Goal: Task Accomplishment & Management: Use online tool/utility

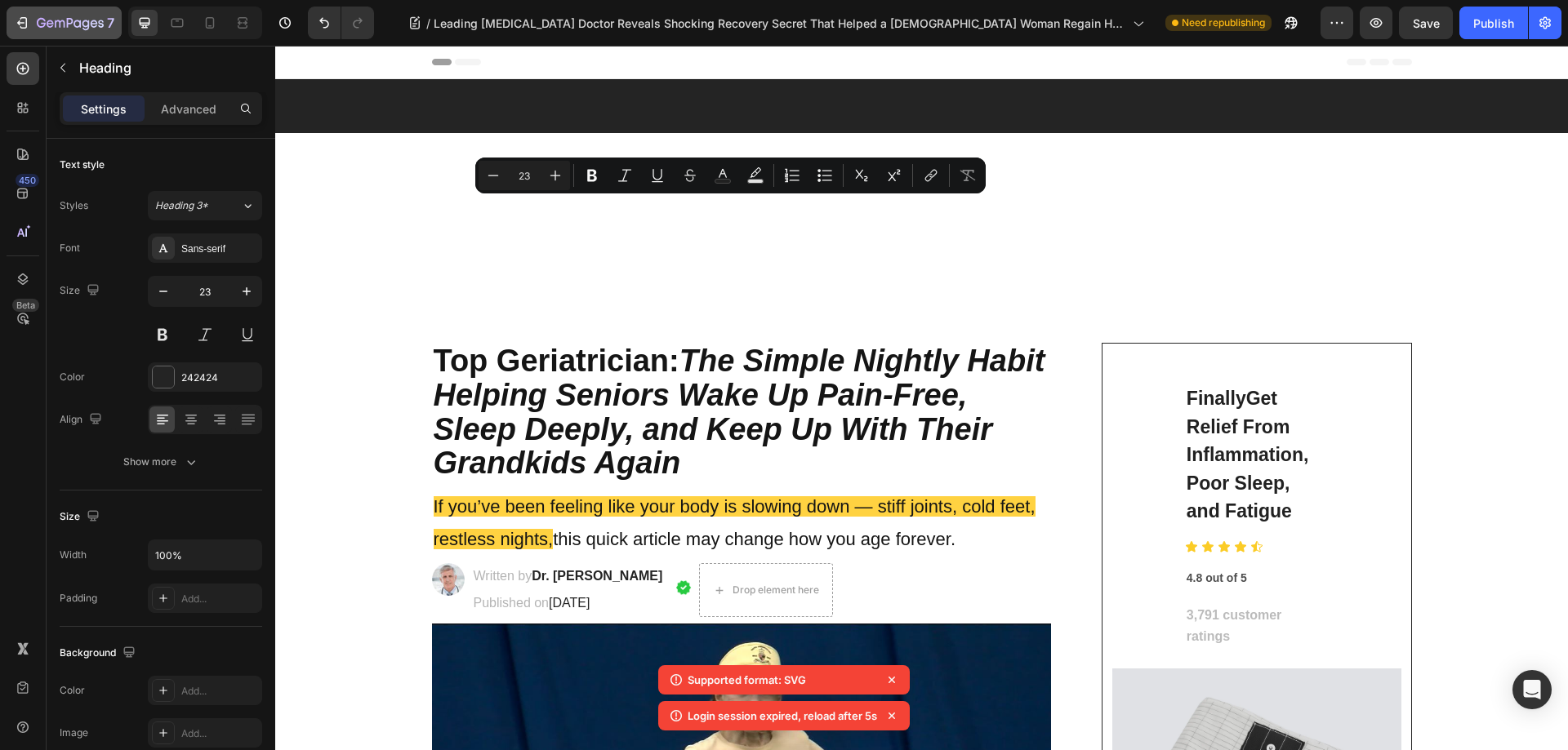
scroll to position [6776, 0]
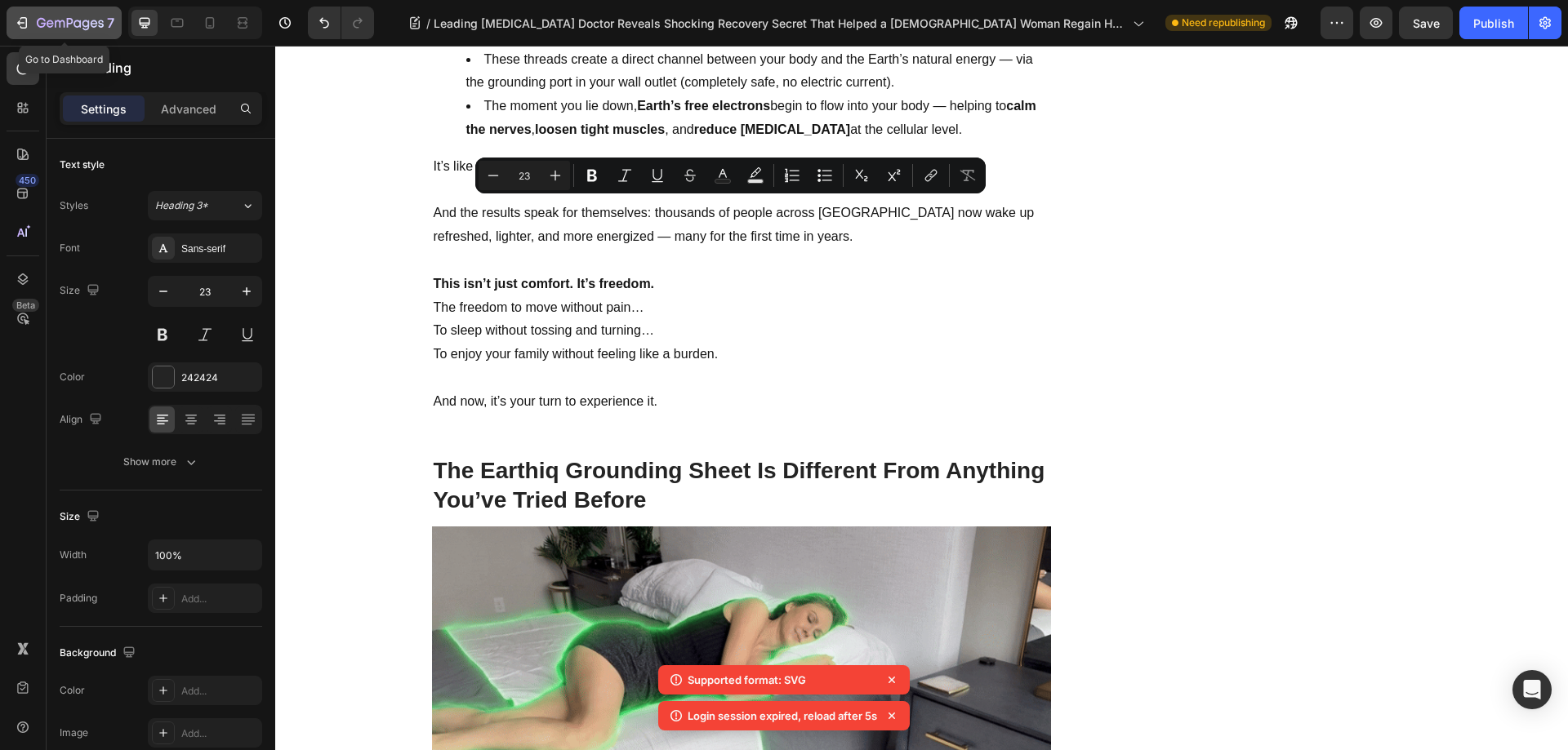
click at [68, 26] on icon "button" at bounding box center [70, 23] width 7 height 10
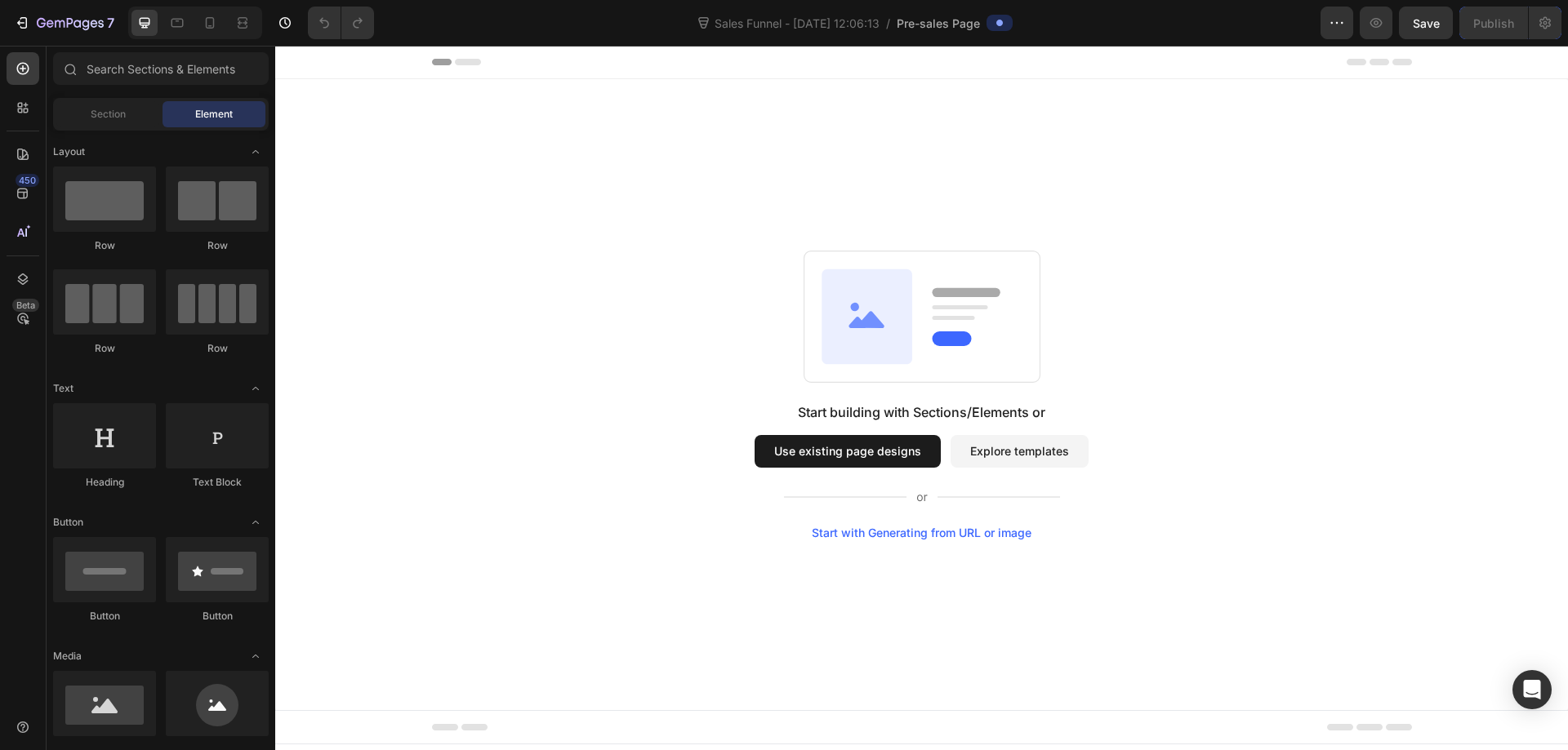
click at [989, 463] on button "Explore templates" at bounding box center [1020, 451] width 138 height 33
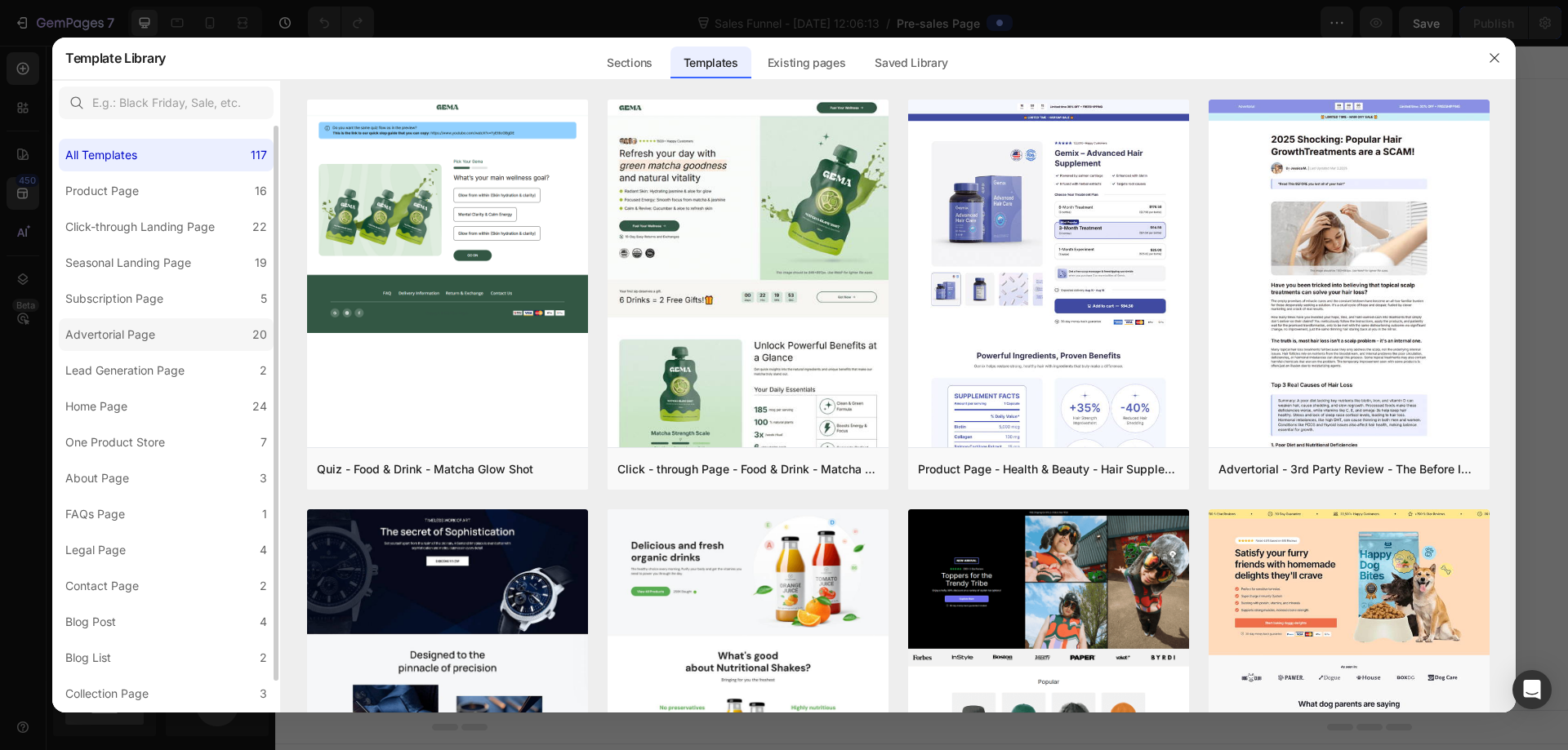
click at [170, 336] on label "Advertorial Page 20" at bounding box center [165, 334] width 215 height 33
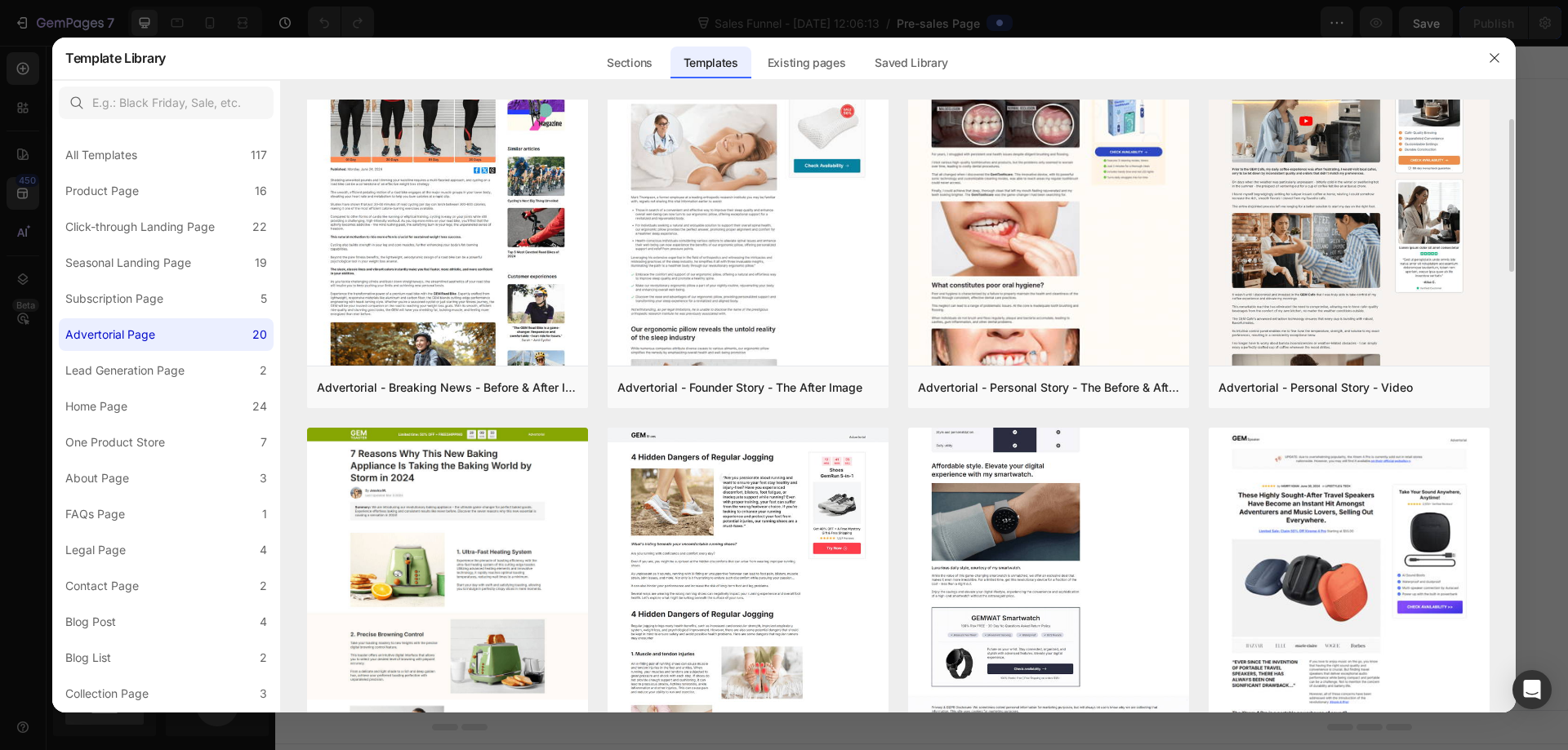
scroll to position [245, 0]
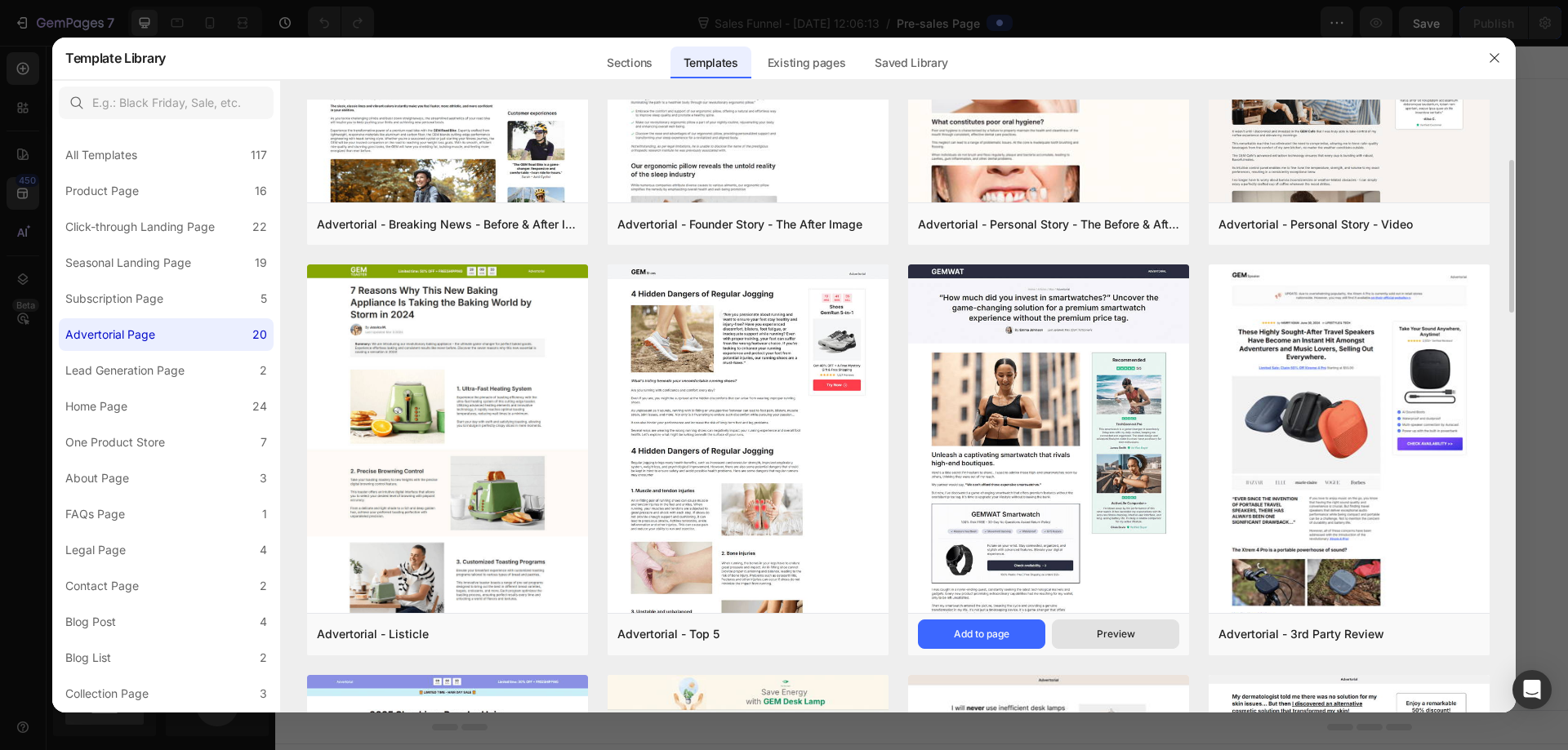
click at [1102, 640] on div "Preview" at bounding box center [1115, 633] width 39 height 15
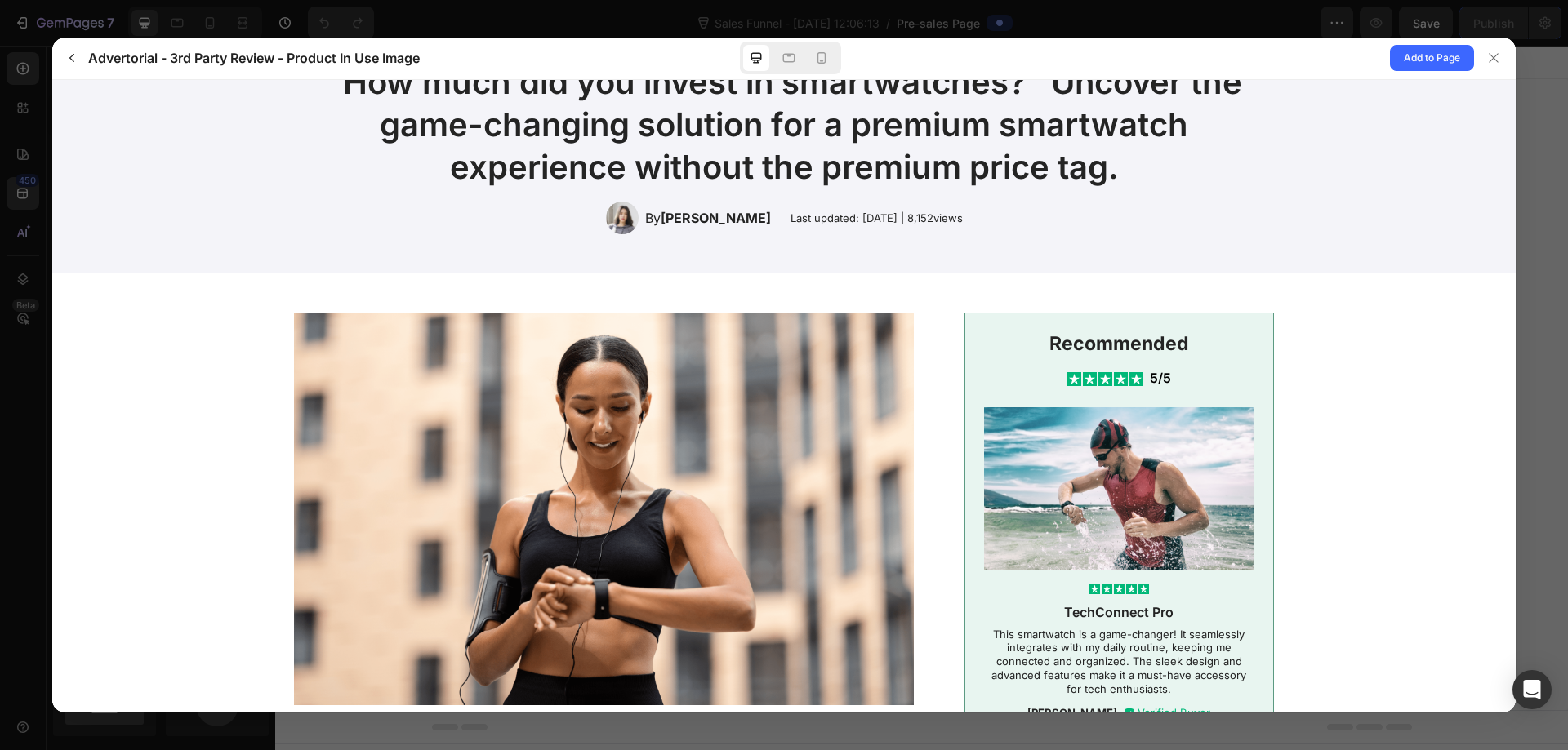
scroll to position [0, 0]
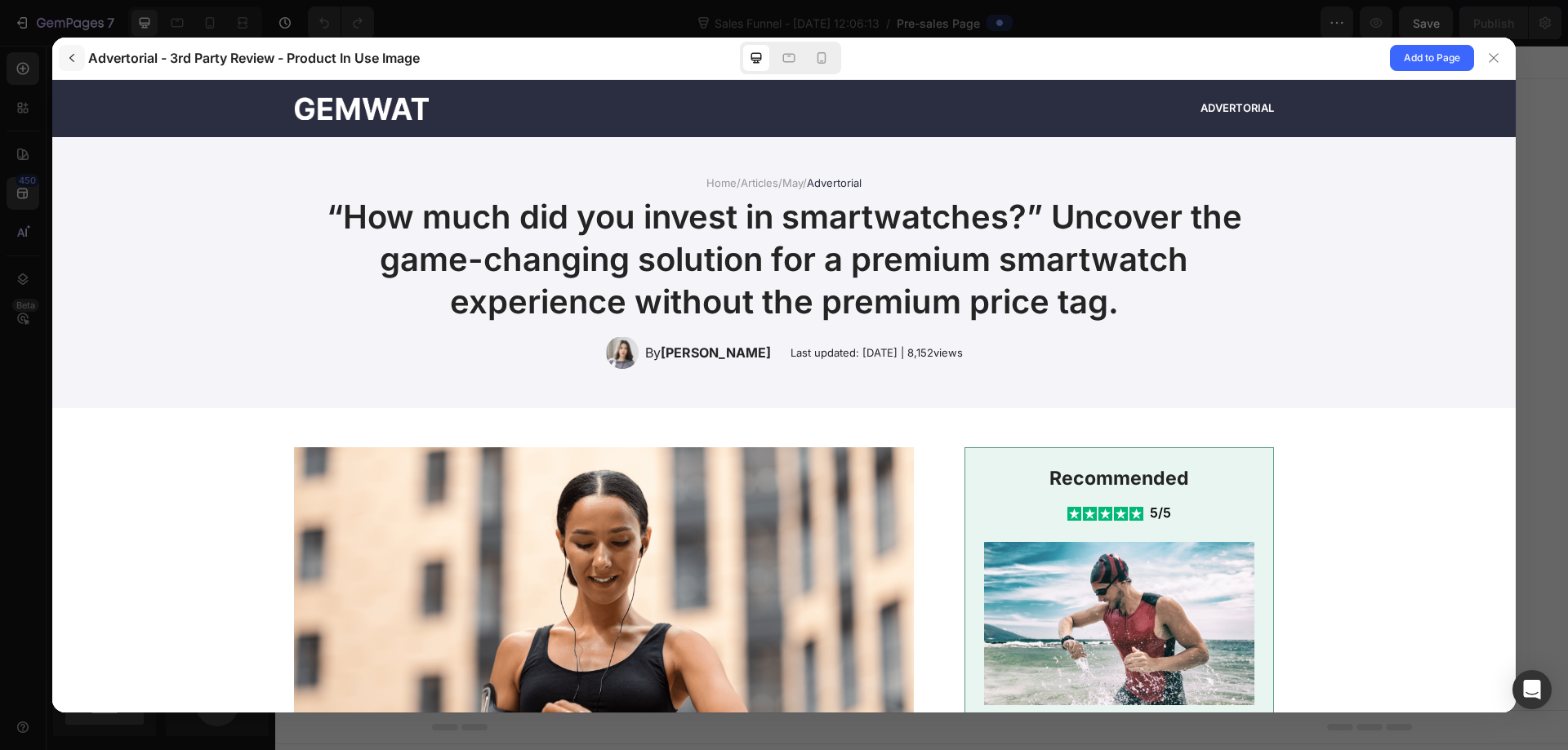
click at [70, 63] on icon "button" at bounding box center [71, 57] width 13 height 13
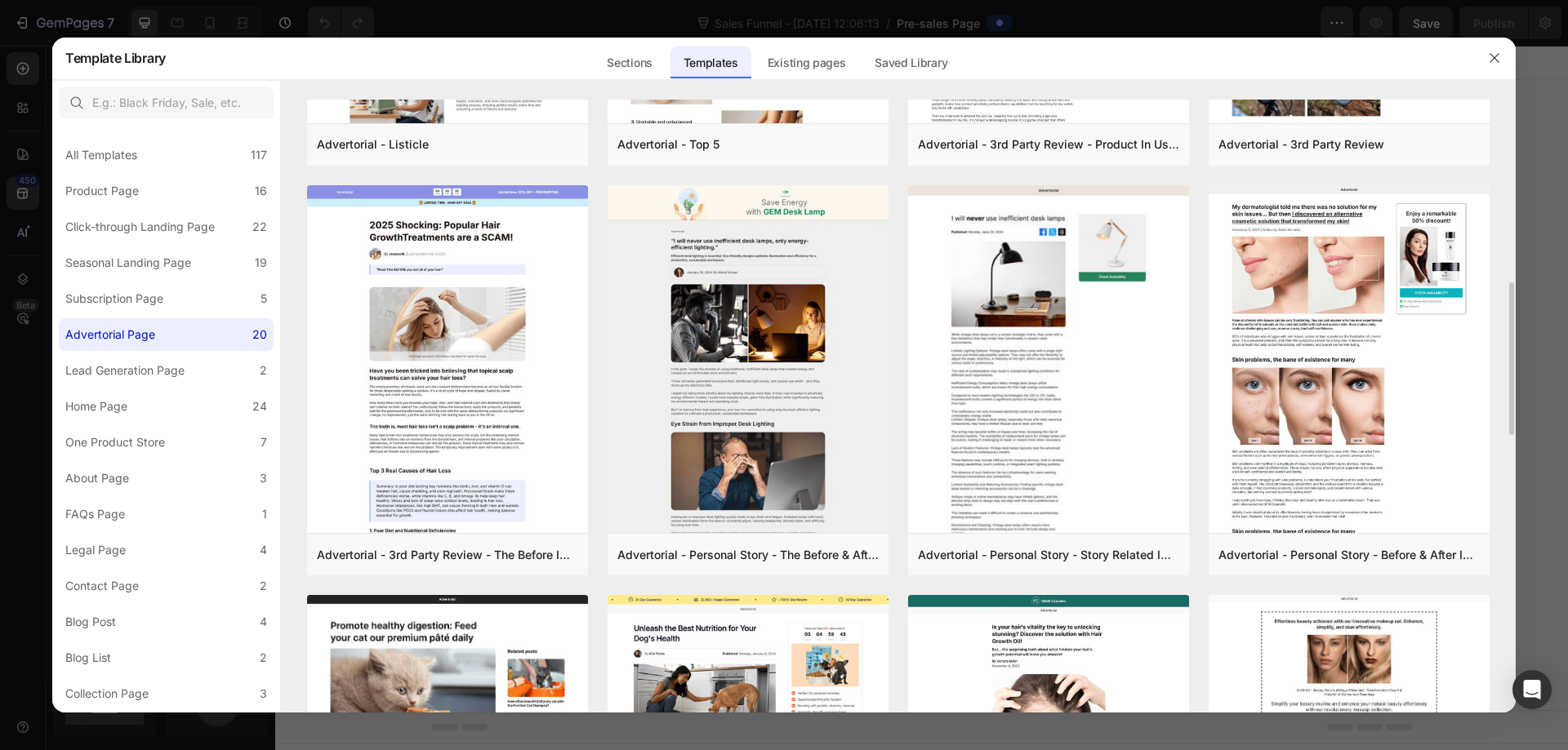
scroll to position [816, 0]
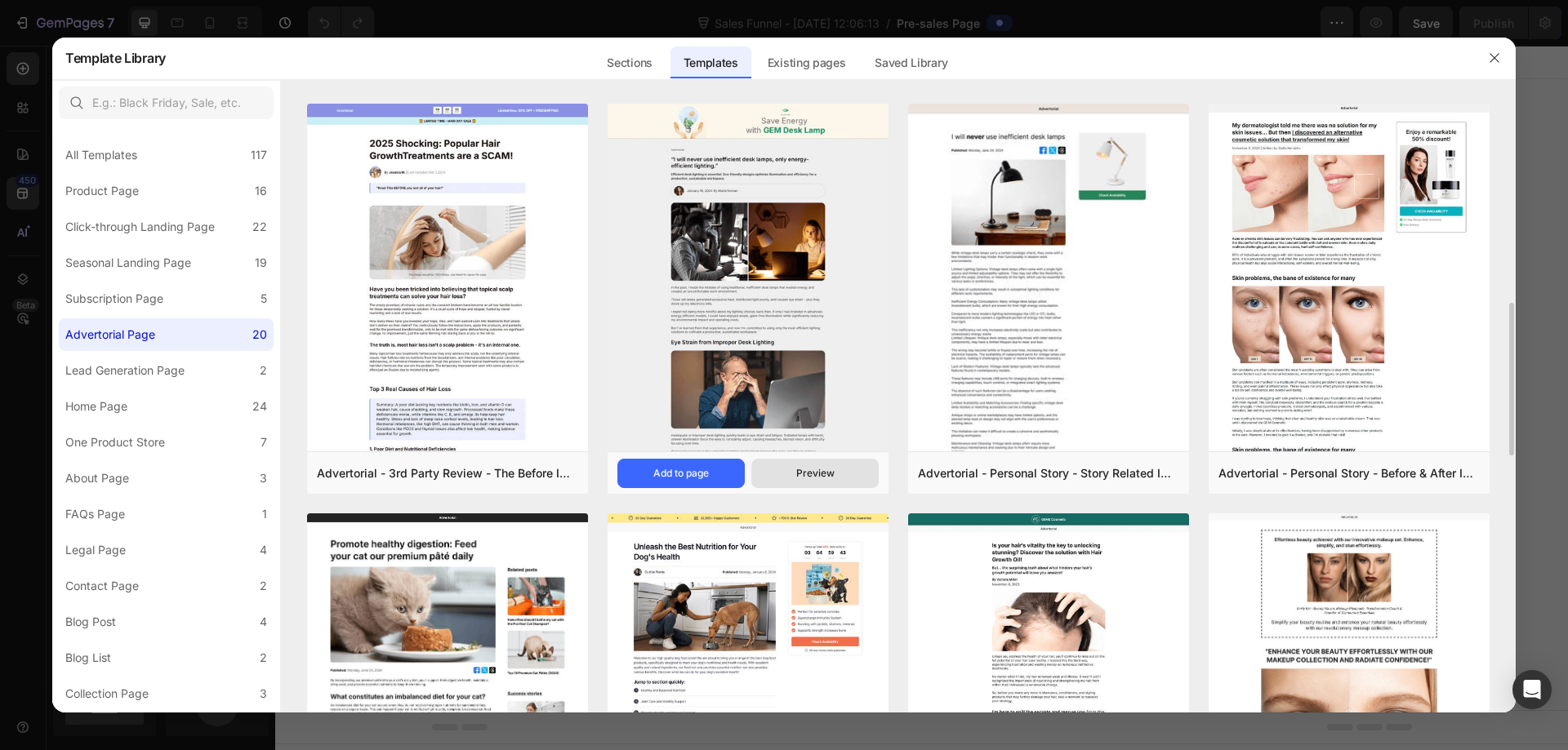
click at [833, 477] on button "Preview" at bounding box center [815, 473] width 128 height 30
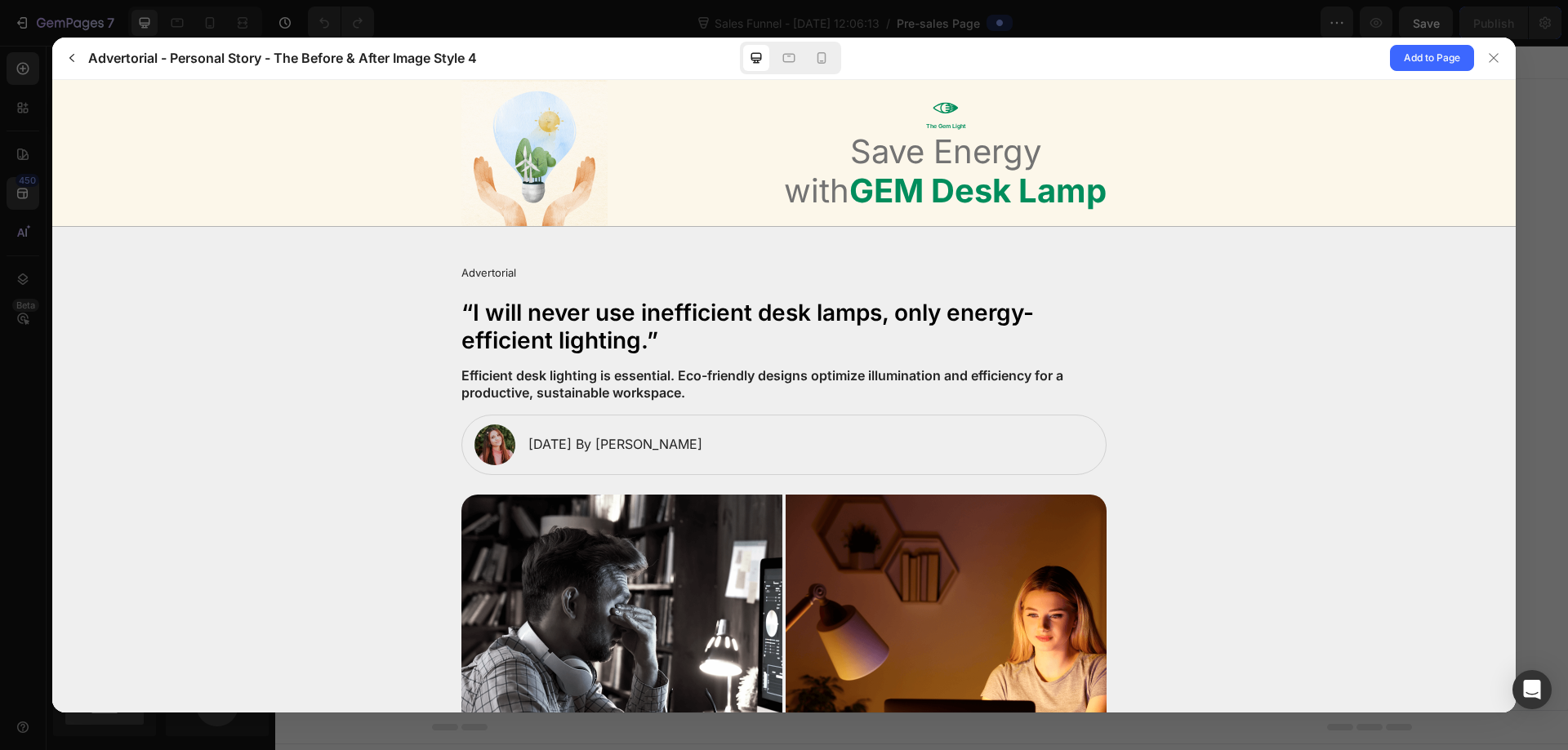
click at [1110, 197] on div "The Gem Light Save Energy with GEM Desk Lamp" at bounding box center [783, 152] width 1431 height 146
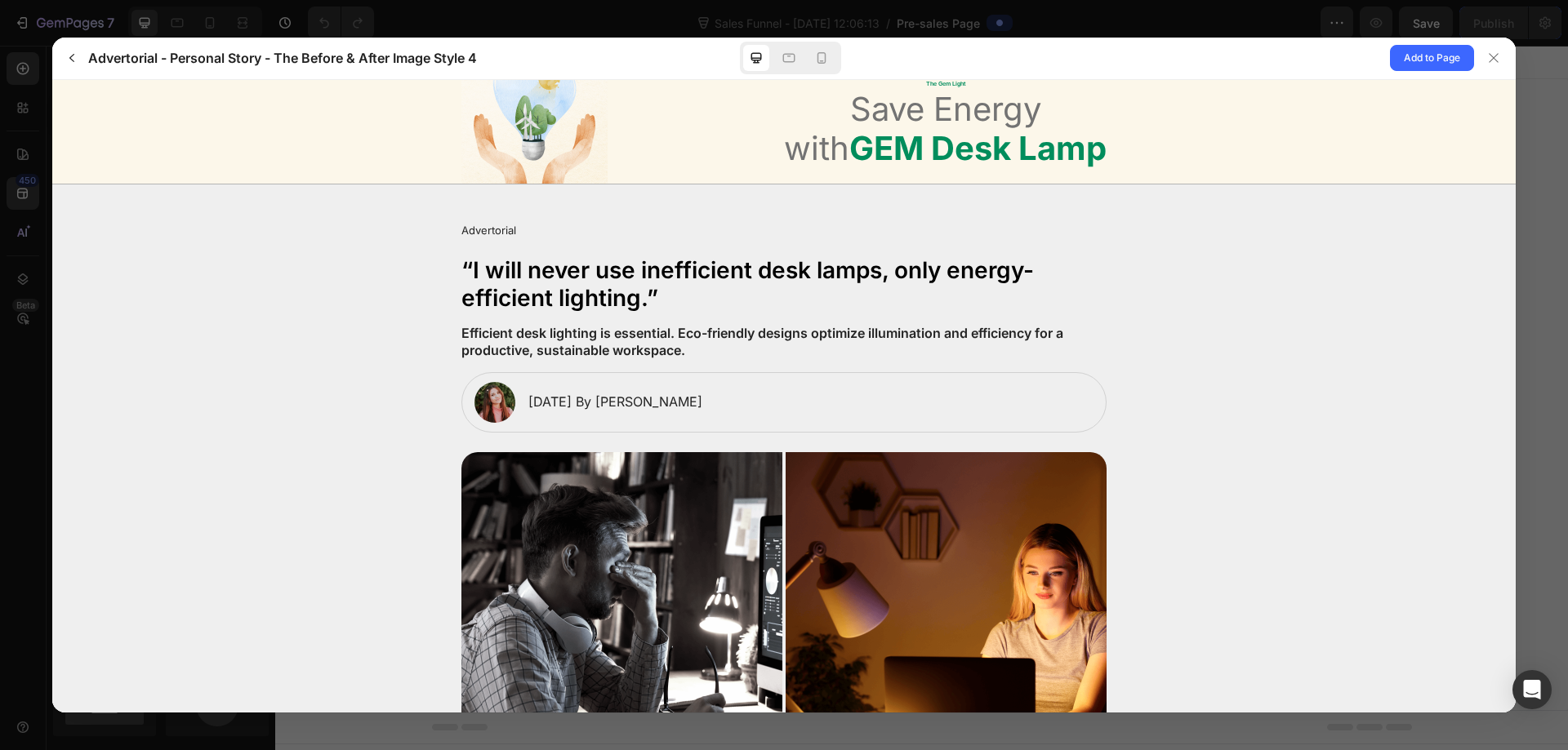
scroll to position [0, 0]
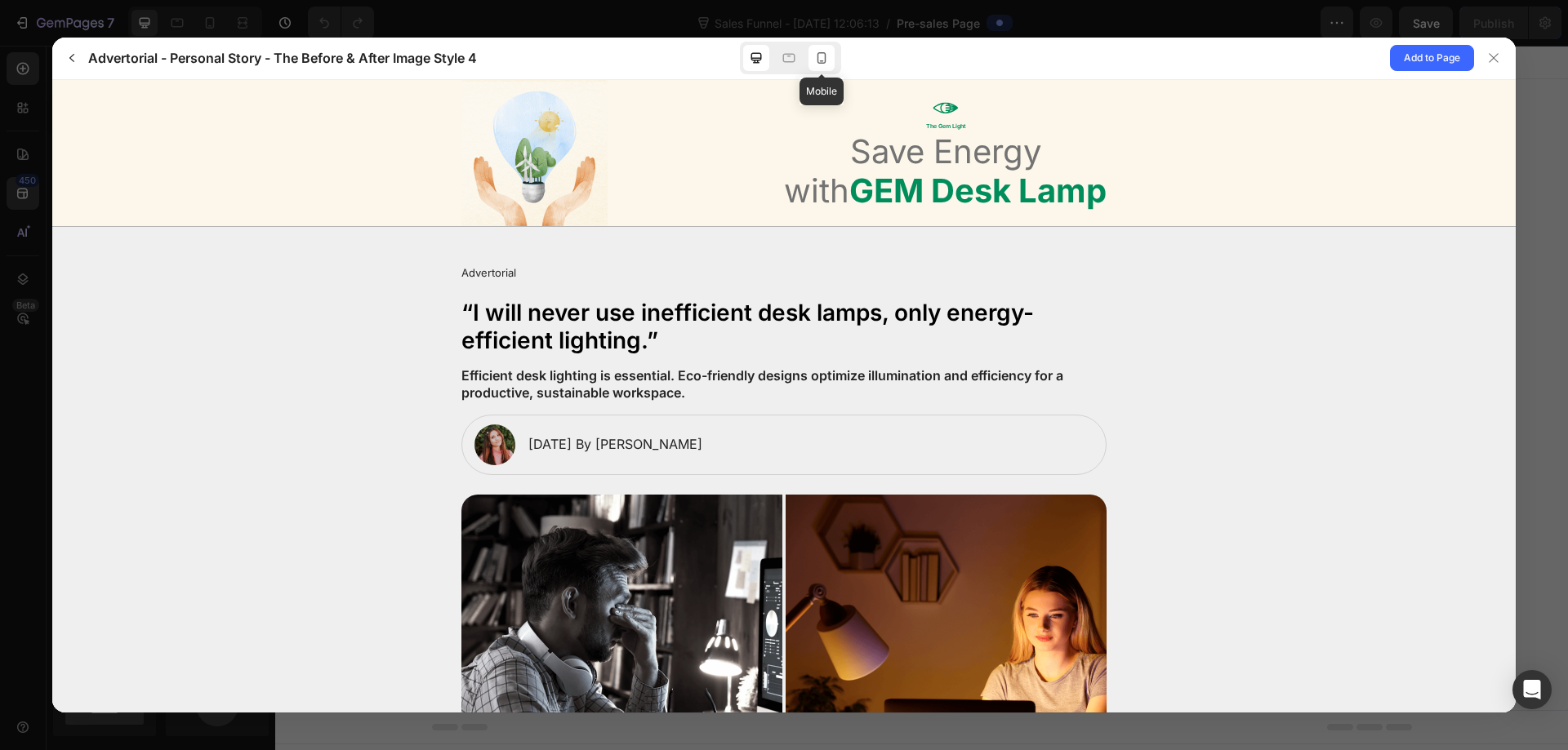
drag, startPoint x: 828, startPoint y: 58, endPoint x: 260, endPoint y: 15, distance: 569.6
click at [828, 58] on icon at bounding box center [822, 57] width 17 height 17
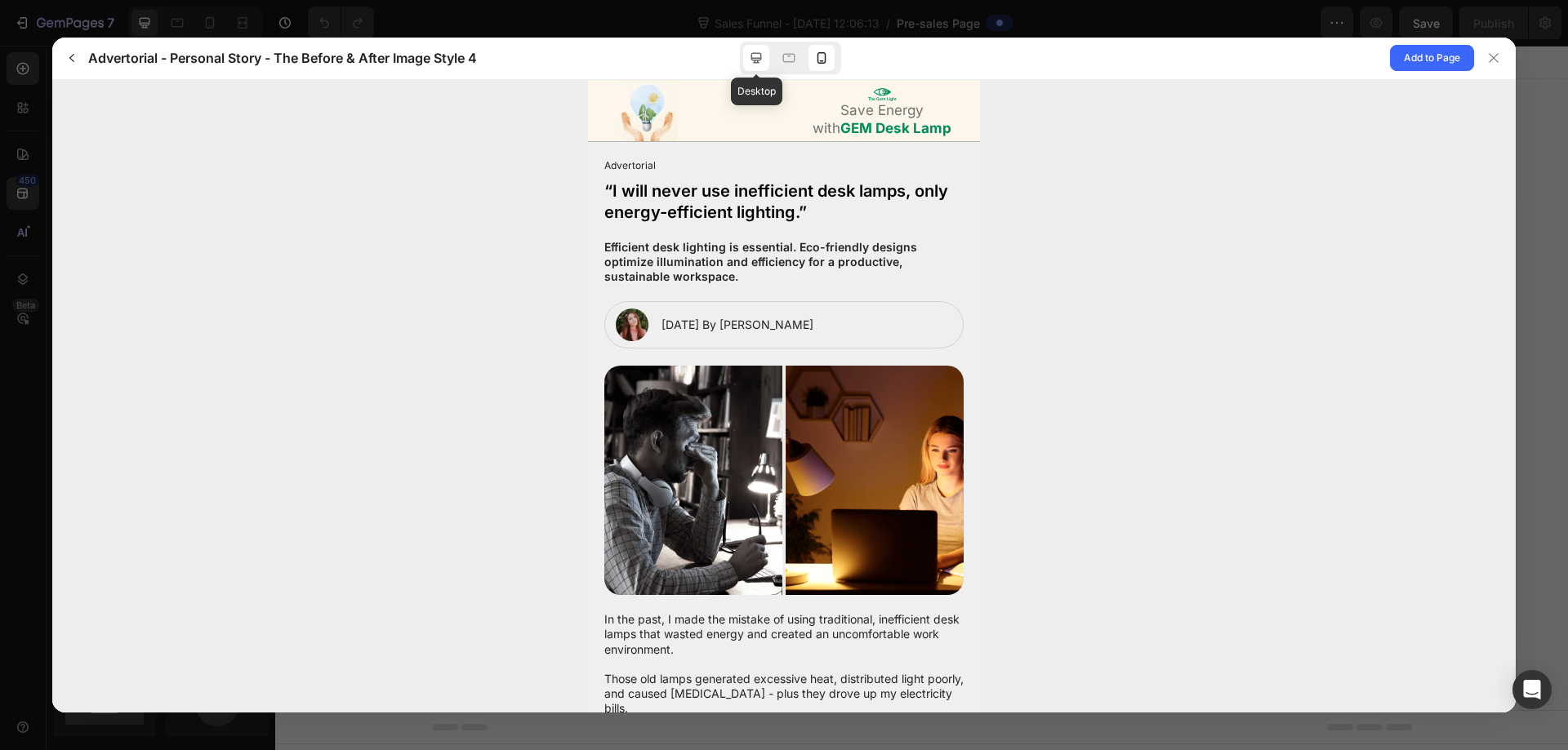
drag, startPoint x: 763, startPoint y: 53, endPoint x: 1378, endPoint y: 31, distance: 615.4
click at [763, 53] on icon at bounding box center [756, 57] width 17 height 17
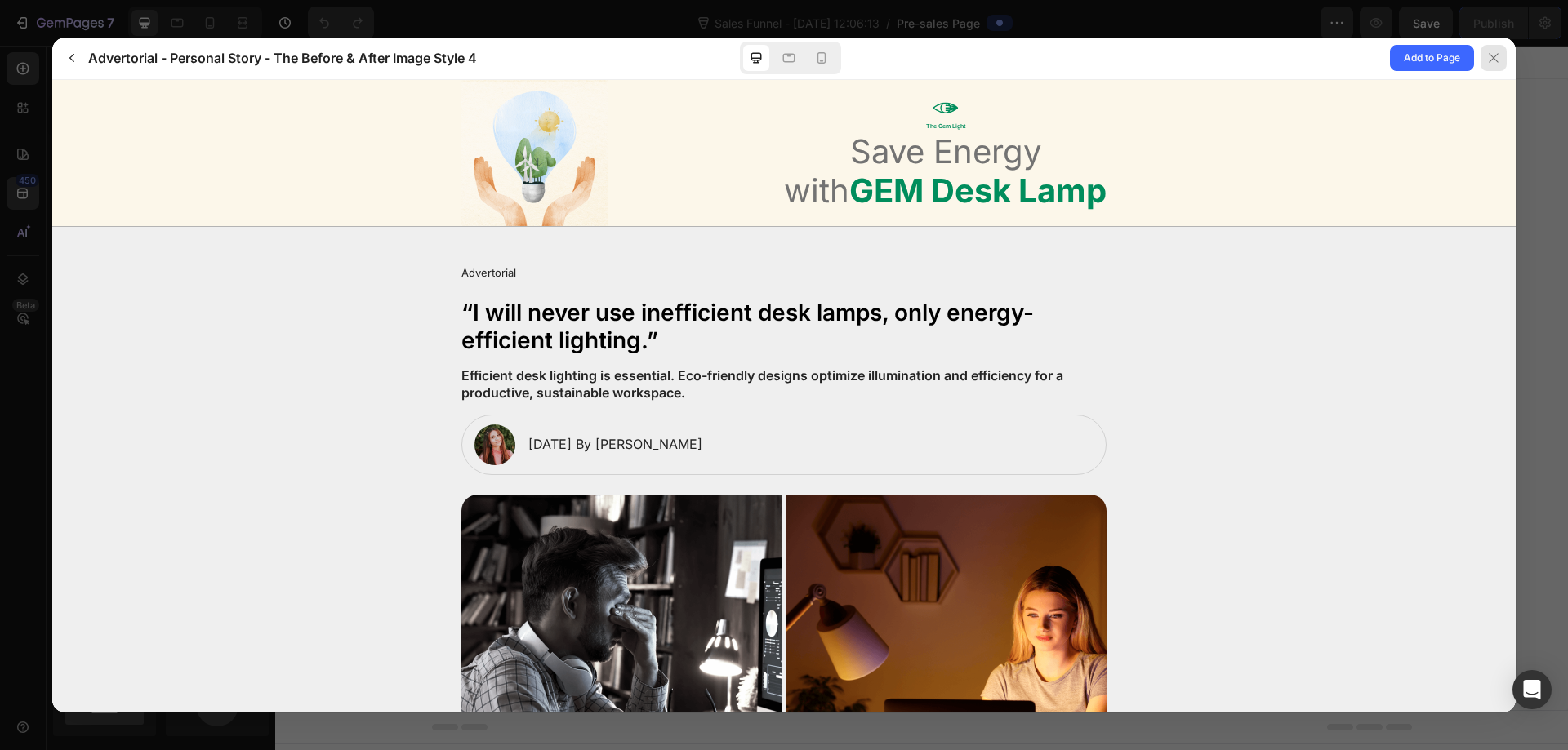
click at [1498, 61] on icon at bounding box center [1493, 57] width 13 height 13
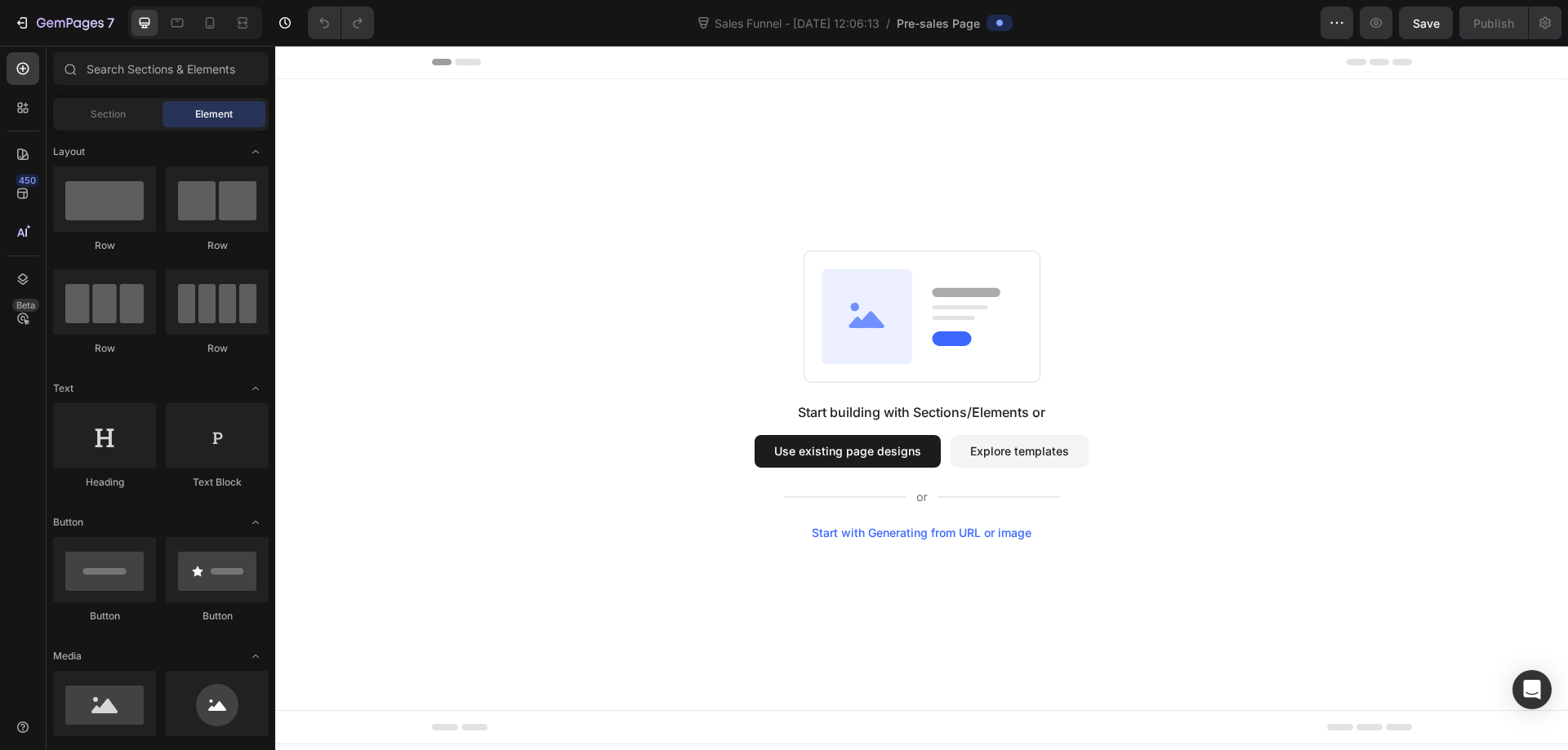
click at [1018, 471] on div "Start building with Sections/Elements or Use existing page designs Explore temp…" at bounding box center [921, 470] width 334 height 137
click at [1016, 461] on button "Explore templates" at bounding box center [1020, 451] width 138 height 33
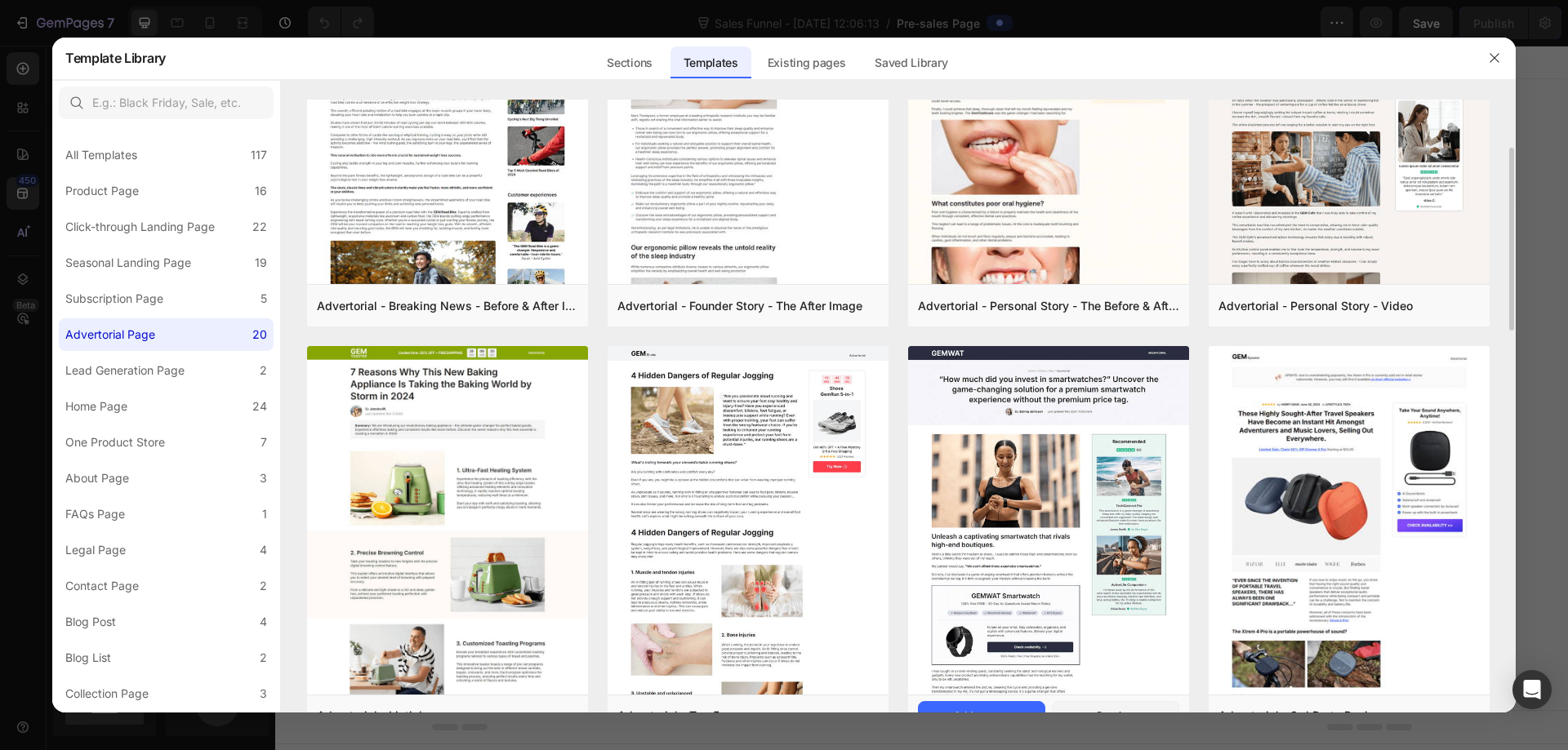
scroll to position [326, 0]
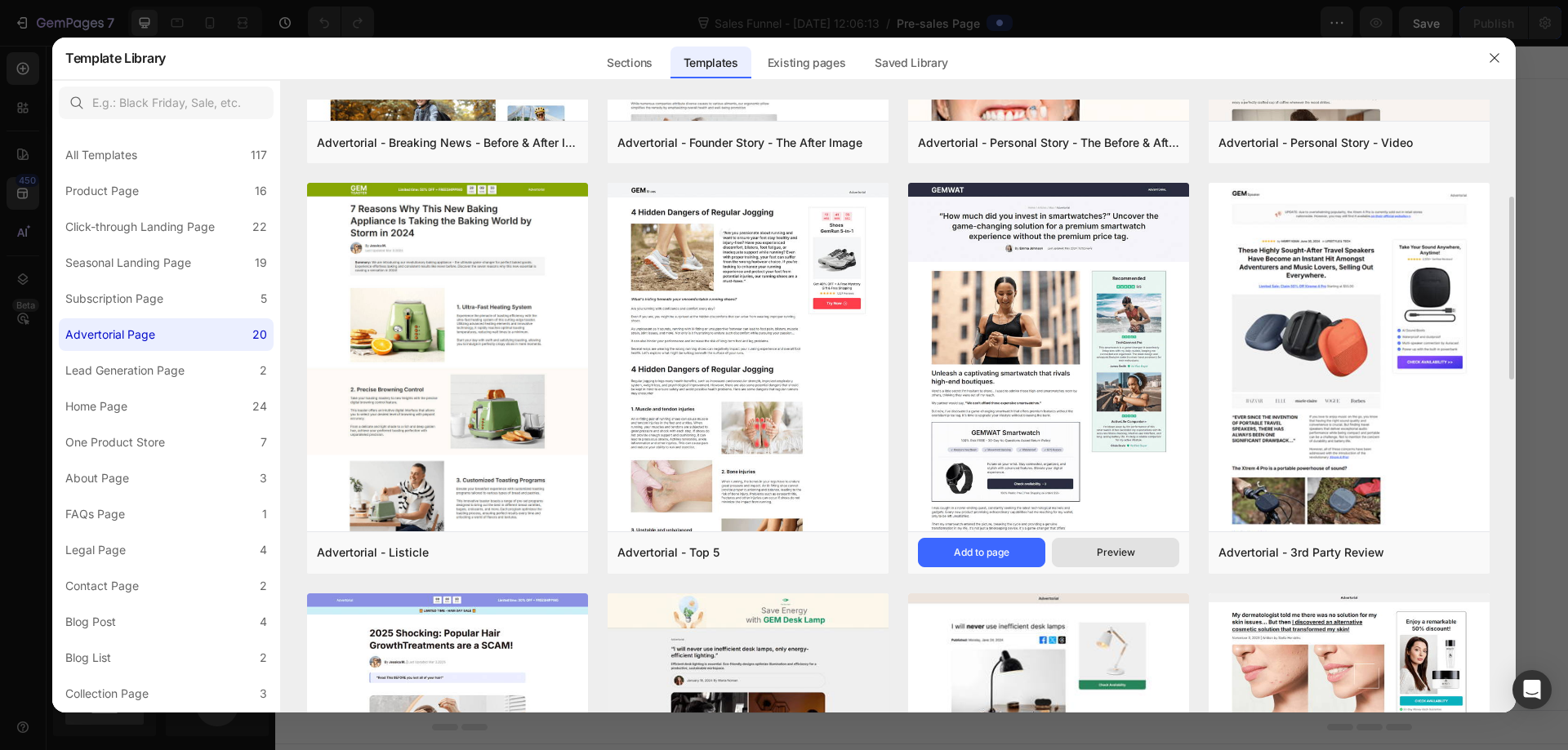
click at [1122, 550] on div "Preview" at bounding box center [1115, 552] width 39 height 15
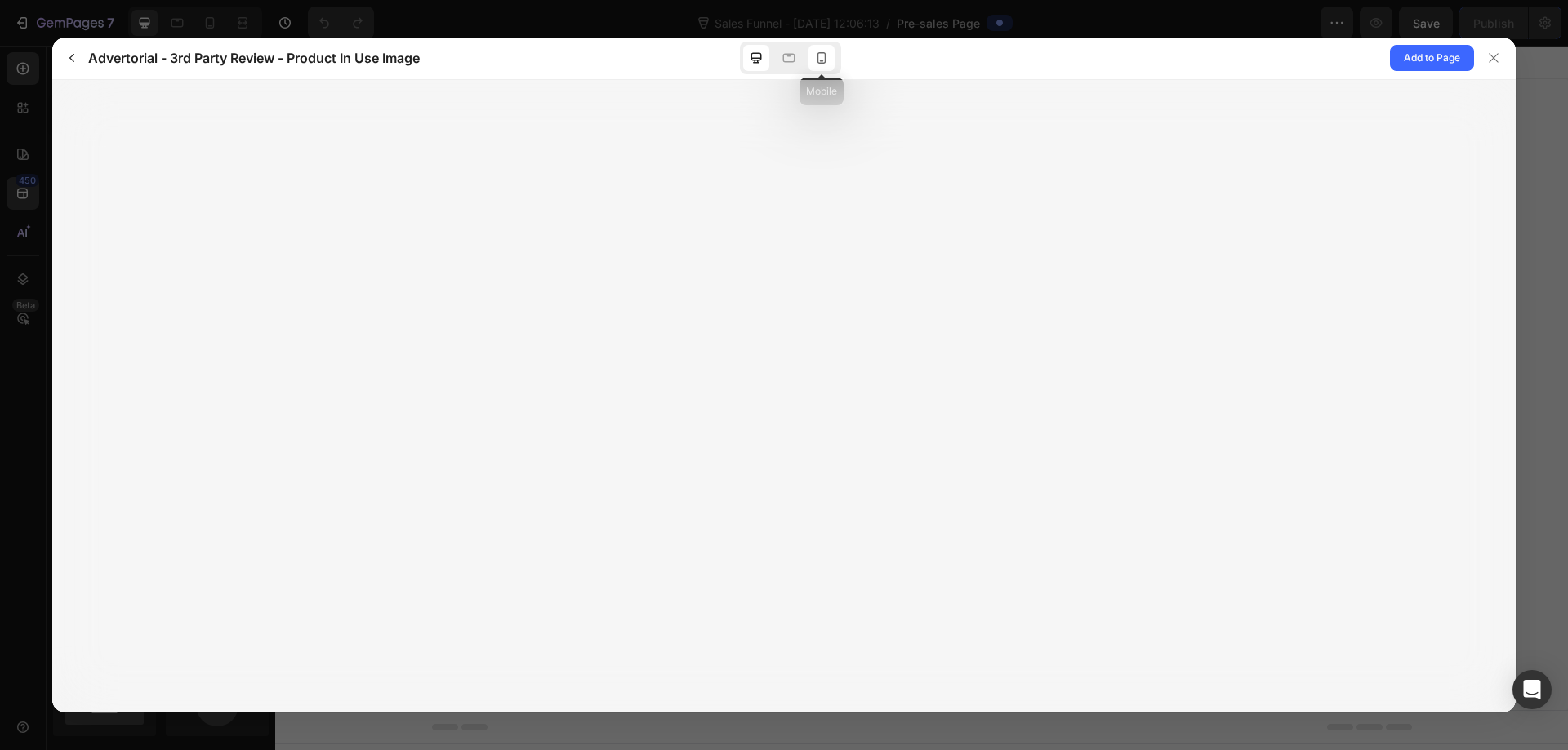
click at [831, 65] on div at bounding box center [822, 57] width 26 height 26
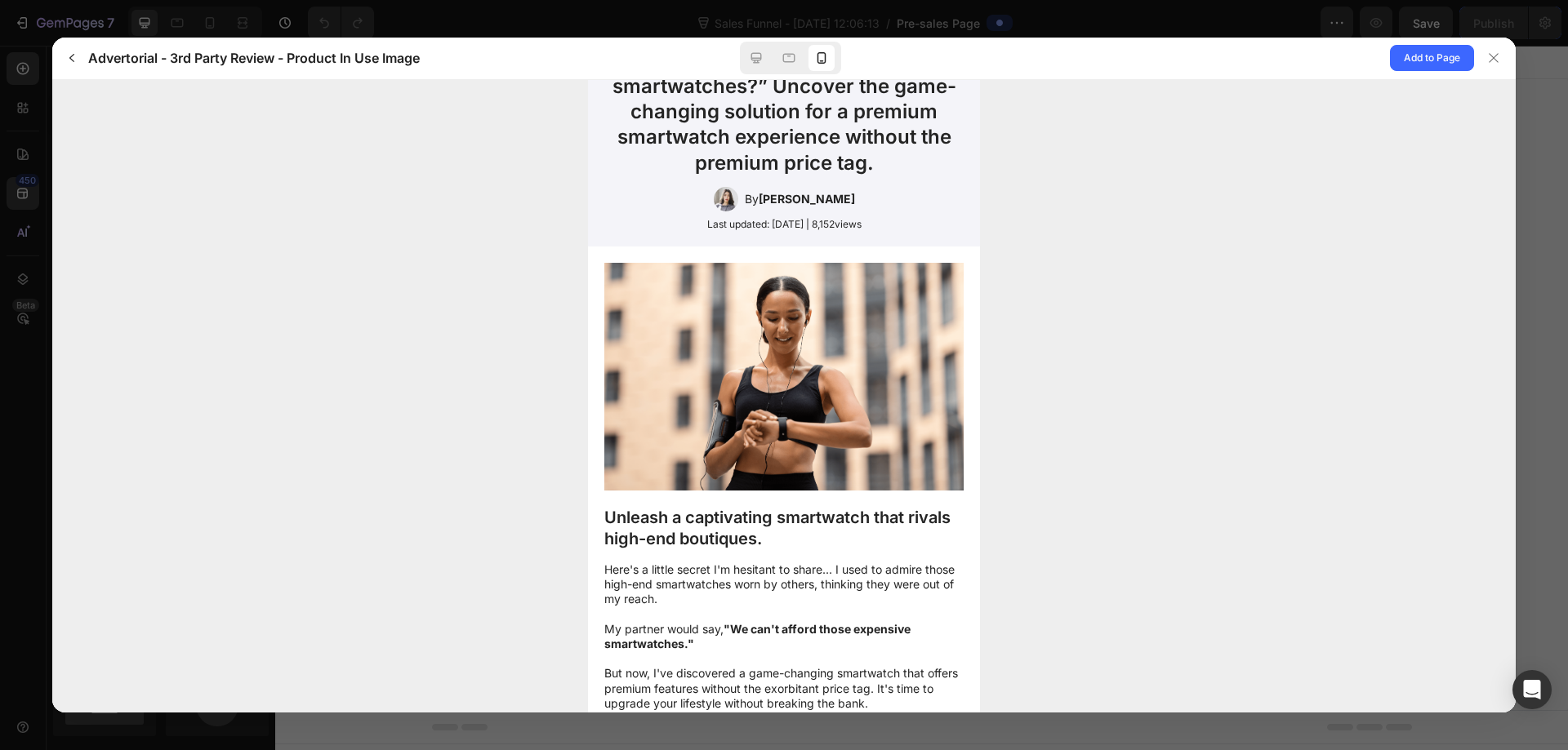
scroll to position [0, 0]
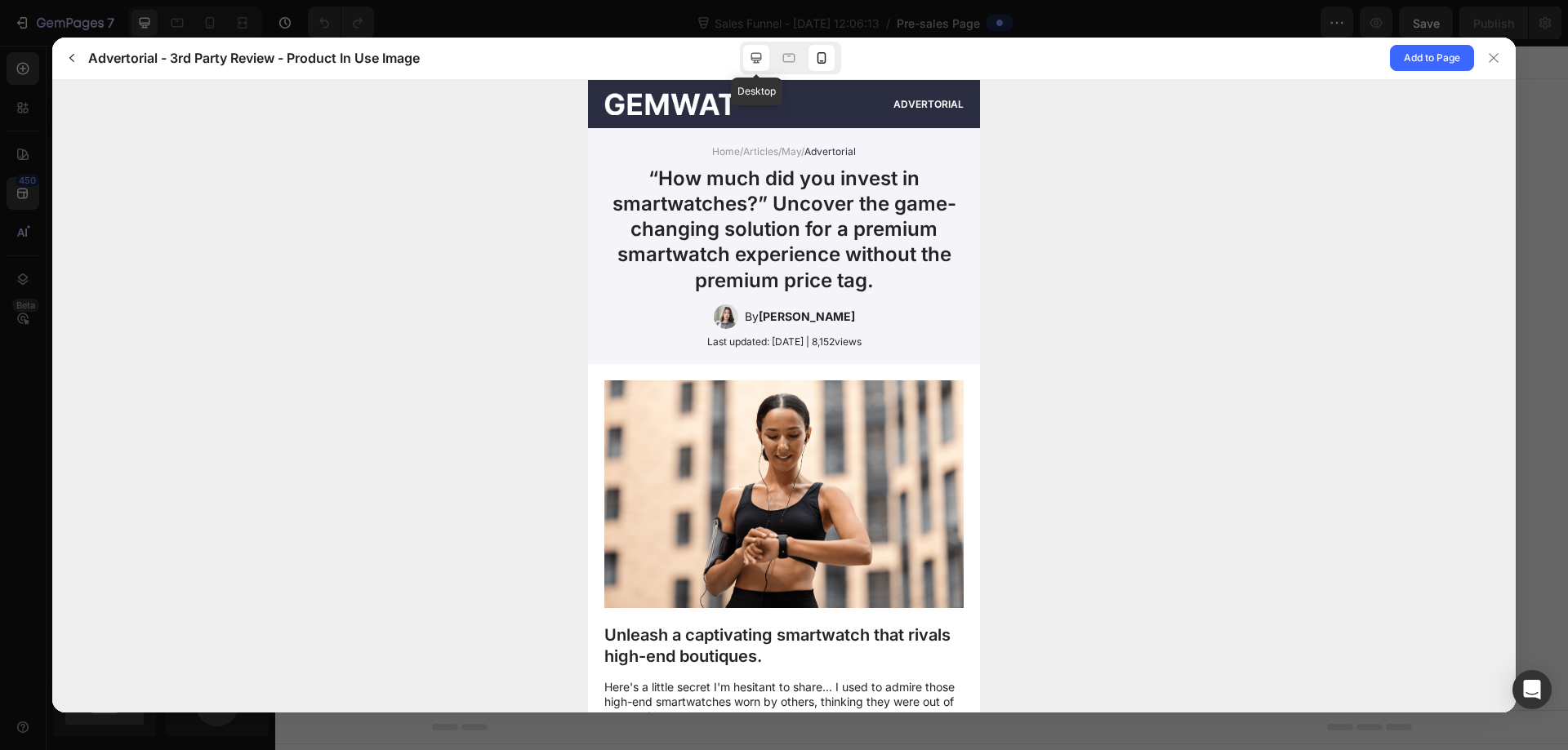
click at [760, 61] on icon at bounding box center [756, 57] width 17 height 17
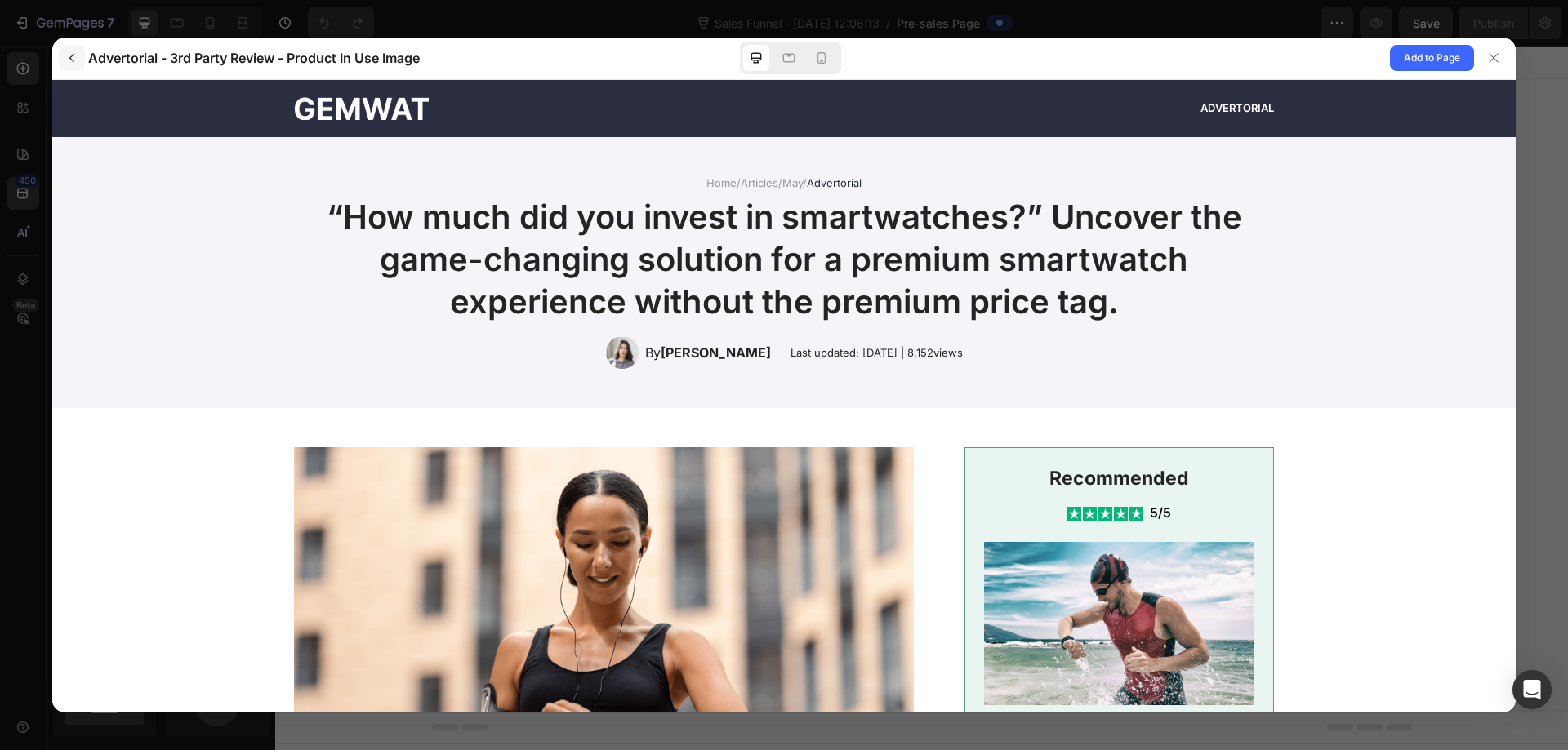
click at [70, 59] on icon "button" at bounding box center [71, 57] width 13 height 13
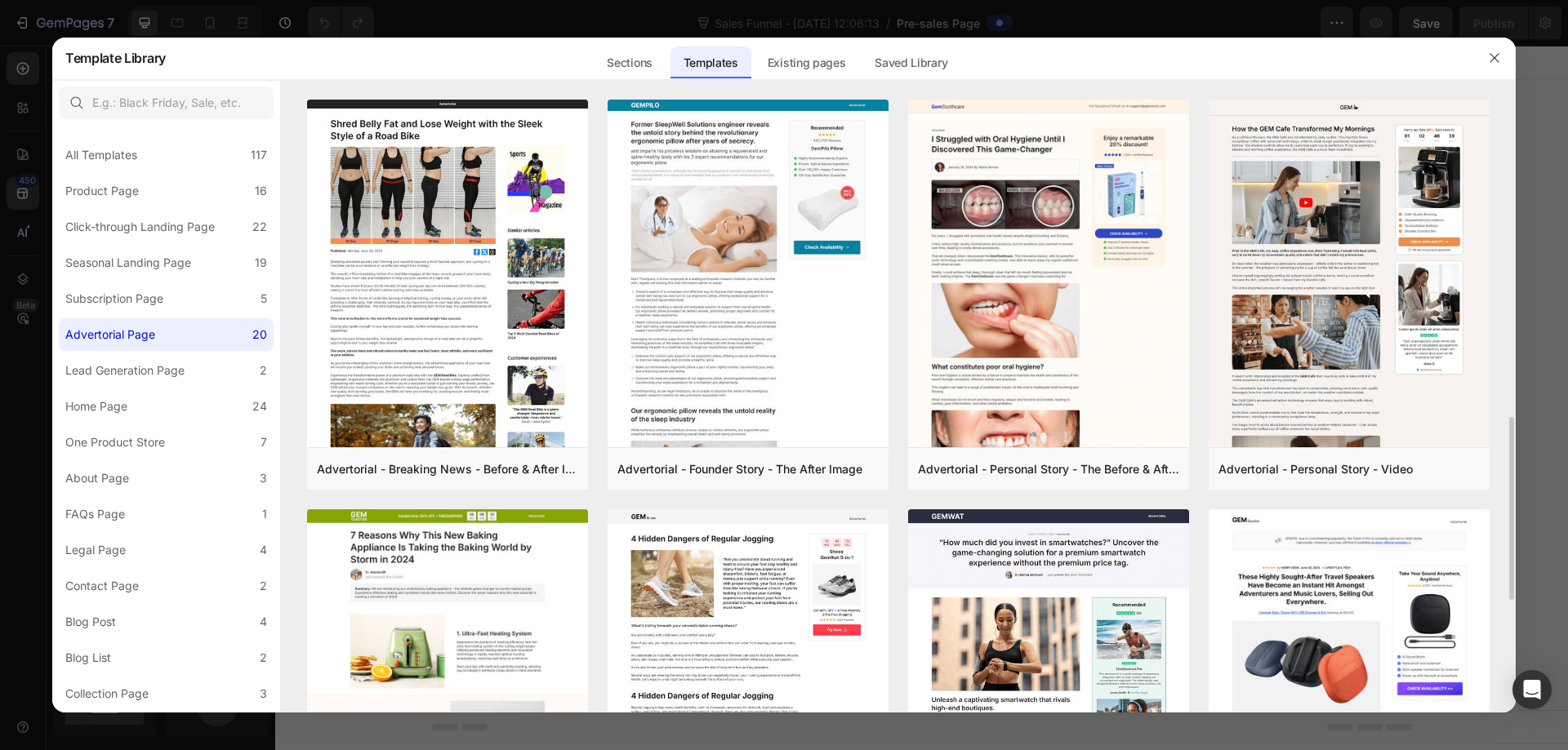
scroll to position [245, 0]
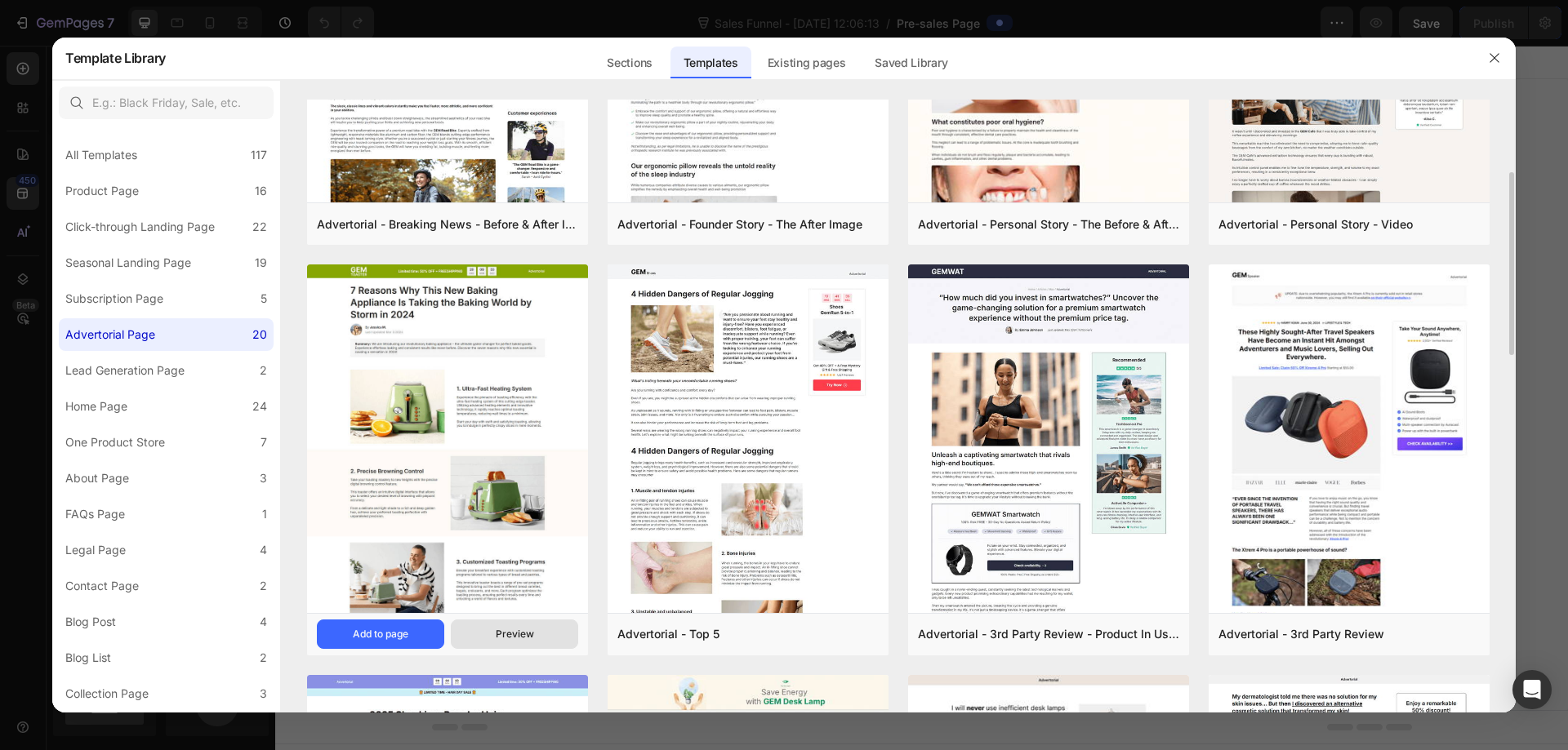
click at [503, 636] on div "Preview" at bounding box center [514, 633] width 39 height 15
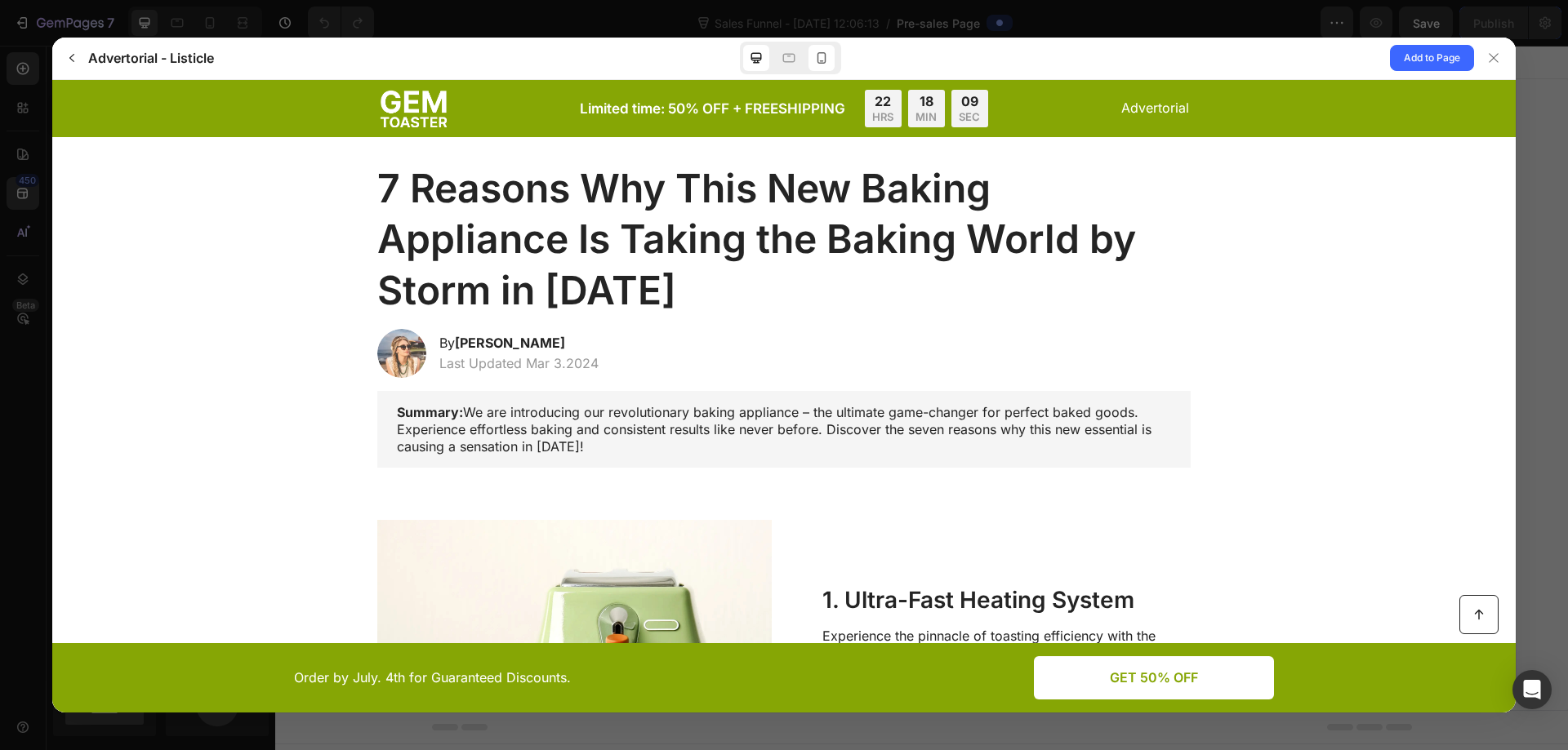
scroll to position [0, 0]
click at [828, 66] on icon at bounding box center [822, 57] width 17 height 17
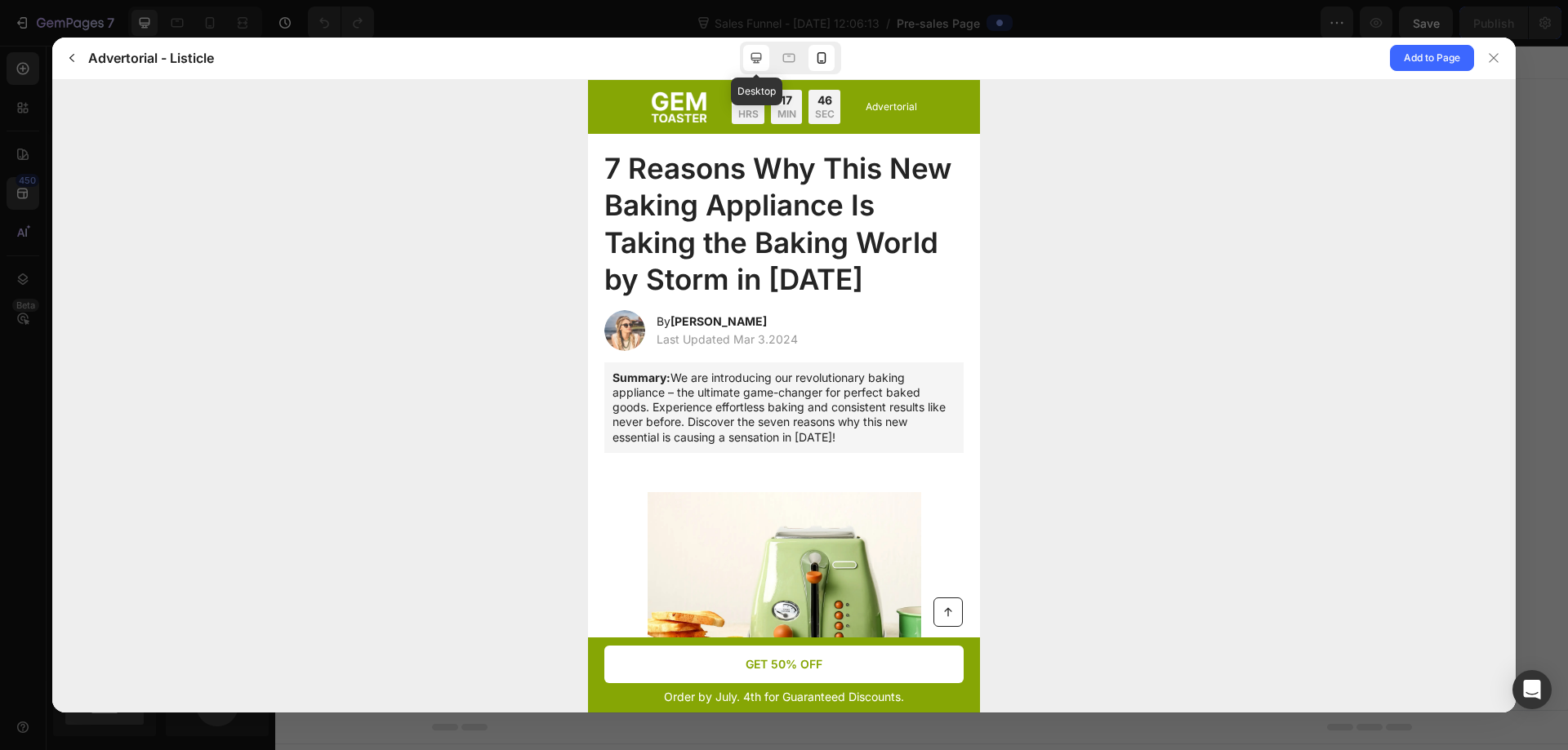
click at [753, 60] on icon at bounding box center [756, 58] width 11 height 11
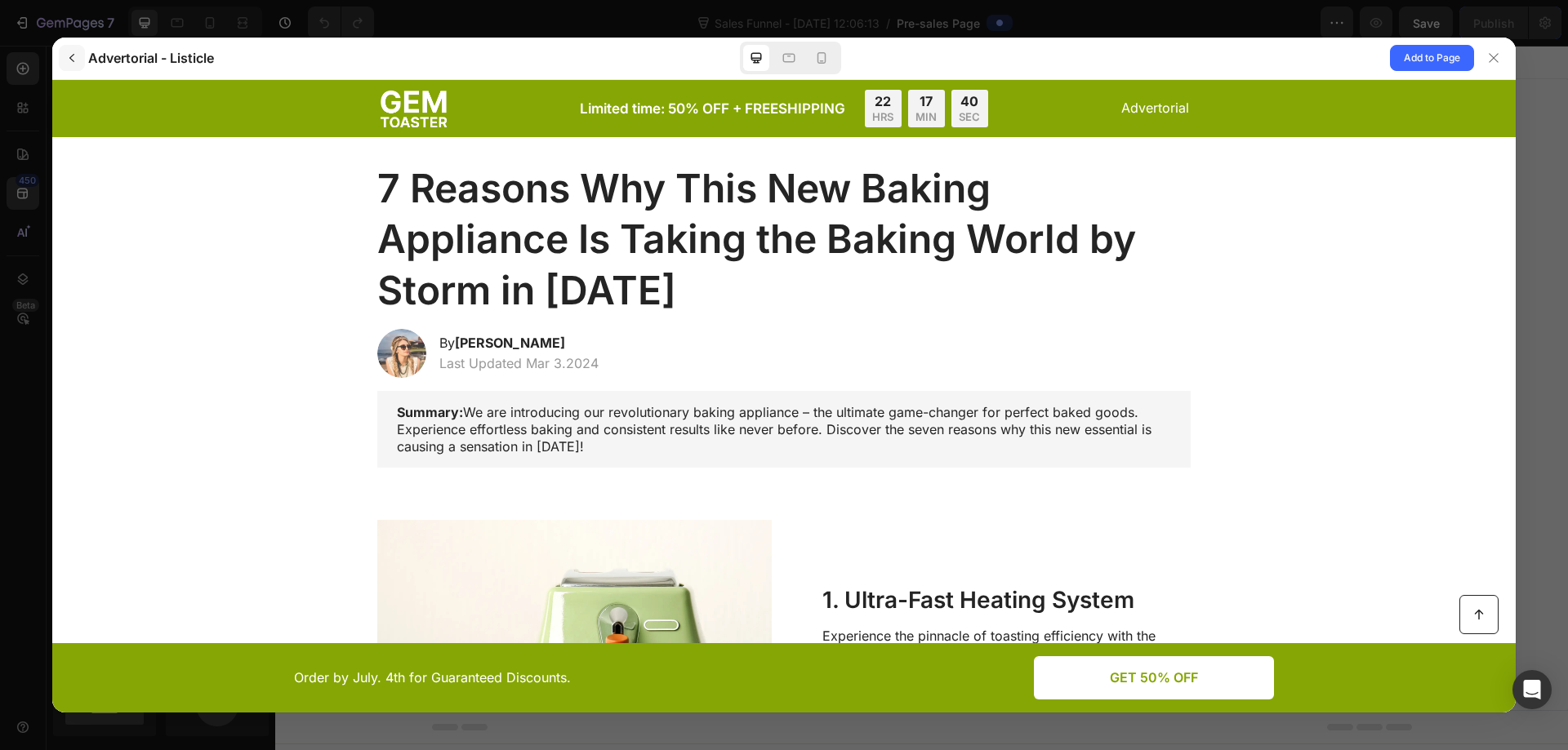
click at [73, 50] on button "button" at bounding box center [71, 57] width 26 height 26
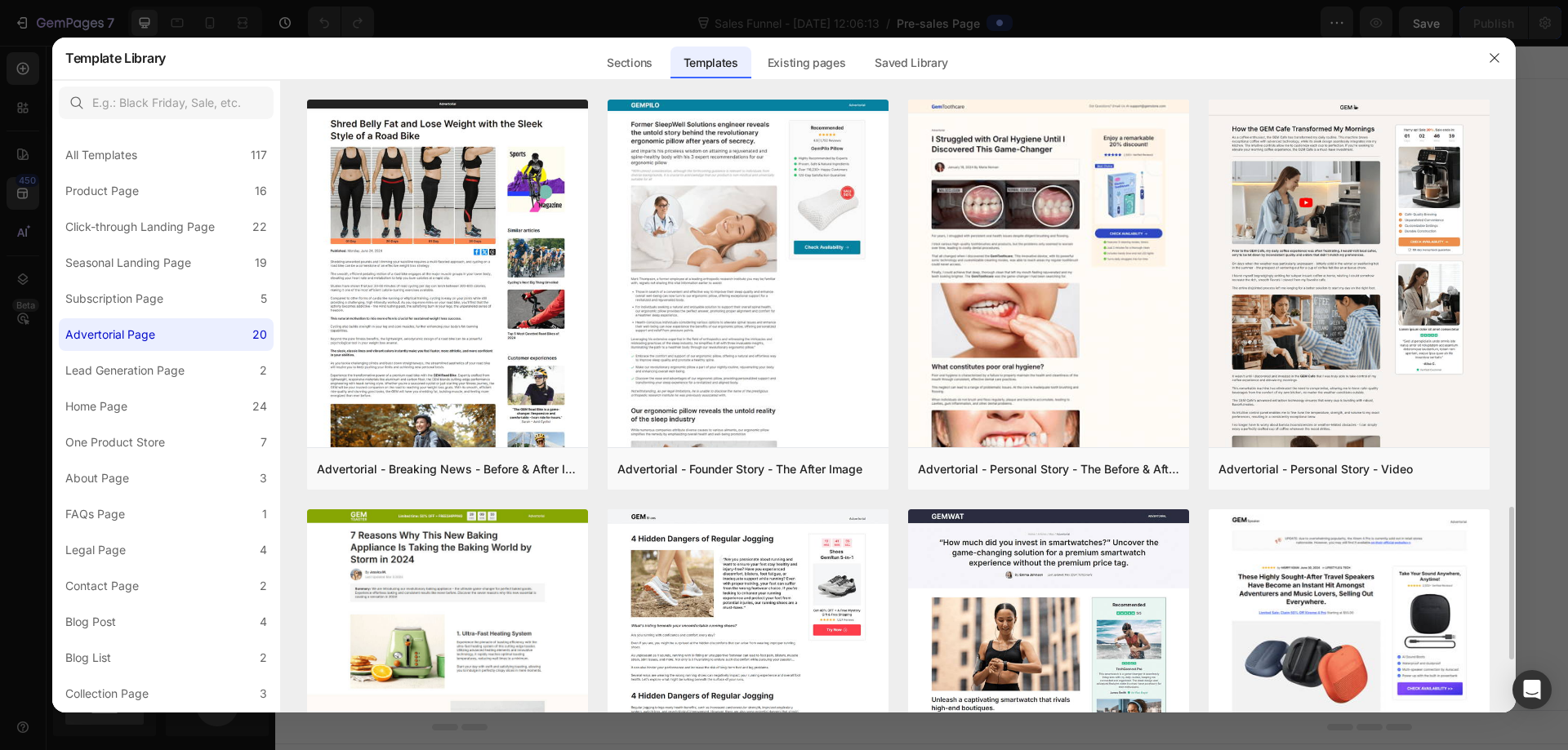
scroll to position [326, 0]
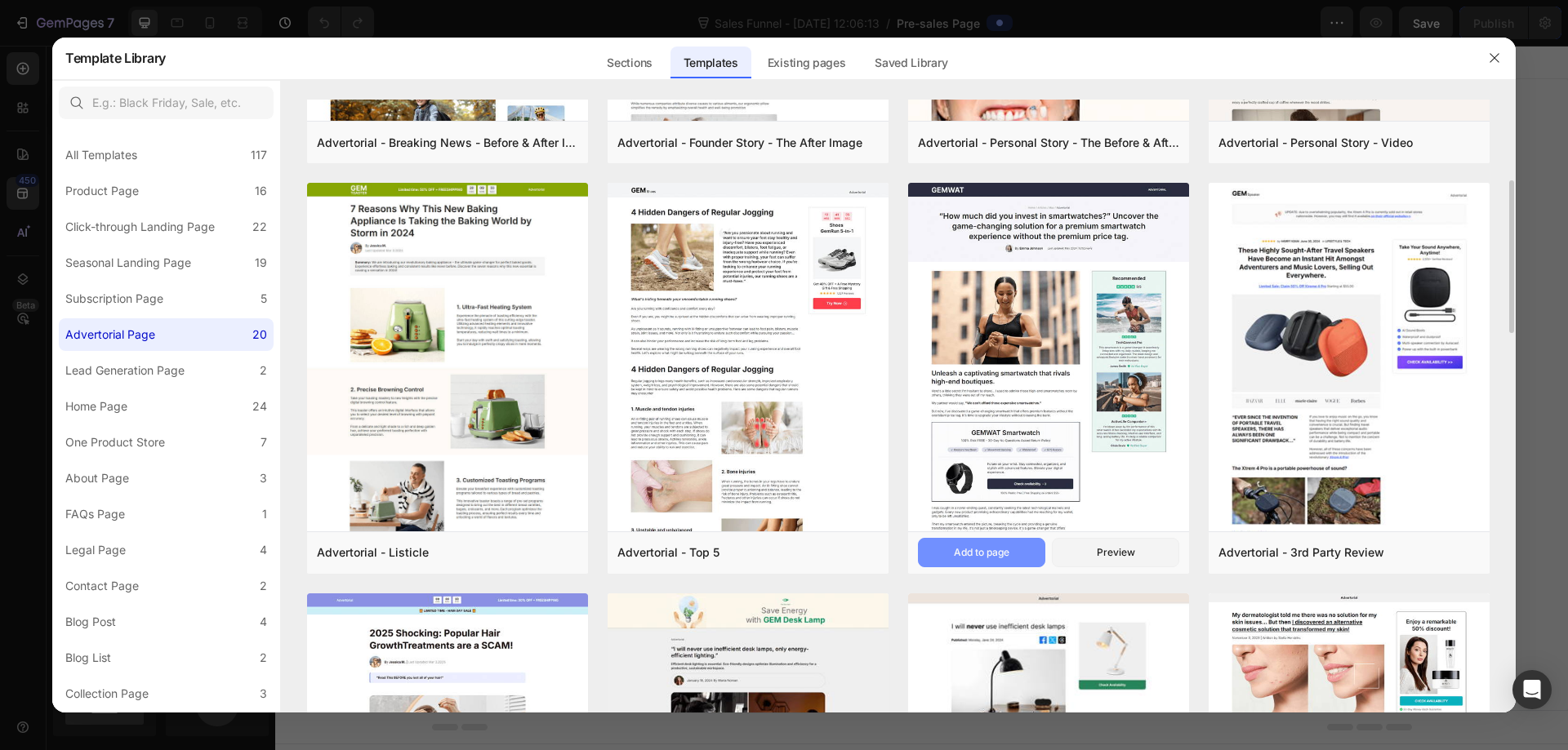
click at [993, 559] on div "Add to page" at bounding box center [982, 552] width 55 height 15
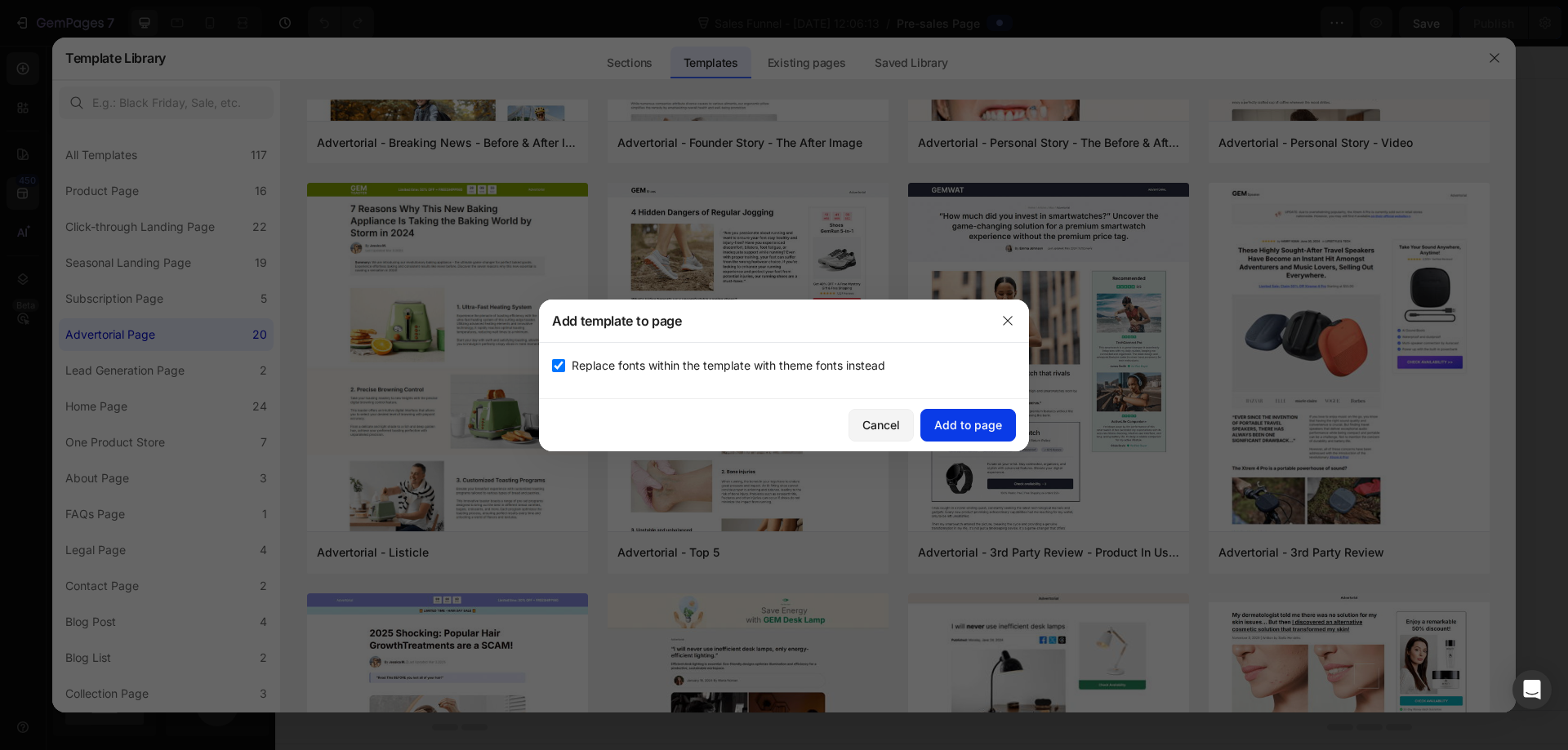
click at [941, 431] on div "Add to page" at bounding box center [968, 424] width 68 height 17
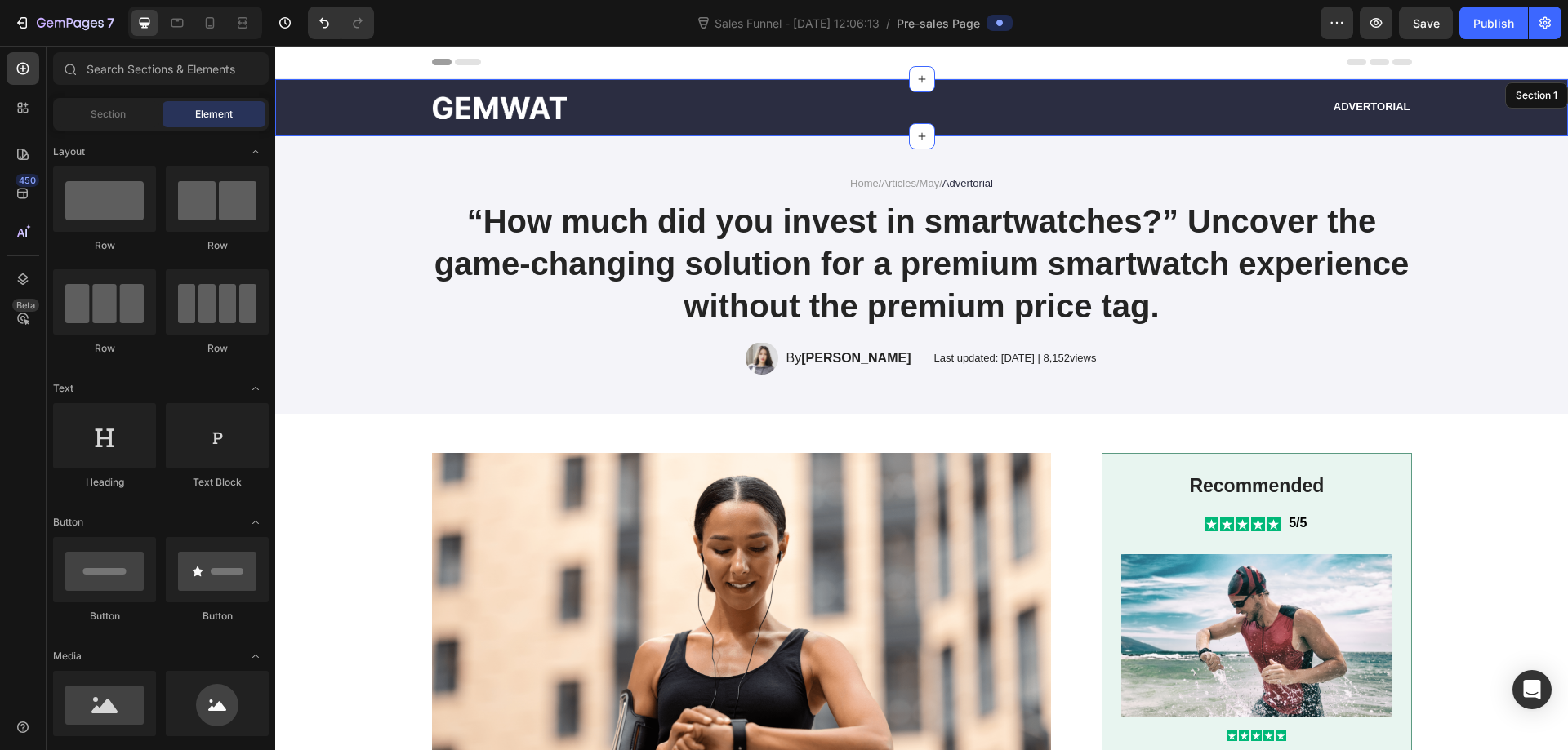
scroll to position [34, 0]
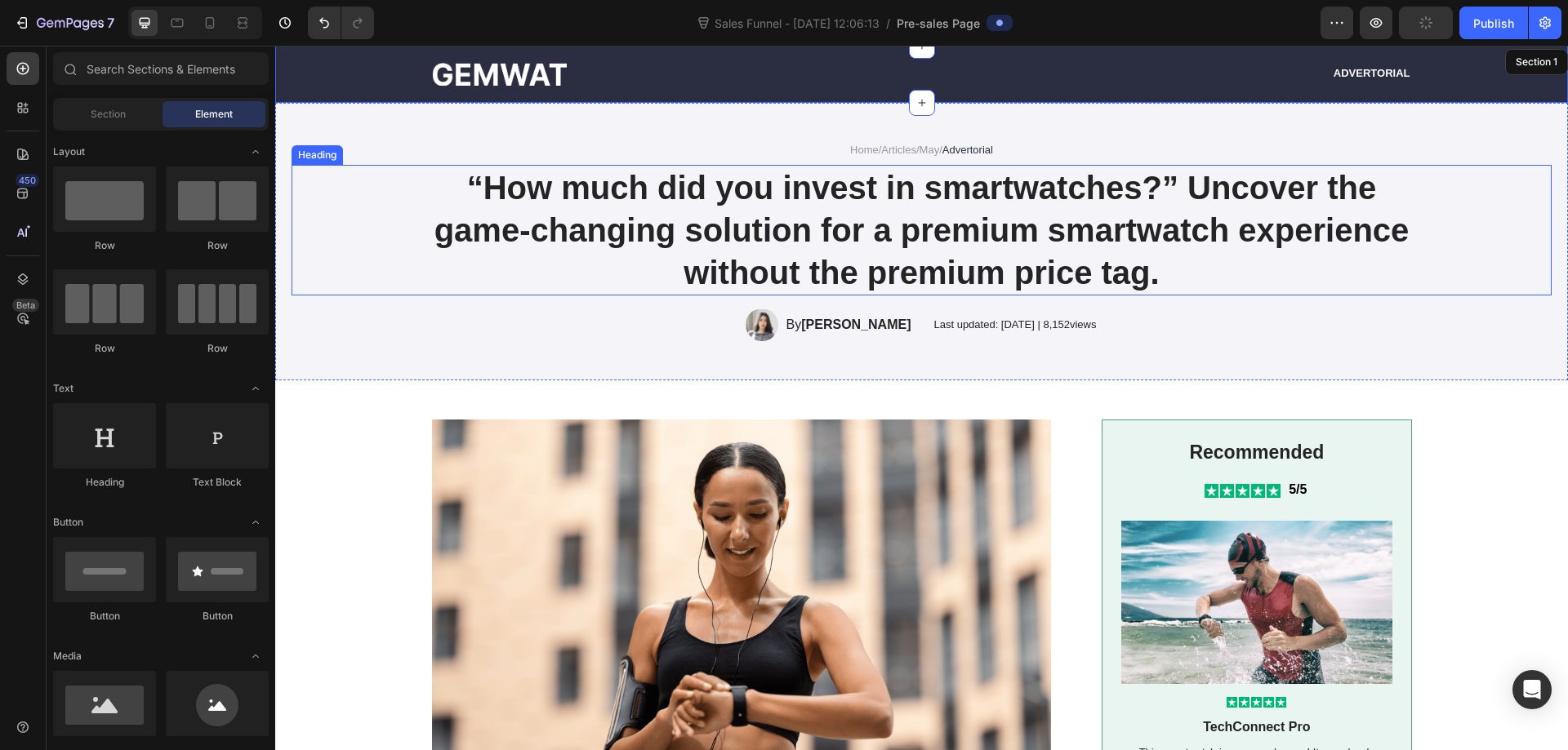
click at [890, 251] on h1 "“How much did you invest in smartwatches?” Uncover the game-changing solution f…" at bounding box center [921, 230] width 980 height 130
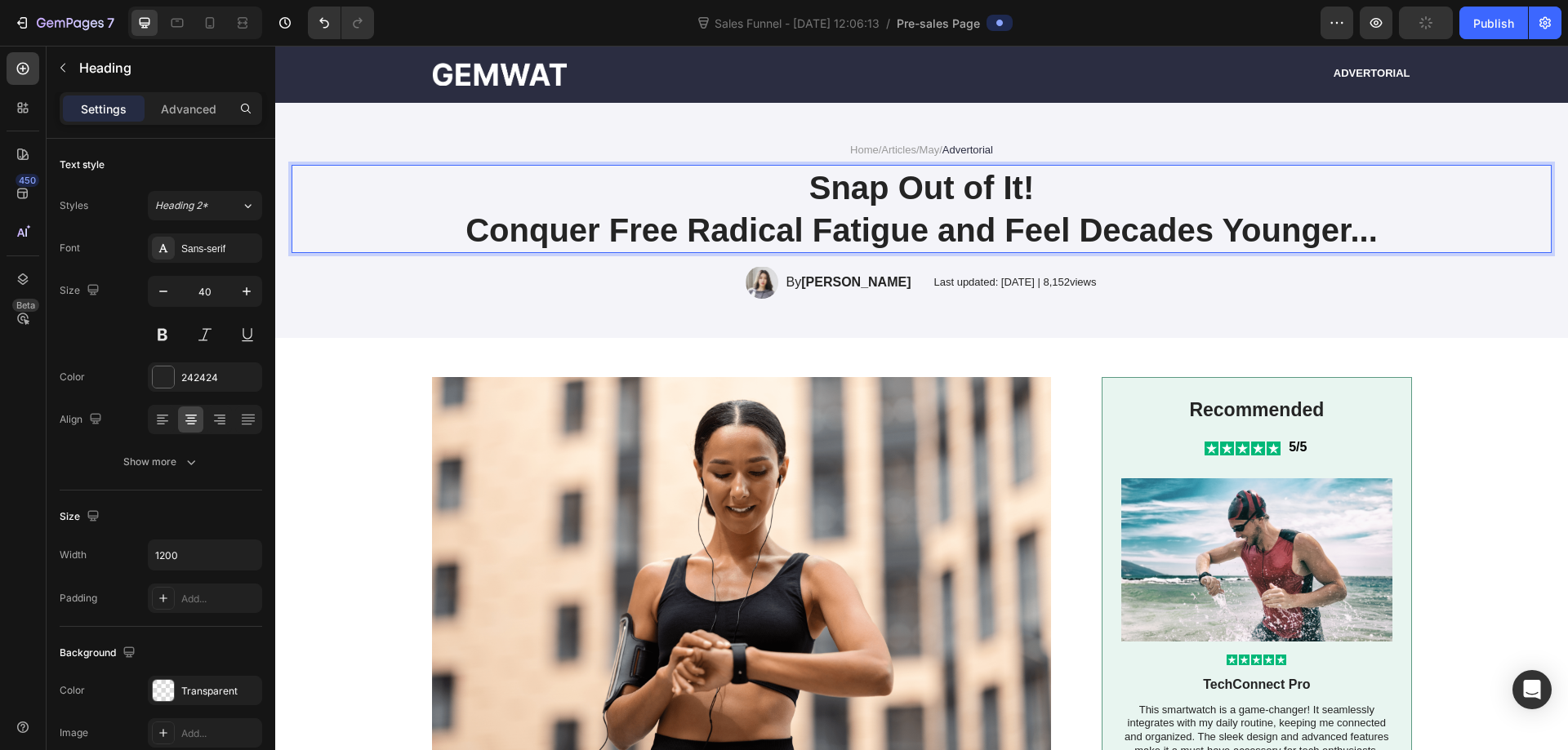
click at [784, 195] on p "Snap Out of It!" at bounding box center [922, 188] width 977 height 42
drag, startPoint x: 797, startPoint y: 190, endPoint x: 1059, endPoint y: 195, distance: 262.0
click at [1059, 195] on p "Snap Out of It!" at bounding box center [922, 188] width 977 height 42
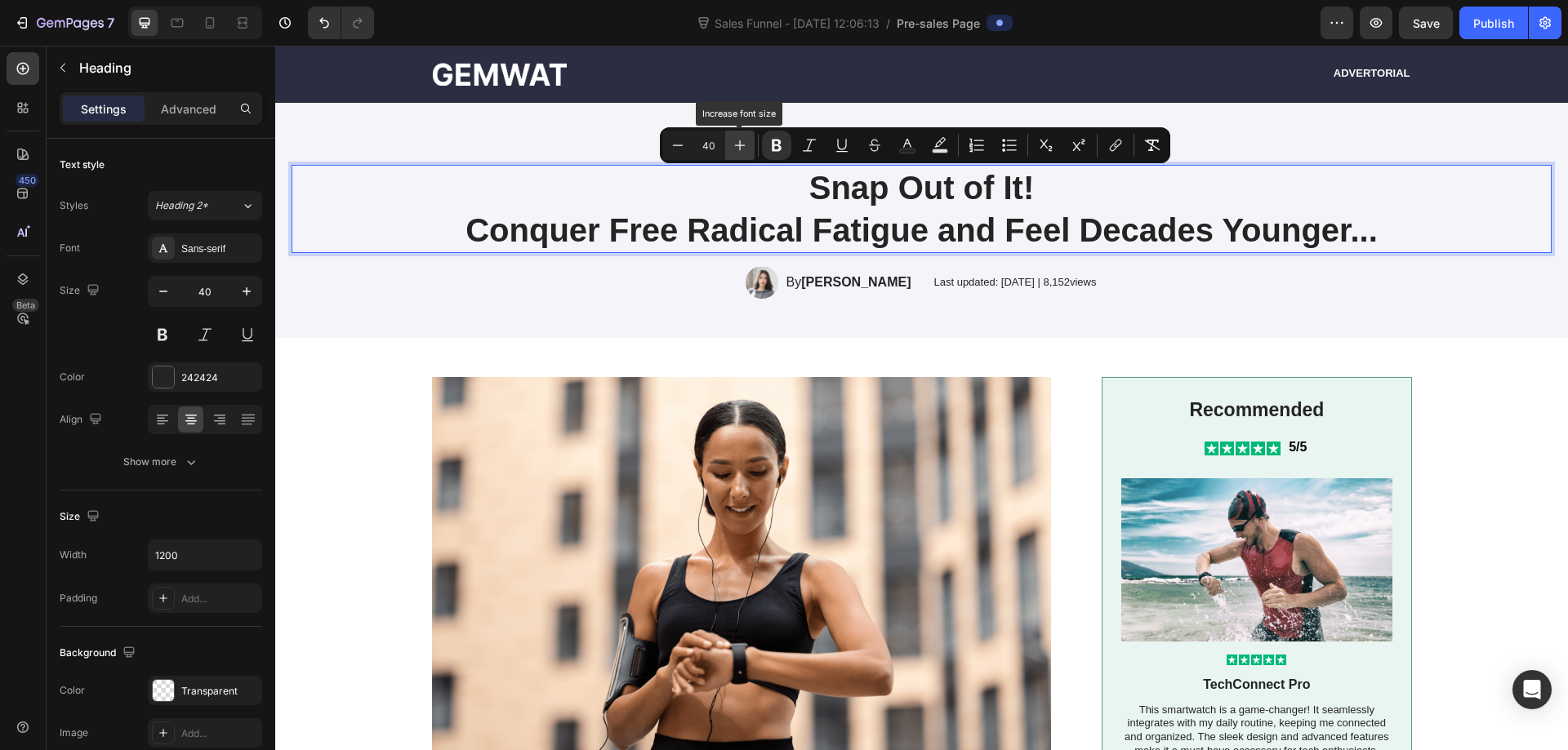
click at [736, 144] on icon "Editor contextual toolbar" at bounding box center [740, 145] width 17 height 17
type input "43"
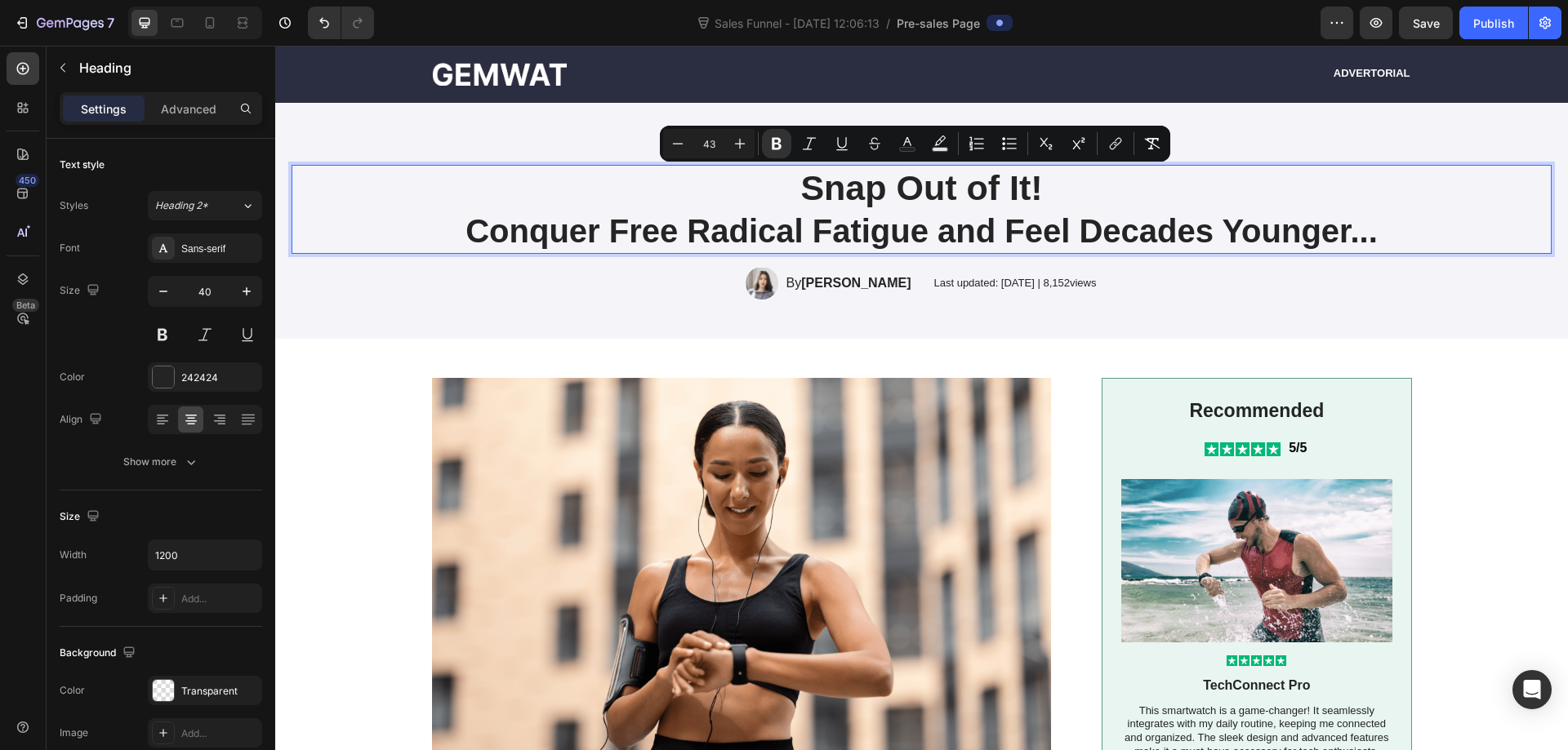
click at [876, 193] on strong "Snap Out of It!" at bounding box center [921, 188] width 242 height 40
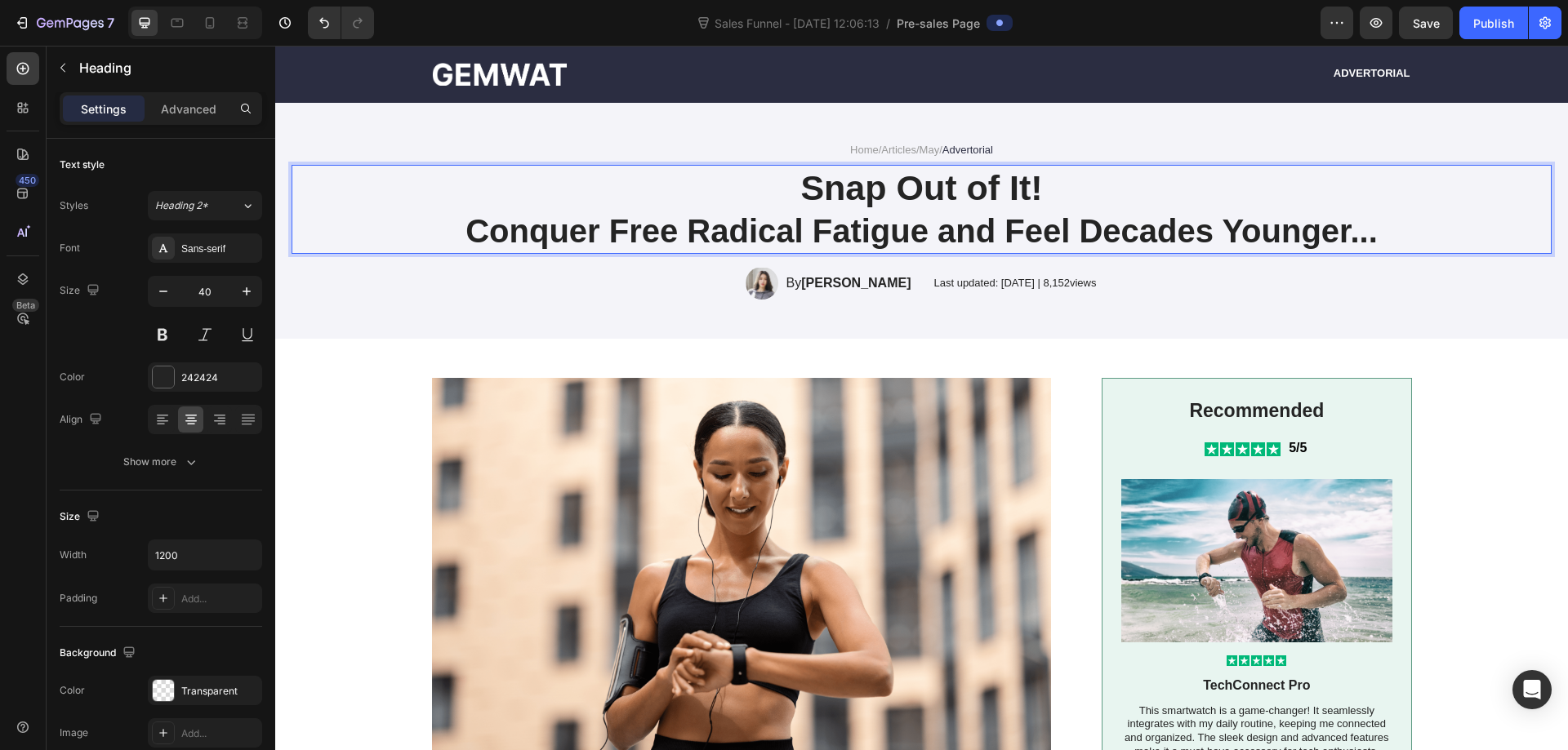
drag, startPoint x: 791, startPoint y: 184, endPoint x: 1128, endPoint y: 190, distance: 337.1
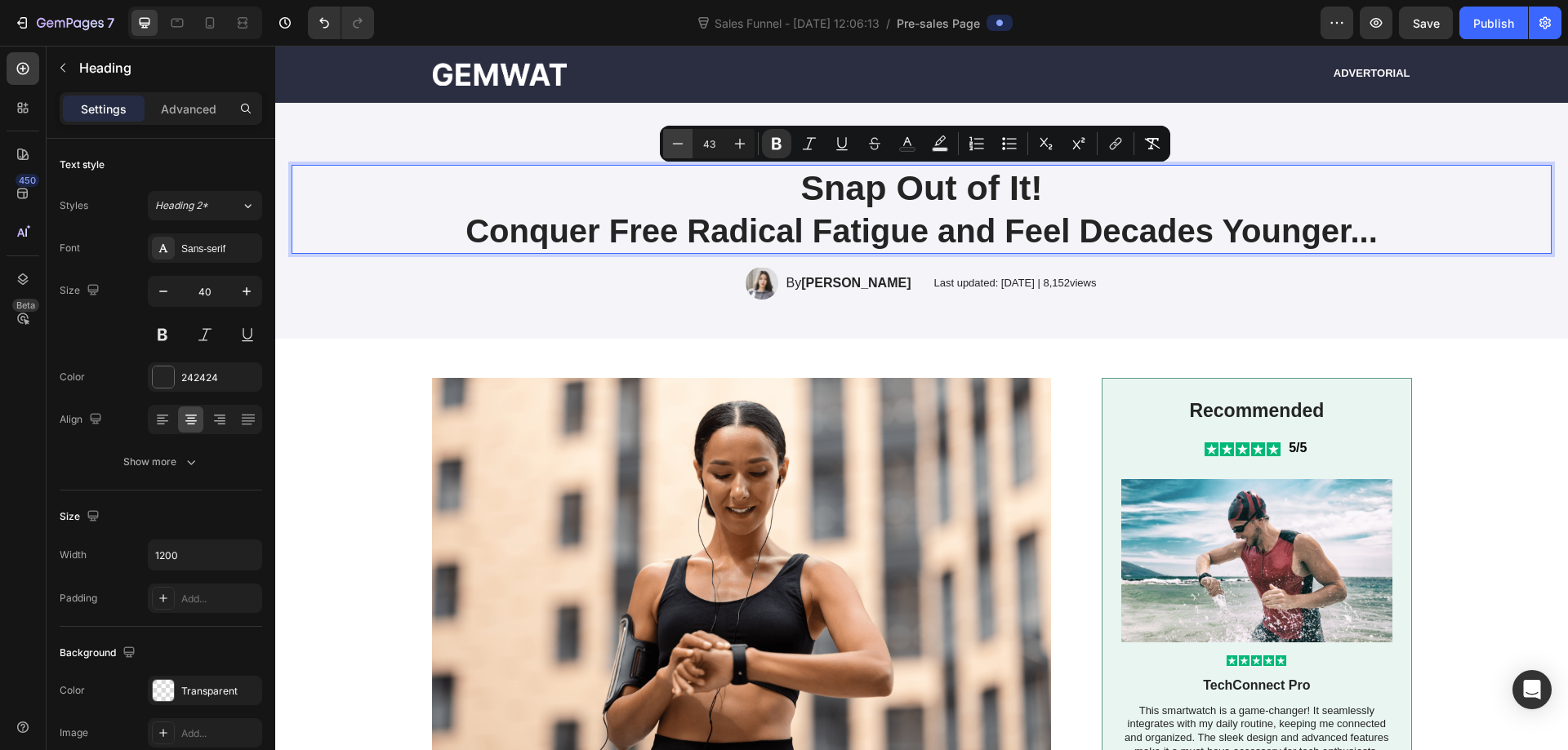
click at [686, 145] on button "Minus" at bounding box center [678, 144] width 30 height 30
type input "40"
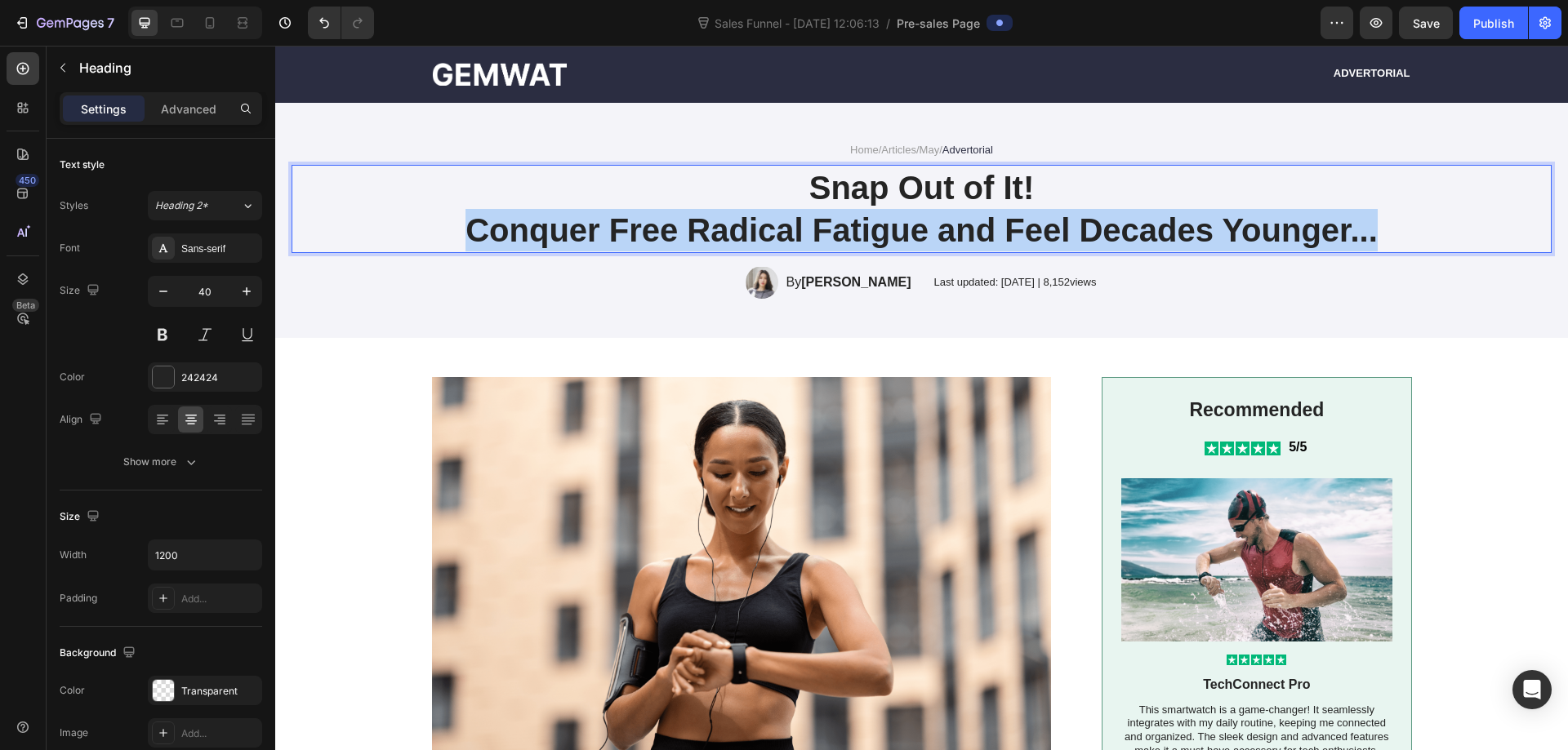
drag, startPoint x: 457, startPoint y: 237, endPoint x: 1398, endPoint y: 246, distance: 941.0
click at [1398, 246] on p "Conquer Free Radical Fatigue and Feel Decades Younger..." at bounding box center [922, 229] width 977 height 42
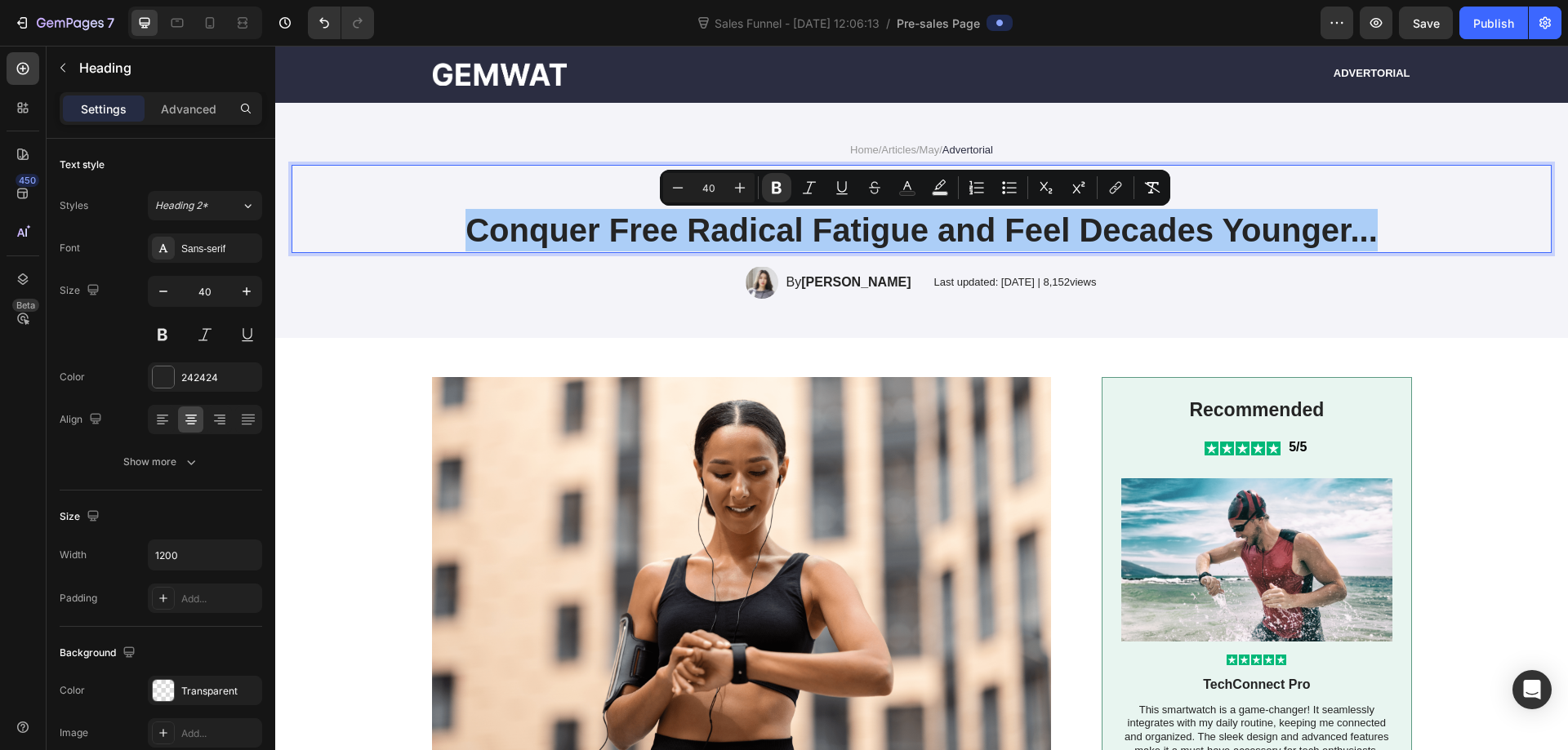
click at [718, 191] on input "40" at bounding box center [709, 188] width 33 height 20
type input "60"
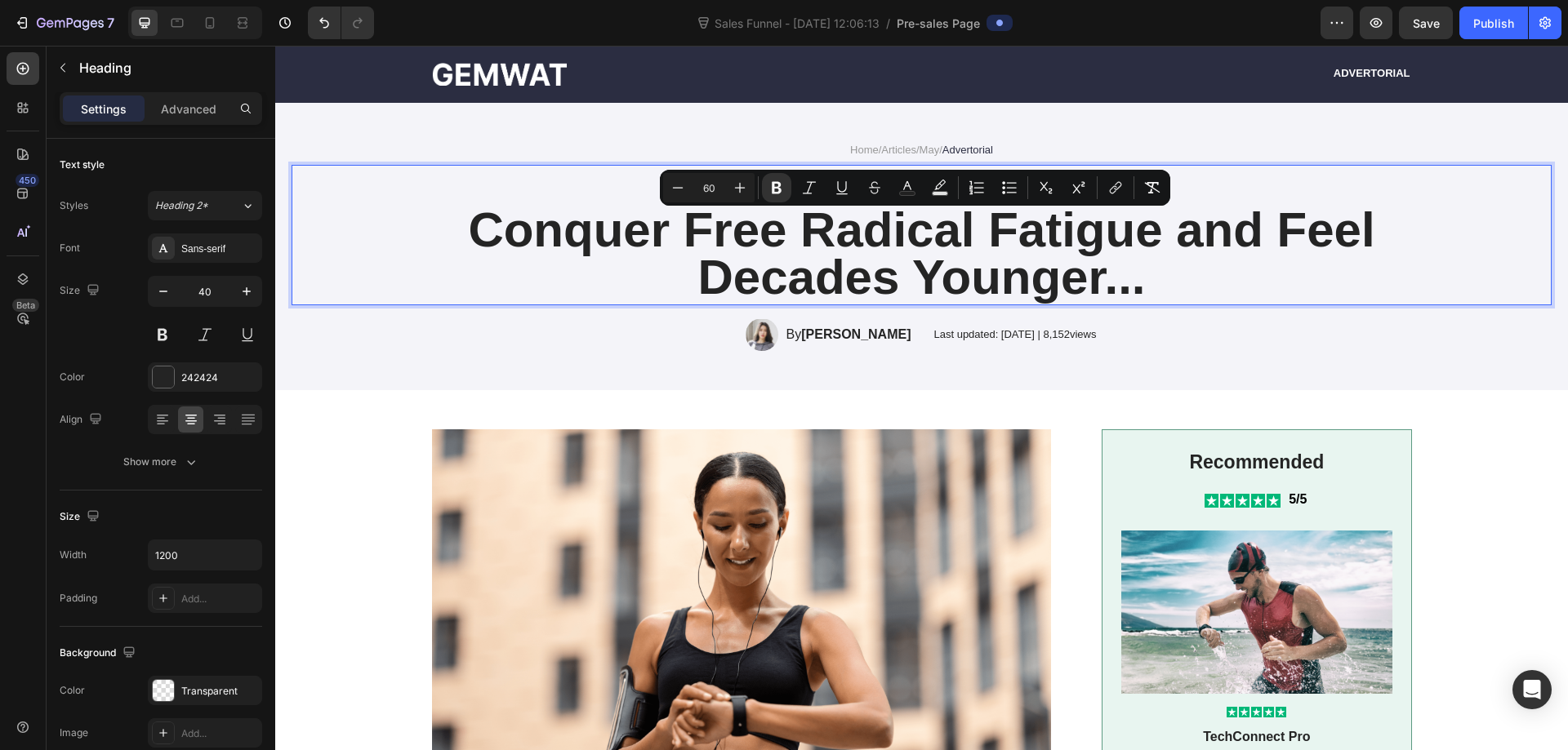
click at [1318, 205] on strong "Conquer Free Radical Fatigue and Feel Decades Younger..." at bounding box center [920, 253] width 907 height 102
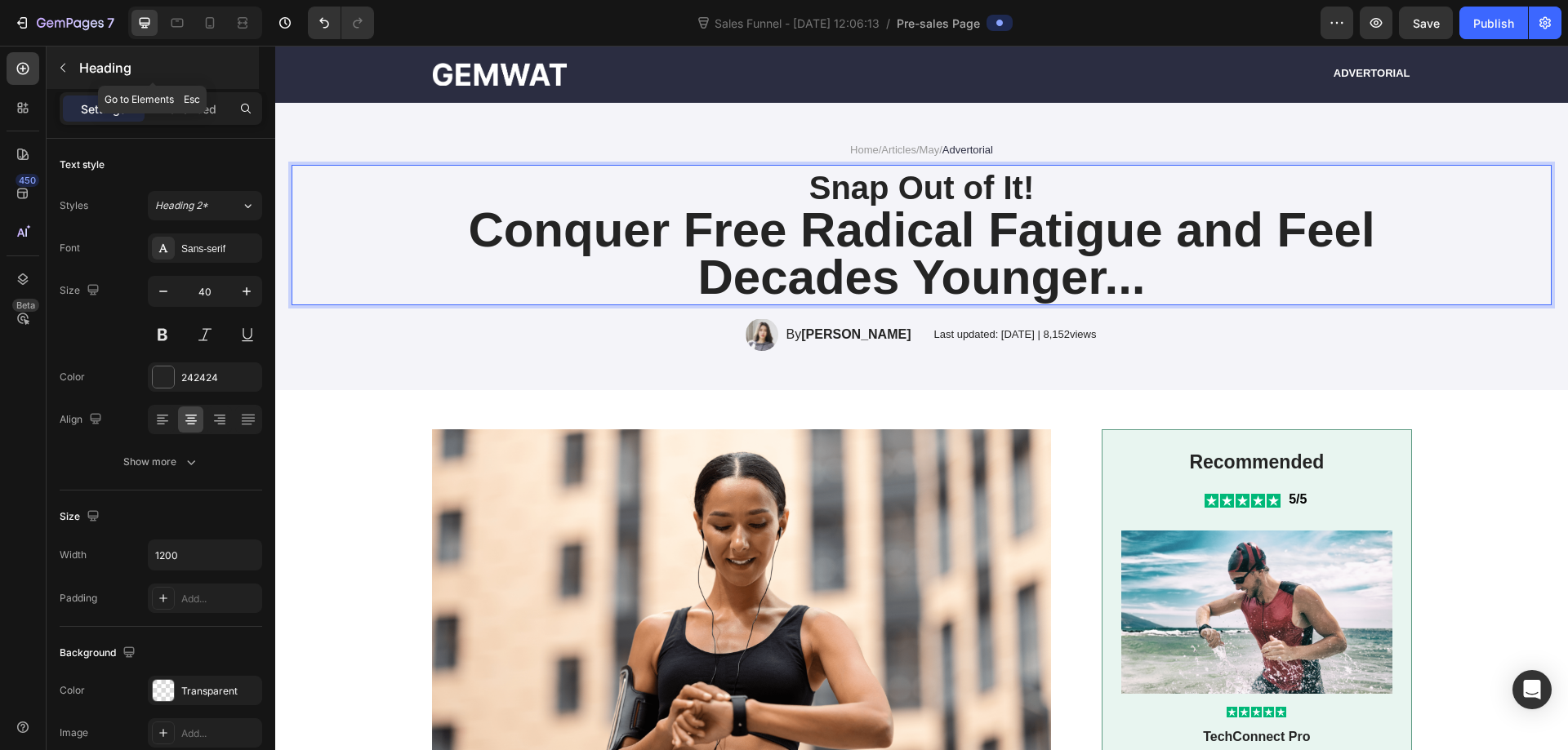
click at [63, 72] on icon "button" at bounding box center [62, 67] width 13 height 13
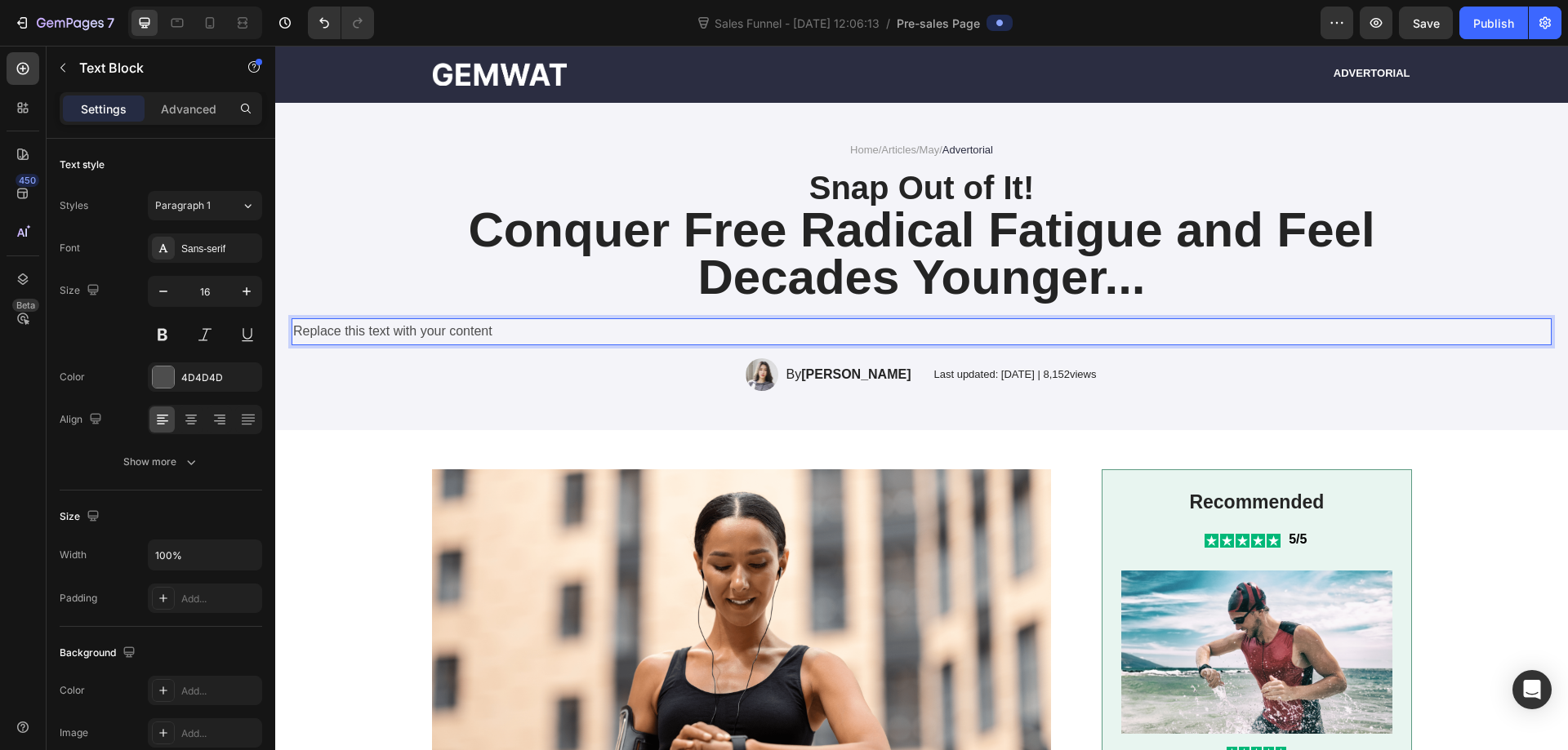
click at [886, 329] on div "Replace this text with your content" at bounding box center [921, 331] width 1261 height 27
click at [886, 329] on p "Replace this text with your content" at bounding box center [921, 332] width 1257 height 24
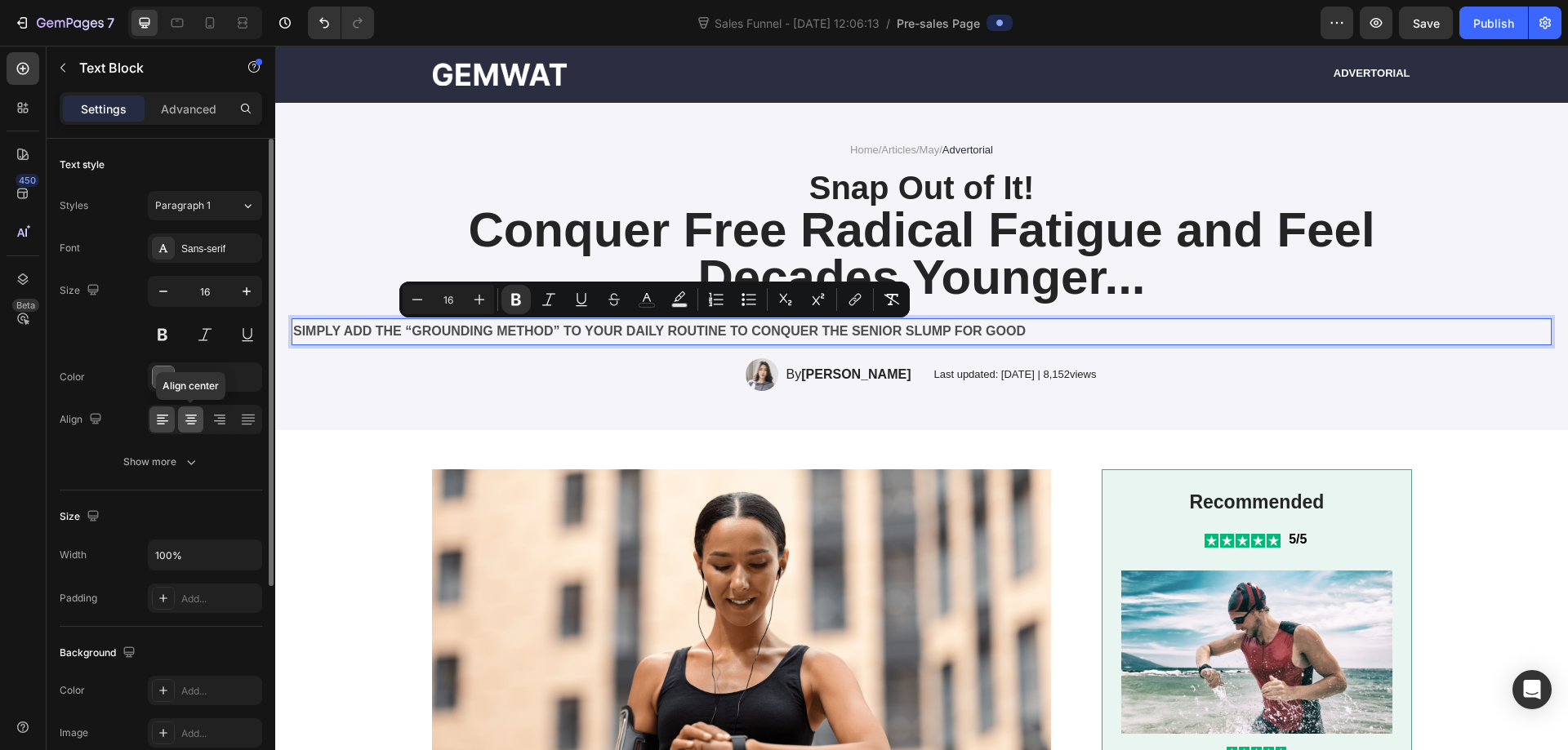
click at [190, 420] on icon at bounding box center [192, 421] width 12 height 2
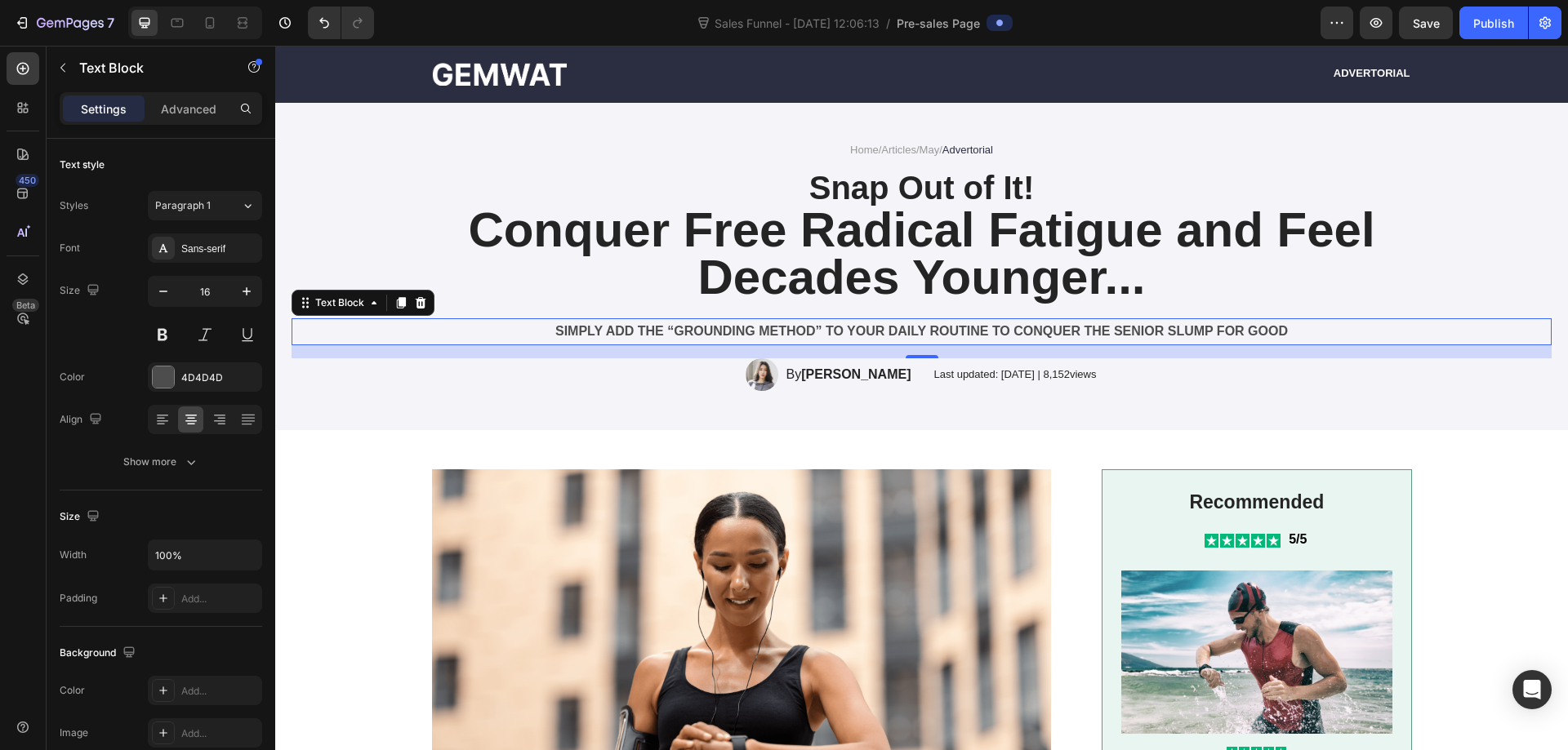
click at [702, 332] on strong "SIMPLY ADD THE “GROUNDING METHOD” TO YOUR DAILY ROUTINE TO CONQUER THE SENIOR S…" at bounding box center [921, 331] width 733 height 14
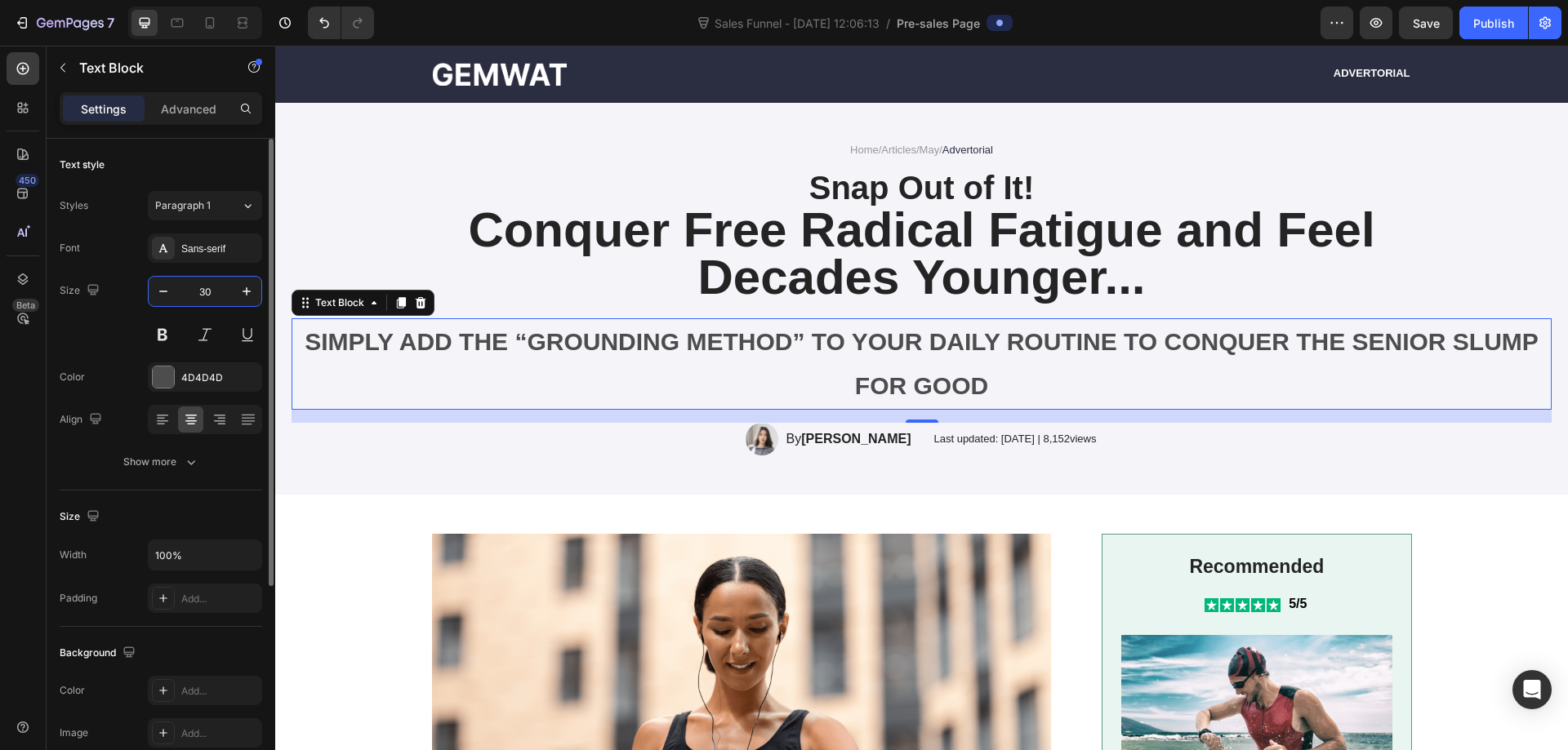
type input "30"
click at [707, 246] on strong "Conquer Free Radical Fatigue and Feel Decades Younger..." at bounding box center [920, 253] width 907 height 102
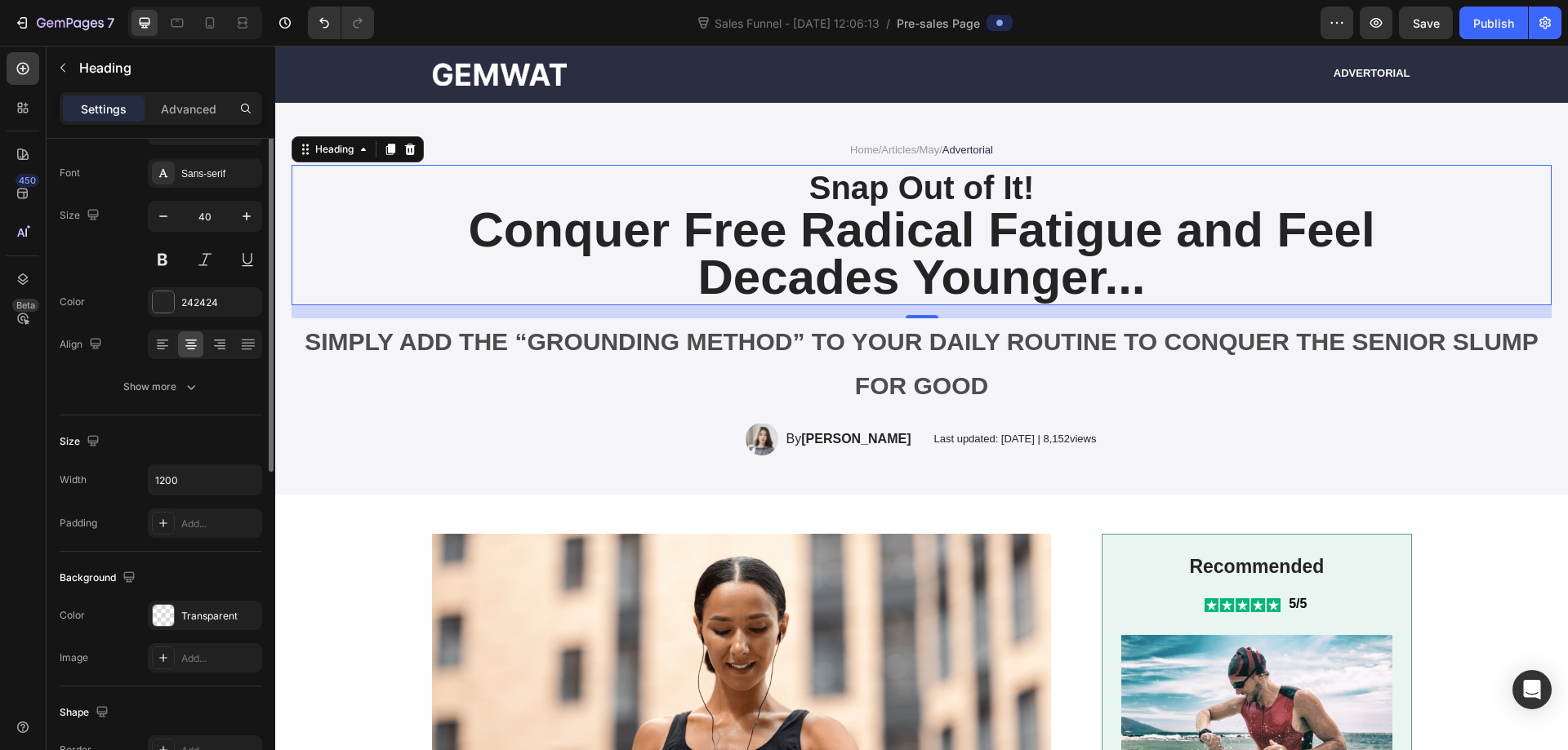
scroll to position [0, 0]
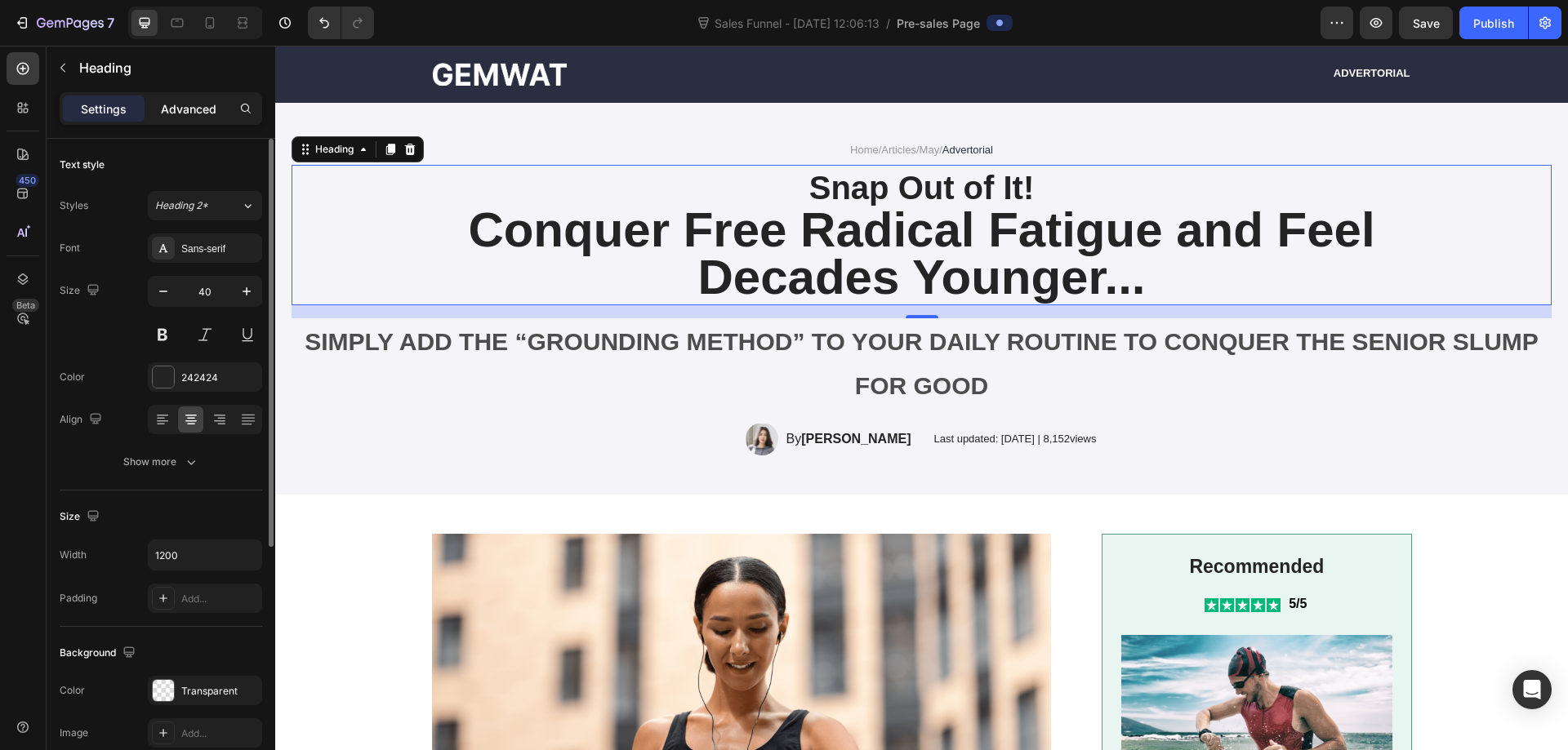
click at [190, 111] on p "Advanced" at bounding box center [189, 109] width 55 height 17
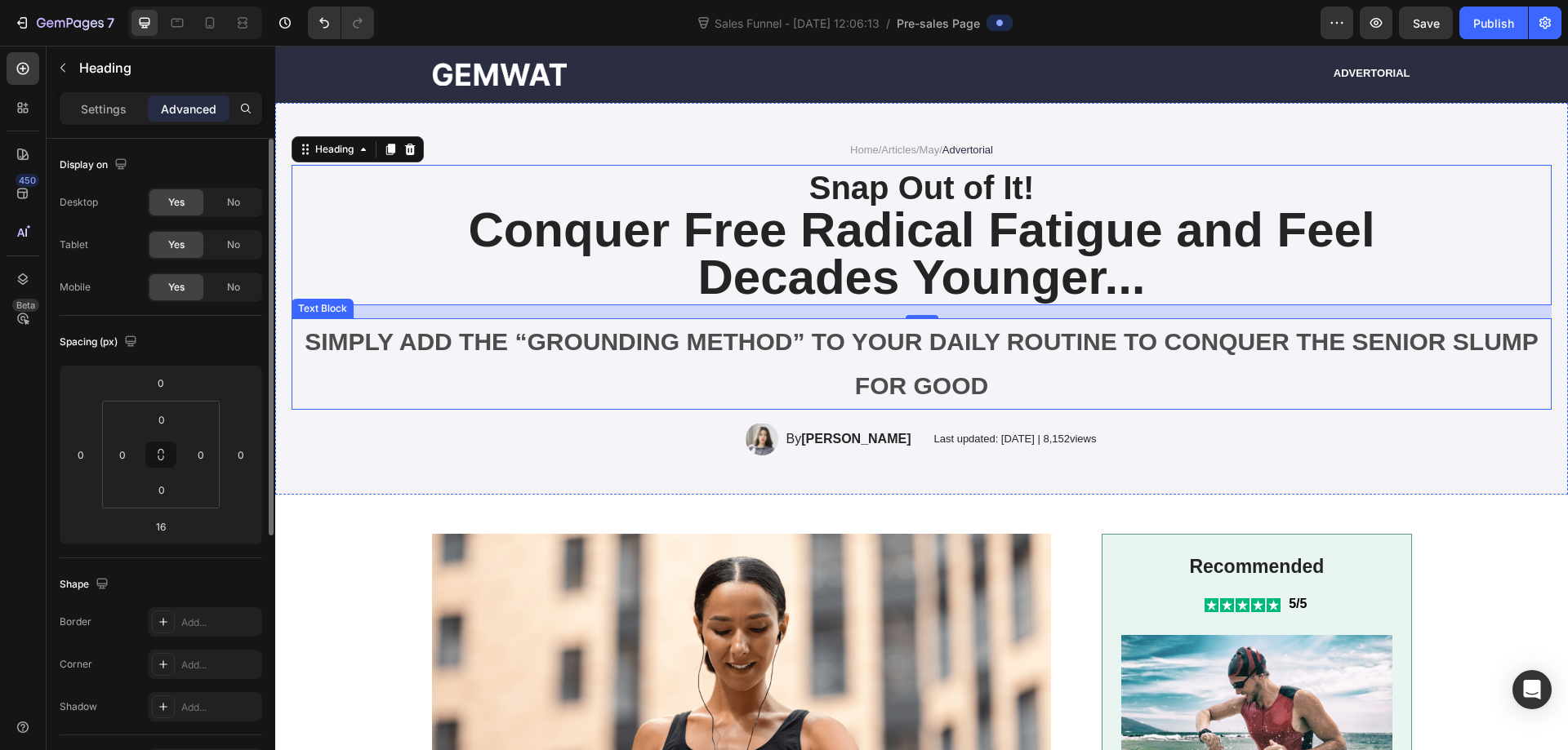
click at [603, 349] on strong "SIMPLY ADD THE “GROUNDING METHOD” TO YOUR DAILY ROUTINE TO CONQUER THE SENIOR S…" at bounding box center [921, 364] width 1234 height 71
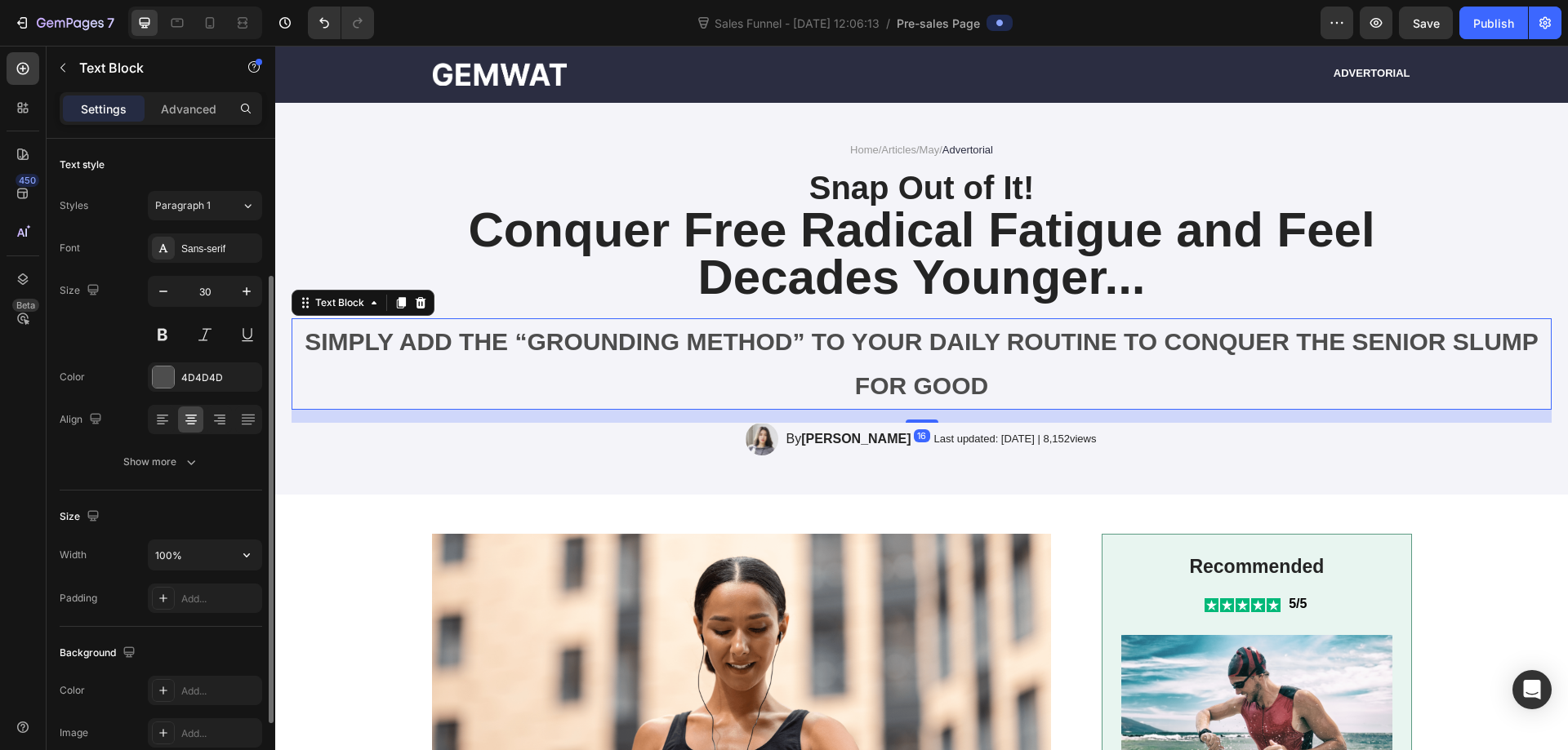
scroll to position [163, 0]
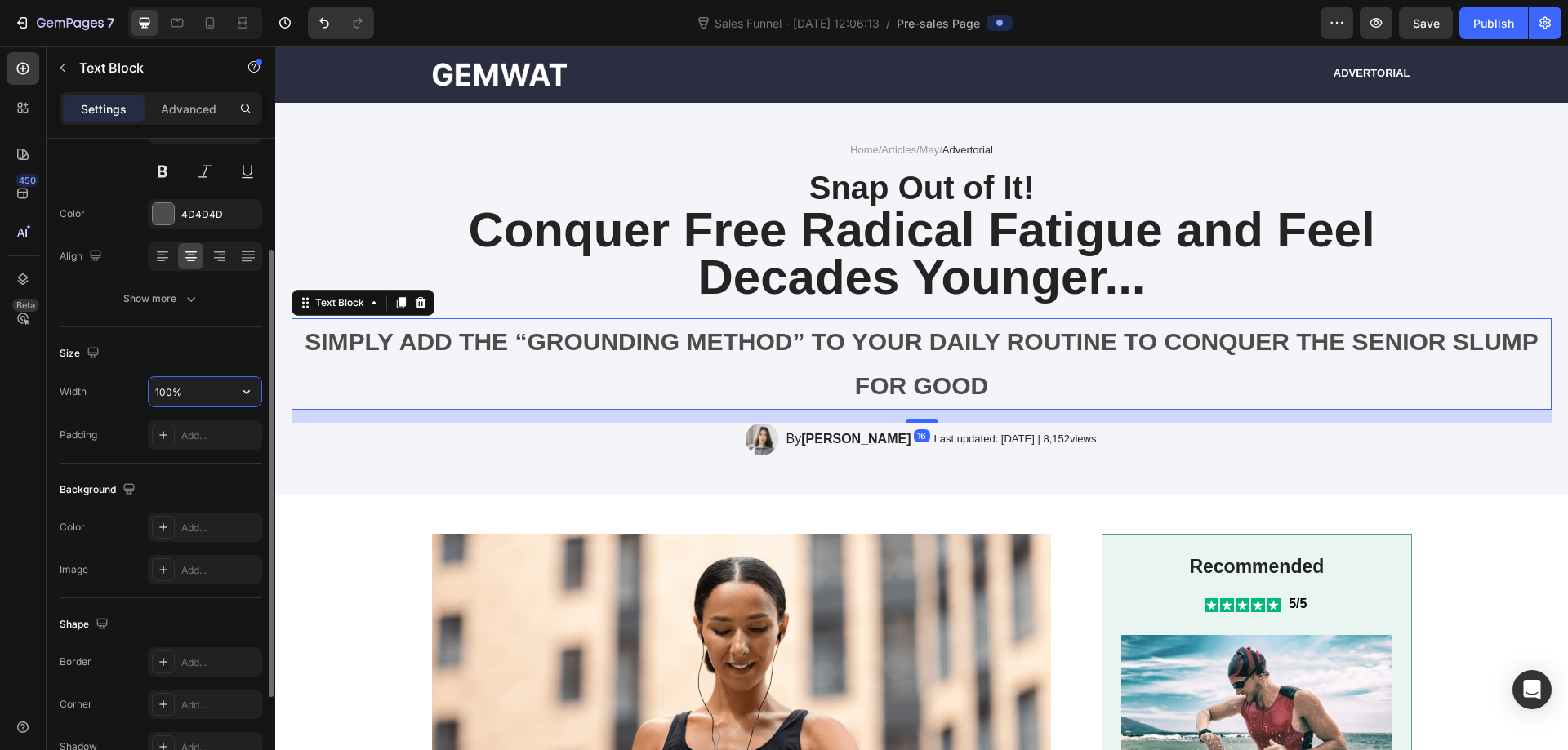
click at [217, 389] on input "100%" at bounding box center [205, 392] width 113 height 30
click at [242, 389] on icon "button" at bounding box center [246, 391] width 17 height 17
click at [225, 493] on span "1200px" at bounding box center [230, 495] width 35 height 15
type input "1200"
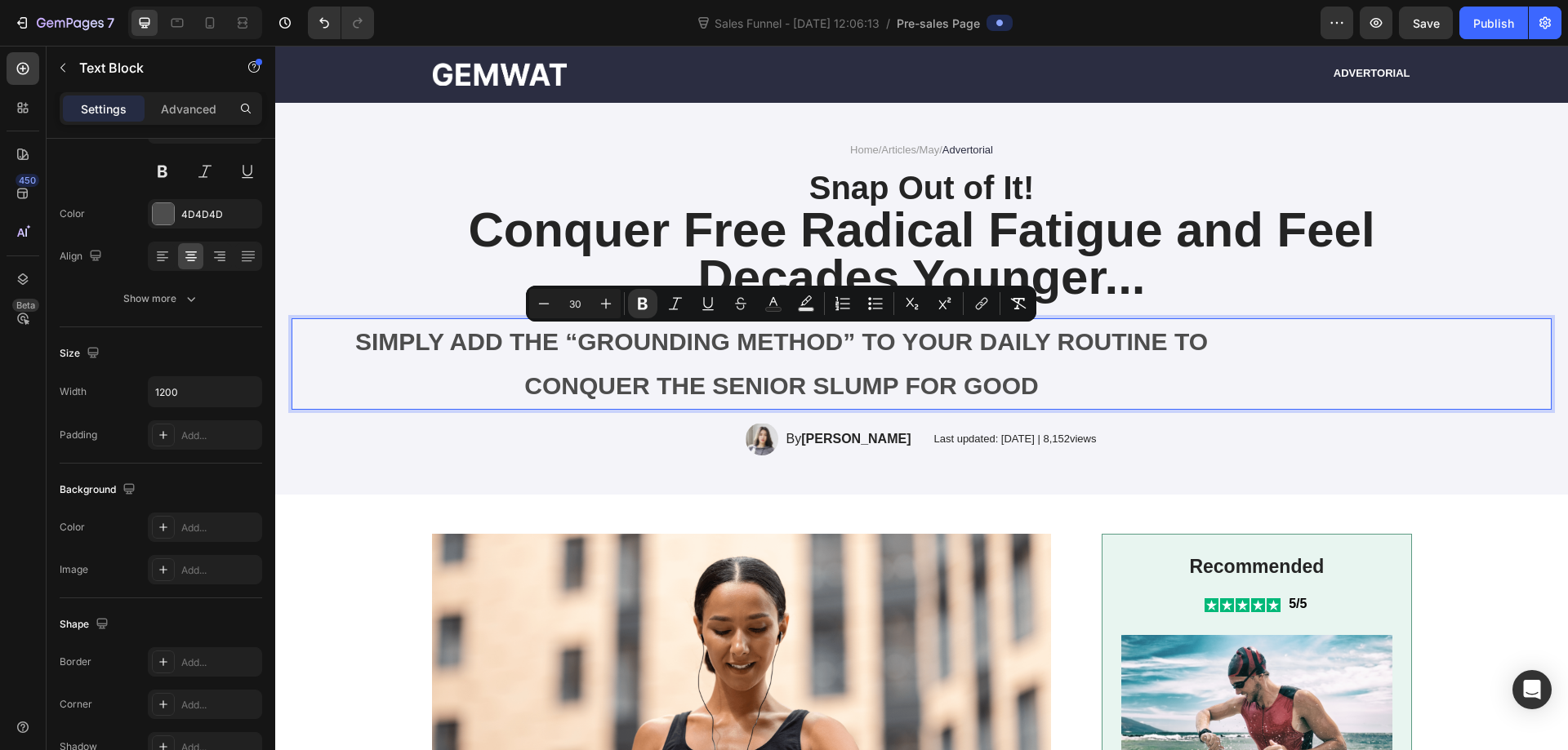
click at [1117, 377] on p "SIMPLY ADD THE “GROUNDING METHOD” TO YOUR DAILY ROUTINE TO CONQUER THE SENIOR S…" at bounding box center [782, 364] width 977 height 88
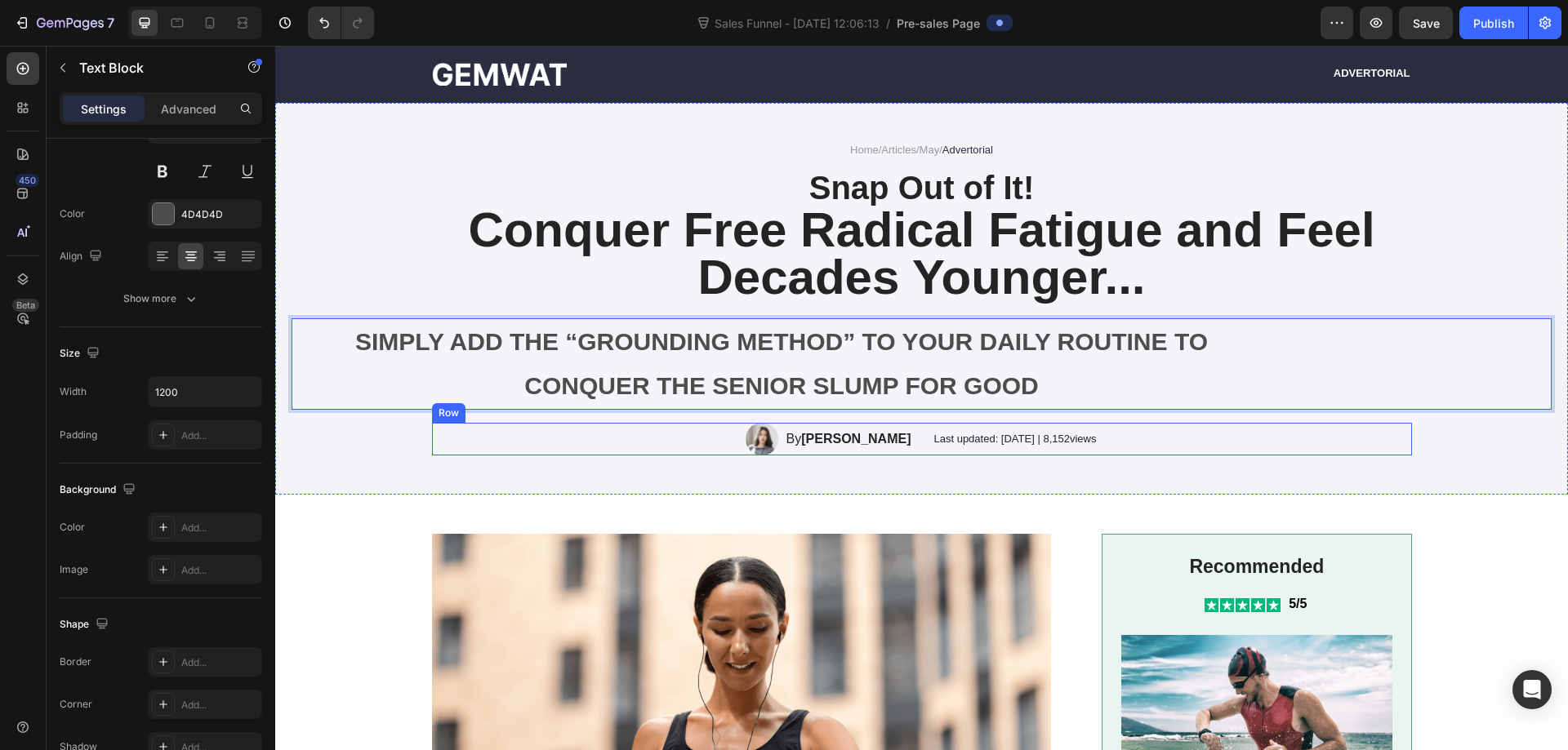
click at [1254, 449] on div "Image By Emma Johnson Text Block Row Last updated: May 2024 | 8,152views Text B…" at bounding box center [921, 439] width 980 height 33
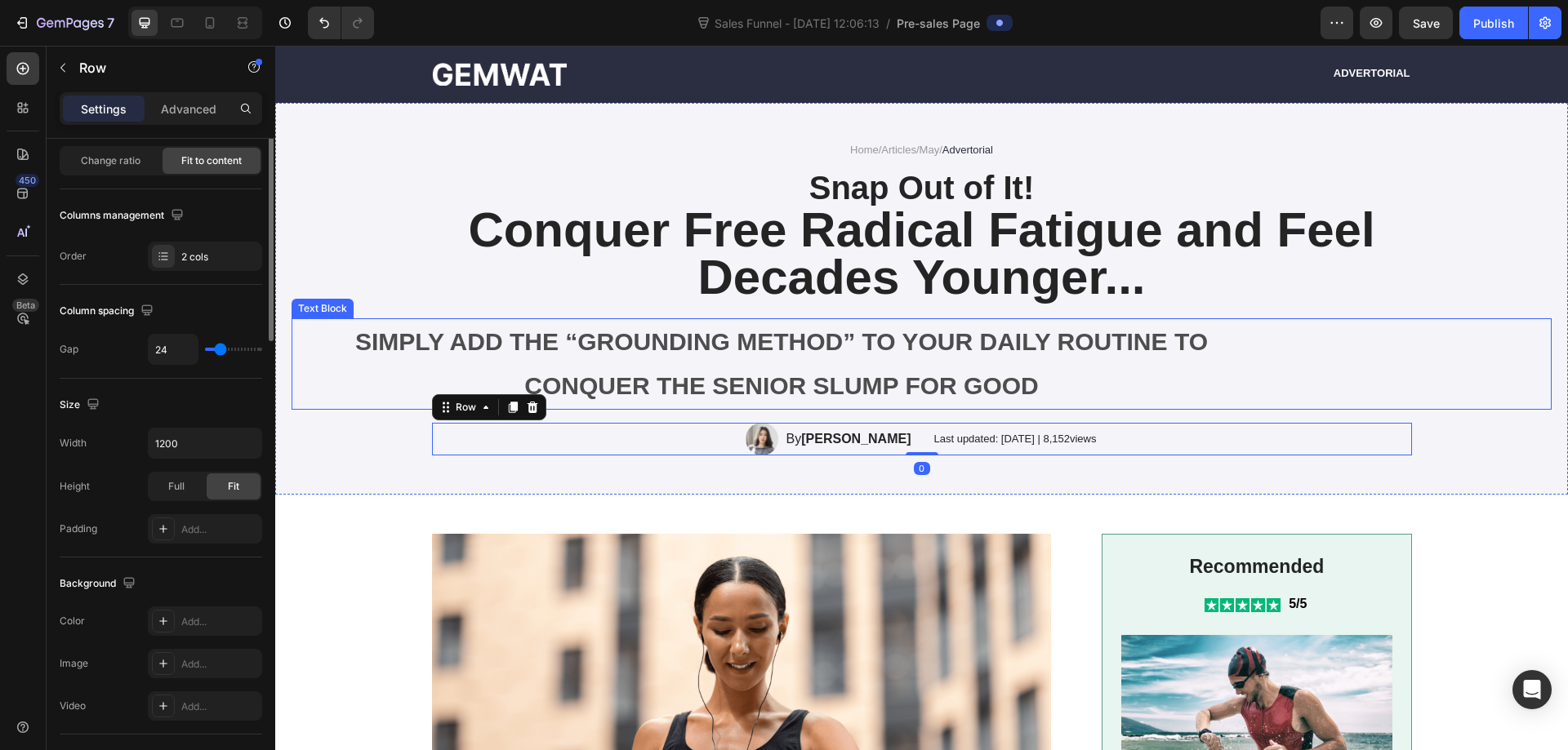
scroll to position [0, 0]
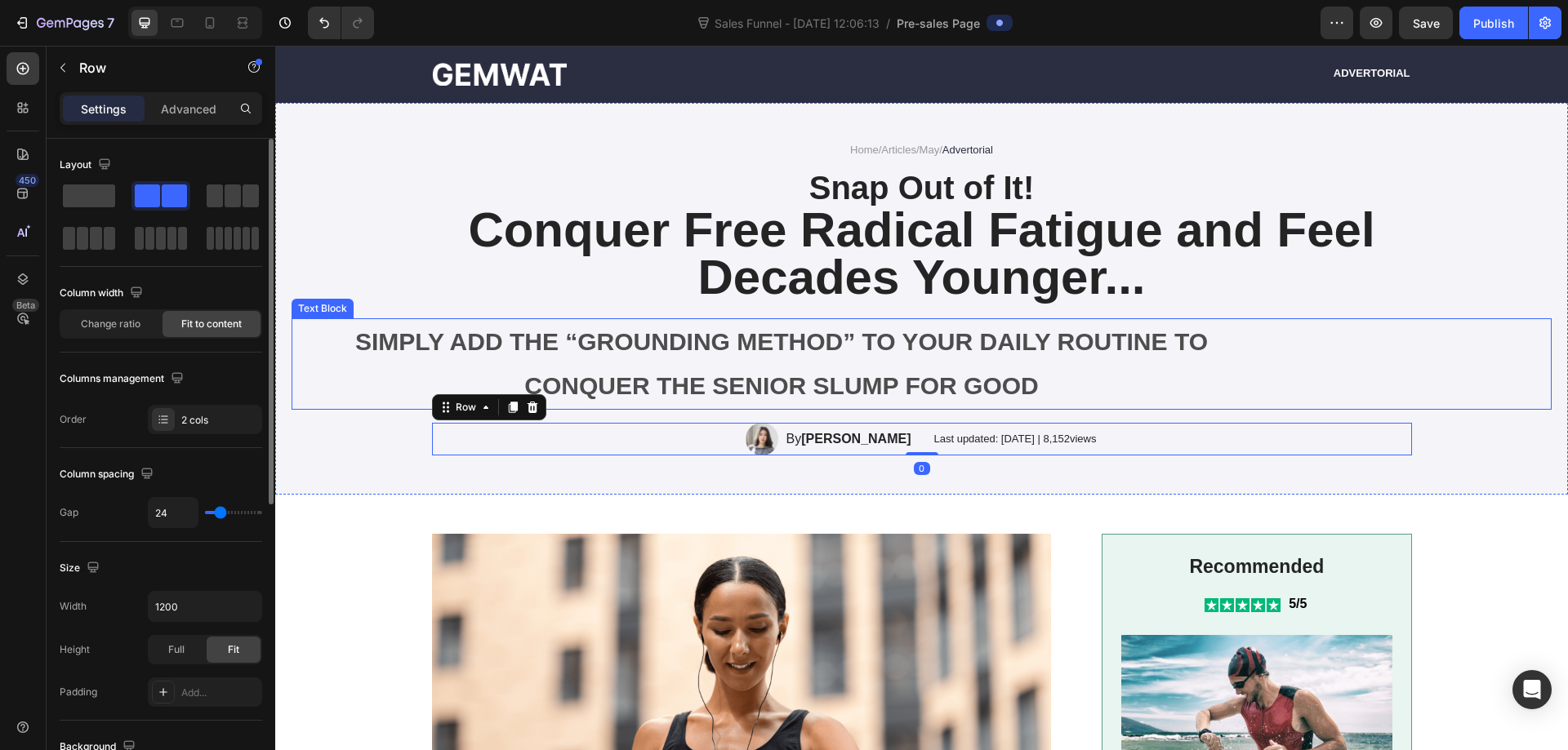
click at [1060, 374] on p "SIMPLY ADD THE “GROUNDING METHOD” TO YOUR DAILY ROUTINE TO CONQUER THE SENIOR S…" at bounding box center [782, 364] width 977 height 88
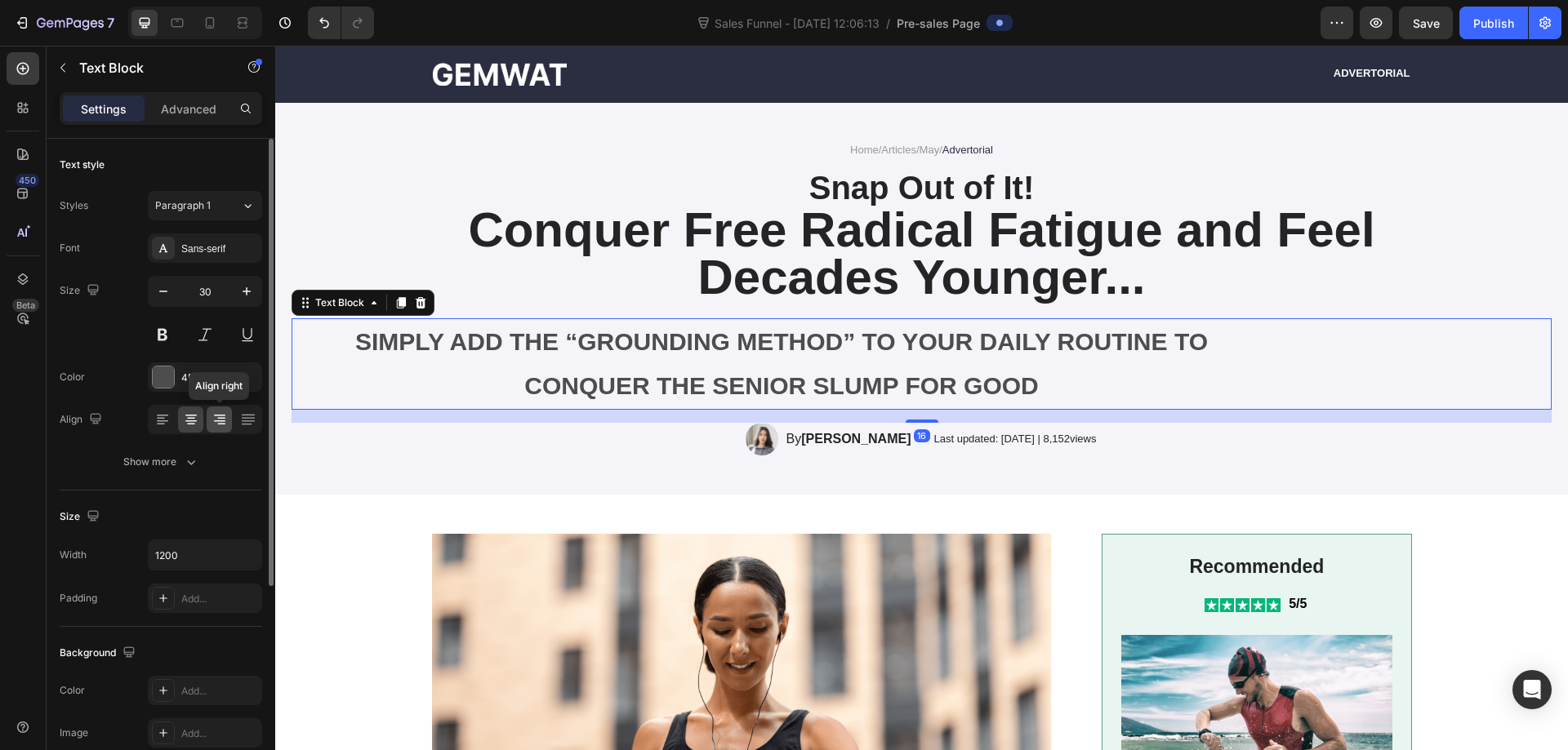
click at [221, 423] on icon at bounding box center [219, 419] width 17 height 17
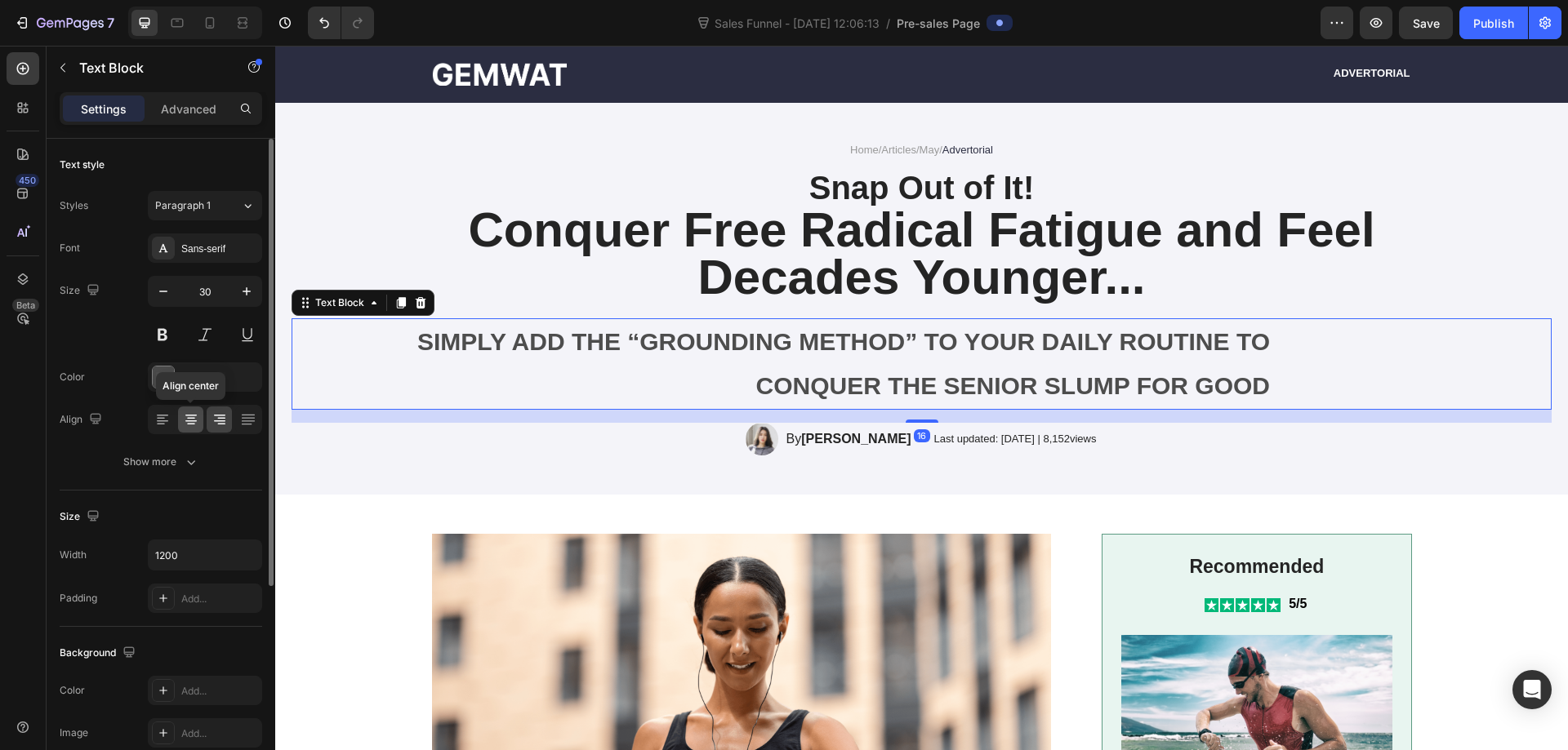
click at [190, 423] on icon at bounding box center [191, 419] width 17 height 17
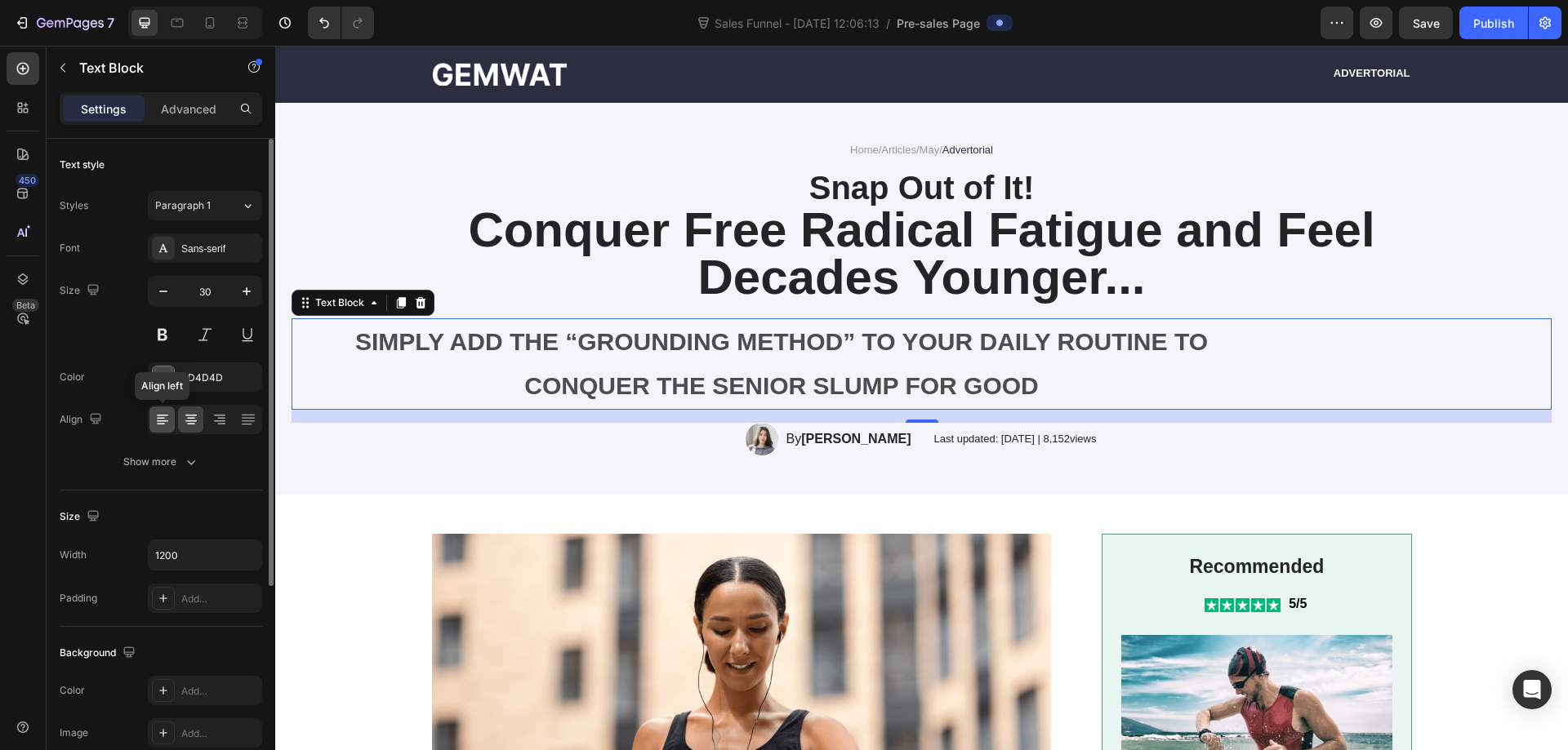
click at [167, 422] on icon at bounding box center [162, 419] width 17 height 17
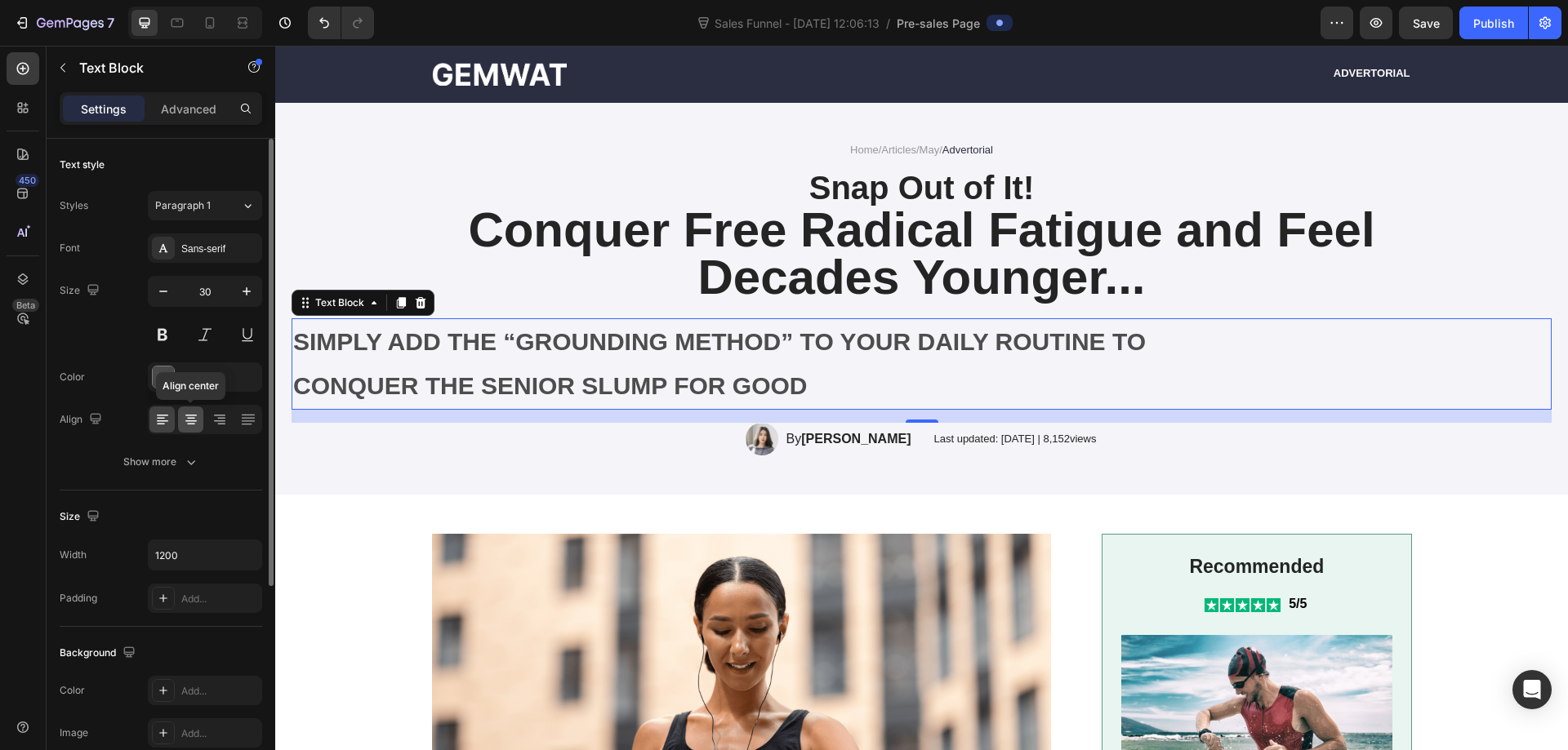
click at [180, 423] on div at bounding box center [191, 419] width 26 height 26
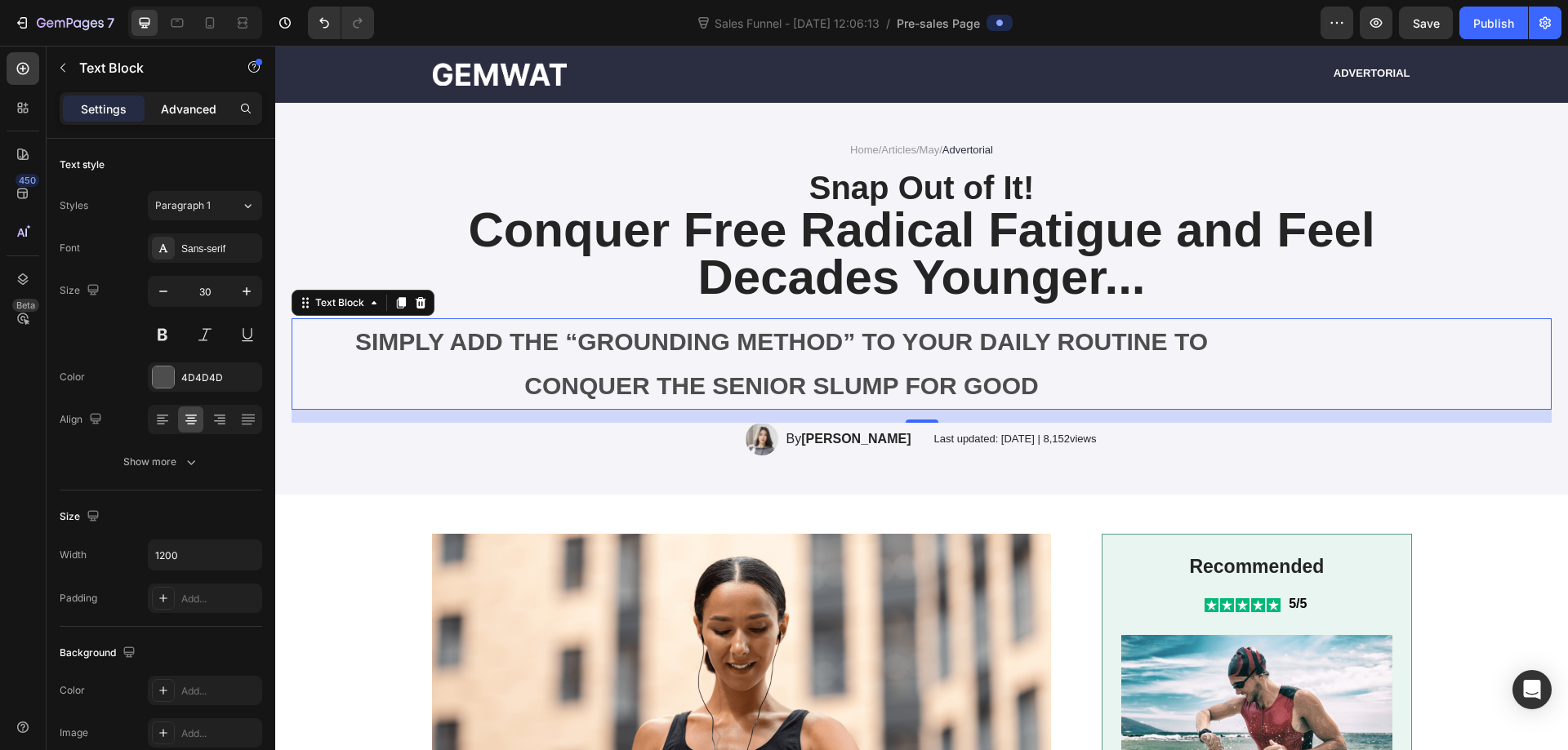
click at [192, 107] on p "Advanced" at bounding box center [189, 109] width 55 height 17
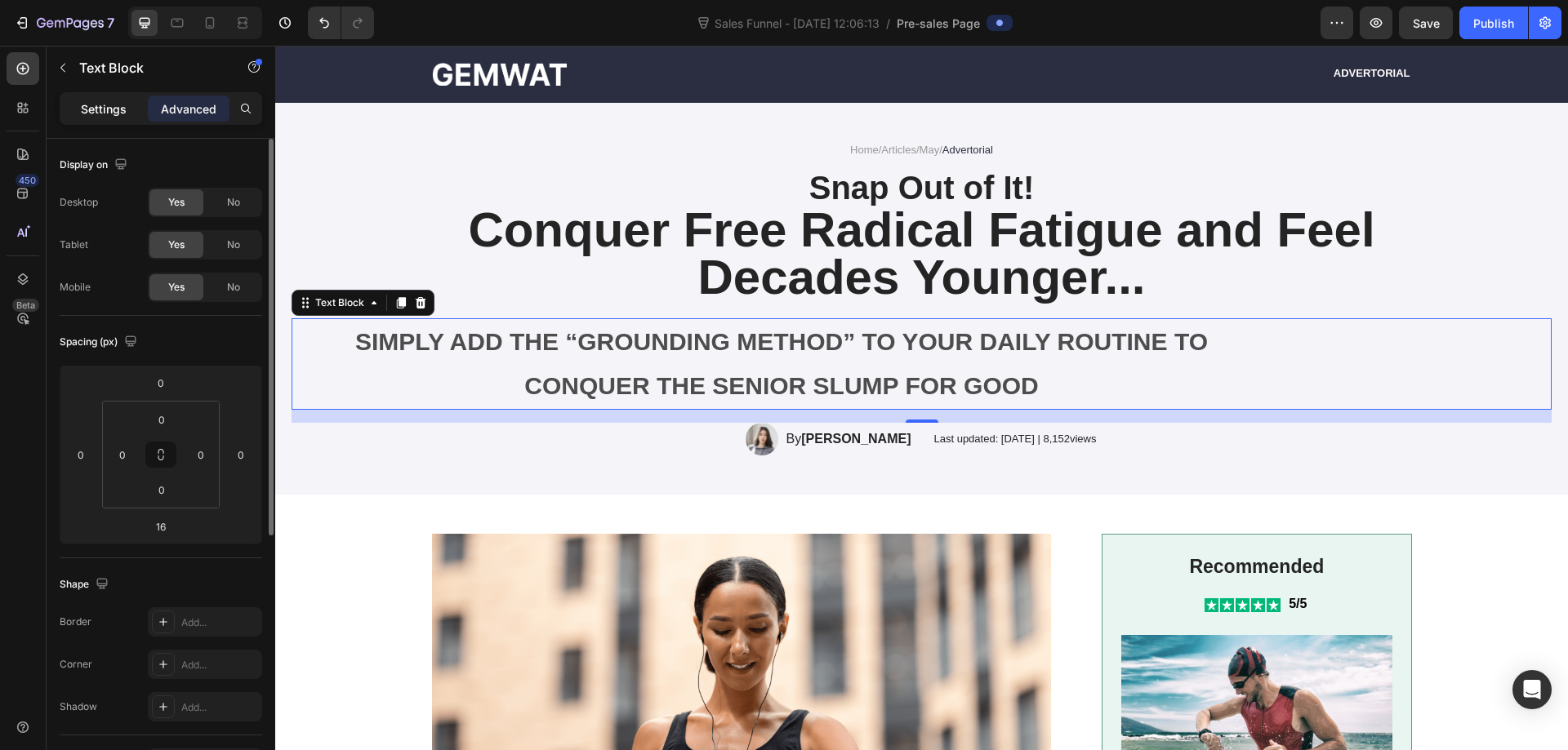
click at [113, 120] on div "Settings" at bounding box center [104, 109] width 82 height 26
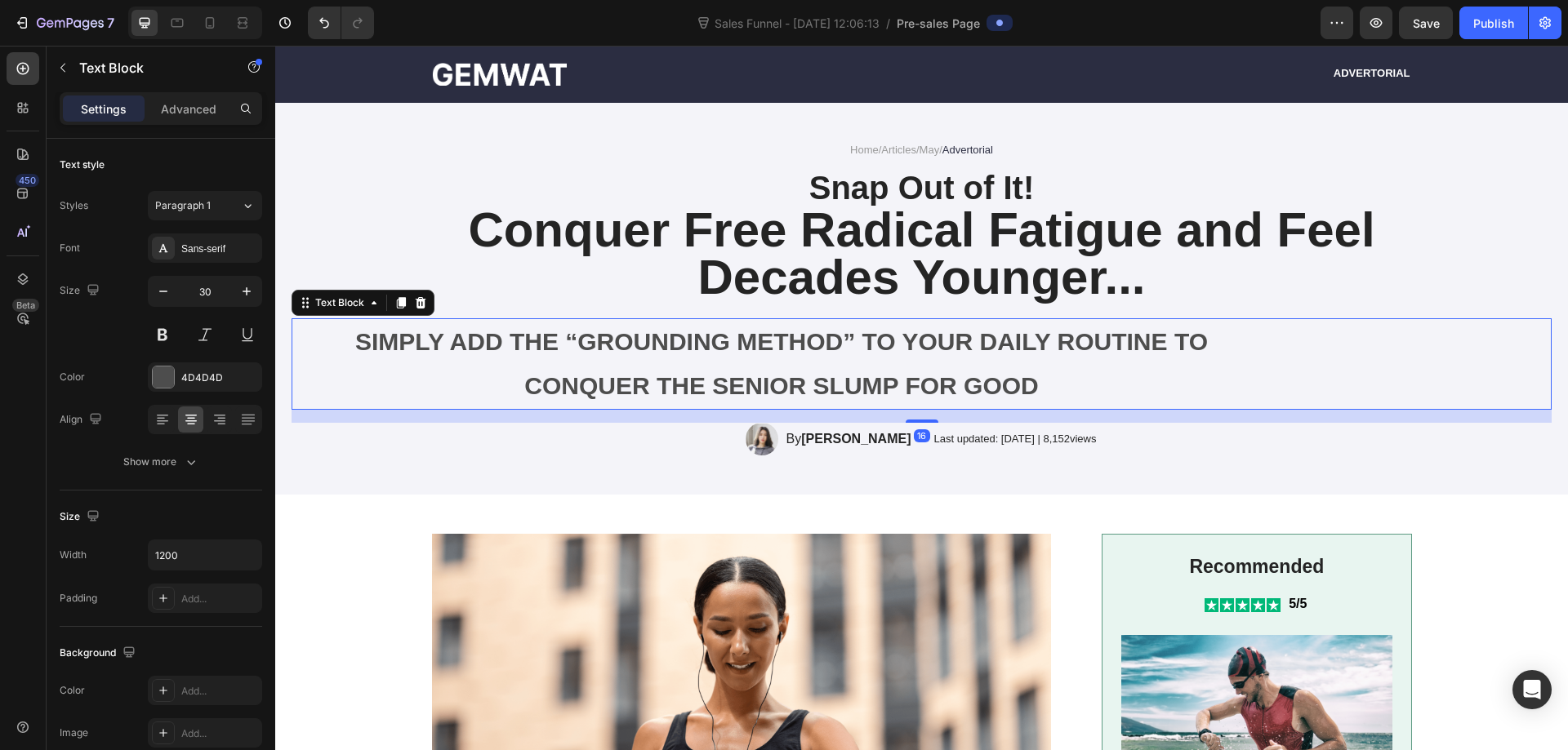
click at [1333, 360] on div "SIMPLY ADD THE “GROUNDING METHOD” TO YOUR DAILY ROUTINE TO CONQUER THE SENIOR S…" at bounding box center [921, 364] width 1261 height 92
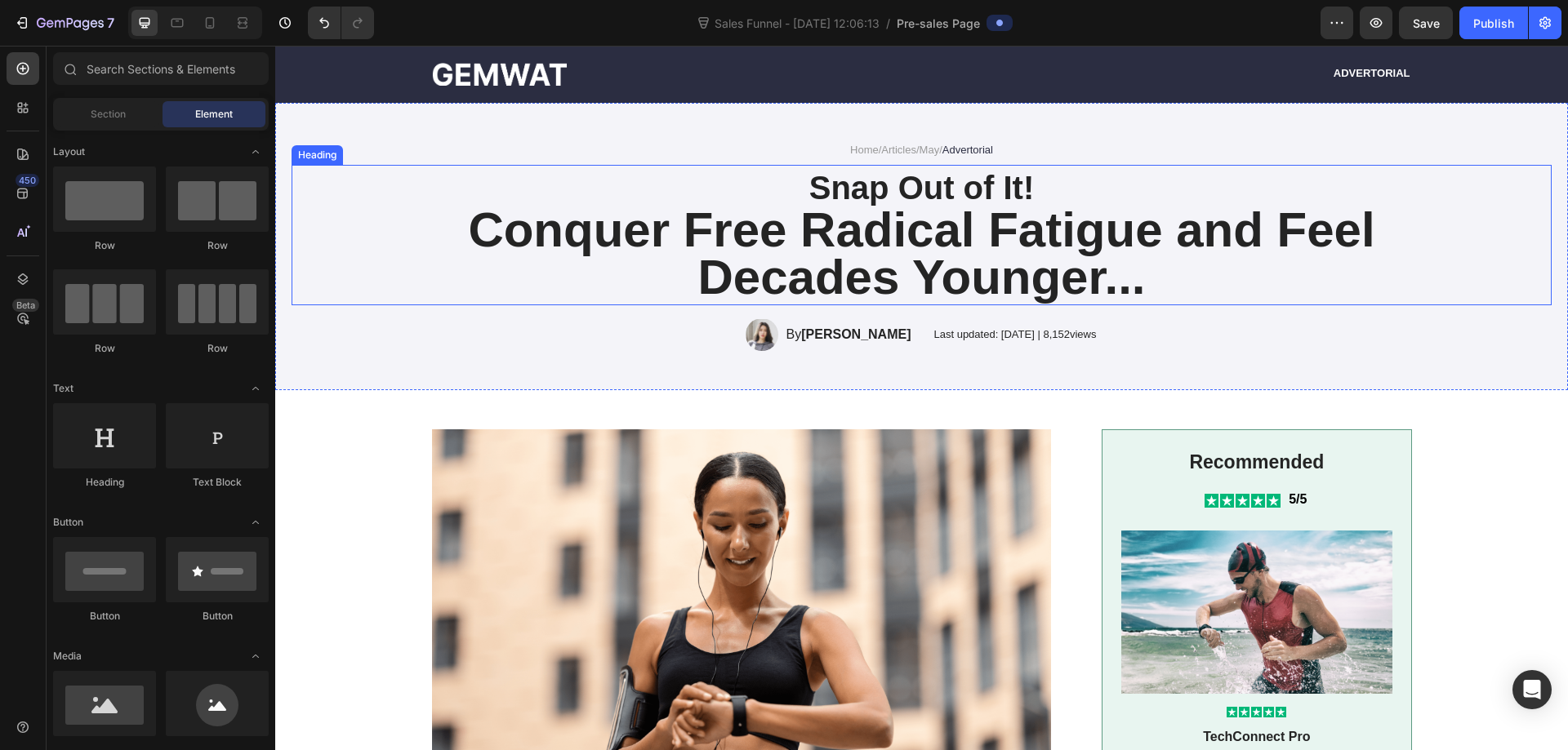
click at [1050, 256] on strong "Conquer Free Radical Fatigue and Feel Decades Younger..." at bounding box center [920, 253] width 907 height 102
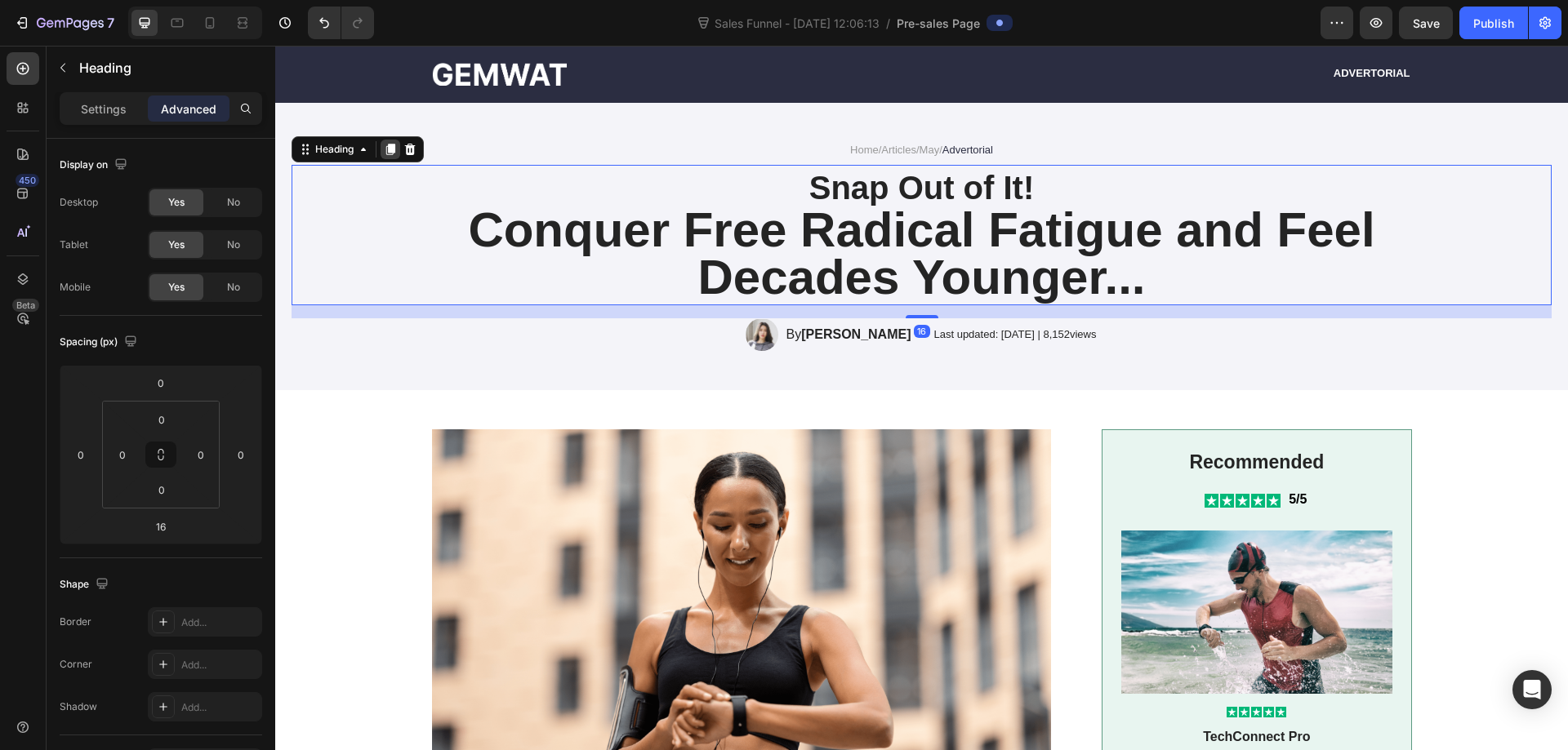
click at [392, 152] on icon at bounding box center [391, 150] width 9 height 12
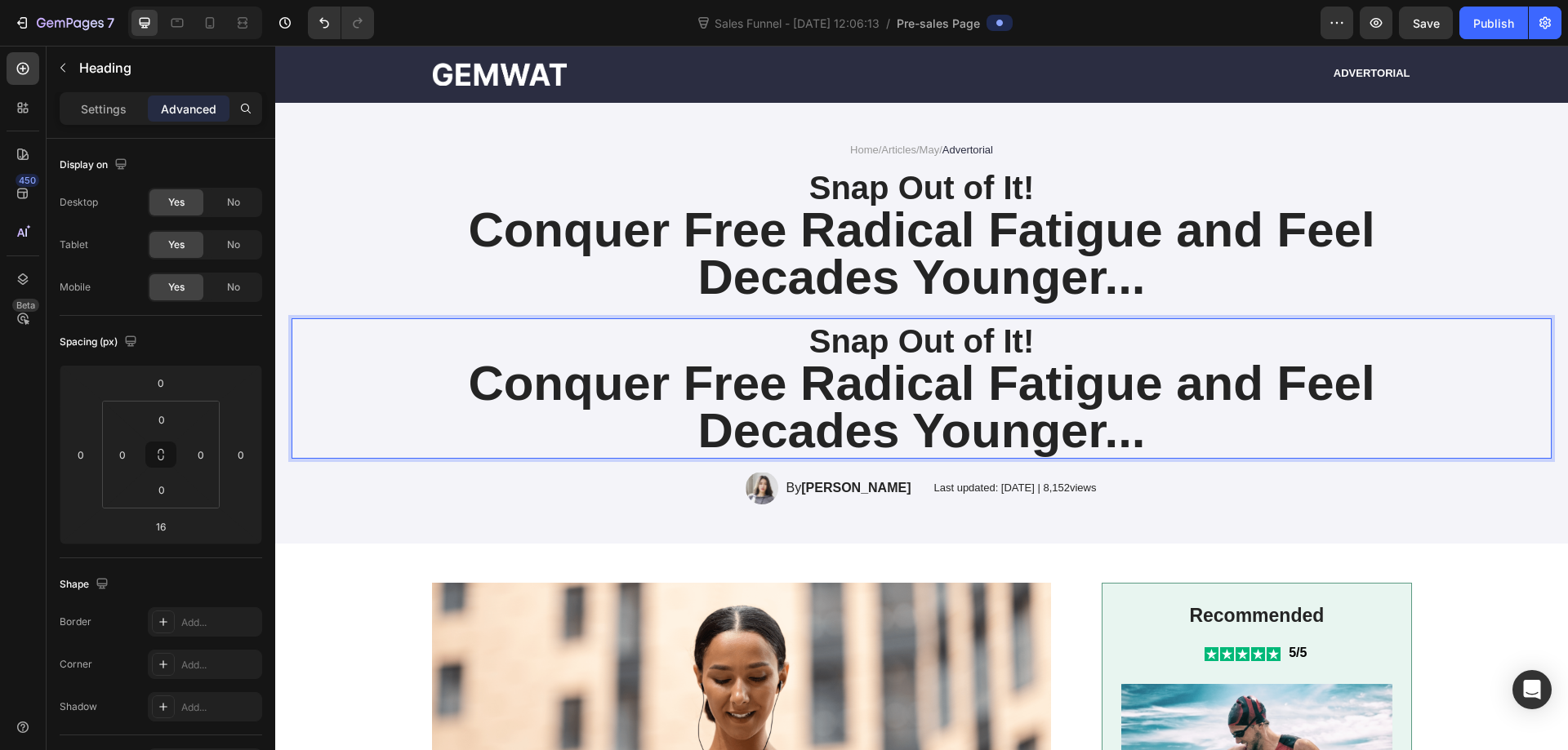
click at [946, 373] on strong "Conquer Free Radical Fatigue and Feel Decades Younger..." at bounding box center [920, 406] width 907 height 102
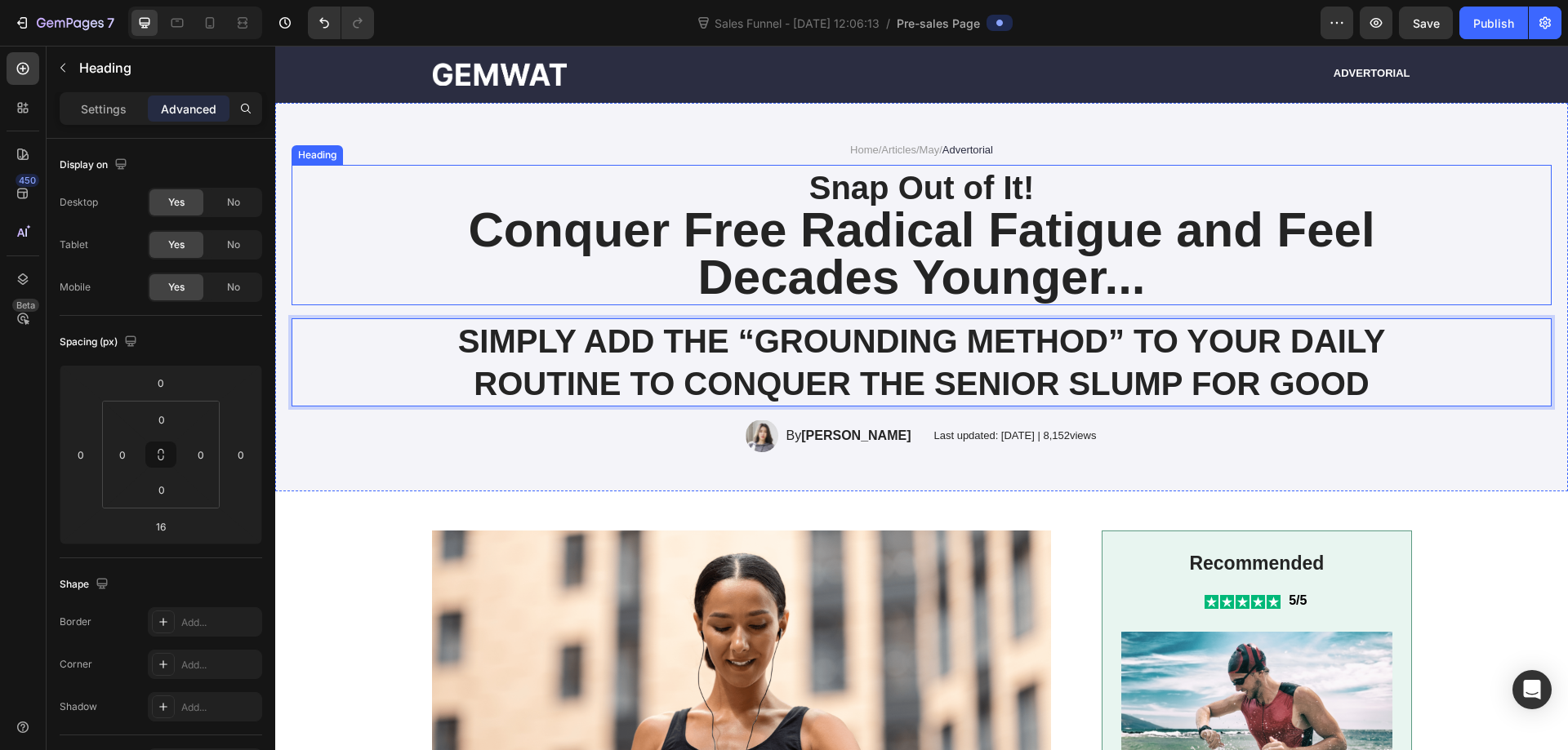
click at [1415, 280] on div "Snap Out of It! Conquer Free Radical Fatigue and Feel Decades Younger..." at bounding box center [921, 235] width 1261 height 140
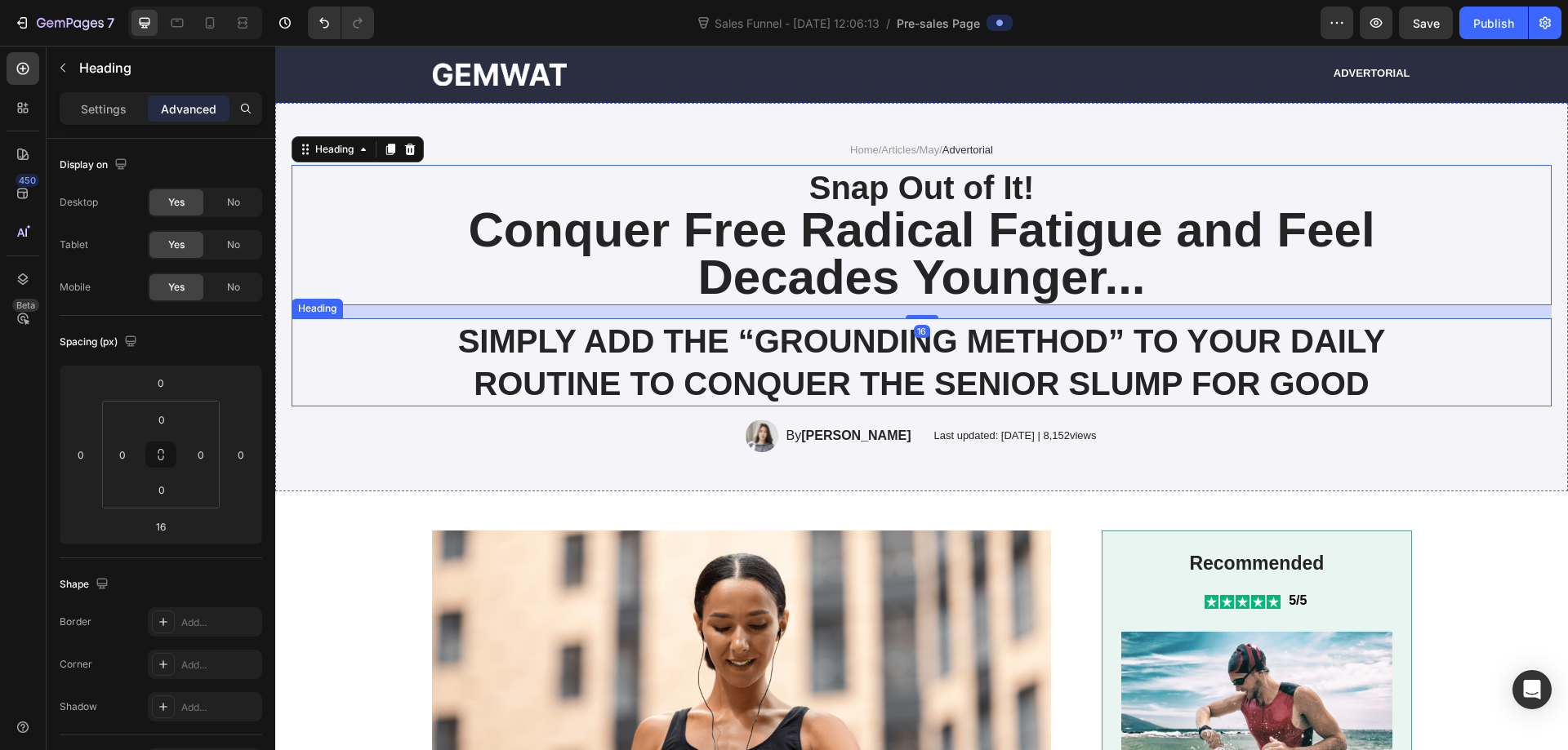
click at [1248, 351] on strong "SIMPLY ADD THE “GROUNDING METHOD” TO YOUR DAILY ROUTINE TO CONQUER THE SENIOR S…" at bounding box center [921, 362] width 927 height 78
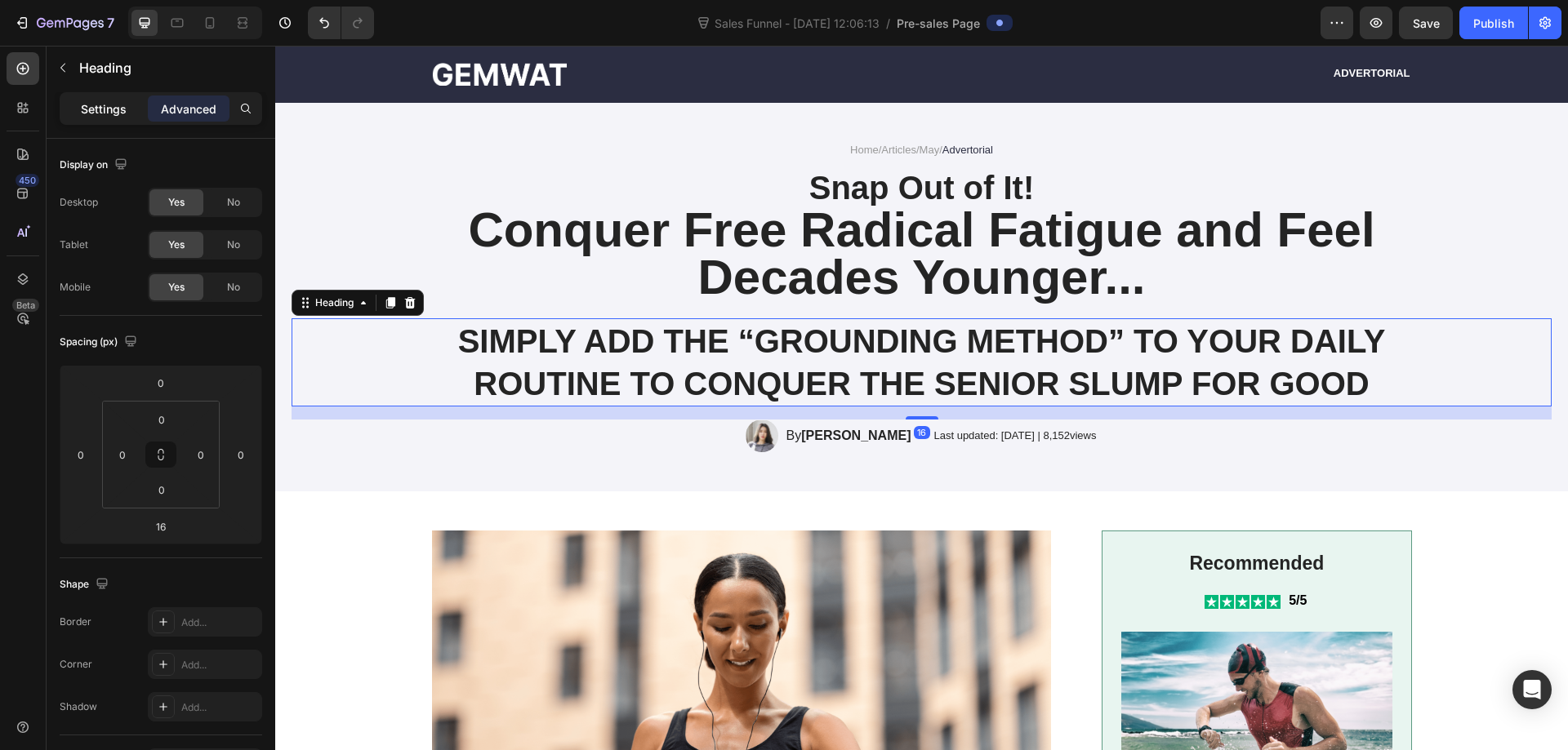
click at [100, 109] on p "Settings" at bounding box center [104, 109] width 45 height 17
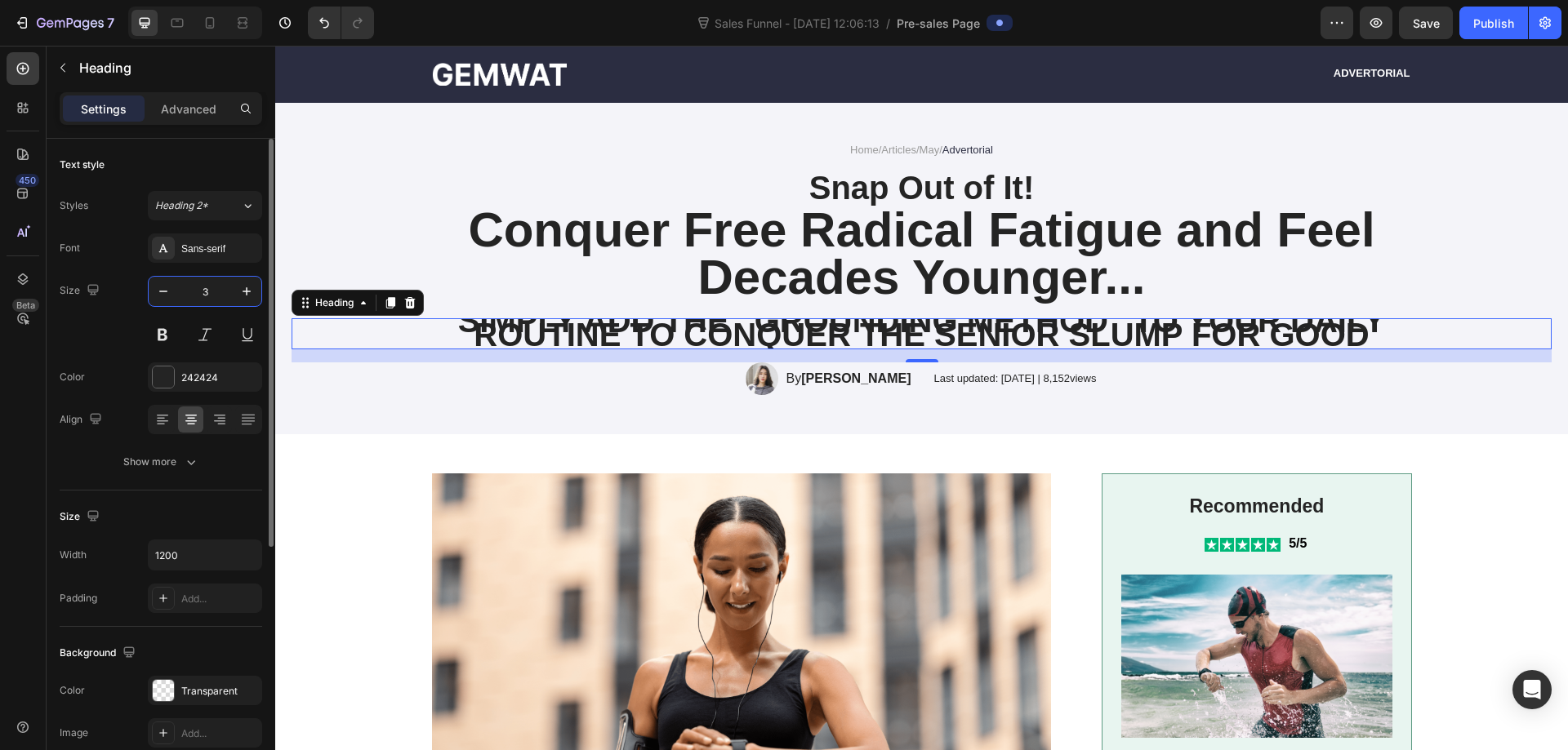
type input "30"
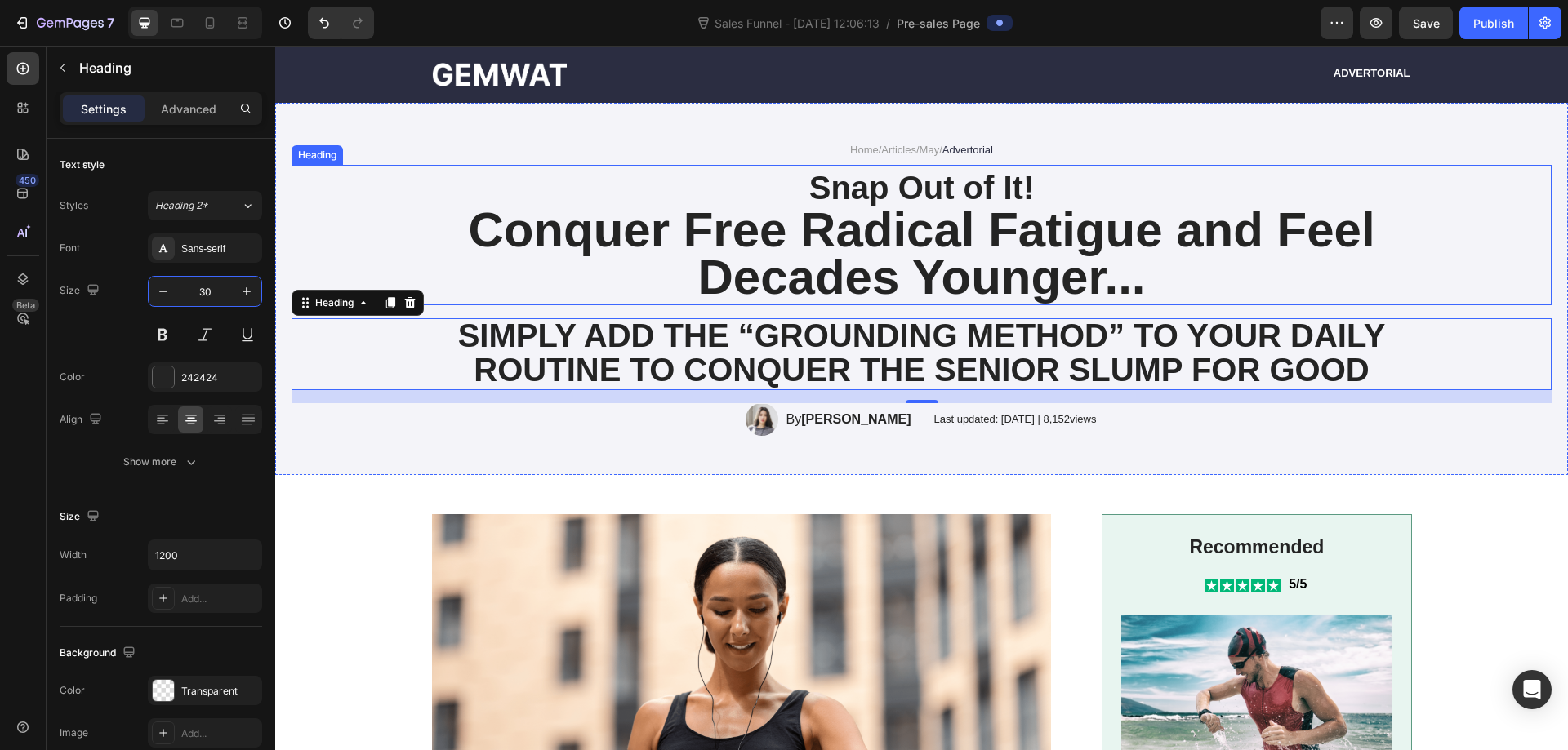
click at [1393, 232] on h1 "Snap Out of It! Conquer Free Radical Fatigue and Feel Decades Younger..." at bounding box center [921, 235] width 980 height 140
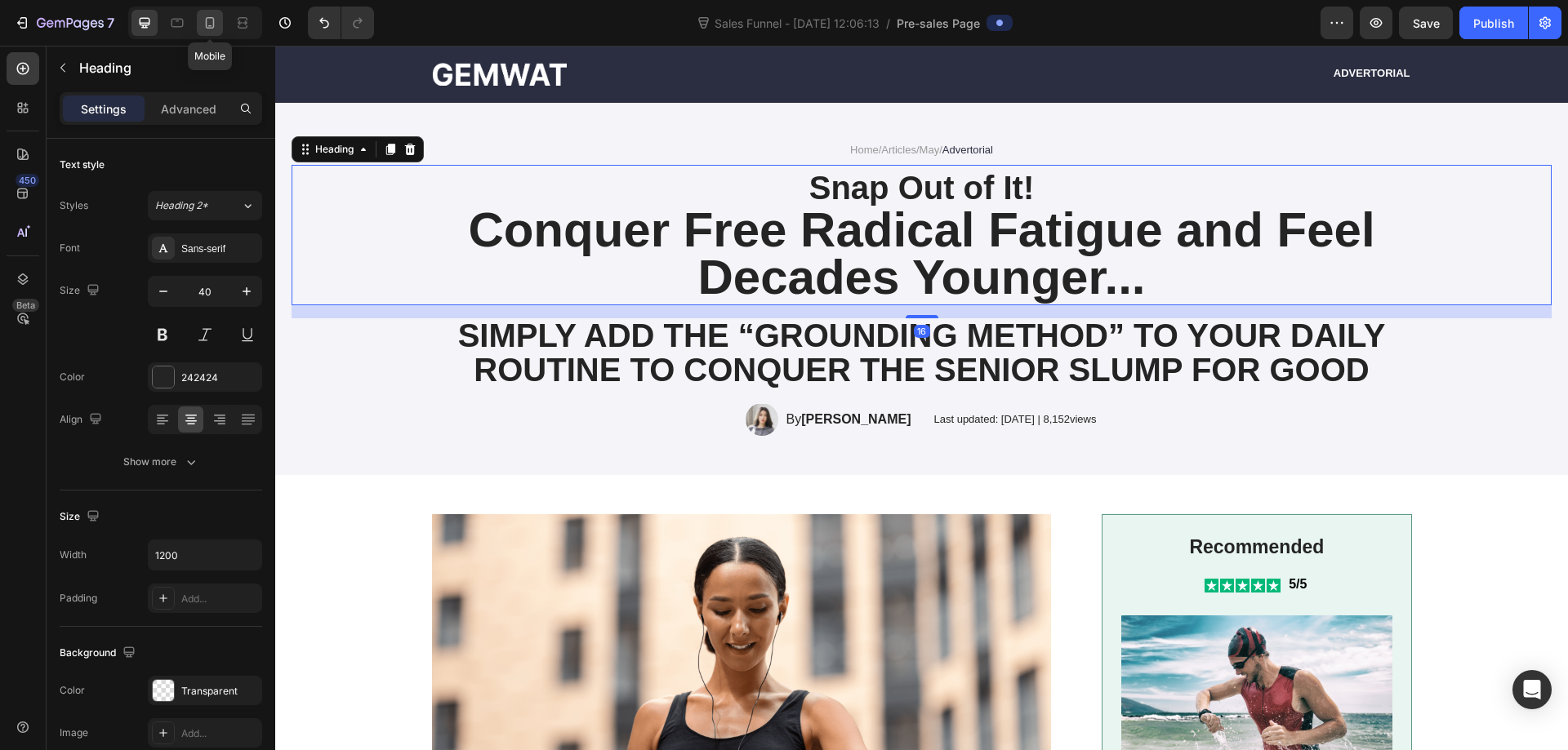
click at [218, 21] on div at bounding box center [210, 23] width 26 height 26
type input "24"
type input "100%"
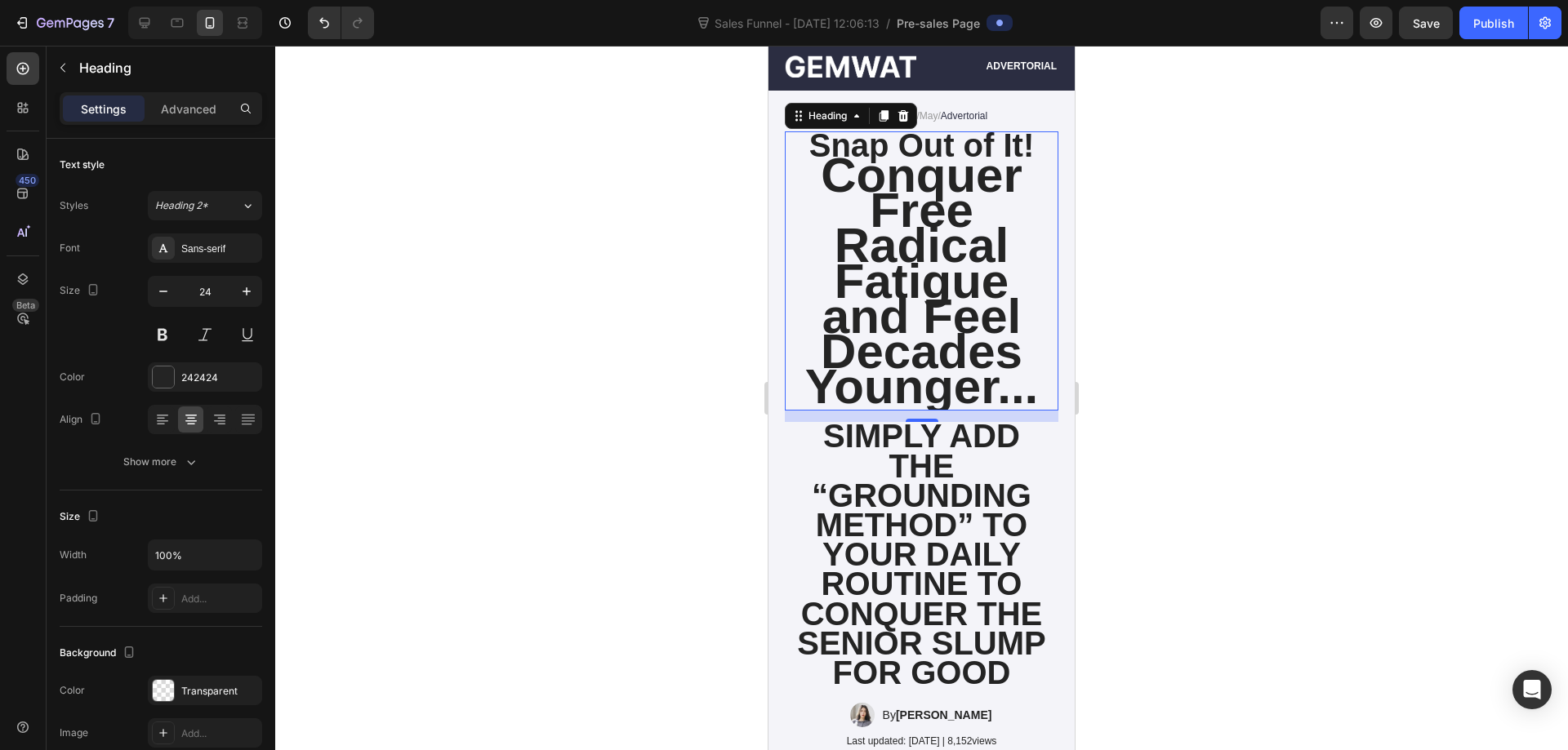
scroll to position [65, 0]
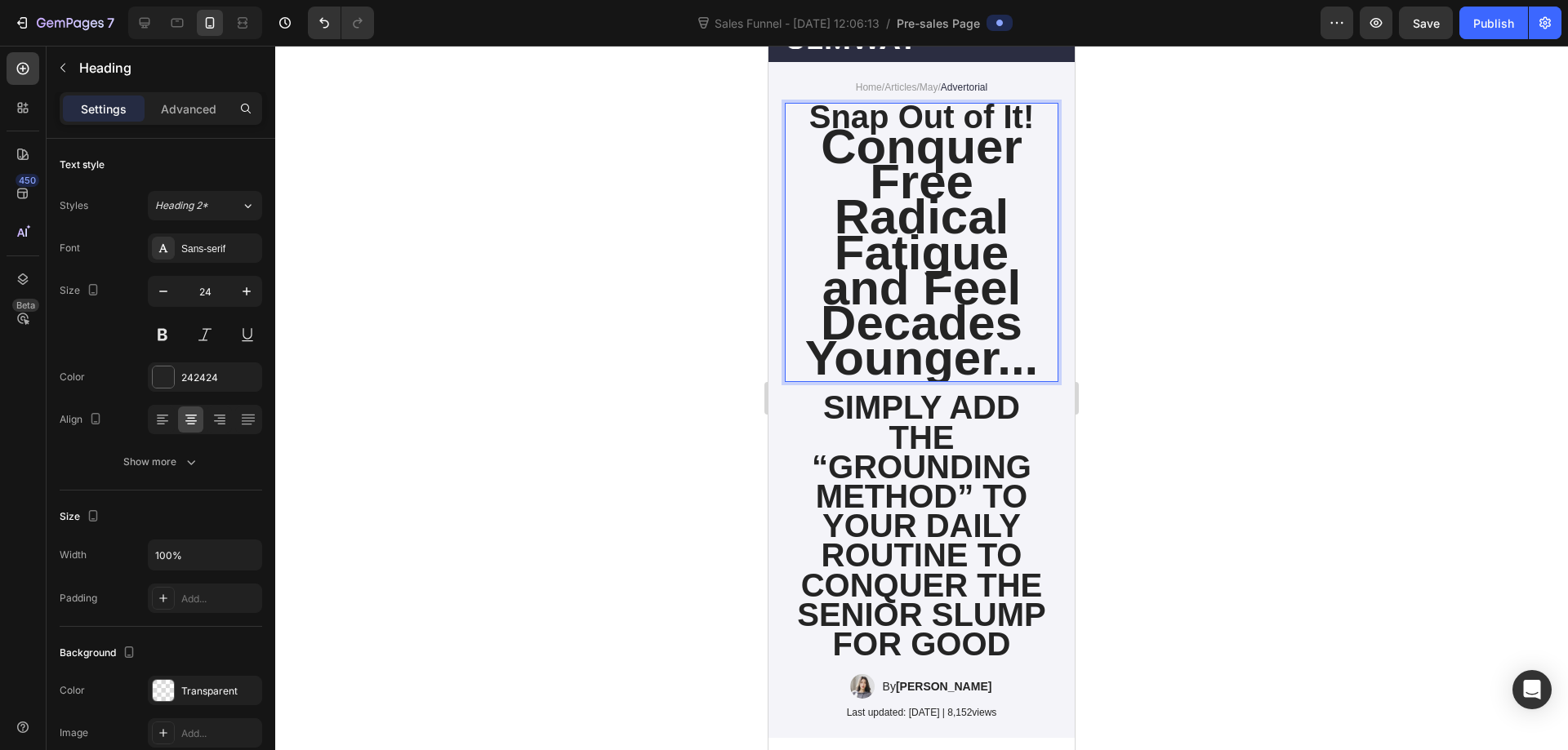
click at [970, 123] on strong "Conquer Free Radical Fatigue and Feel Decades Younger..." at bounding box center [922, 252] width 233 height 266
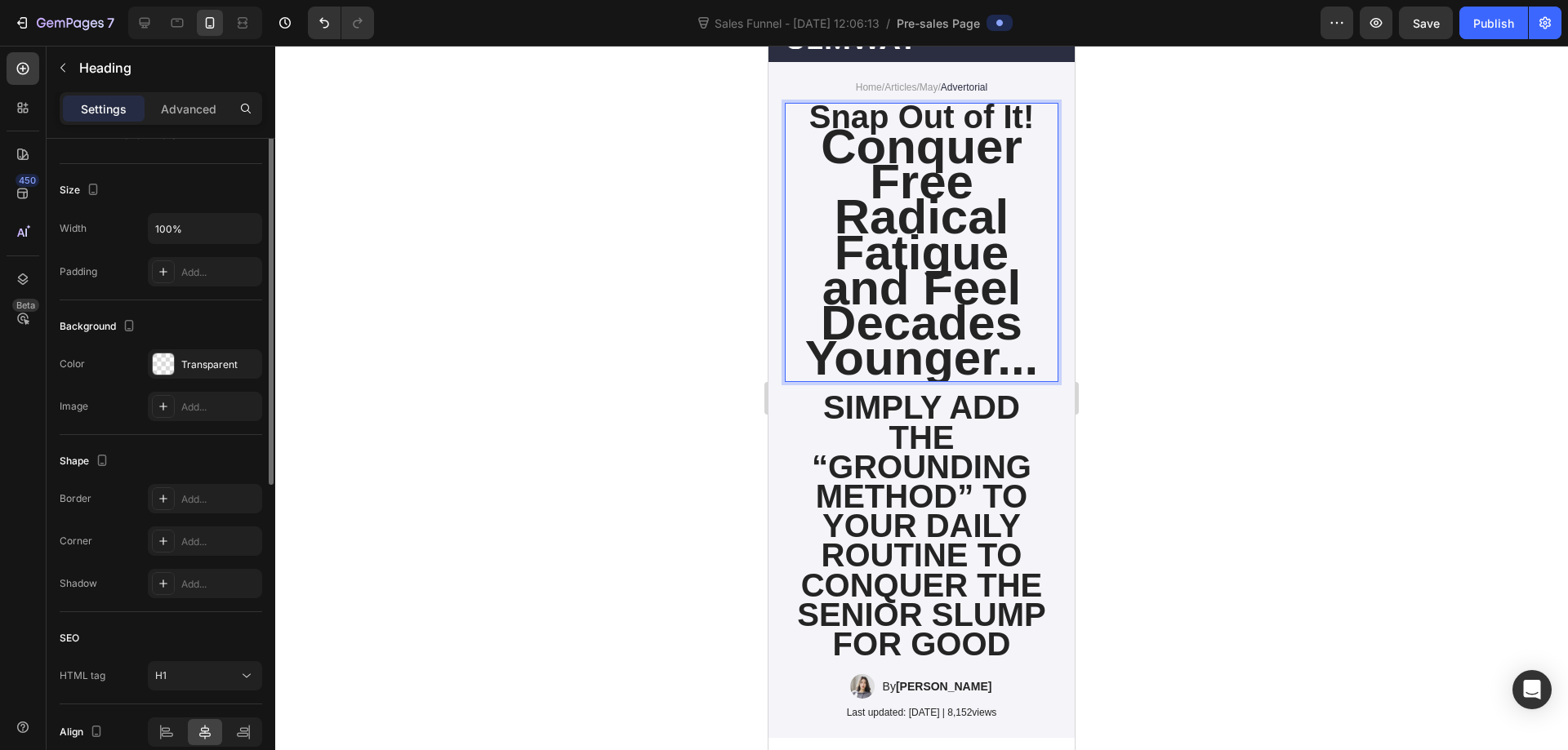
scroll to position [82, 0]
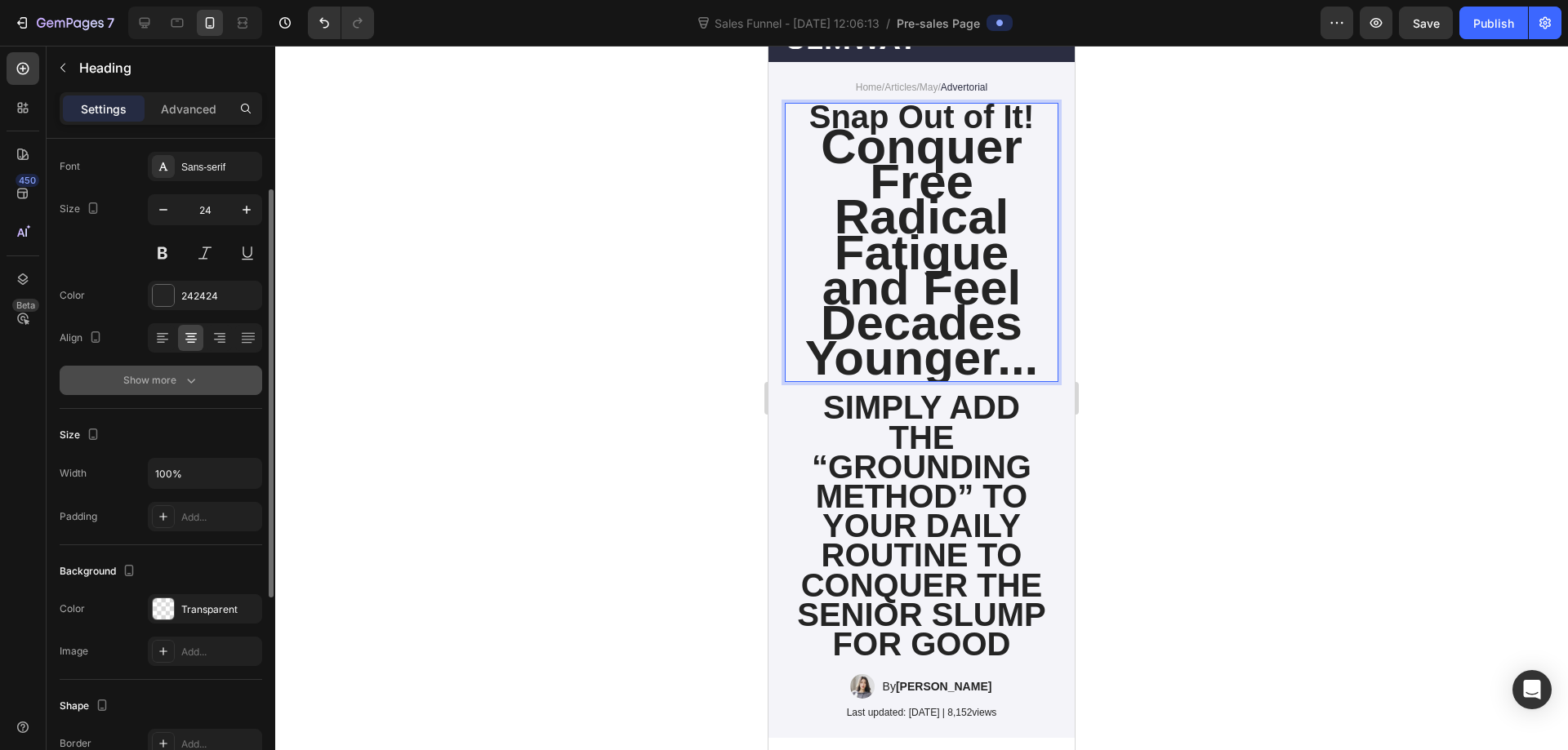
click at [185, 382] on icon "button" at bounding box center [191, 380] width 17 height 17
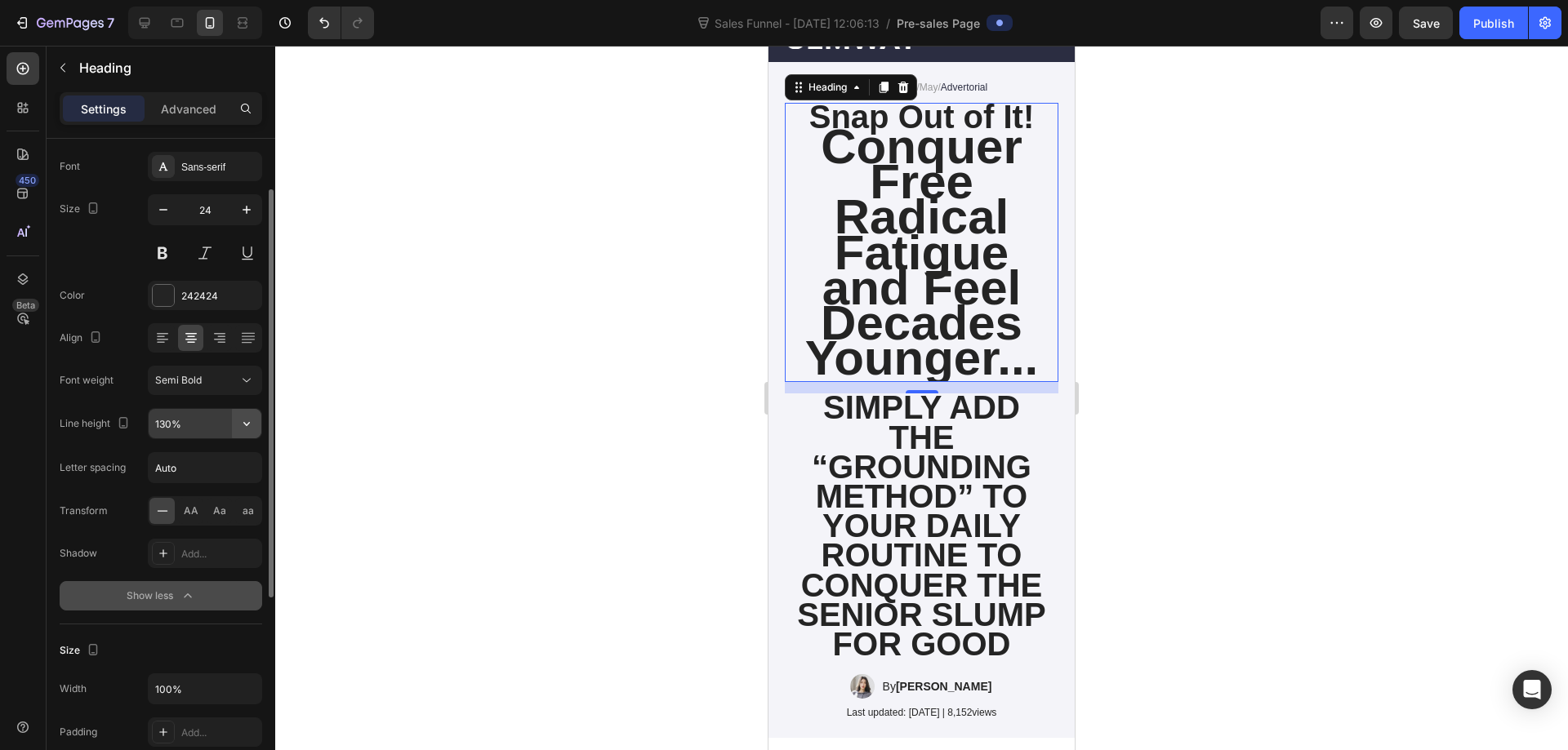
click at [246, 422] on icon "button" at bounding box center [246, 423] width 17 height 17
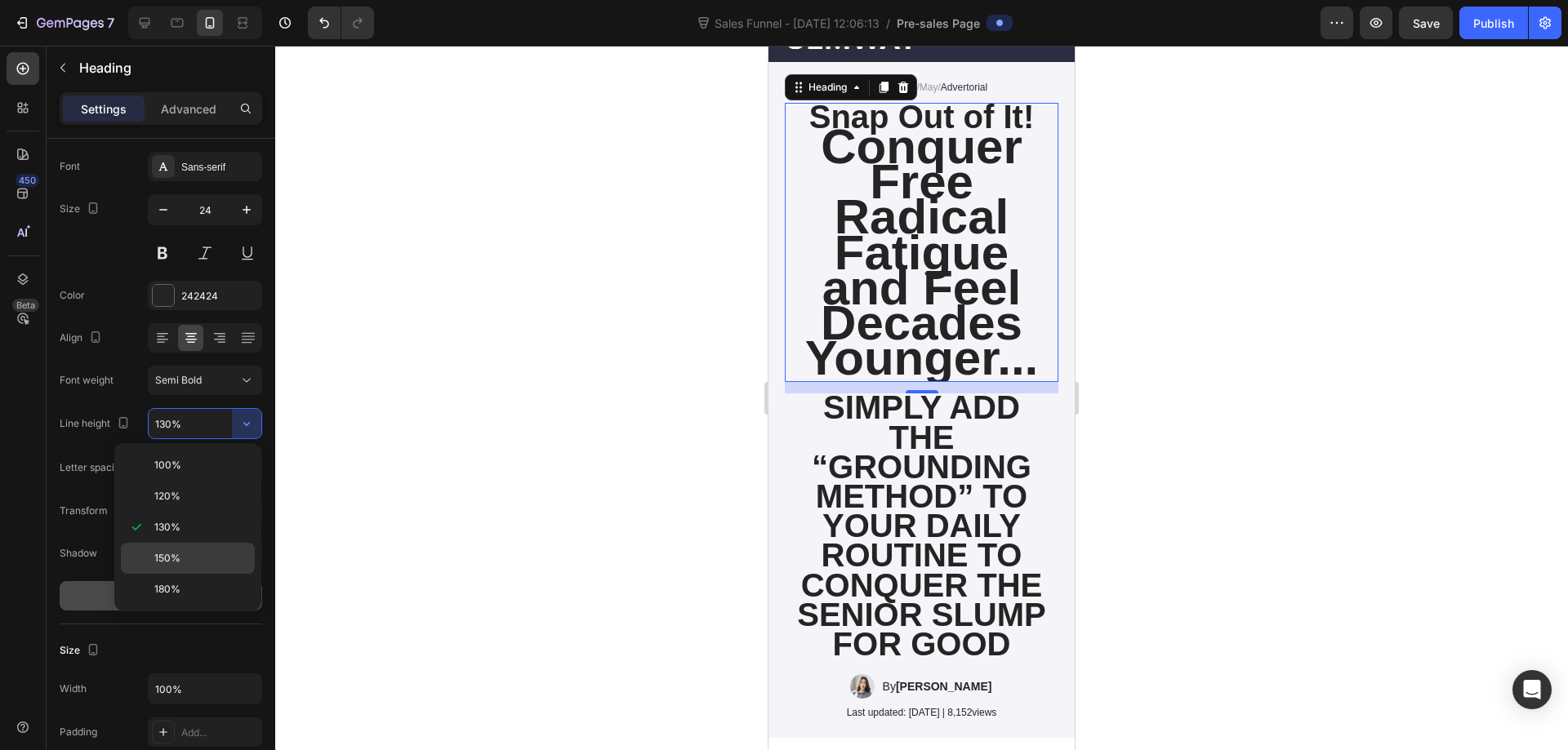
click at [198, 574] on div "150%" at bounding box center [187, 589] width 133 height 31
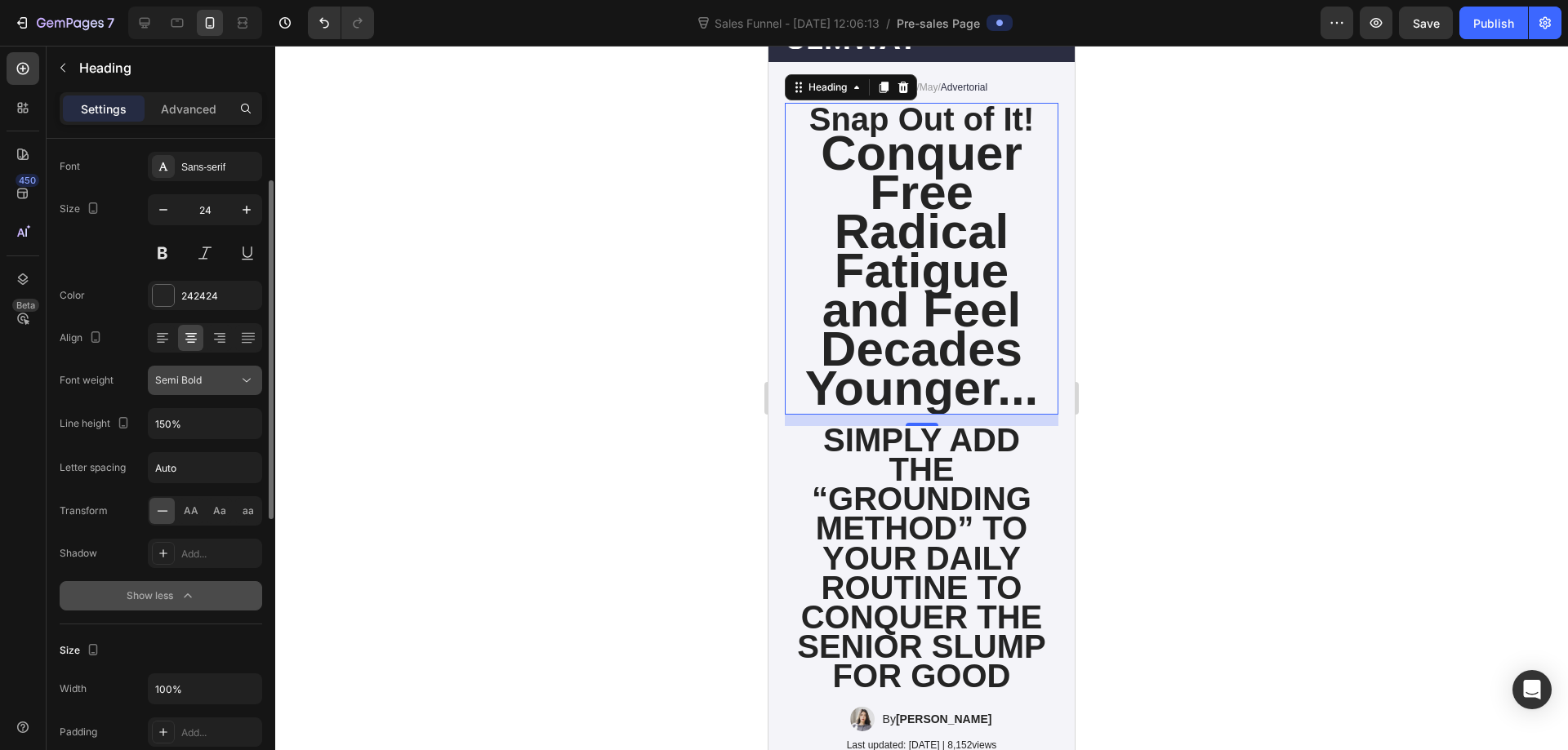
click at [247, 383] on icon at bounding box center [246, 380] width 17 height 17
click at [244, 383] on icon at bounding box center [246, 380] width 17 height 17
click at [247, 425] on icon "button" at bounding box center [246, 424] width 7 height 4
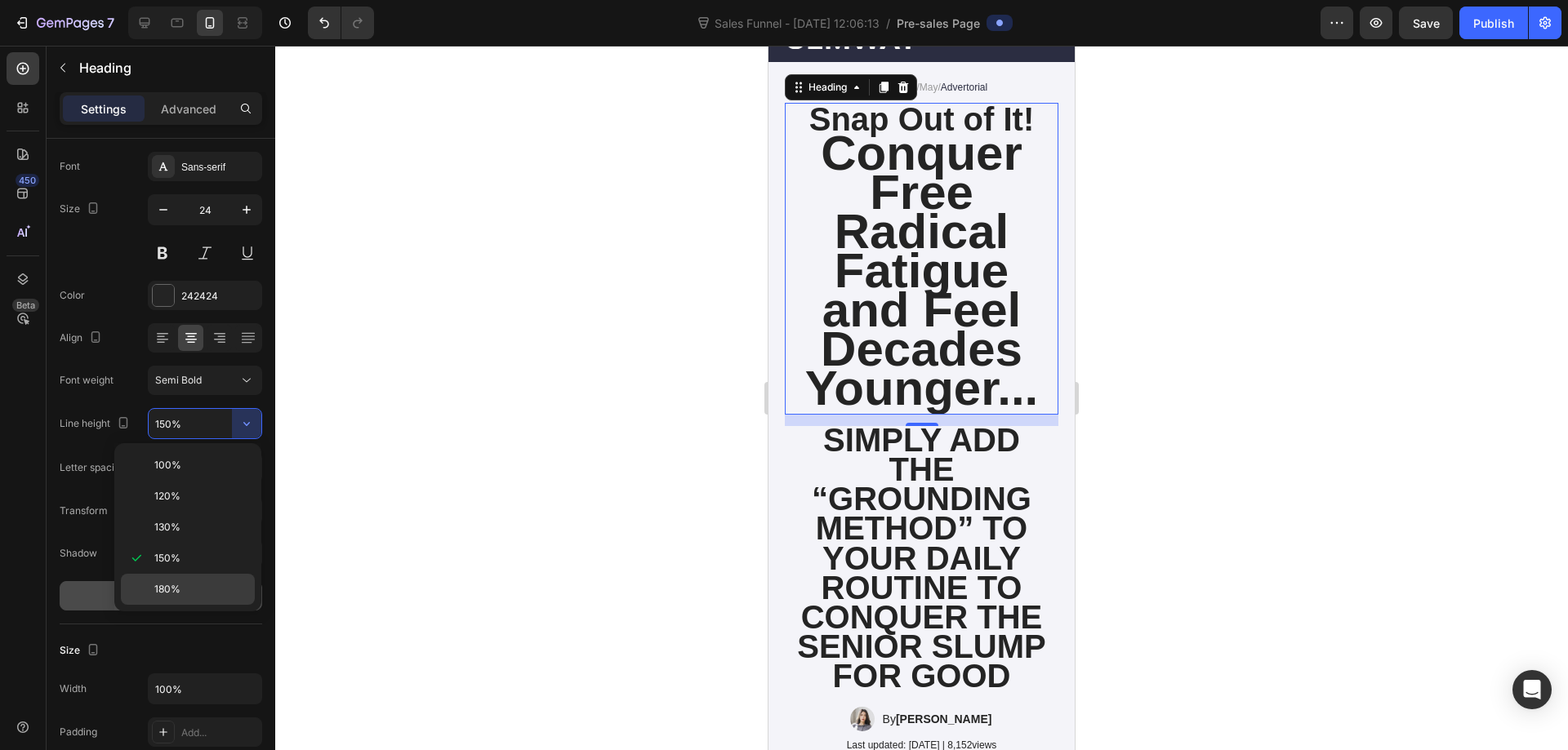
click at [201, 580] on div "180%" at bounding box center [187, 589] width 133 height 31
type input "180%"
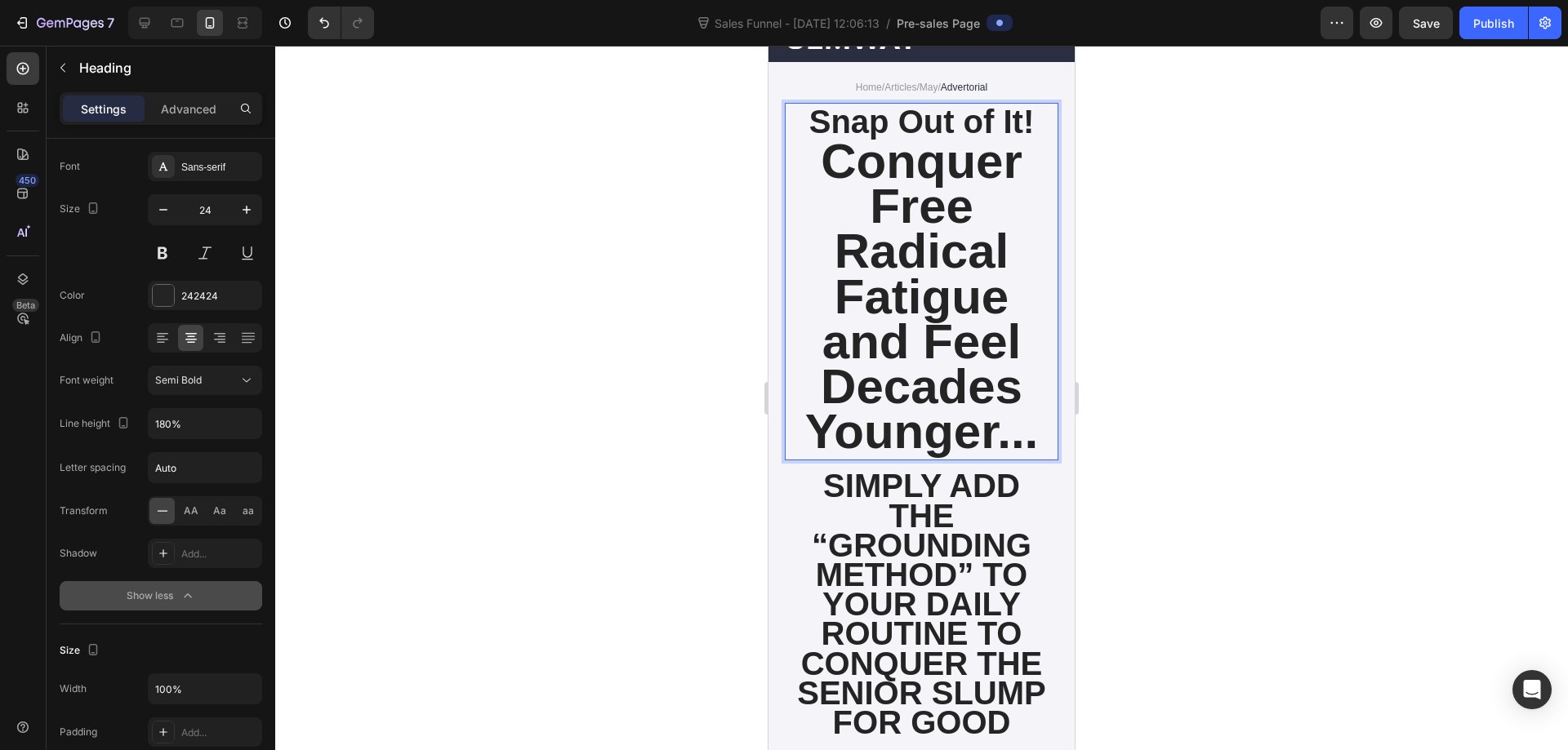
click at [847, 170] on strong "Conquer Free Radical Fatigue and Feel Decades Younger..." at bounding box center [922, 295] width 233 height 325
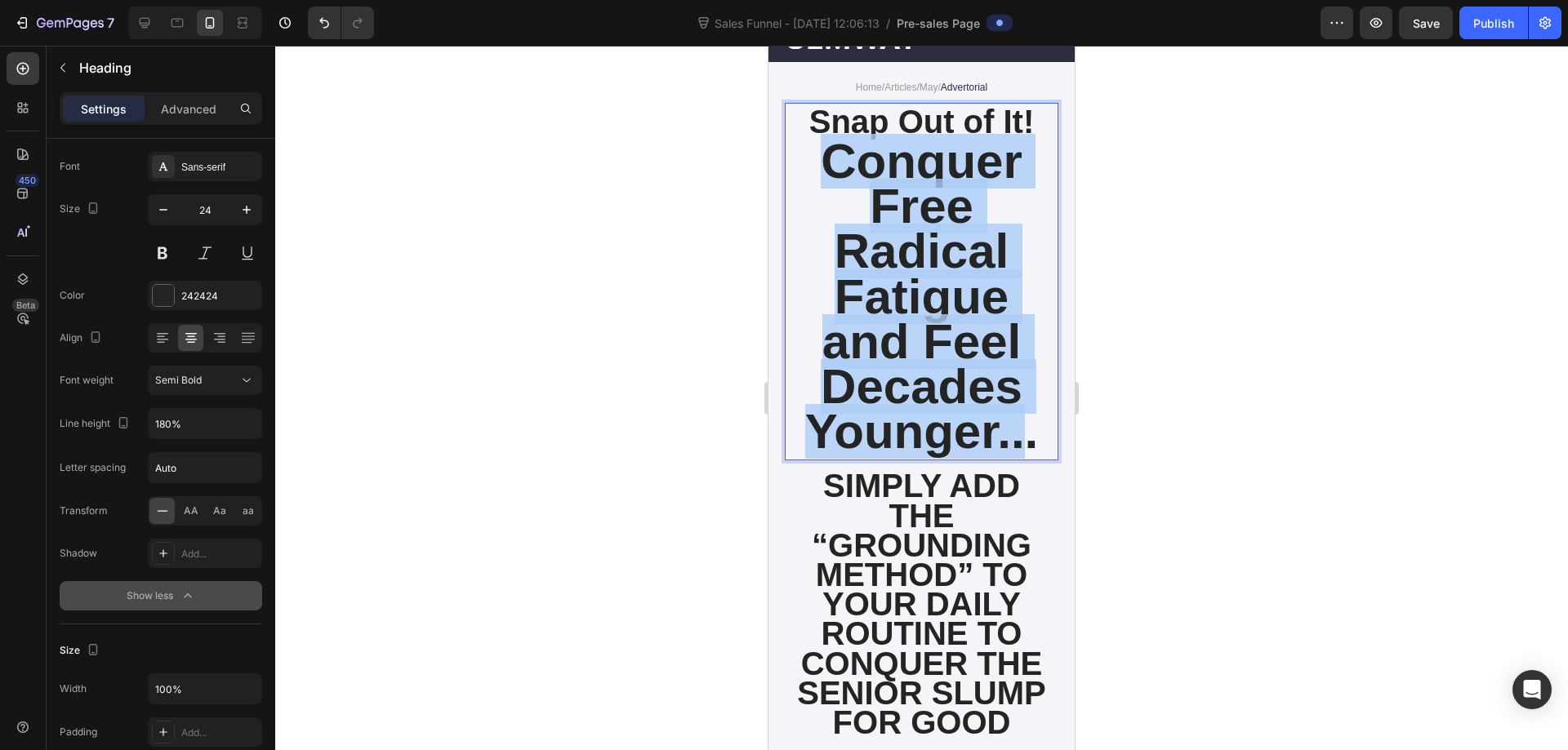
drag, startPoint x: 818, startPoint y: 158, endPoint x: 1022, endPoint y: 430, distance: 340.0
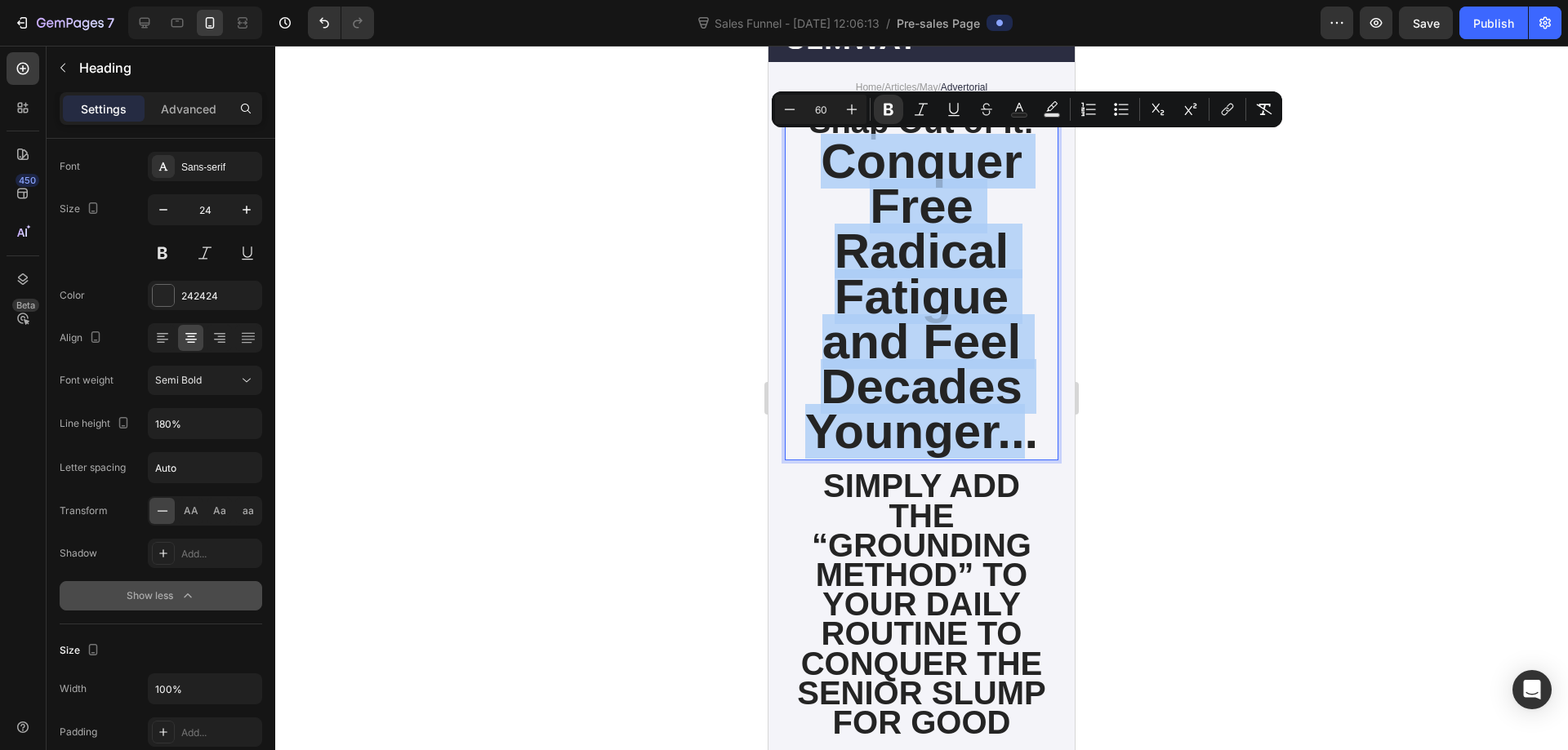
click at [915, 336] on strong "Conquer Free Radical Fatigue and Feel Decades Younger..." at bounding box center [922, 295] width 233 height 325
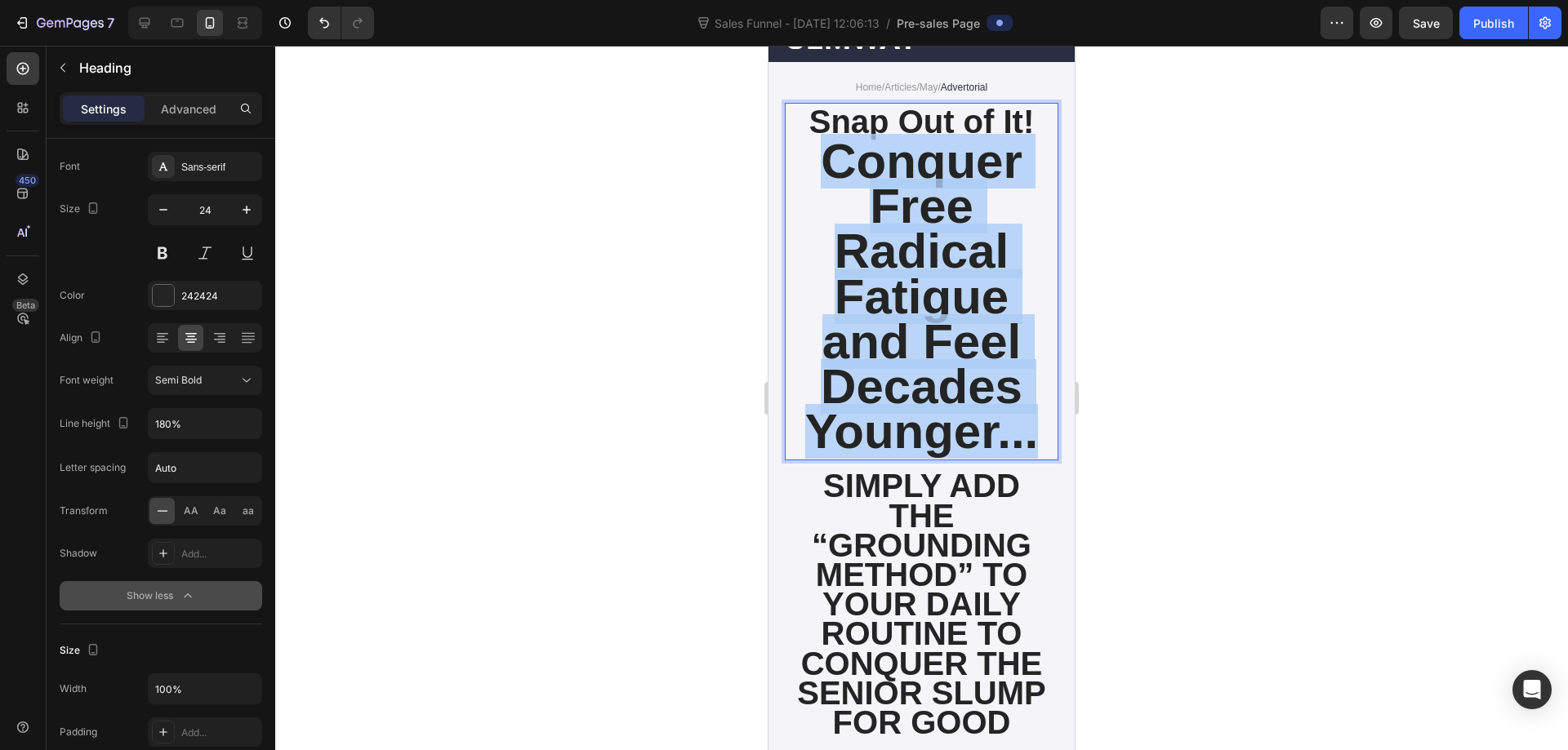
drag, startPoint x: 814, startPoint y: 159, endPoint x: 1041, endPoint y: 442, distance: 362.8
click at [1041, 442] on p "Snap Out of It! Conquer Free Radical Fatigue and Feel Decades Younger..." at bounding box center [921, 282] width 270 height 355
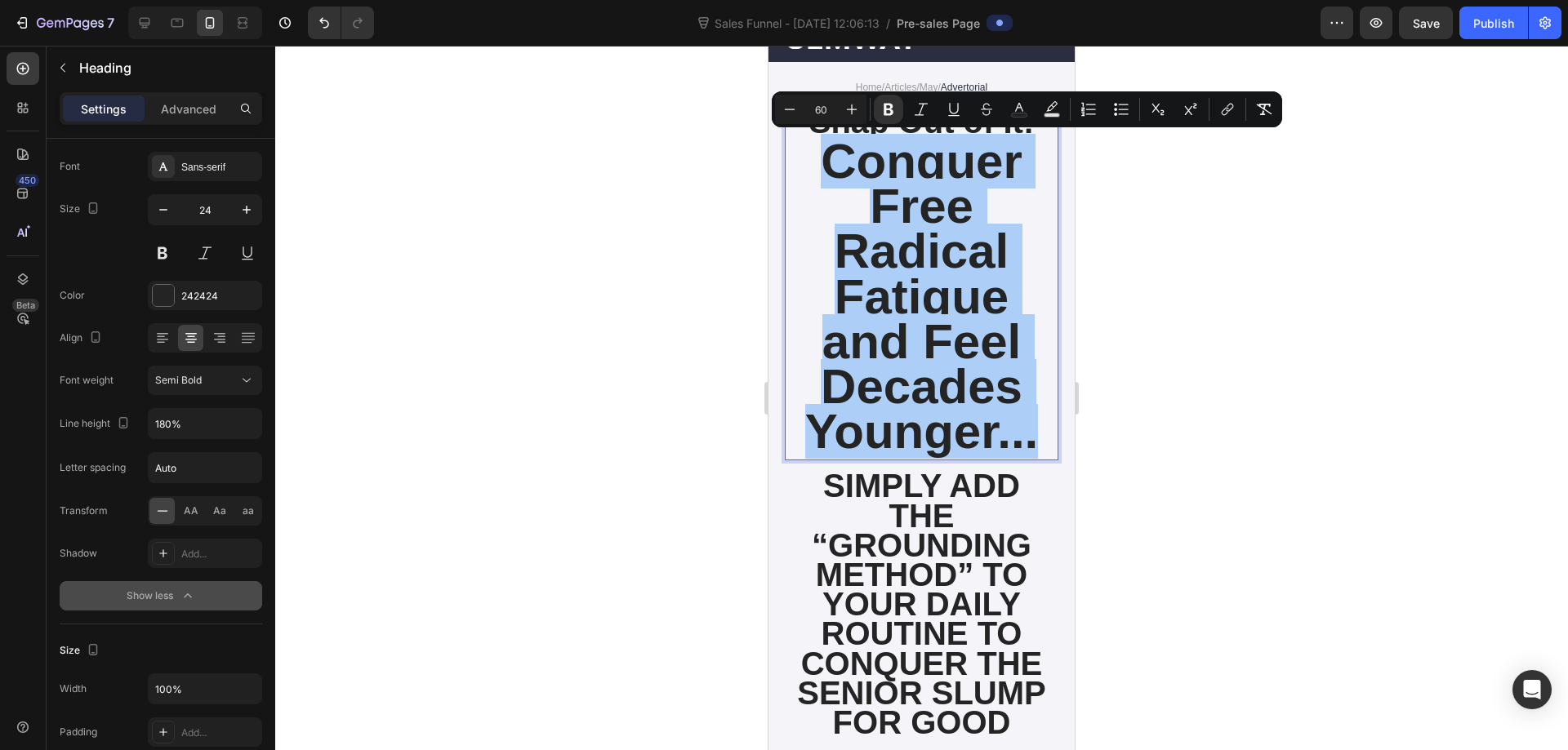
click at [818, 110] on input "60" at bounding box center [821, 110] width 33 height 20
type input "38"
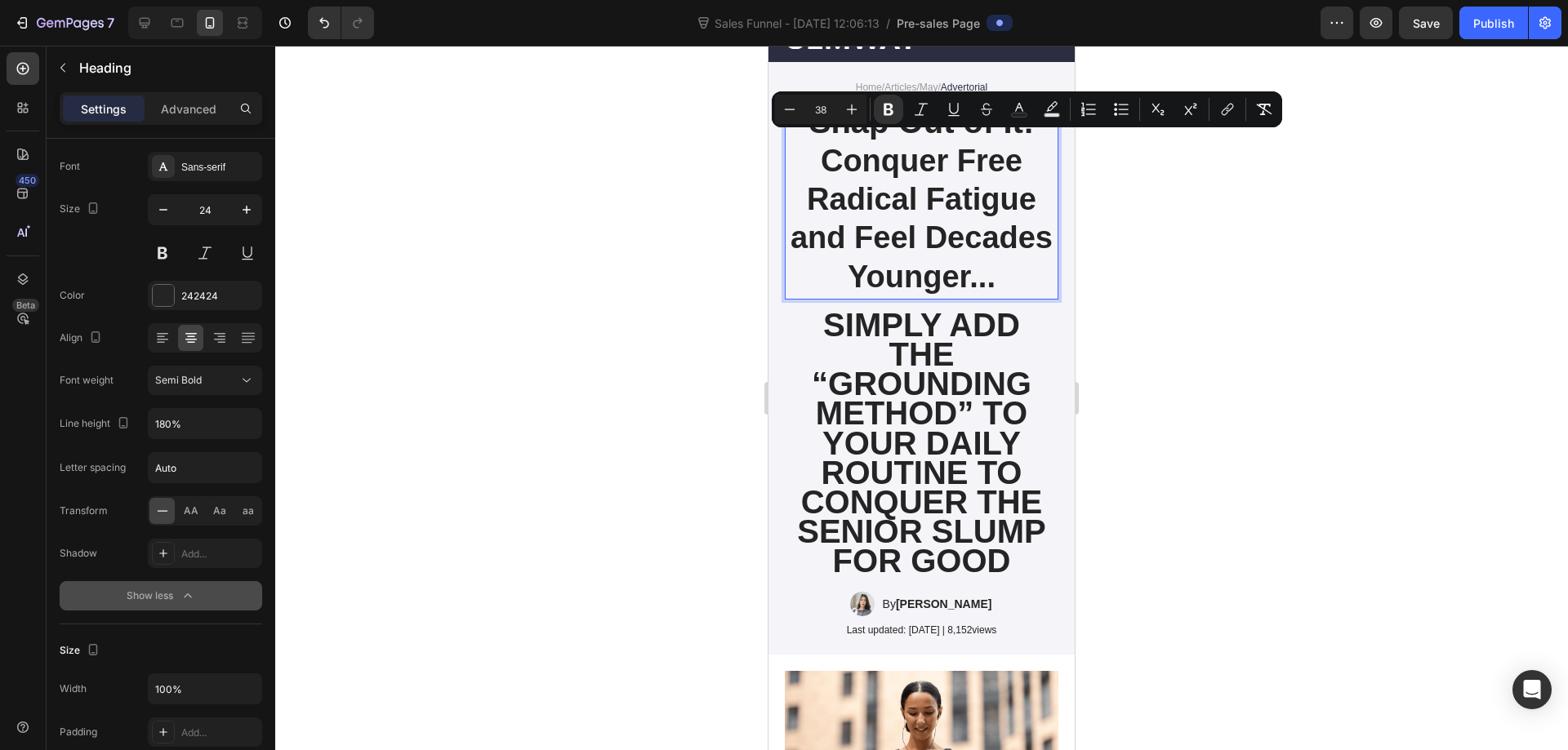
scroll to position [0, 0]
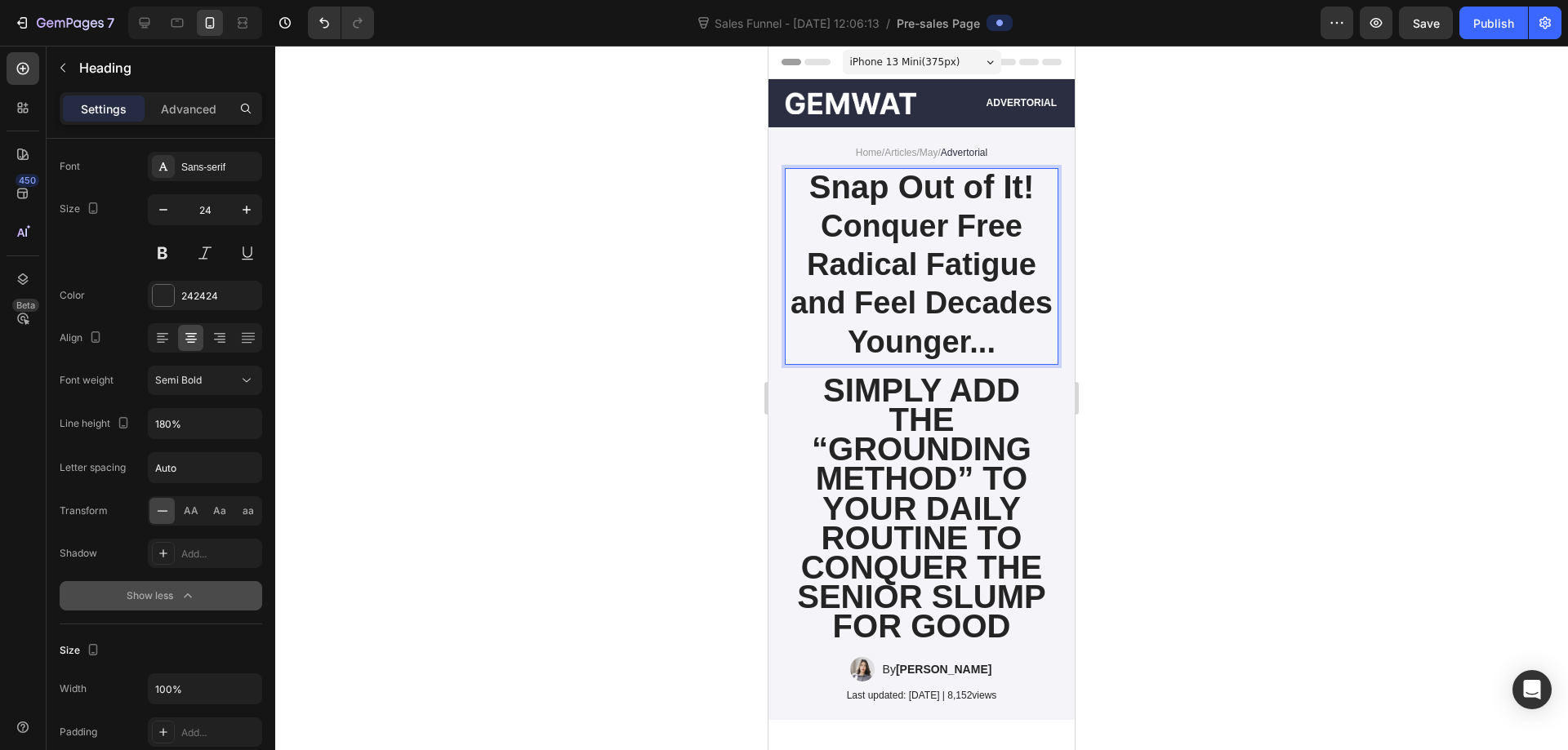
click at [936, 192] on strong "Snap Out of It!" at bounding box center [922, 187] width 225 height 36
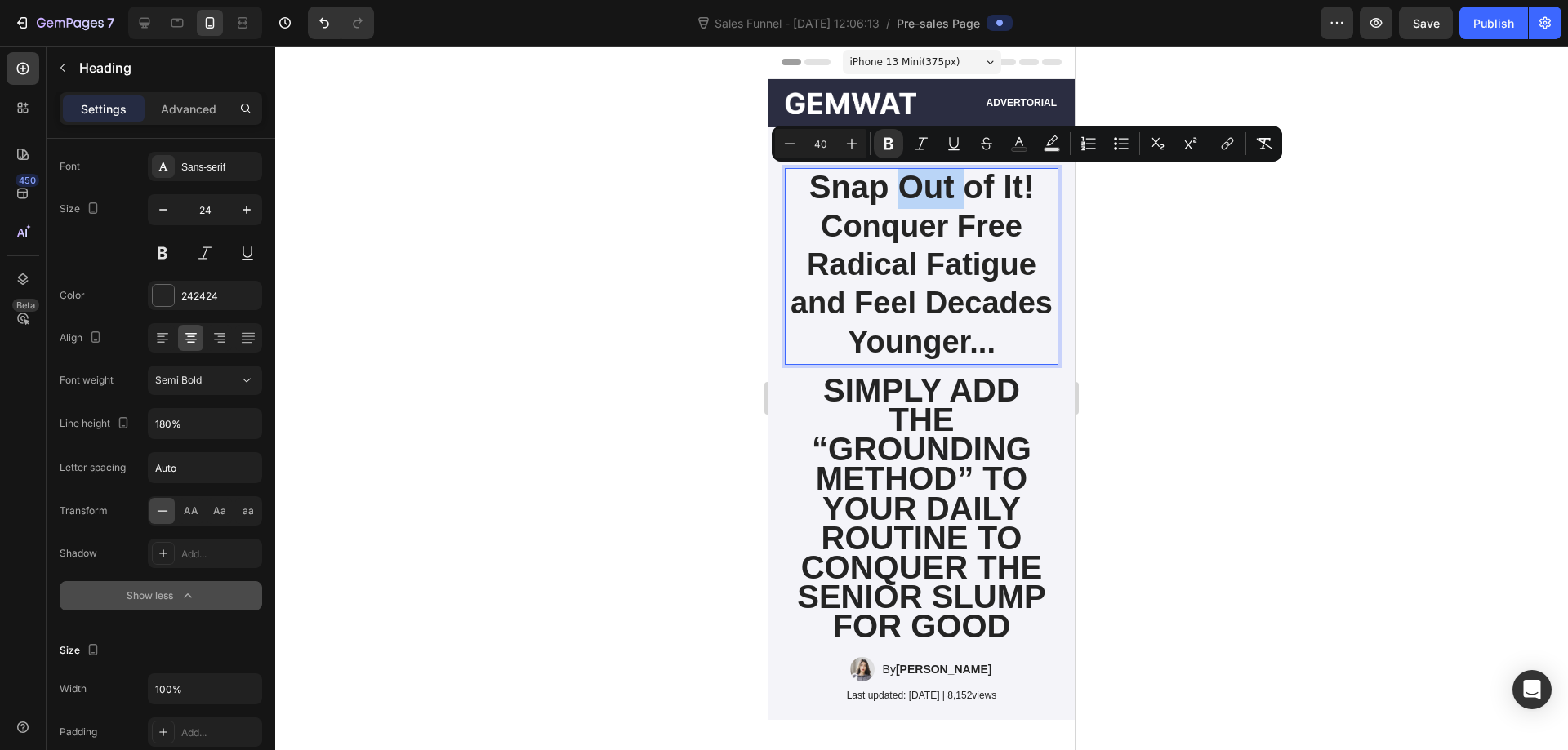
click at [832, 189] on strong "Snap Out of It!" at bounding box center [922, 187] width 225 height 36
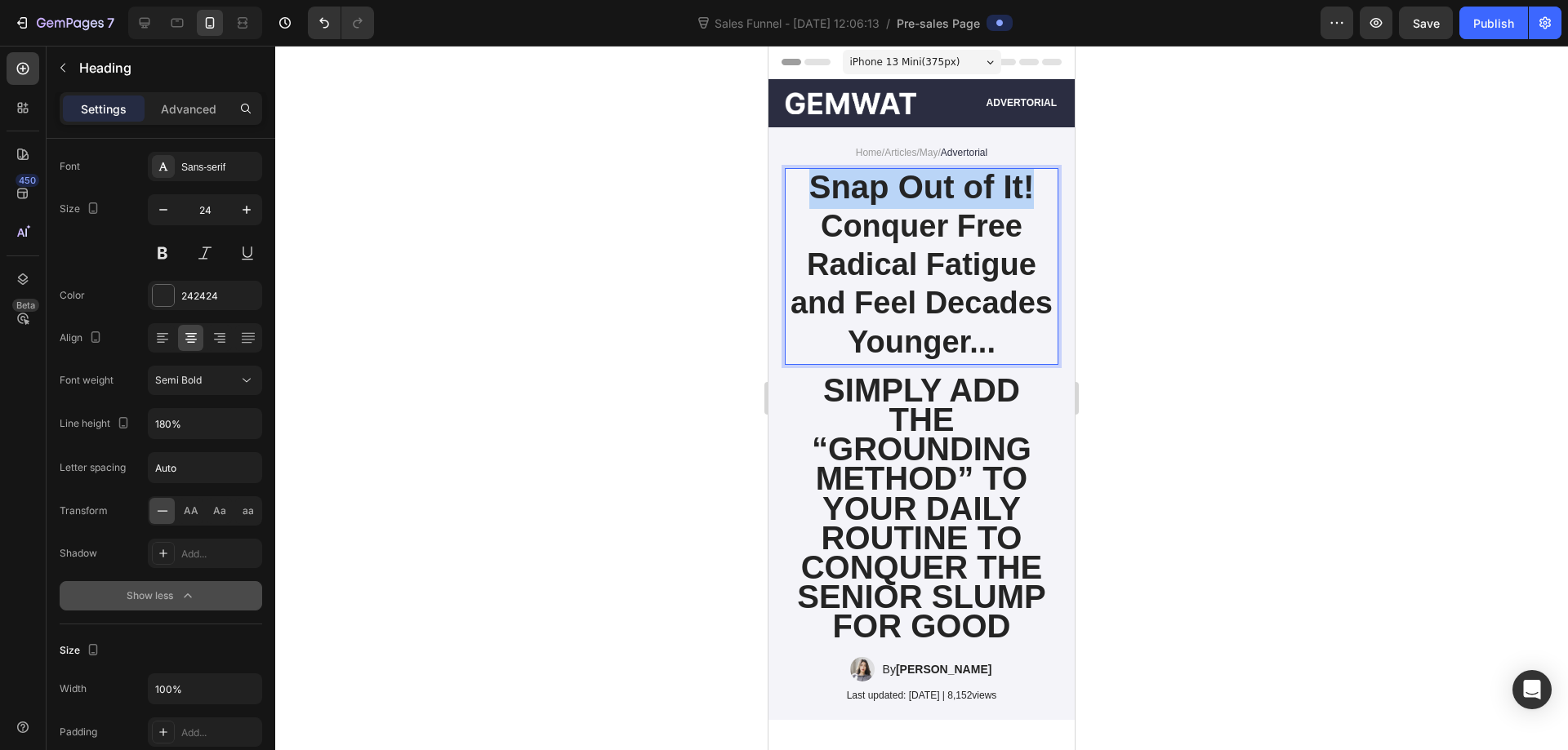
drag, startPoint x: 801, startPoint y: 187, endPoint x: 1021, endPoint y: 193, distance: 220.1
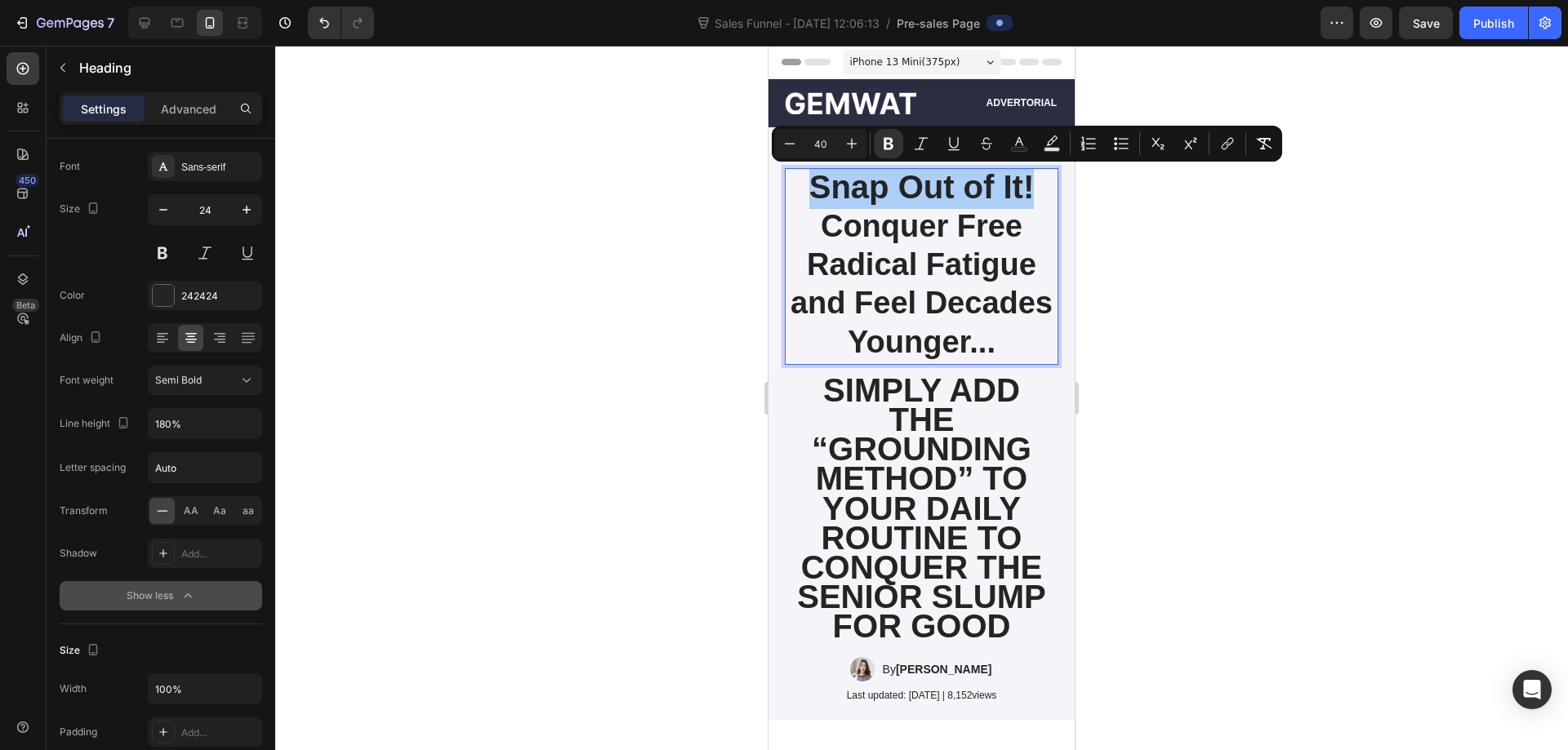
click at [829, 143] on input "40" at bounding box center [821, 143] width 33 height 20
type input "50"
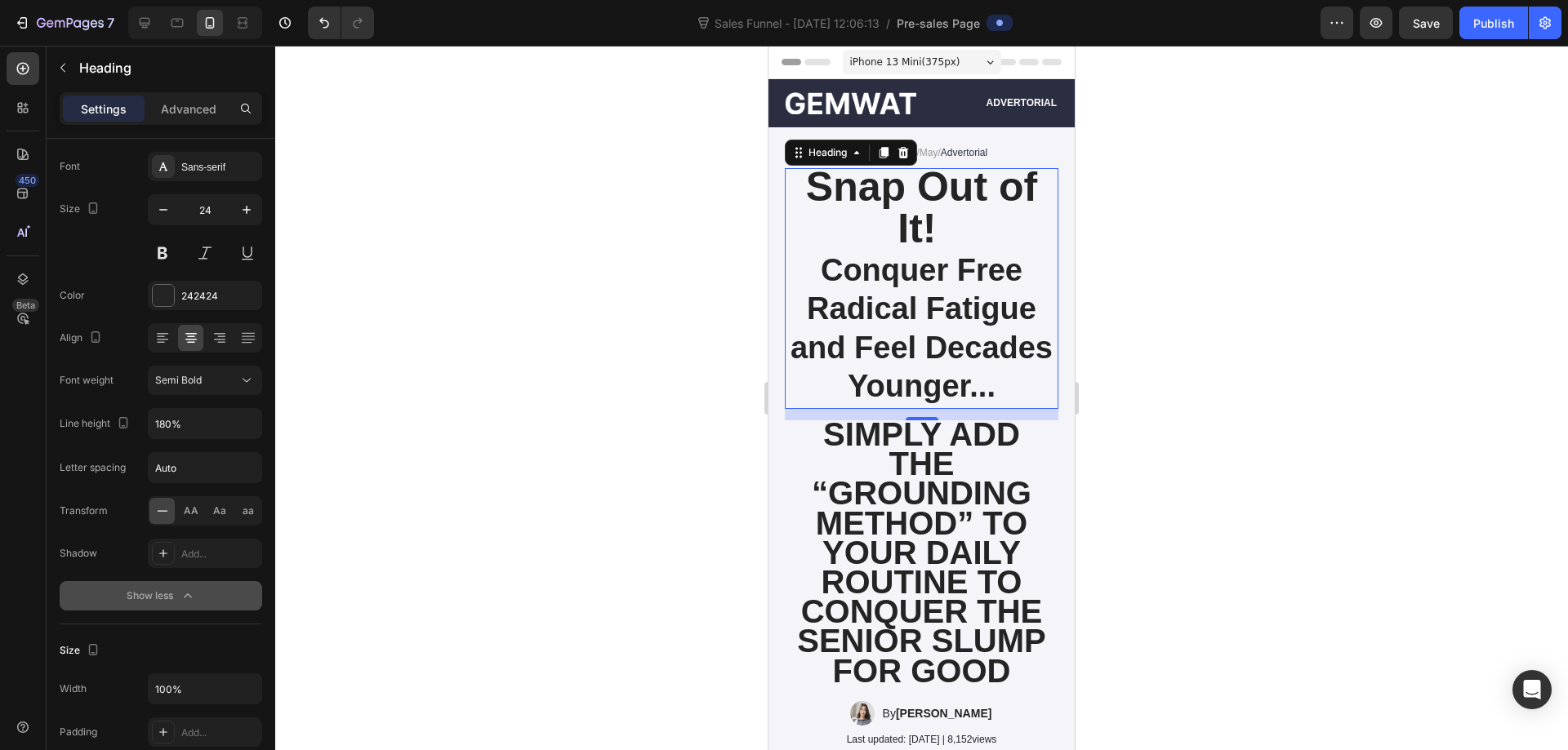
click at [933, 200] on strong "Snap Out of It!" at bounding box center [921, 208] width 231 height 87
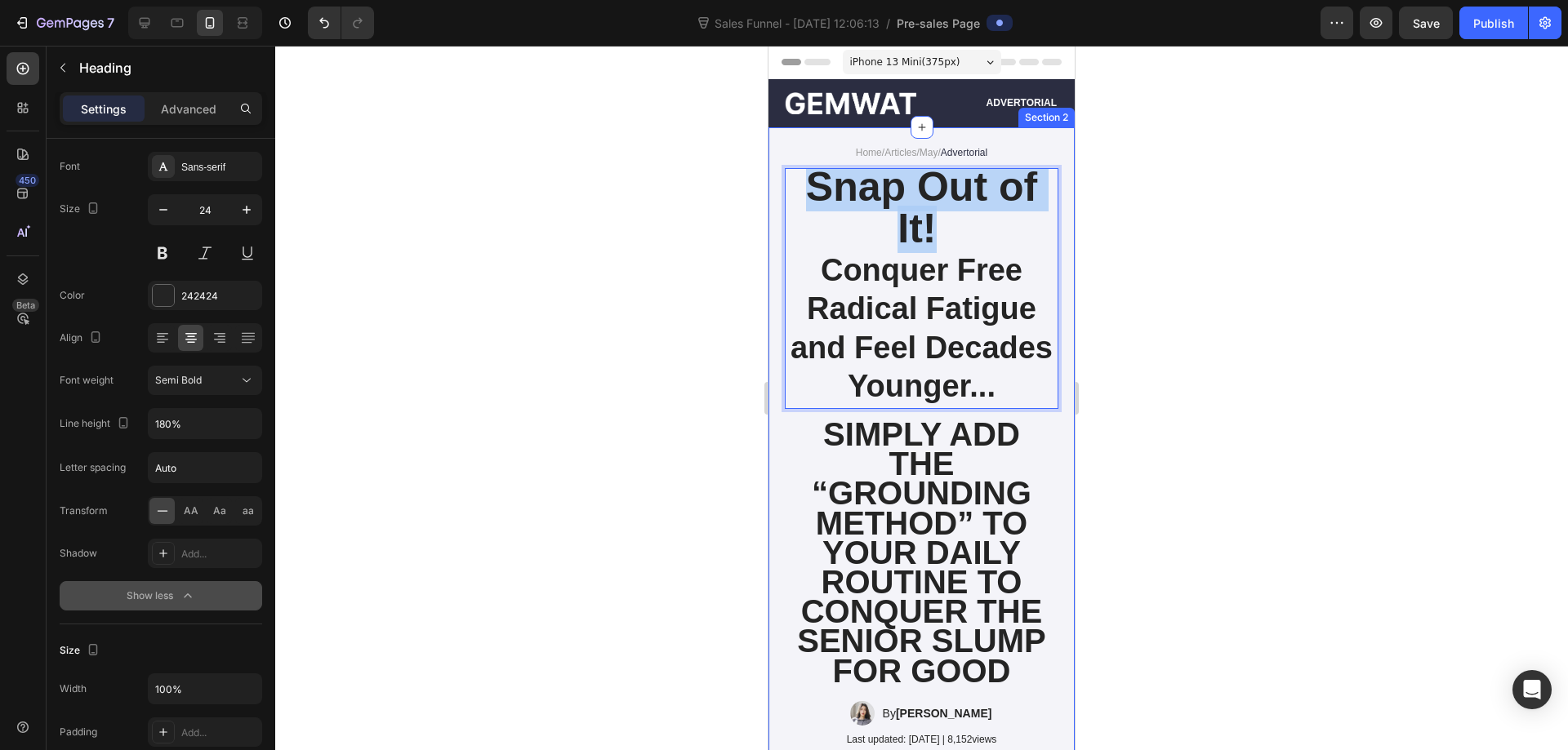
drag, startPoint x: 933, startPoint y: 226, endPoint x: 799, endPoint y: 164, distance: 147.6
click at [799, 164] on div "Home / Articles / May / Advertorial Text Block Snap Out of It! Conquer Free Rad…" at bounding box center [921, 446] width 274 height 605
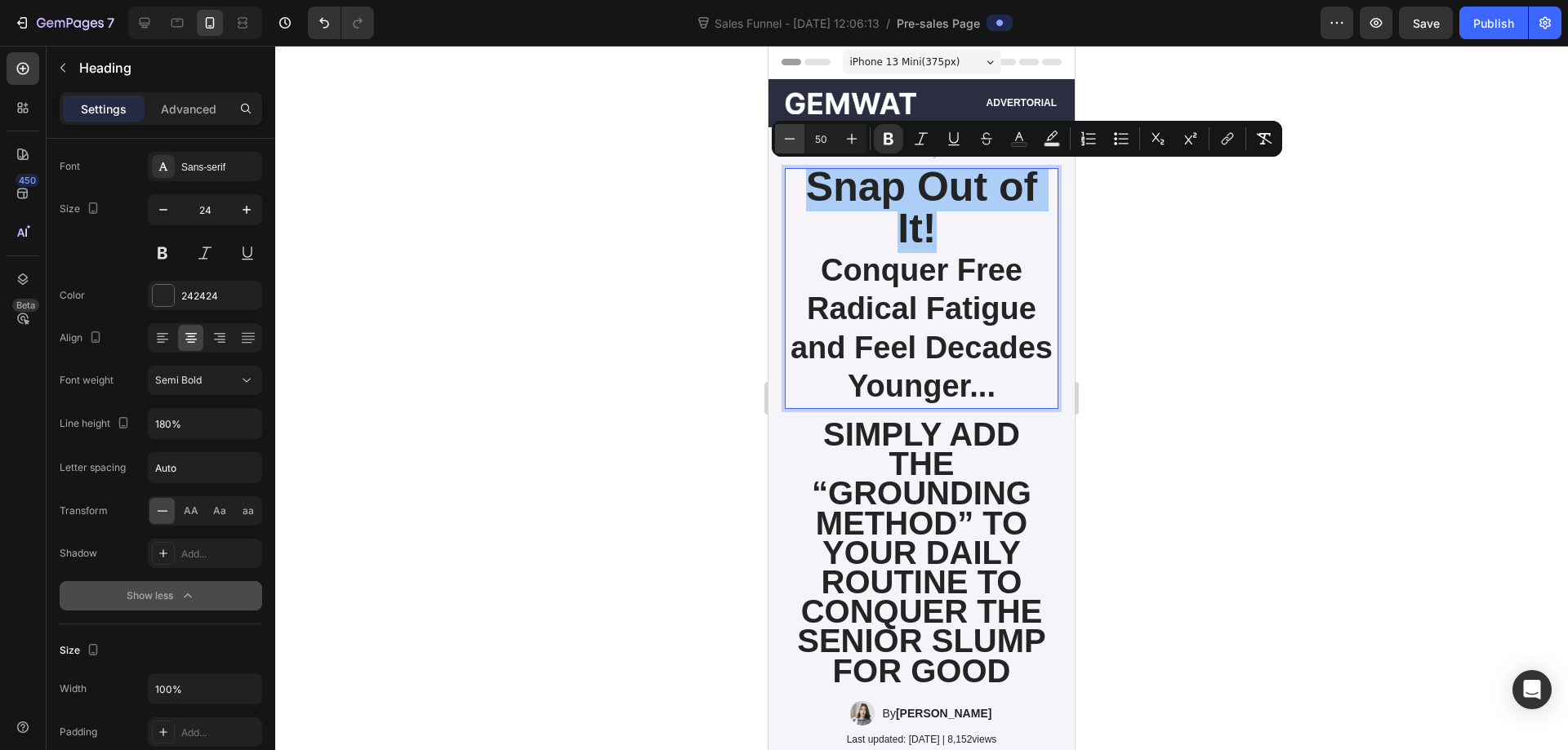
click at [791, 138] on icon "Editor contextual toolbar" at bounding box center [790, 138] width 11 height 1
click at [791, 139] on icon "Editor contextual toolbar" at bounding box center [790, 138] width 17 height 17
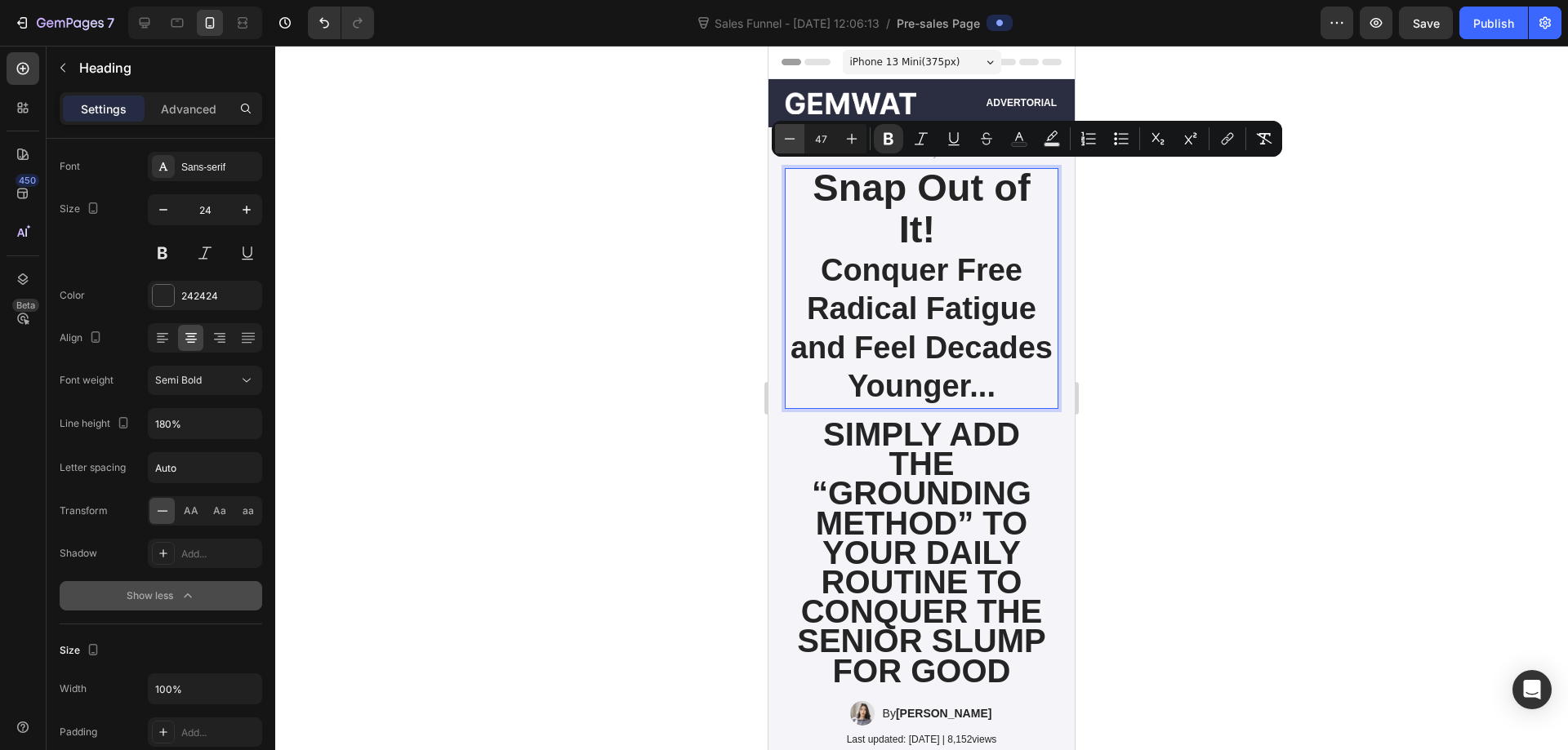
click at [791, 139] on icon "Editor contextual toolbar" at bounding box center [790, 138] width 17 height 17
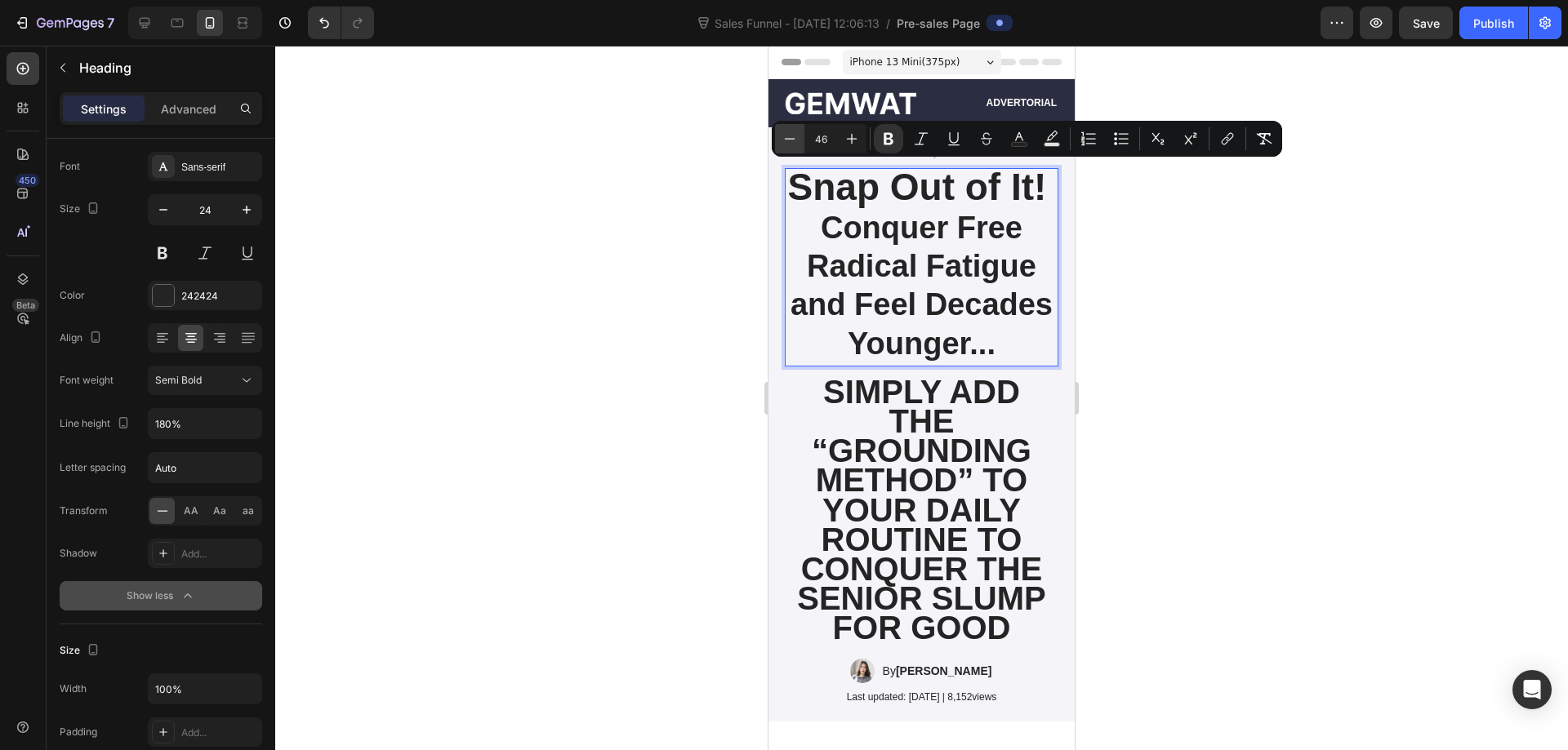
click at [791, 139] on icon "Editor contextual toolbar" at bounding box center [790, 138] width 17 height 17
type input "43"
click at [968, 280] on strong "Conquer Free Radical Fatigue and Feel Decades Younger..." at bounding box center [921, 285] width 262 height 150
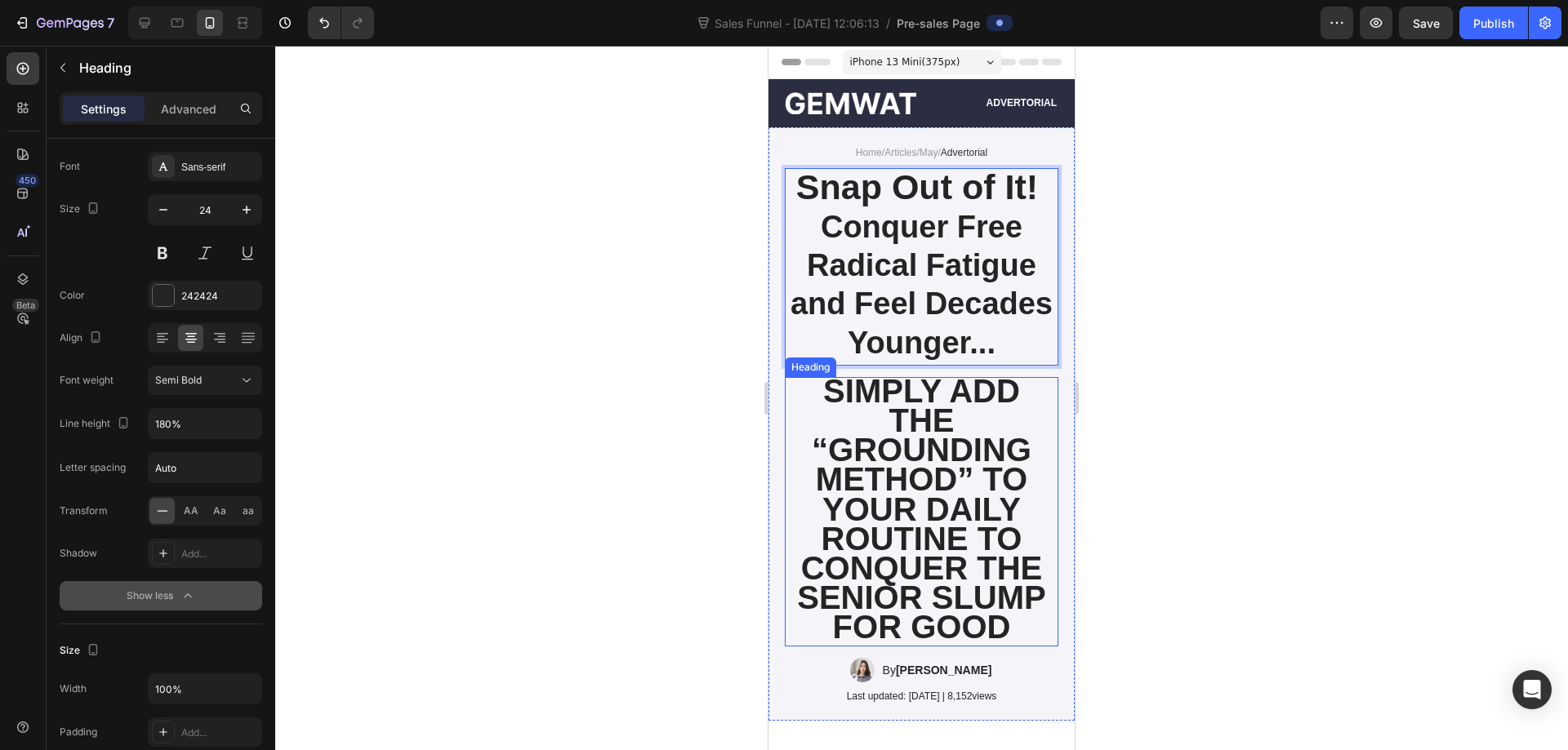
click at [957, 469] on p "⁠⁠⁠⁠⁠⁠⁠ SIMPLY ADD THE “GROUNDING METHOD” TO YOUR DAILY ROUTINE TO CONQUER THE …" at bounding box center [921, 511] width 270 height 266
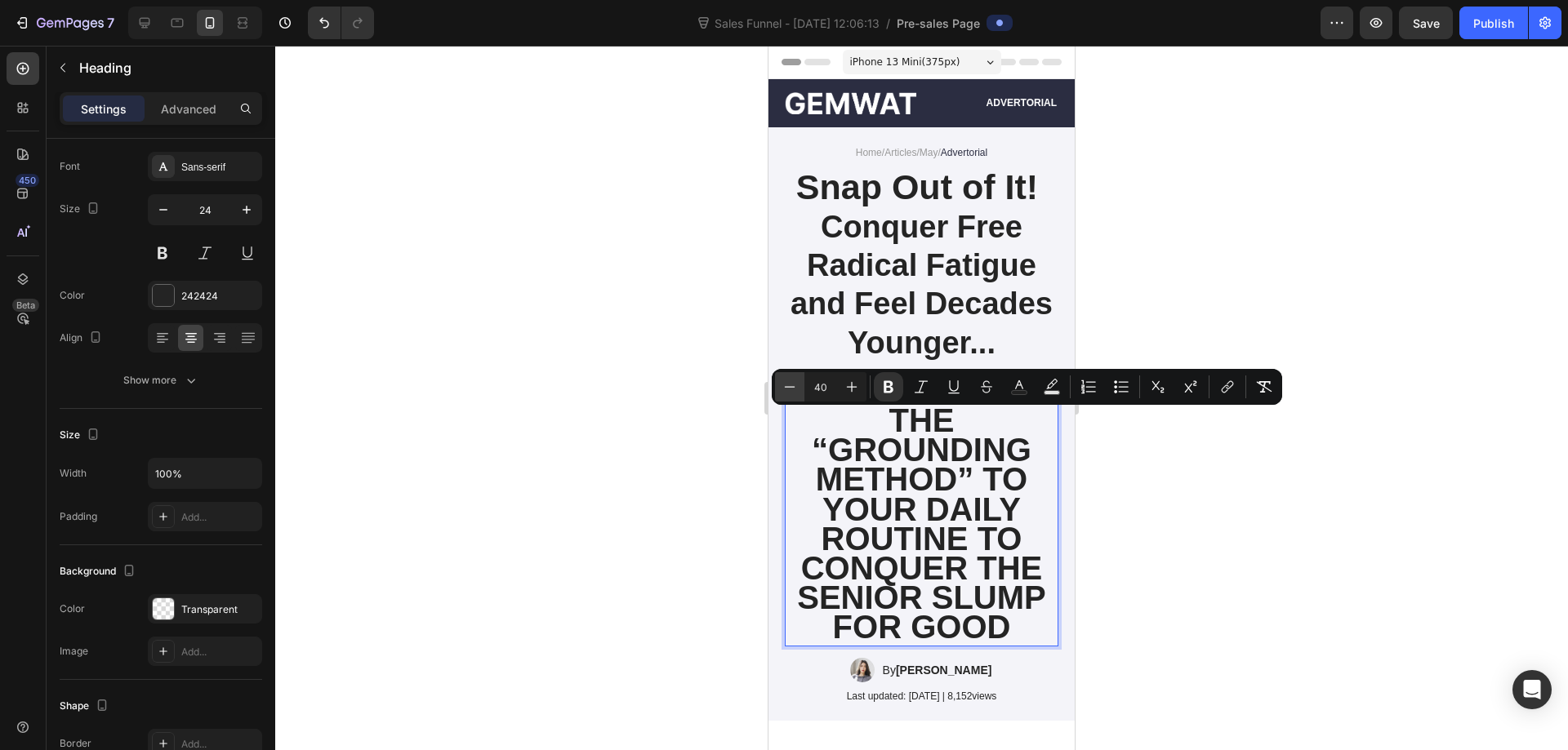
click at [801, 387] on button "Minus" at bounding box center [790, 387] width 30 height 30
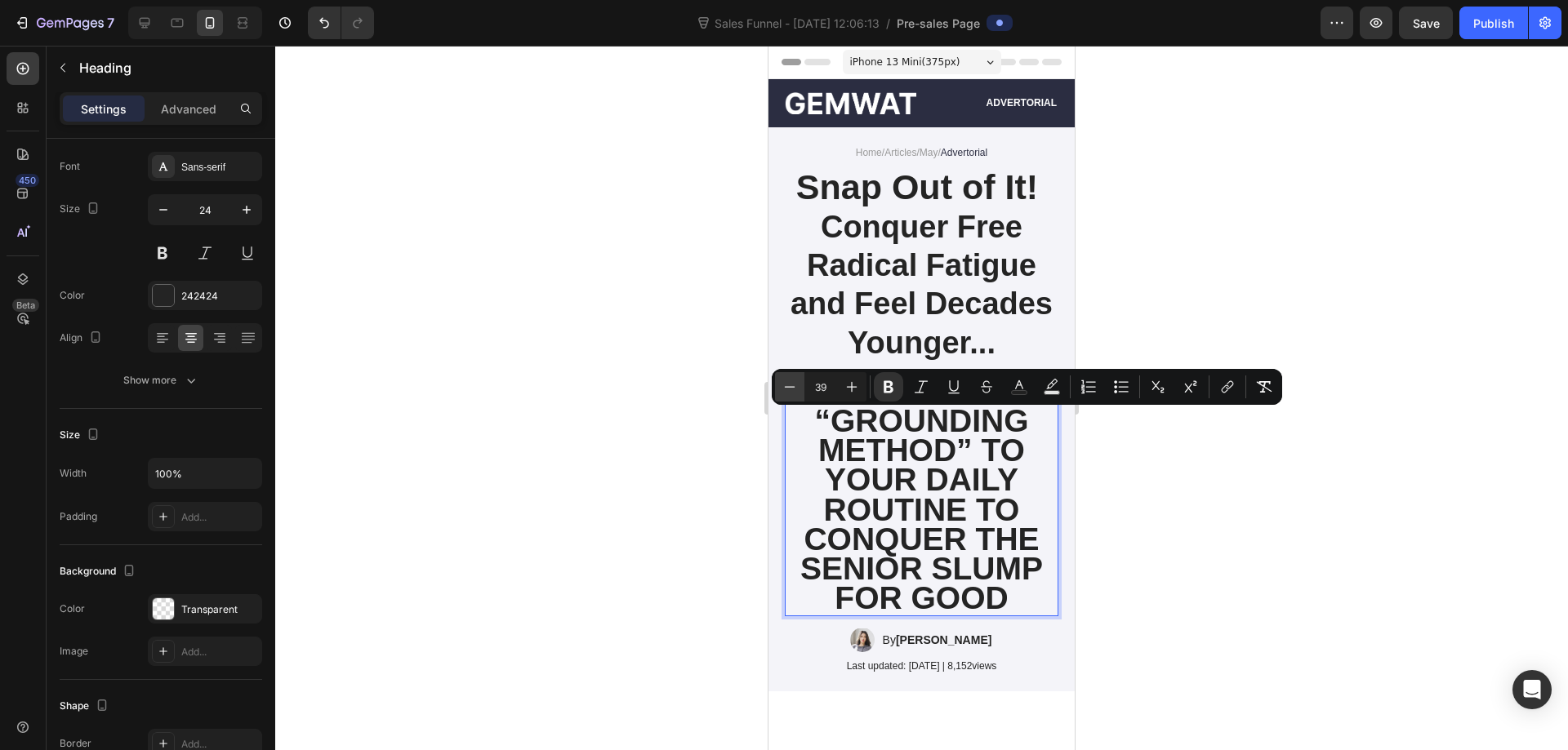
click at [801, 387] on button "Minus" at bounding box center [790, 387] width 30 height 30
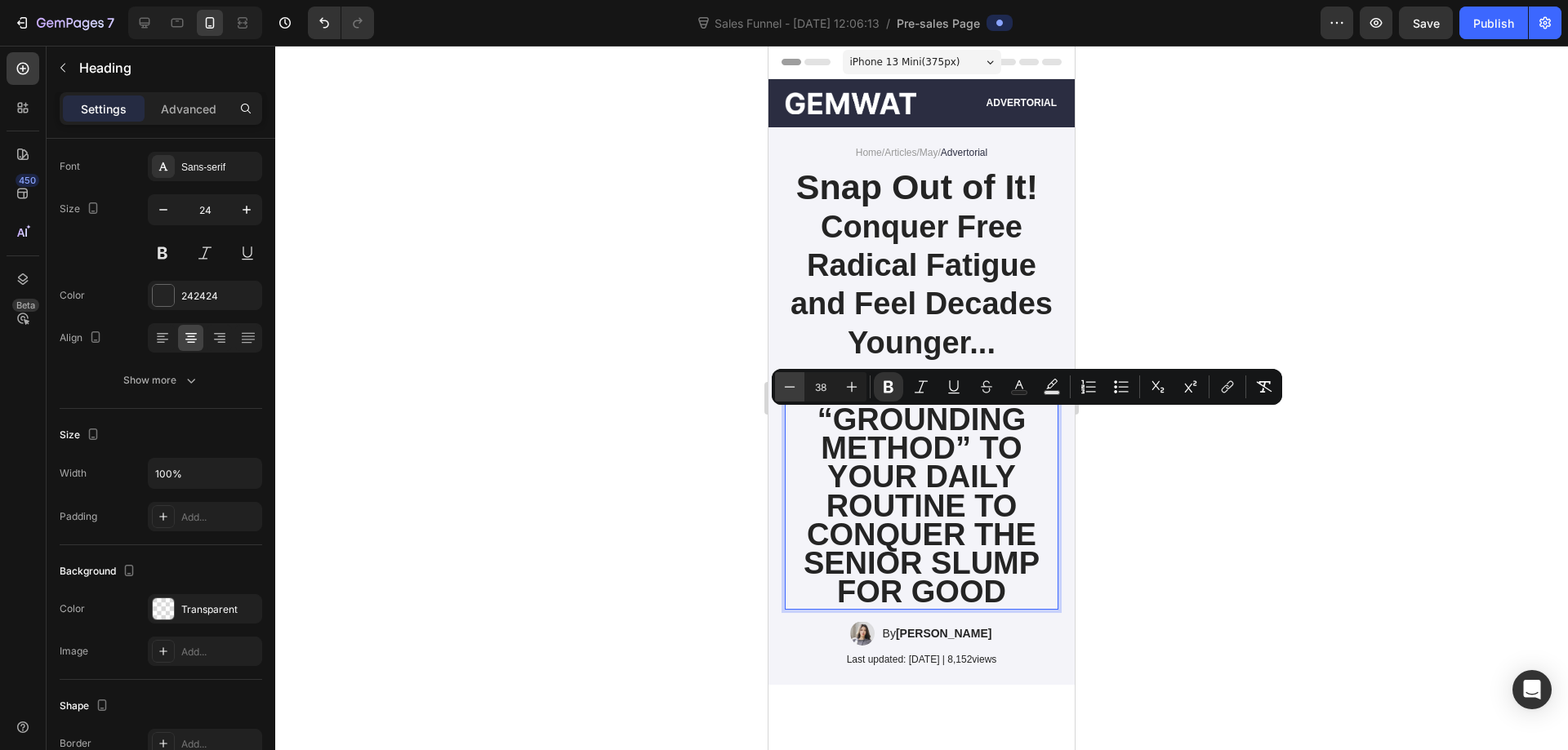
click at [800, 387] on button "Minus" at bounding box center [790, 387] width 30 height 30
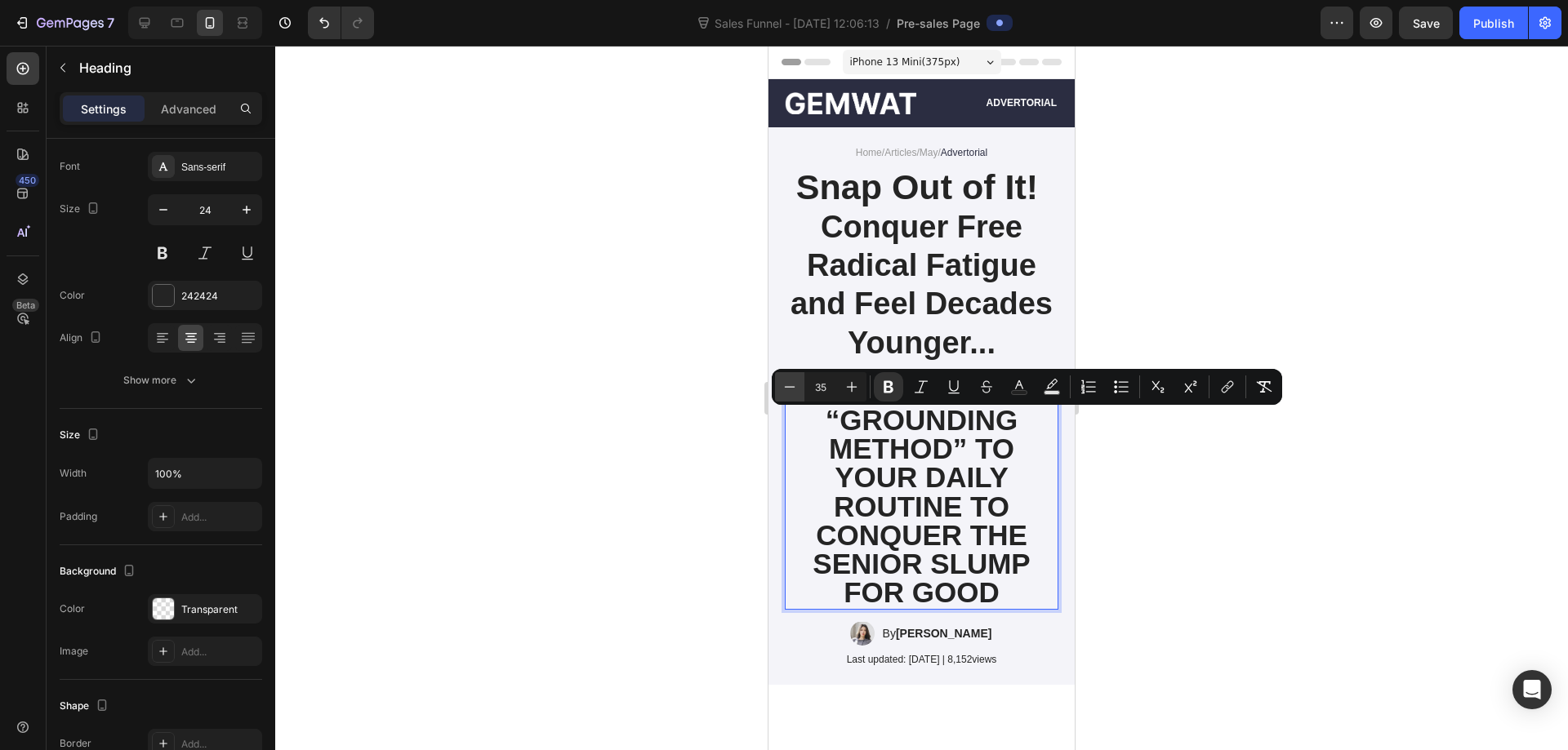
click at [800, 387] on button "Minus" at bounding box center [790, 387] width 30 height 30
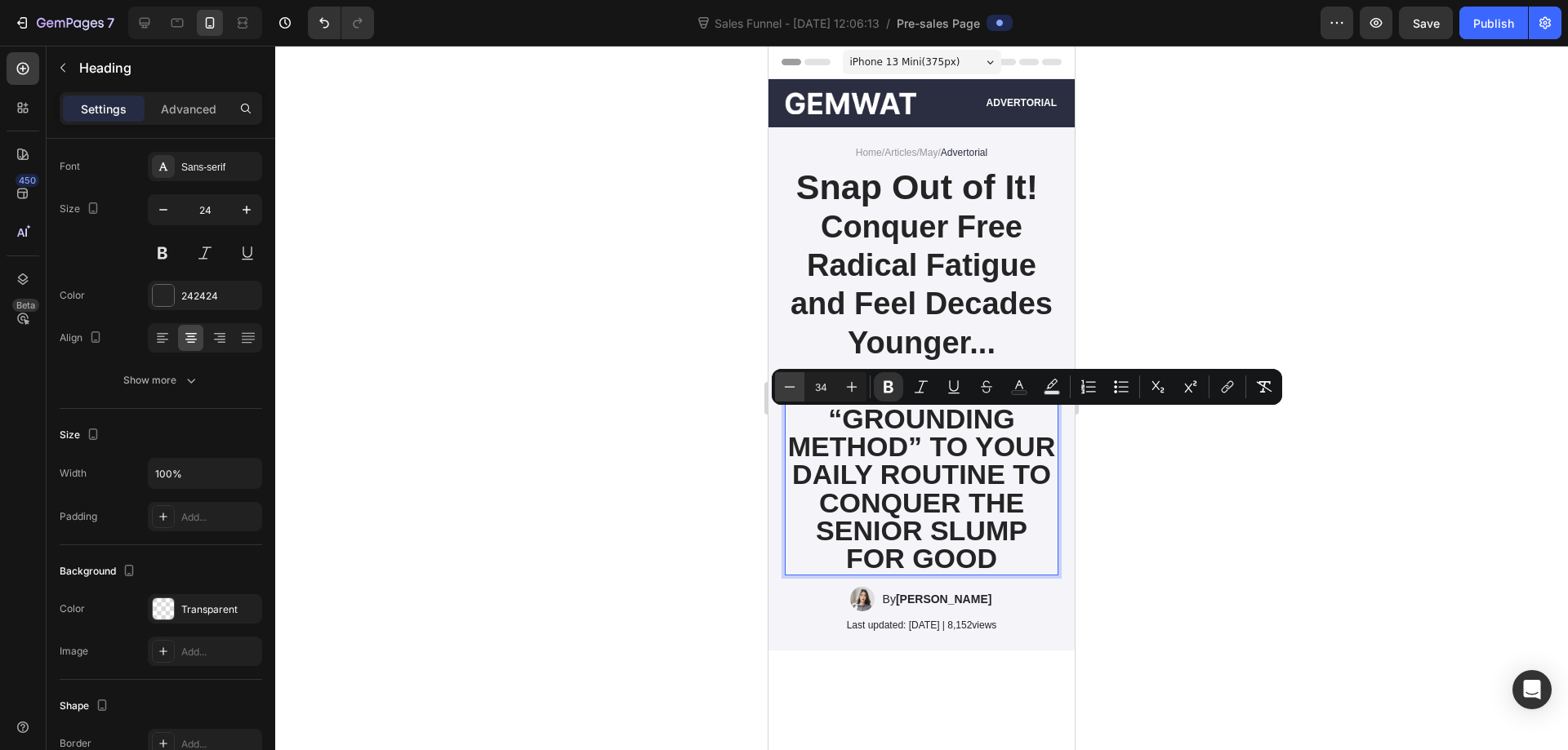
click at [800, 387] on button "Minus" at bounding box center [790, 387] width 30 height 30
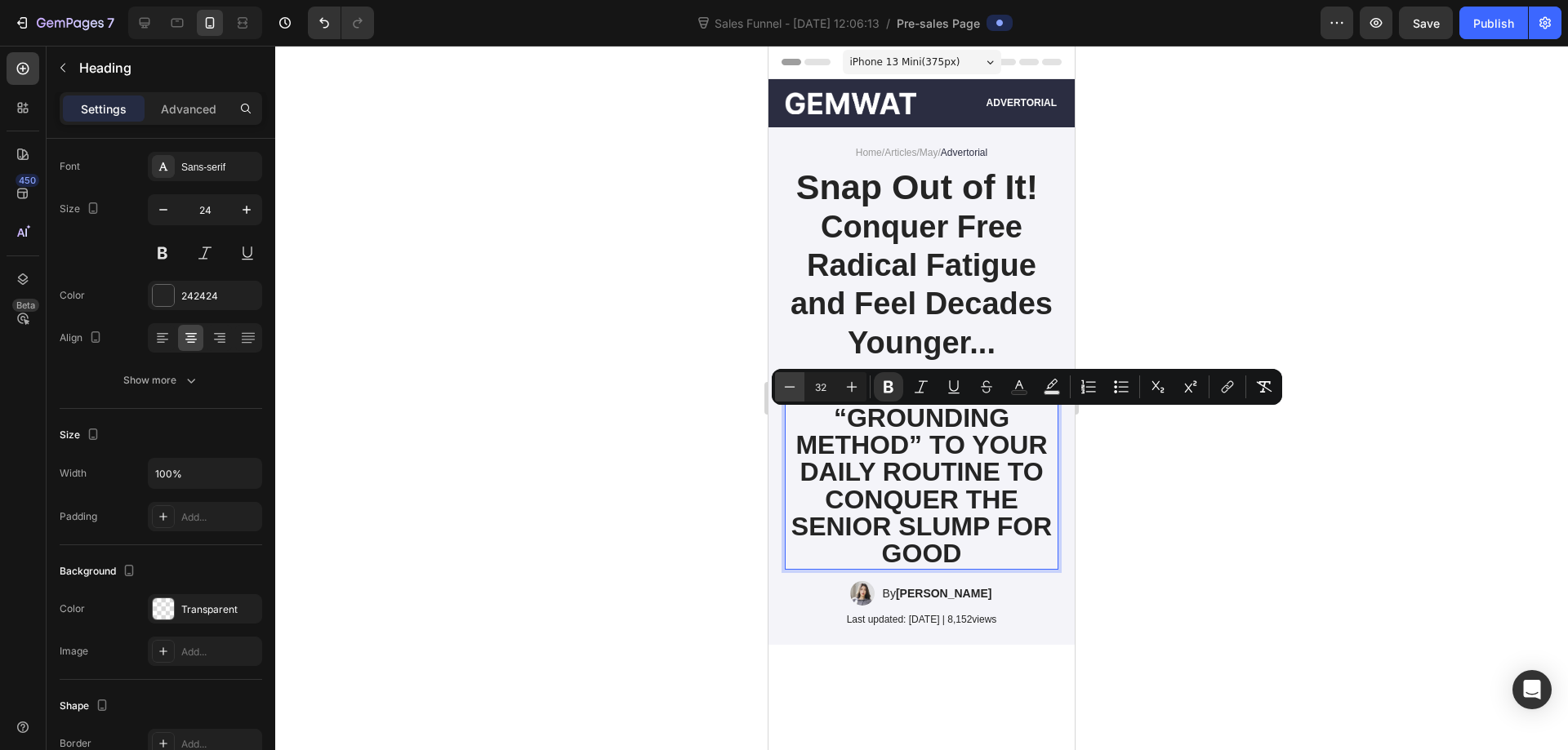
click at [800, 387] on button "Minus" at bounding box center [790, 387] width 30 height 30
type input "28"
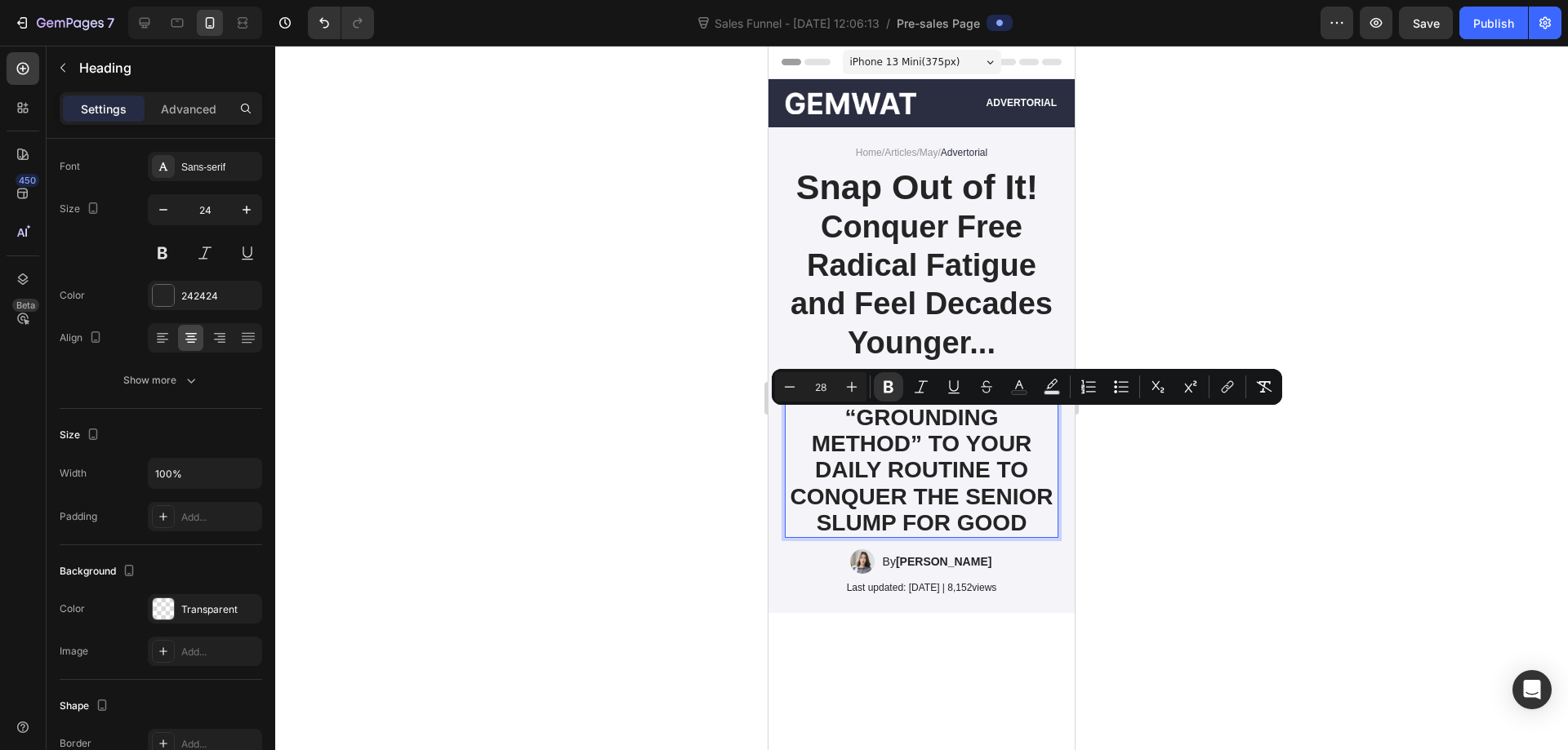
click at [1202, 473] on div at bounding box center [921, 397] width 1293 height 705
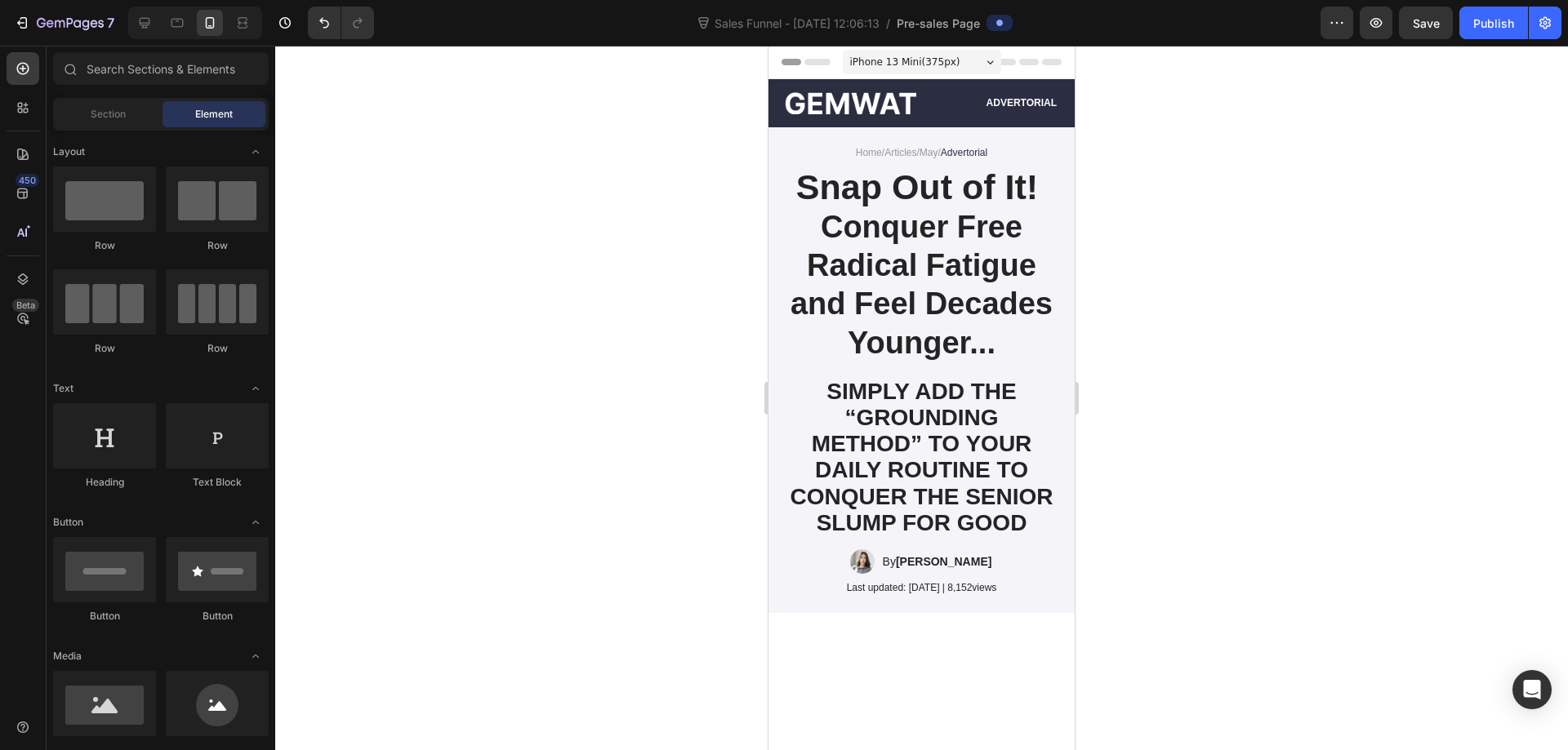
click at [941, 277] on strong "Conquer Free Radical Fatigue and Feel Decades Younger..." at bounding box center [921, 285] width 262 height 150
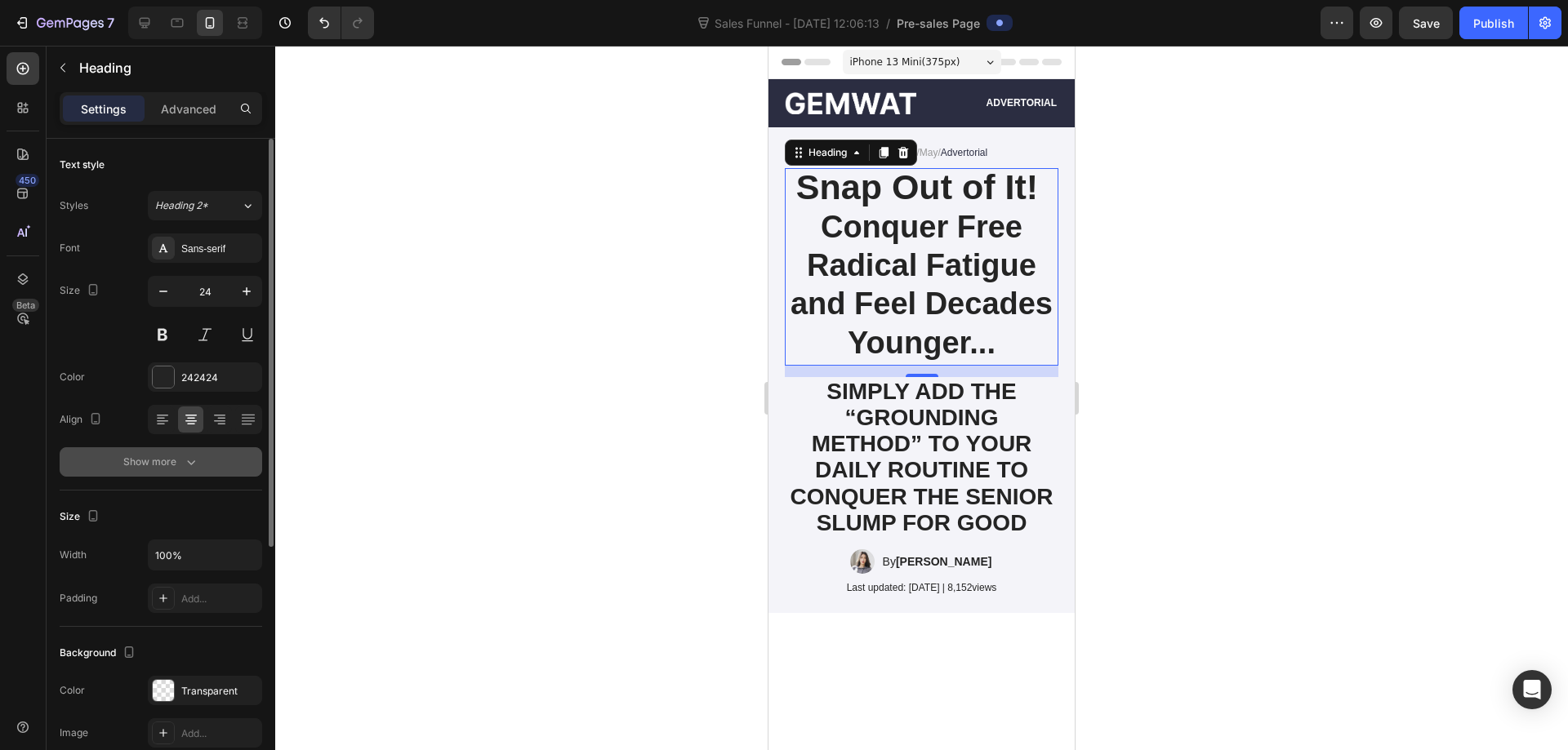
click at [196, 459] on icon "button" at bounding box center [191, 461] width 17 height 17
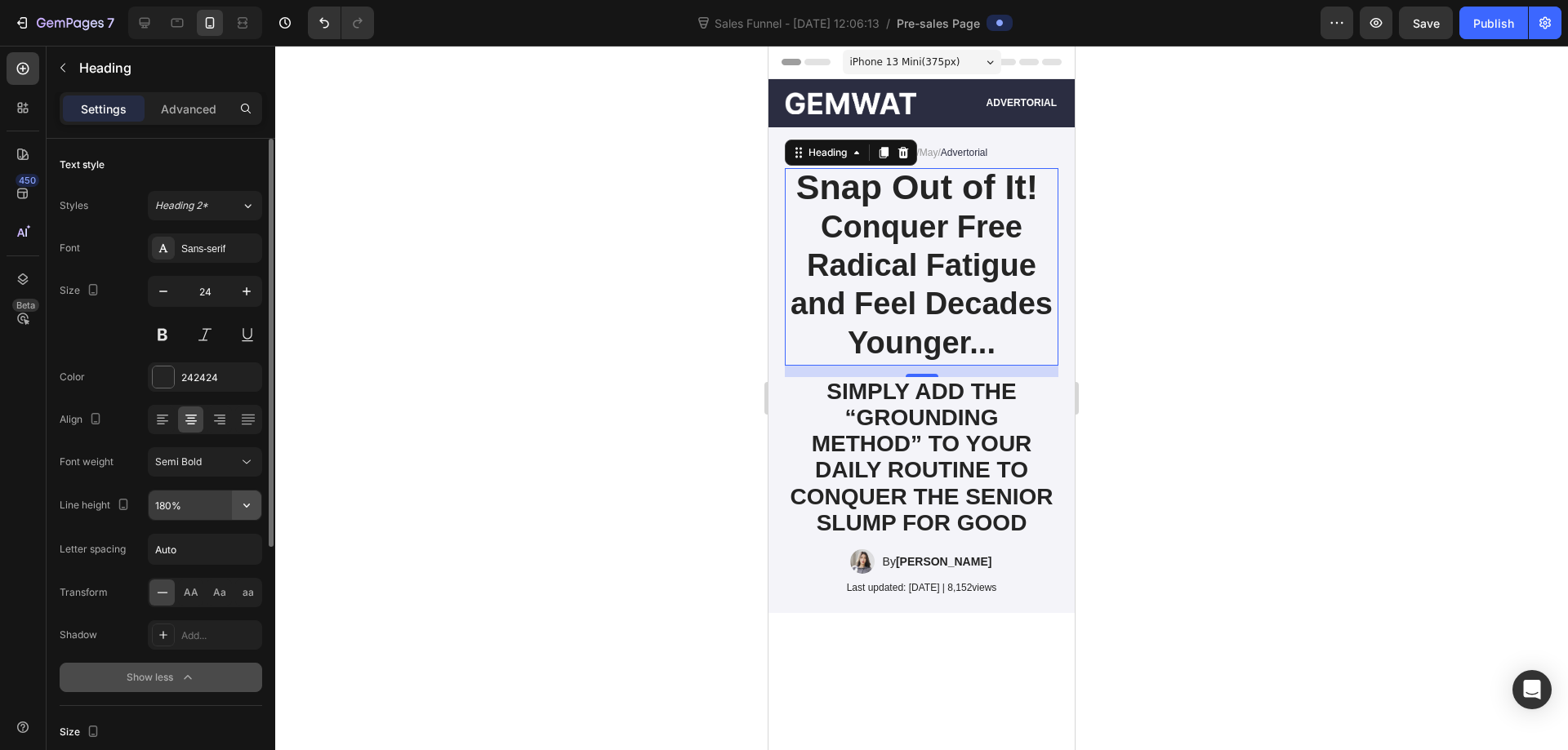
click at [246, 502] on icon "button" at bounding box center [246, 505] width 17 height 17
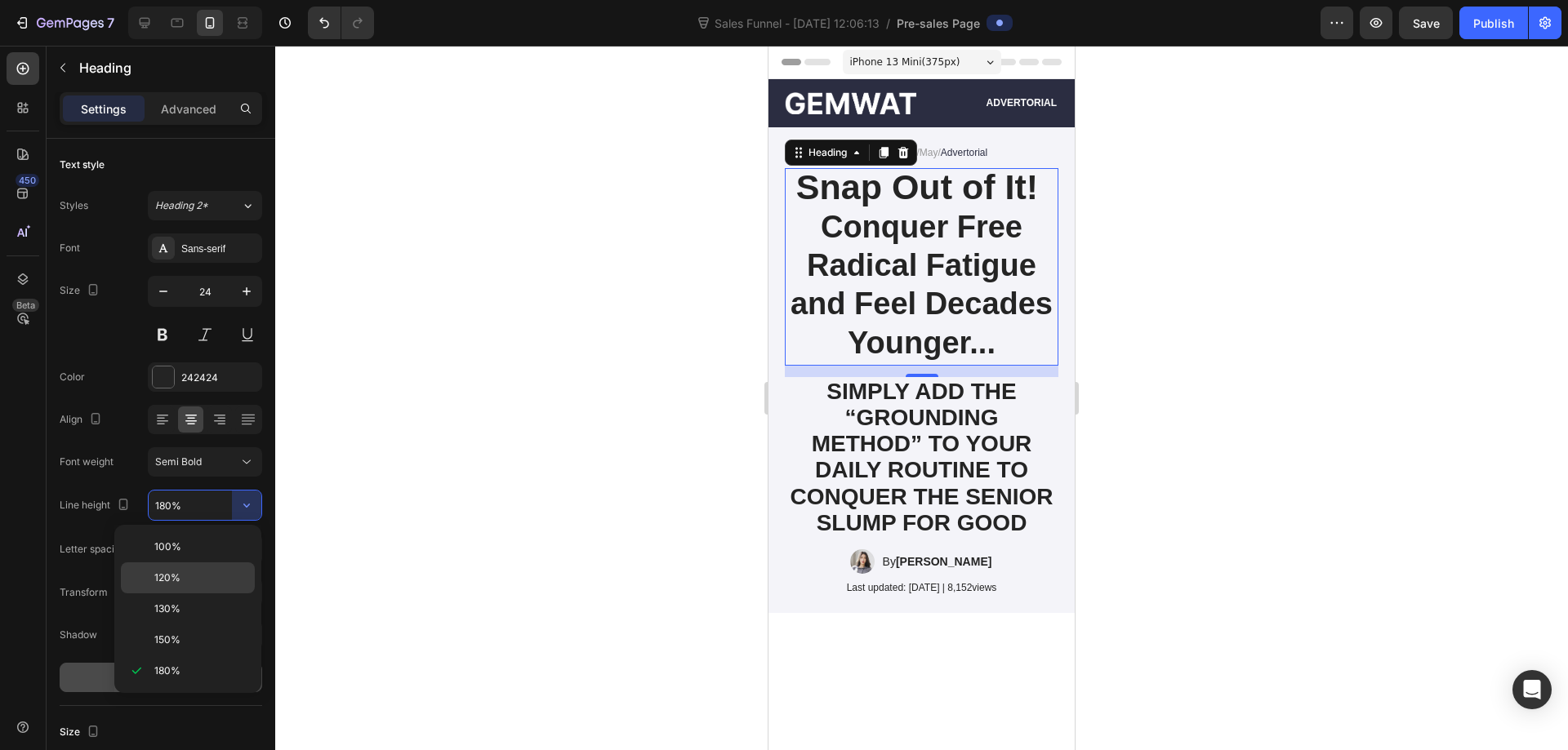
click at [209, 575] on p "120%" at bounding box center [201, 577] width 93 height 15
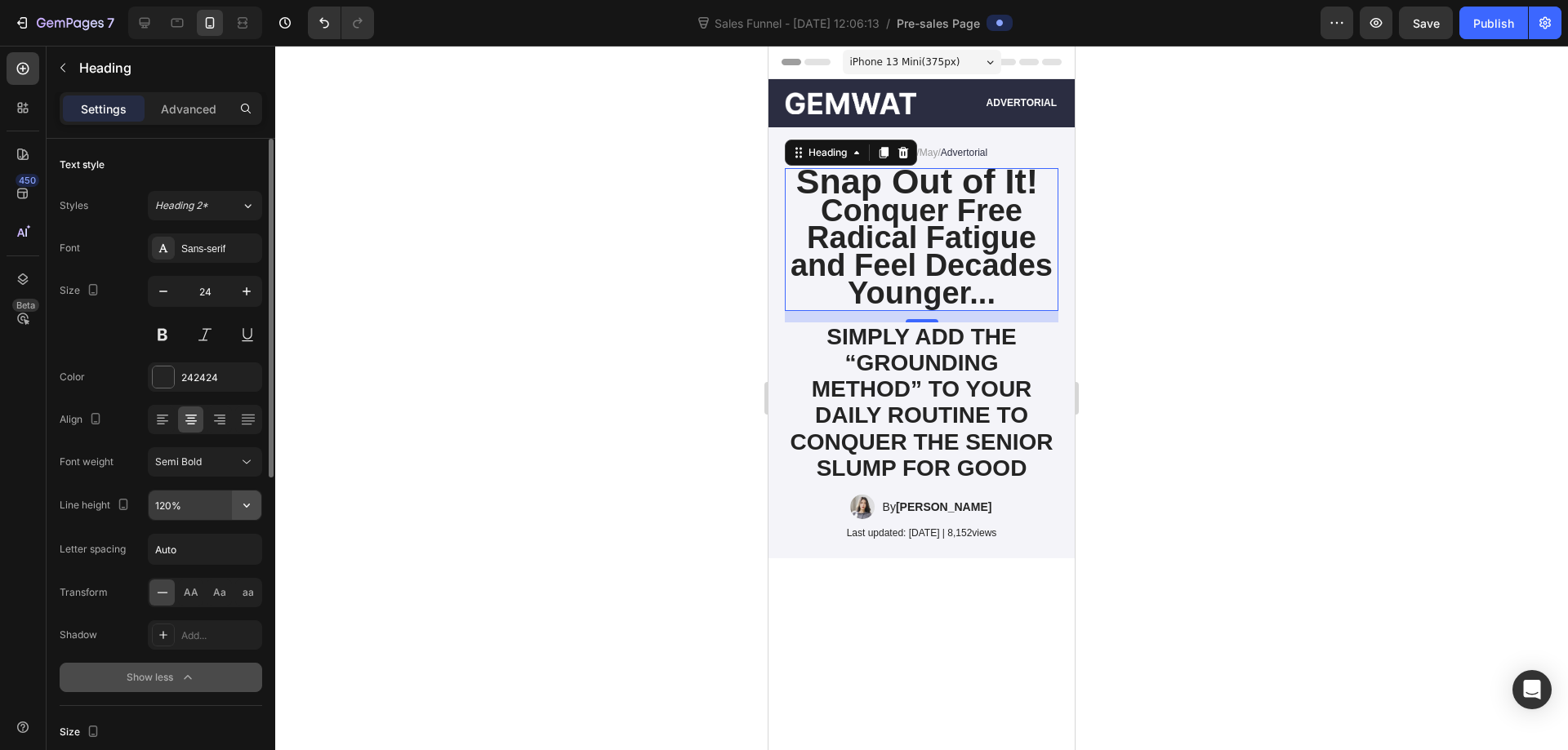
click at [249, 507] on icon "button" at bounding box center [246, 505] width 17 height 17
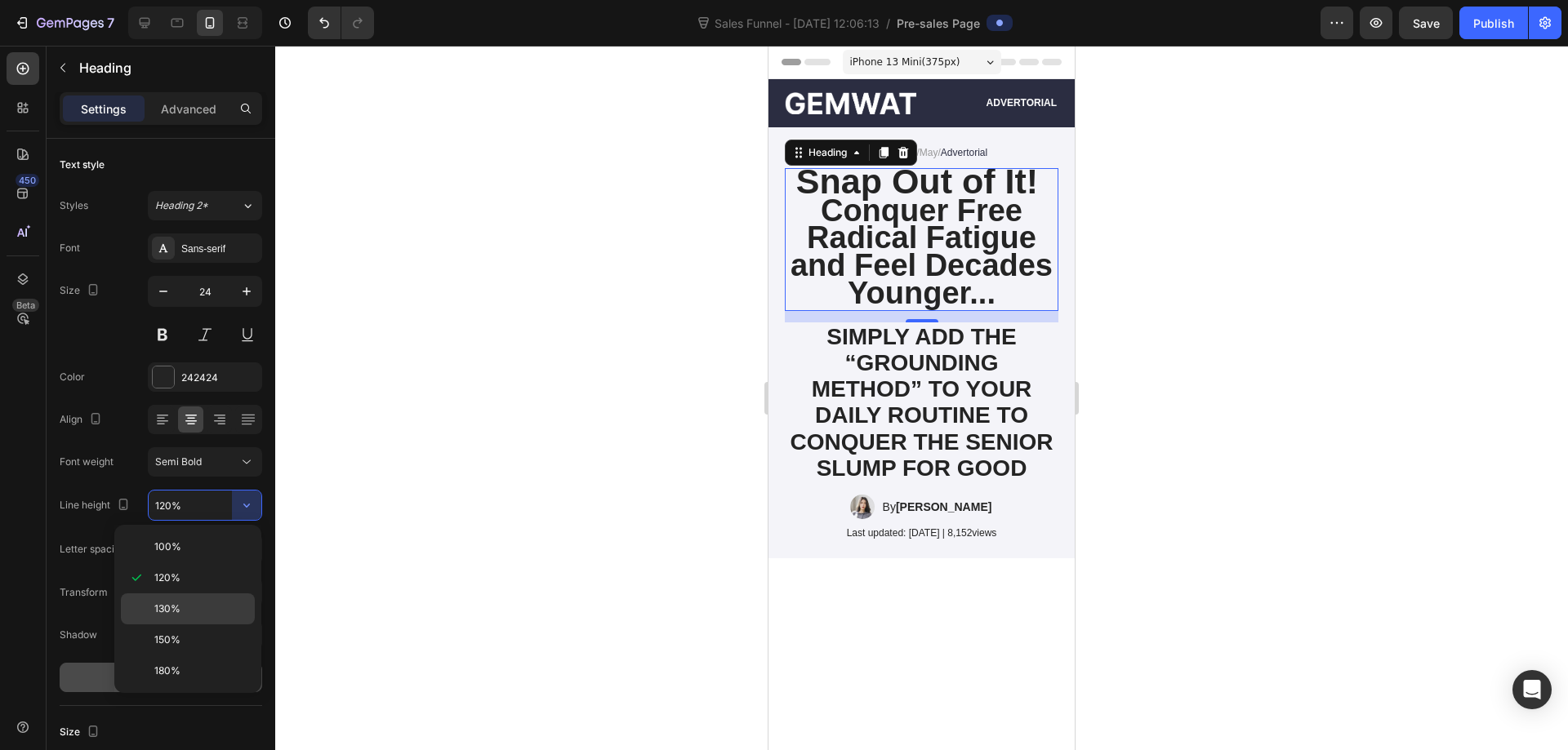
click at [205, 606] on p "130%" at bounding box center [201, 609] width 93 height 15
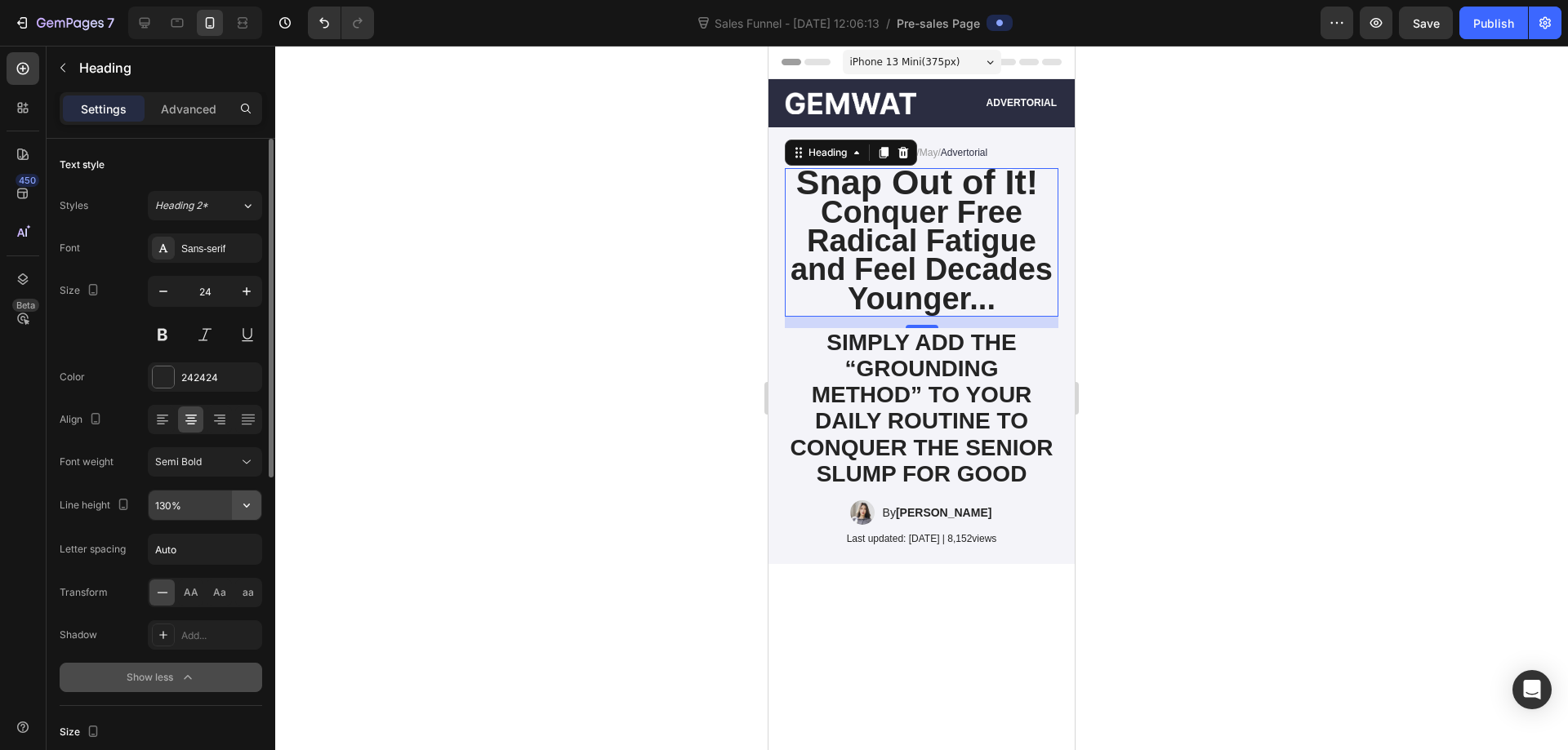
click at [245, 501] on icon "button" at bounding box center [246, 505] width 17 height 17
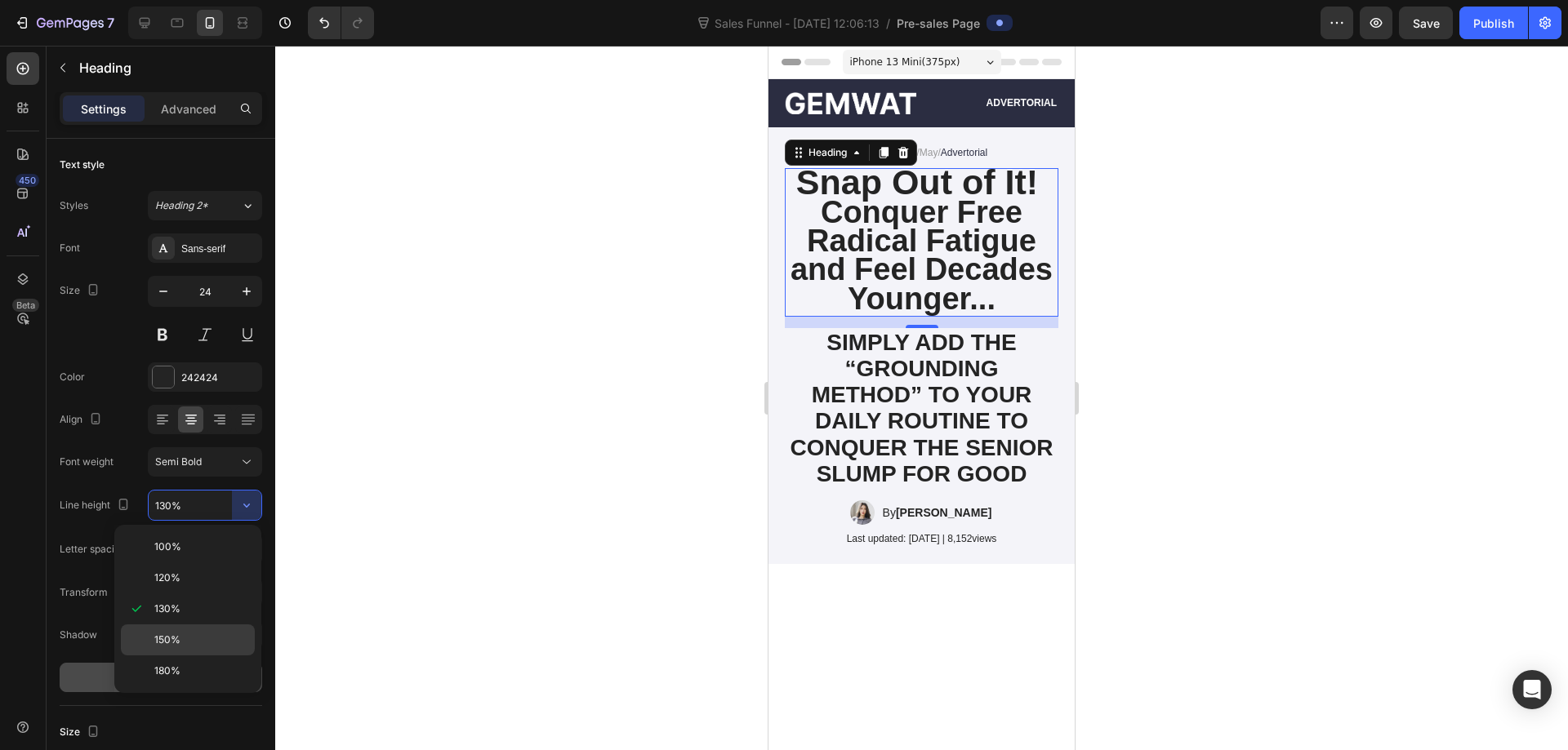
click at [193, 632] on p "150%" at bounding box center [201, 639] width 93 height 15
type input "150%"
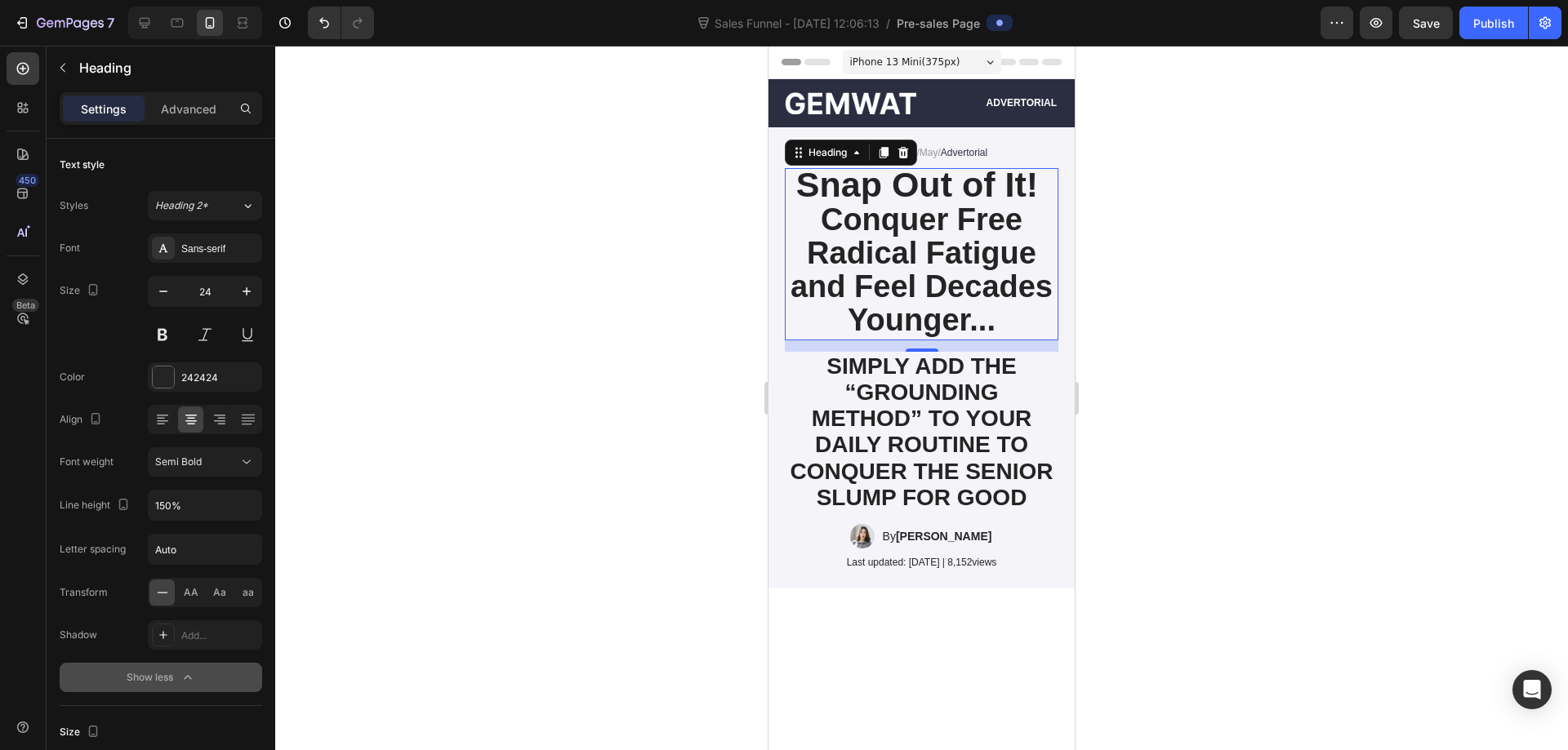
click at [1120, 335] on div at bounding box center [921, 397] width 1293 height 705
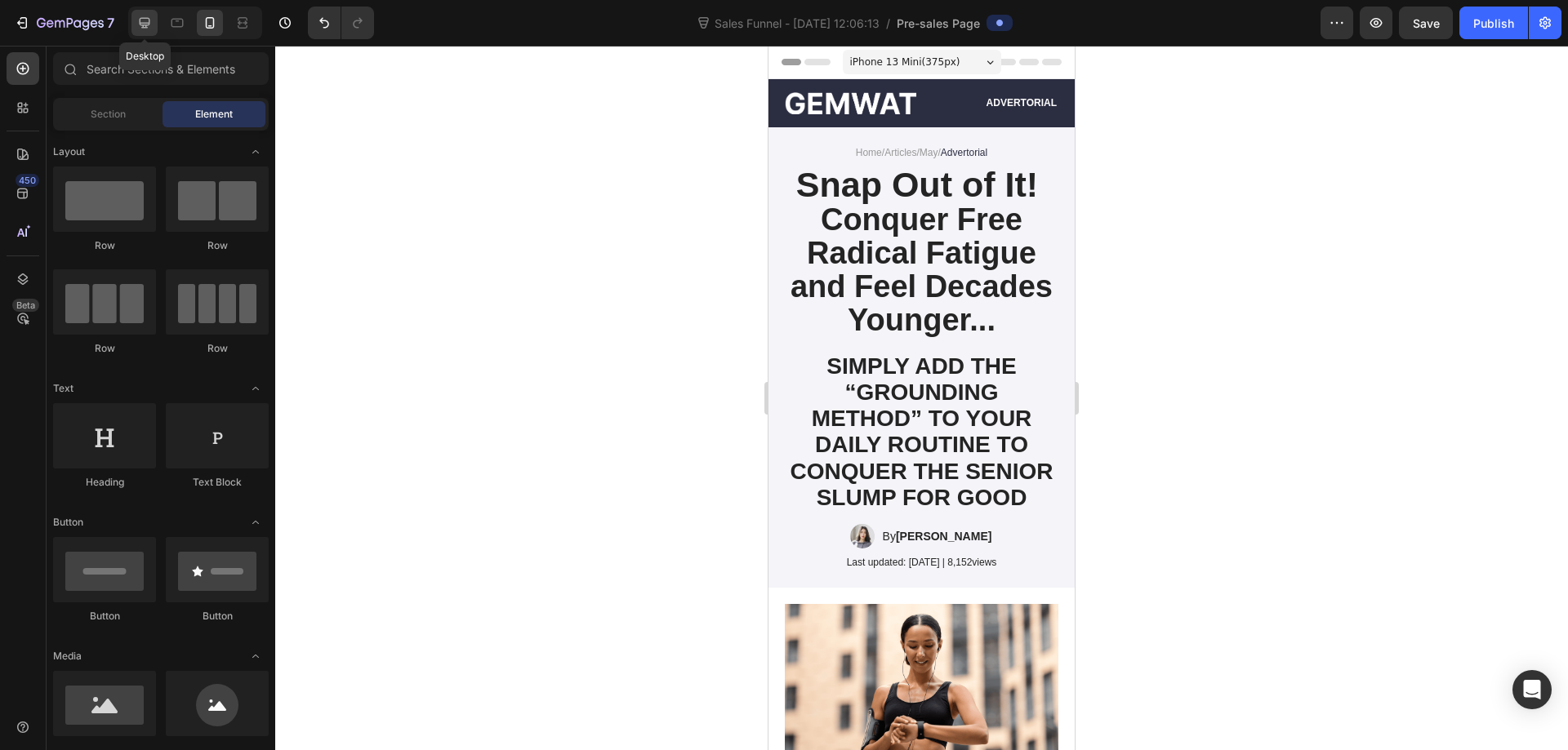
click at [149, 26] on icon at bounding box center [144, 23] width 17 height 17
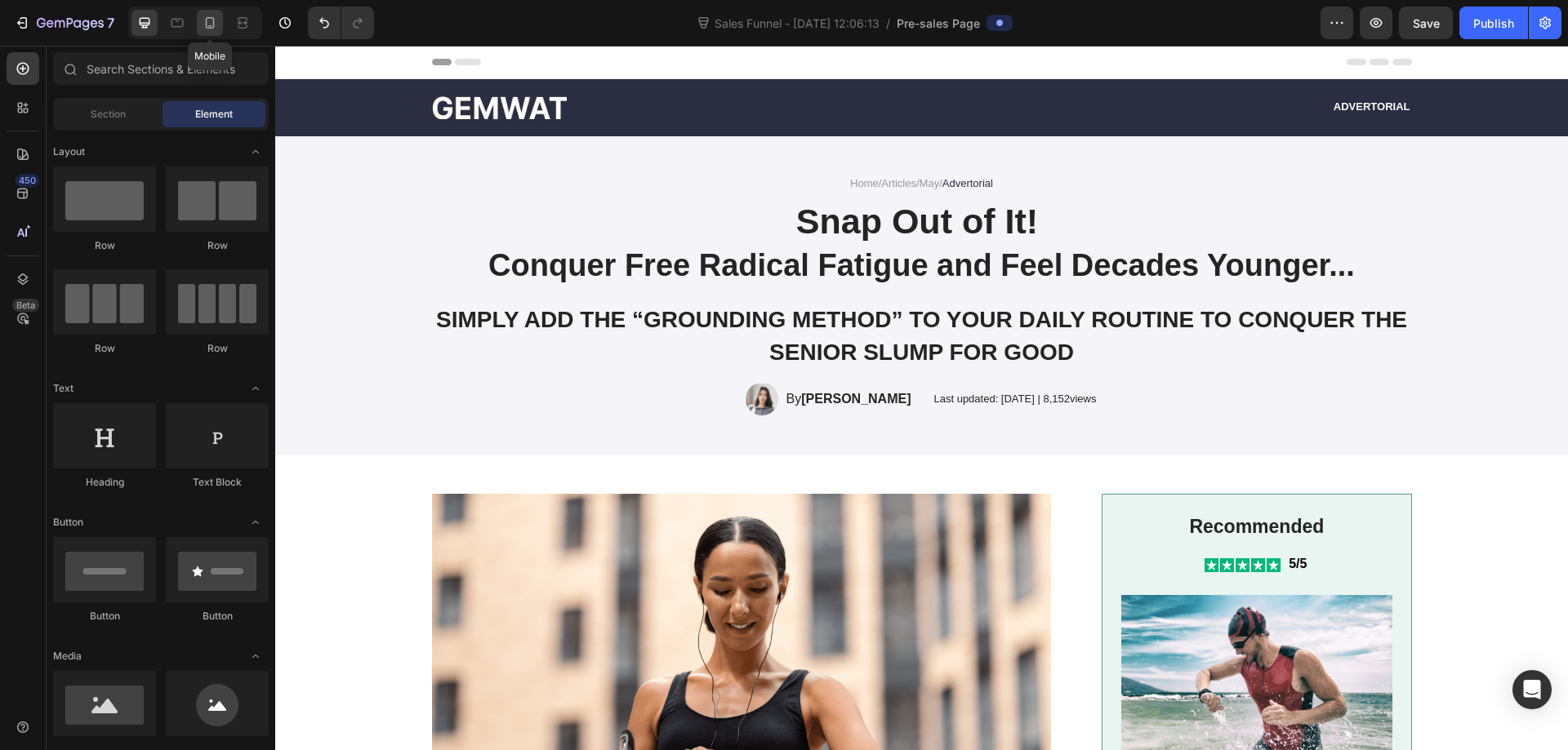
click at [212, 31] on div at bounding box center [210, 23] width 26 height 26
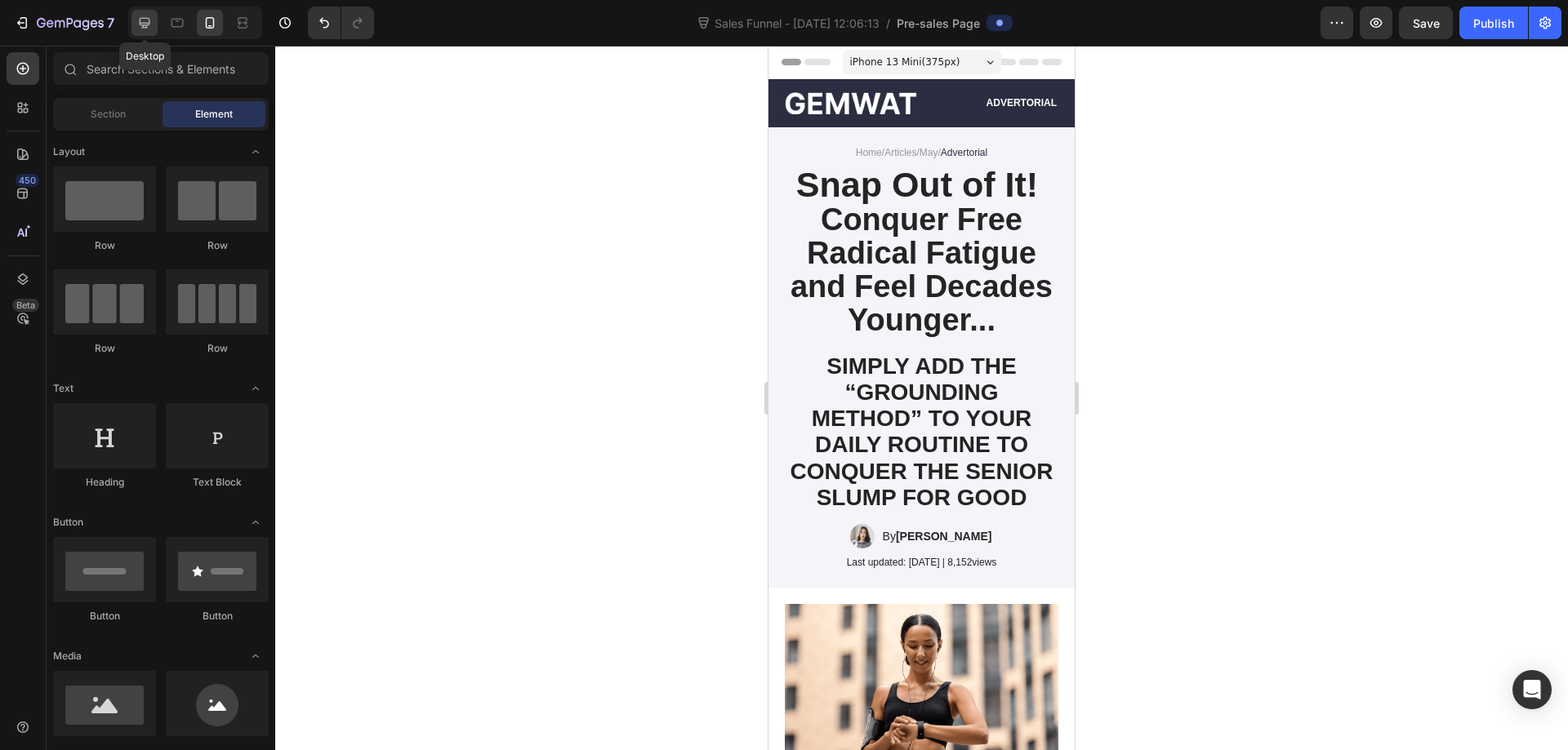
drag, startPoint x: 135, startPoint y: 24, endPoint x: 542, endPoint y: 156, distance: 427.9
click at [135, 24] on div at bounding box center [144, 23] width 26 height 26
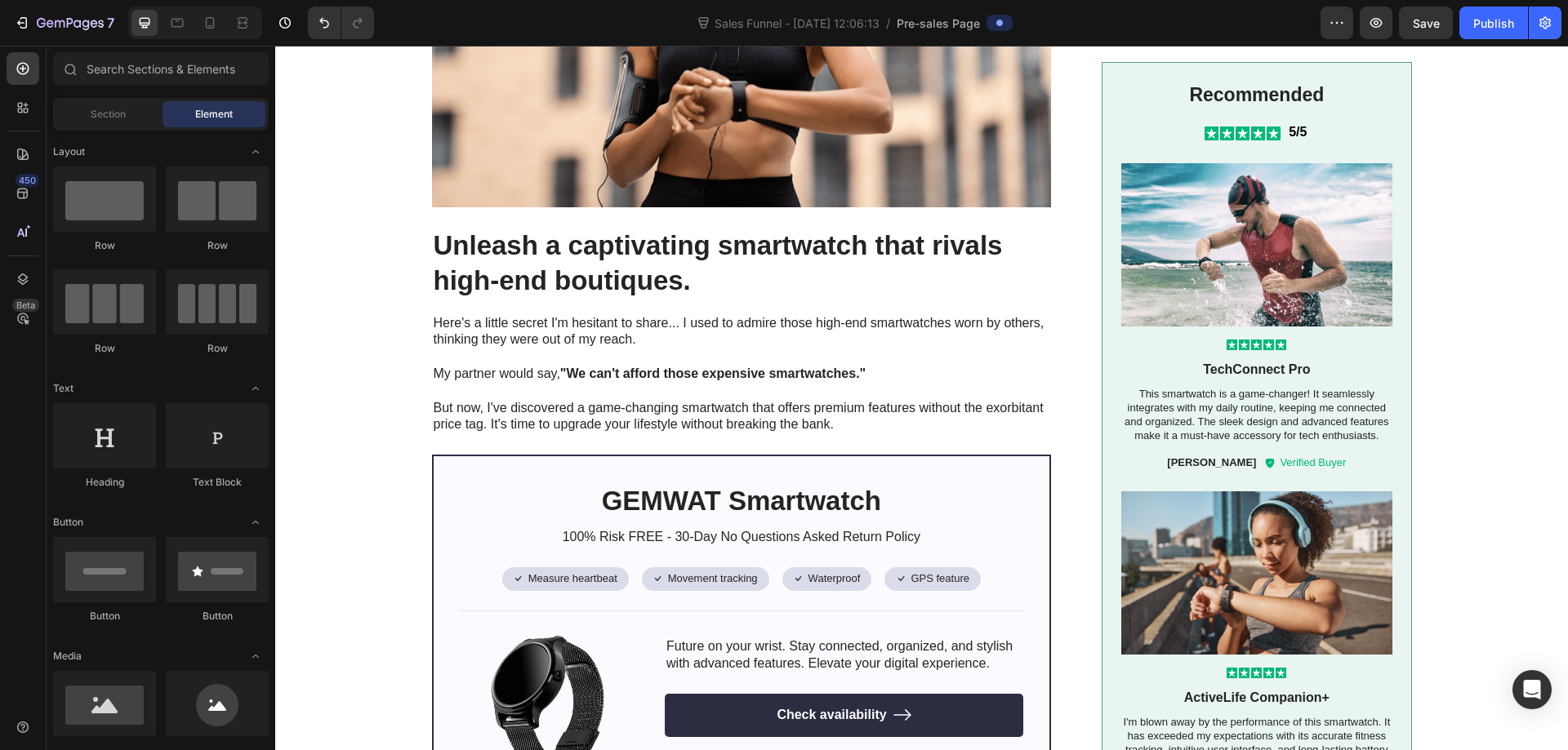
scroll to position [816, 0]
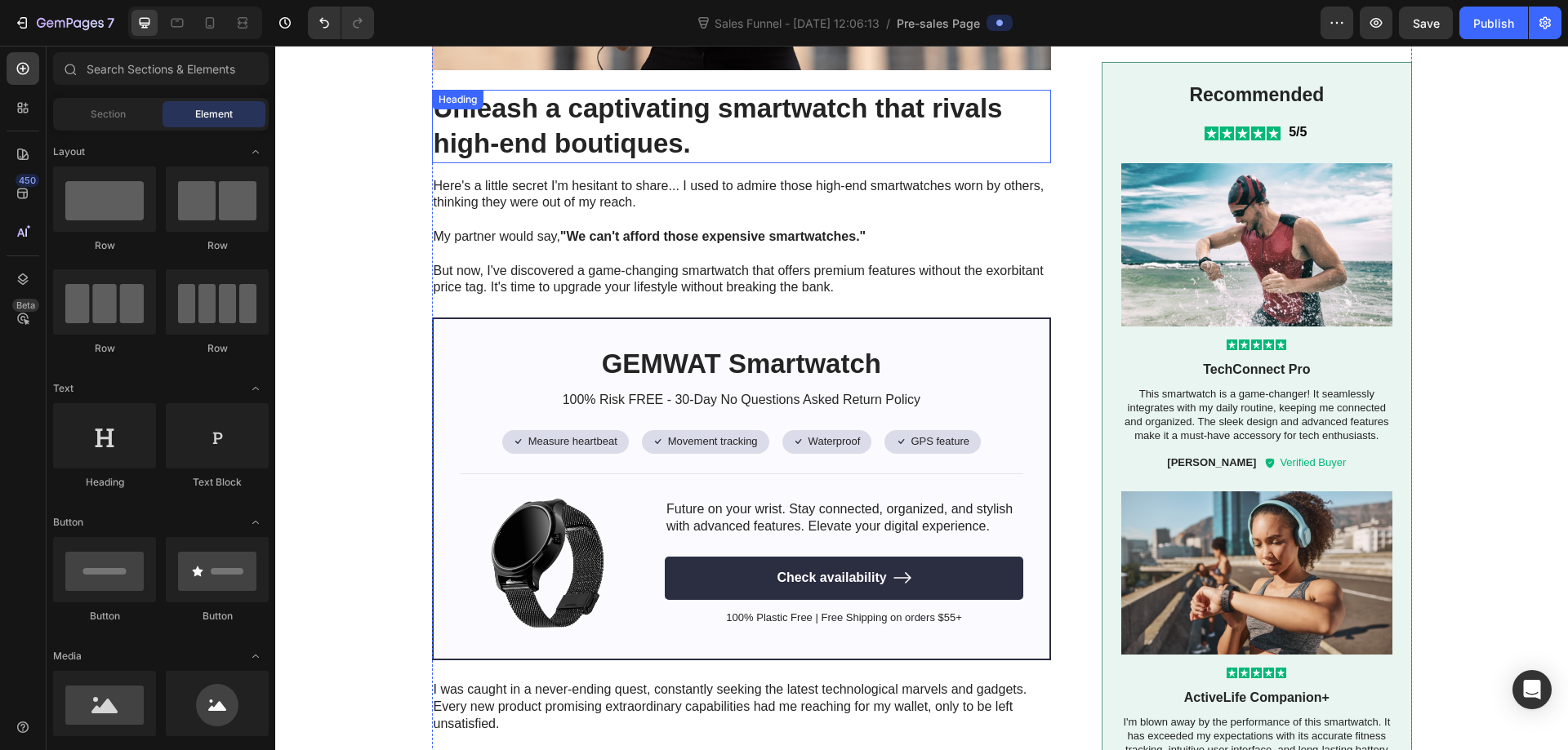
click at [677, 152] on h2 "Unleash a captivating smartwatch that rivals high-end boutiques." at bounding box center [741, 126] width 620 height 73
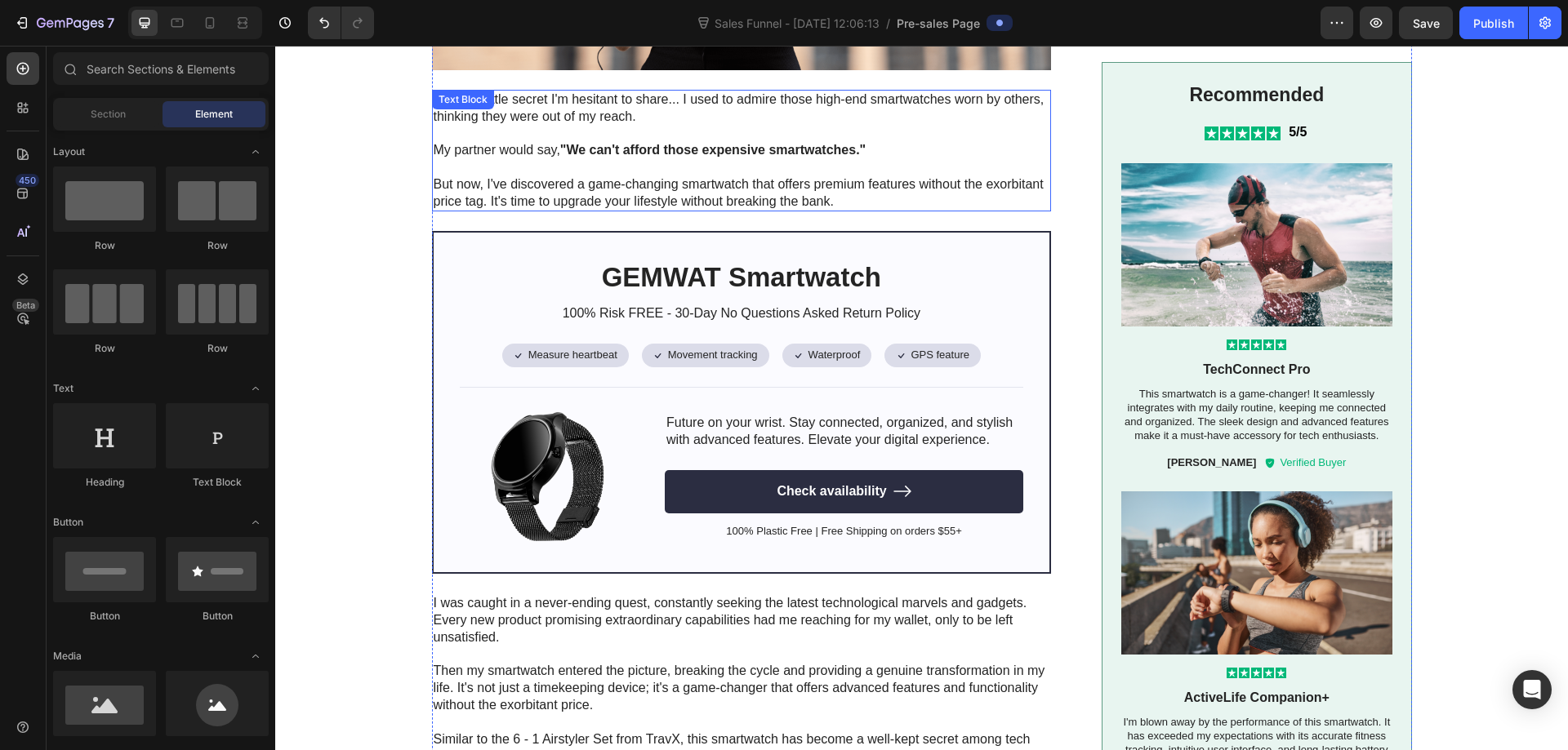
click at [680, 193] on p "But now, I've discovered a game-changing smartwatch that offers premium feature…" at bounding box center [742, 193] width 617 height 35
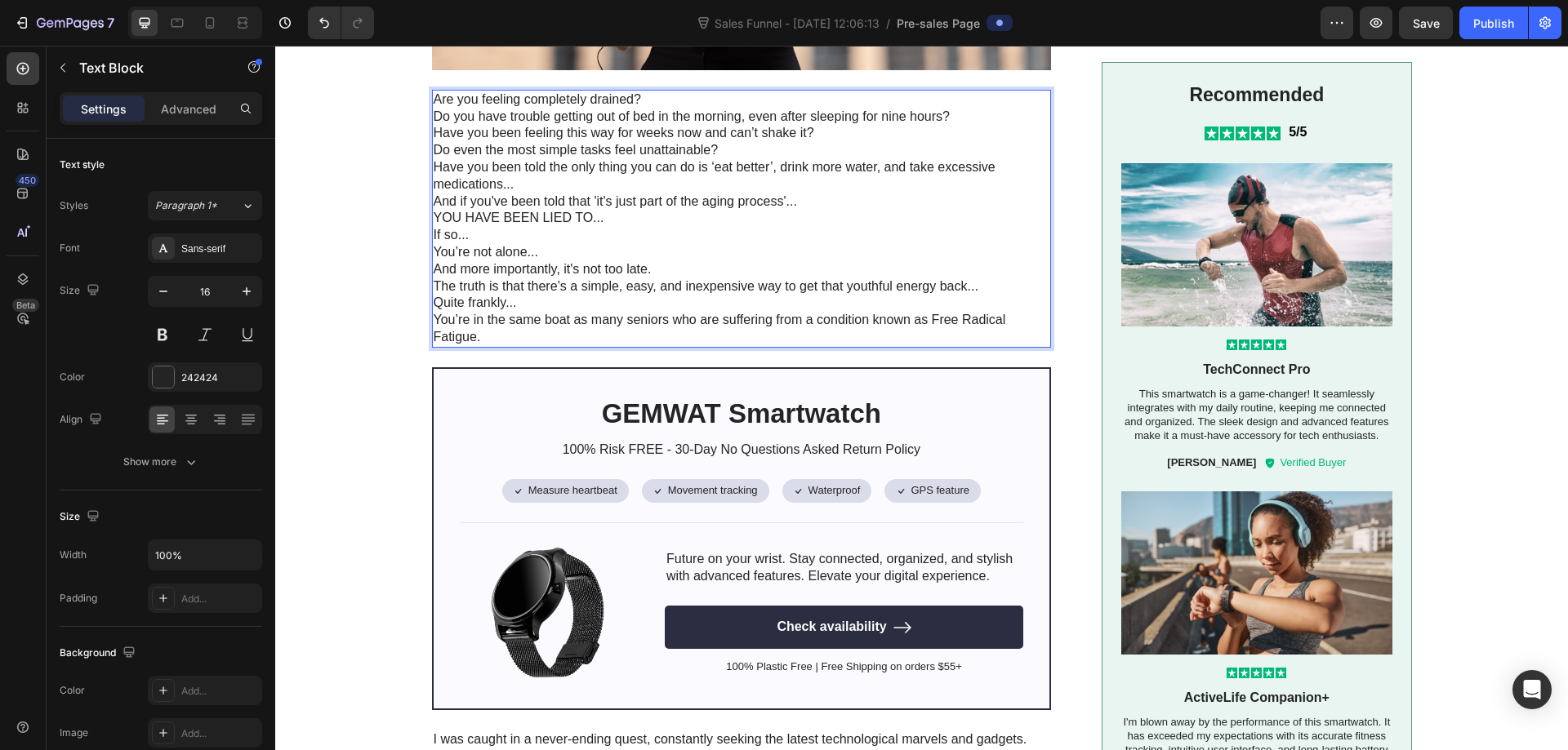
click at [648, 106] on p "Are you feeling completely drained?" at bounding box center [742, 100] width 617 height 17
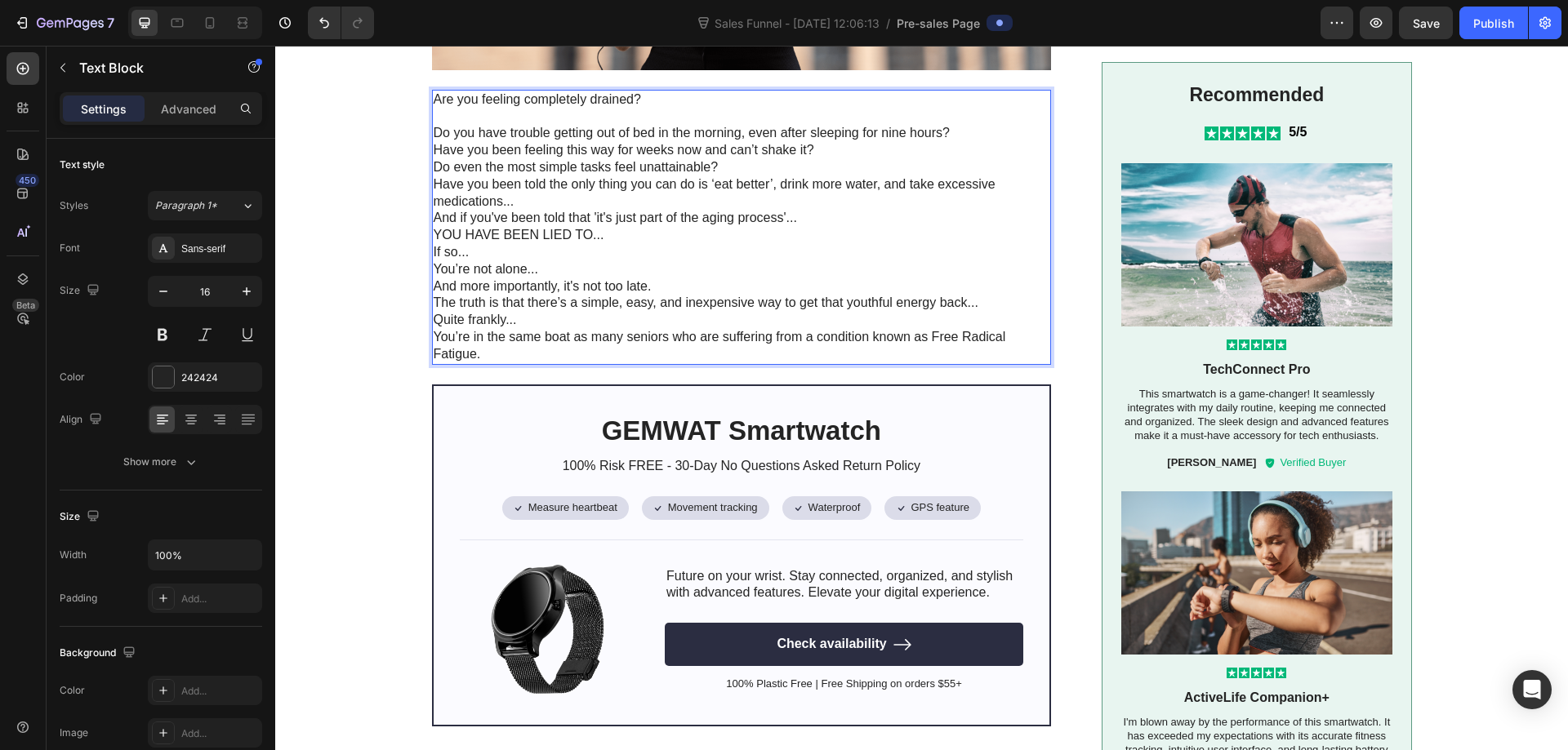
click at [954, 139] on p "Do you have trouble getting out of bed in the morning, even after sleeping for …" at bounding box center [742, 132] width 617 height 17
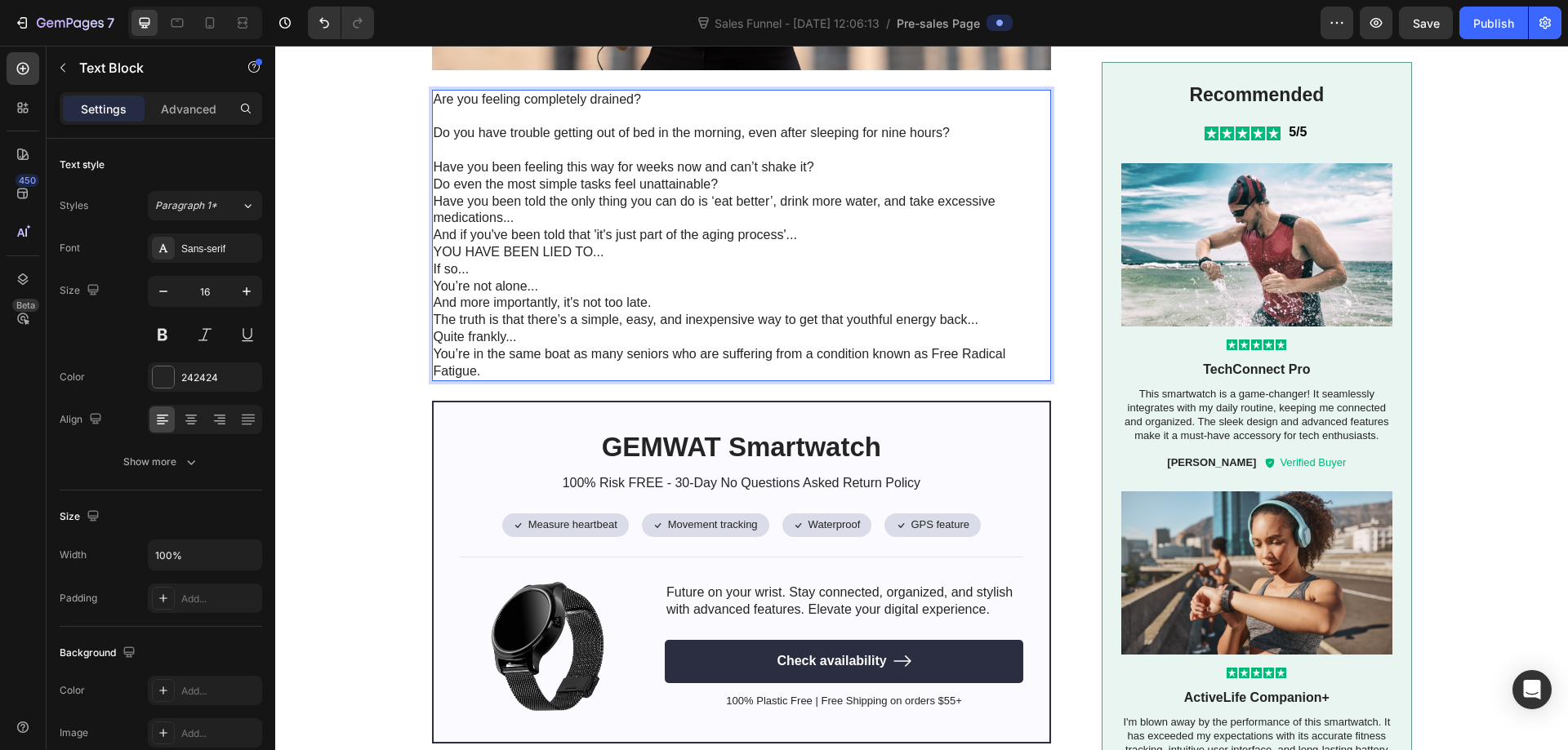
click at [857, 172] on p "Have you been feeling this way for weeks now and can’t shake it?" at bounding box center [742, 167] width 617 height 17
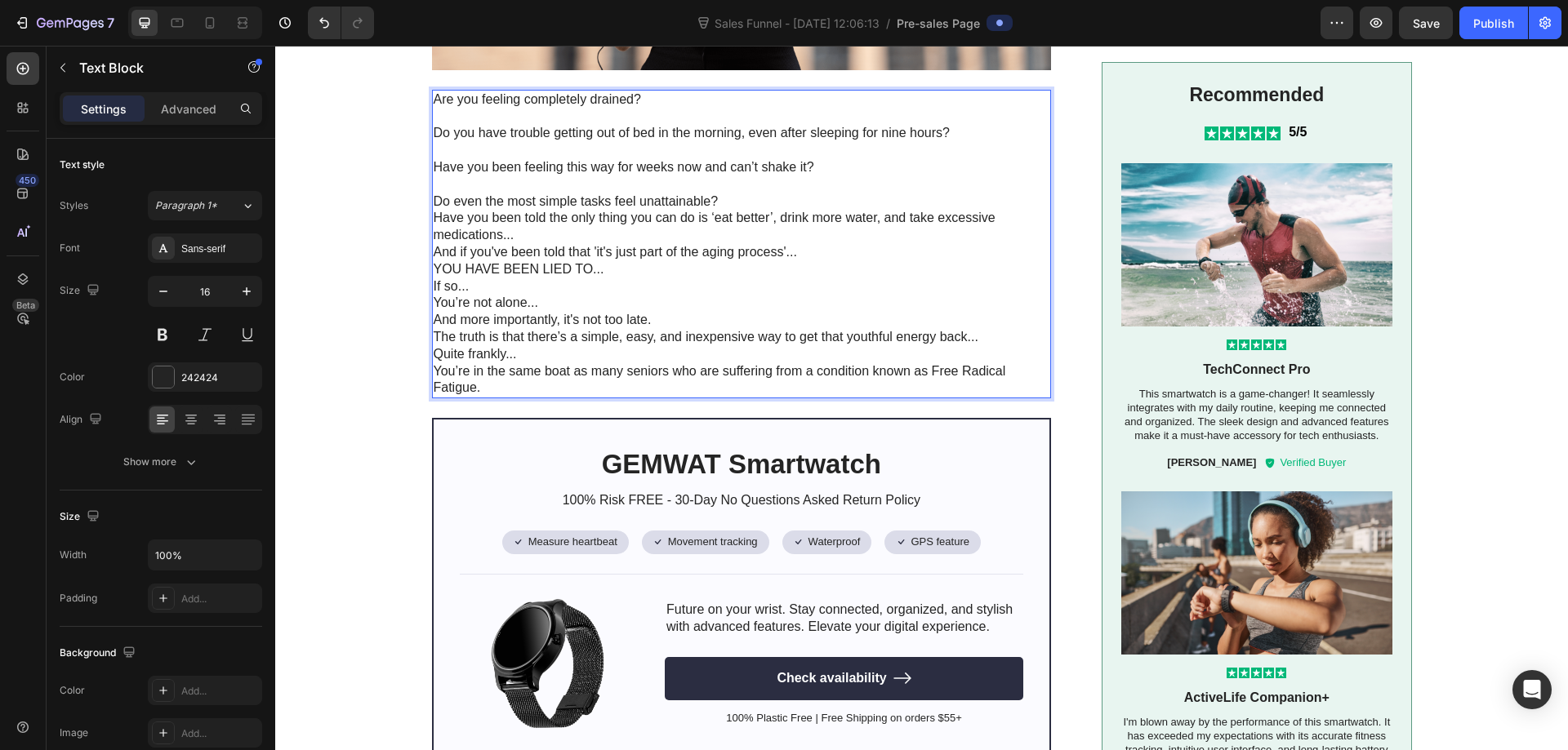
click at [784, 205] on p "Do even the most simple tasks feel unattainable?" at bounding box center [742, 202] width 617 height 17
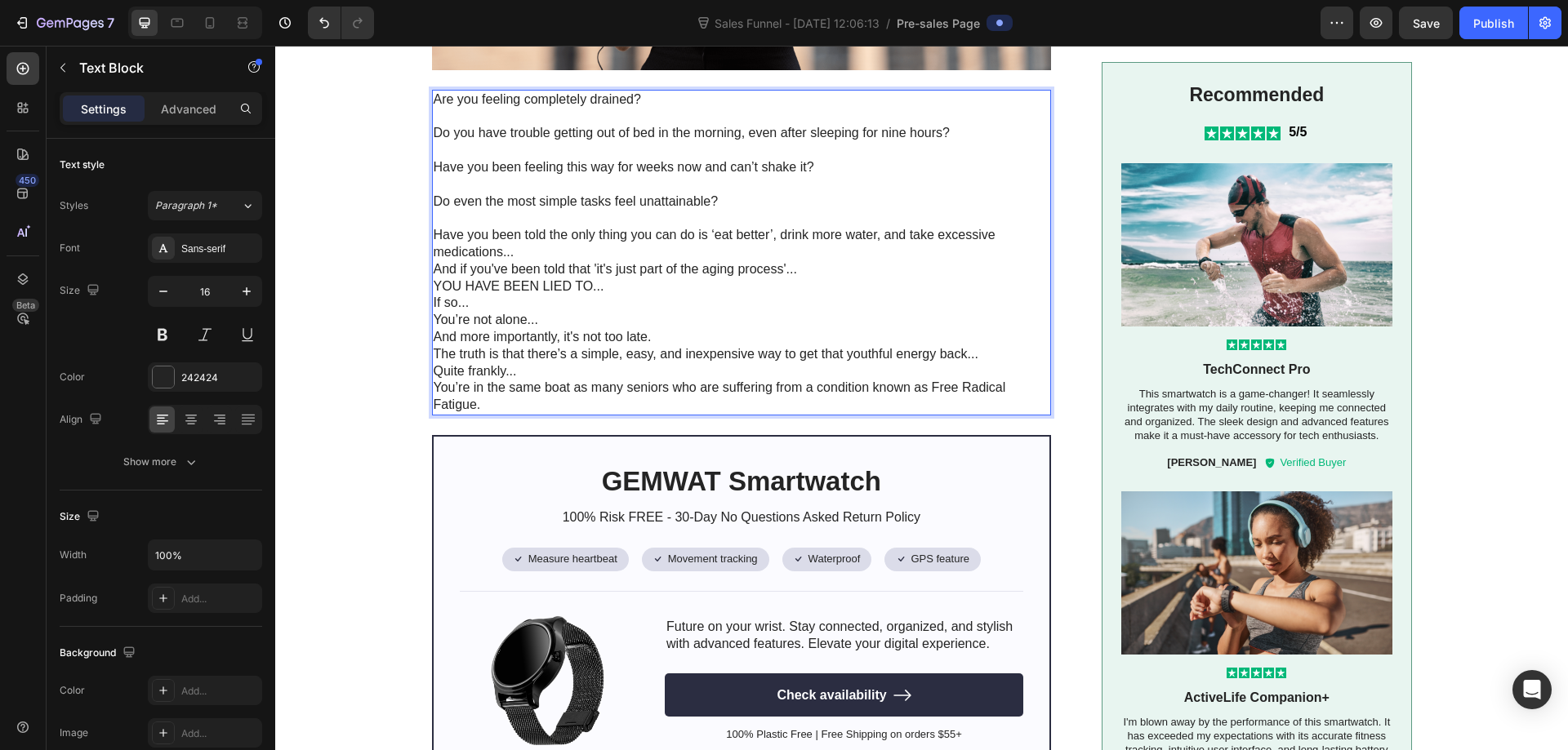
click at [692, 251] on p "Have you been told the only thing you can do is ‘eat better’, drink more water,…" at bounding box center [742, 244] width 617 height 35
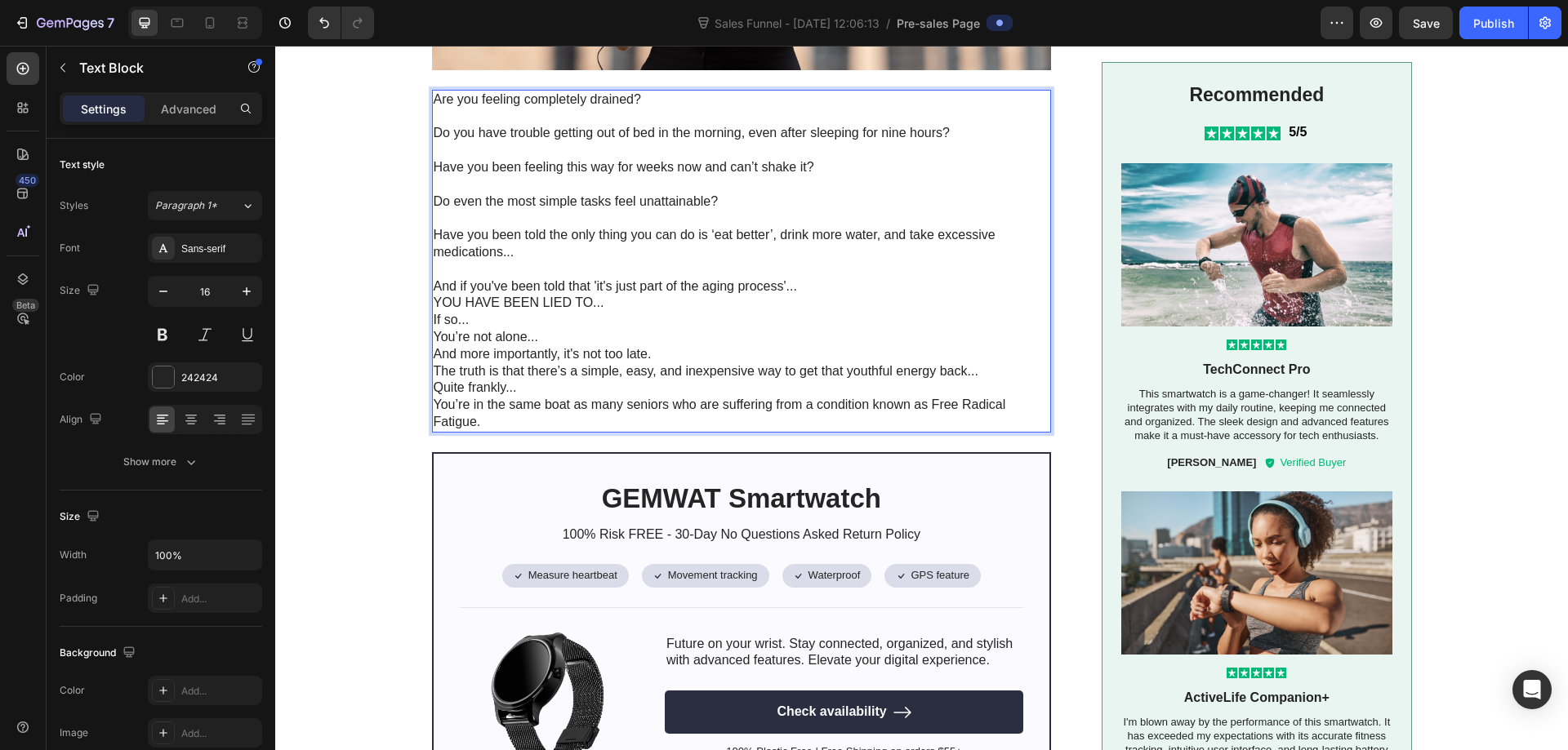
click at [798, 287] on p "And if you've been told that 'it's just part of the aging process'..." at bounding box center [742, 287] width 617 height 17
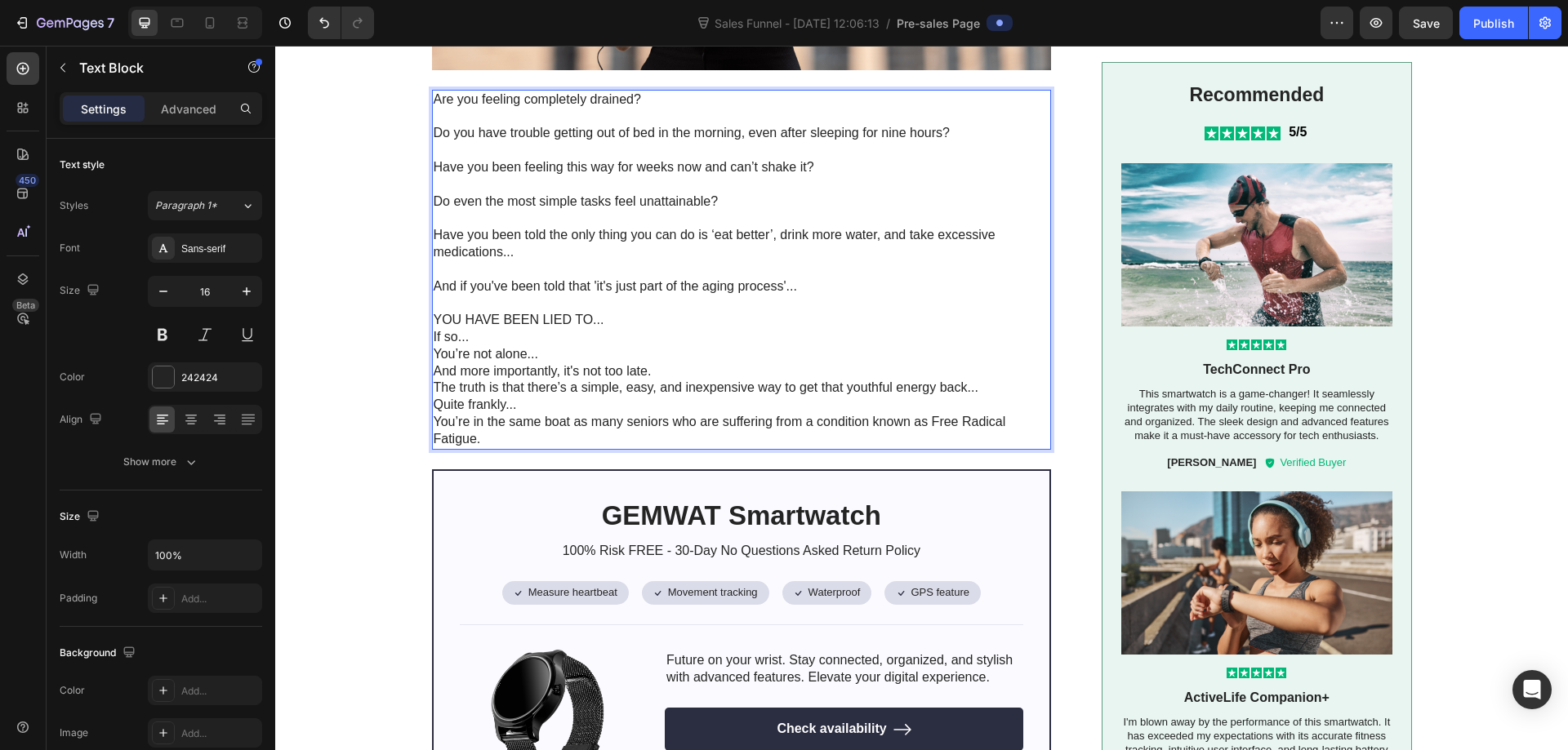
click at [632, 314] on p "YOU HAVE BEEN LIED TO..." at bounding box center [742, 320] width 617 height 17
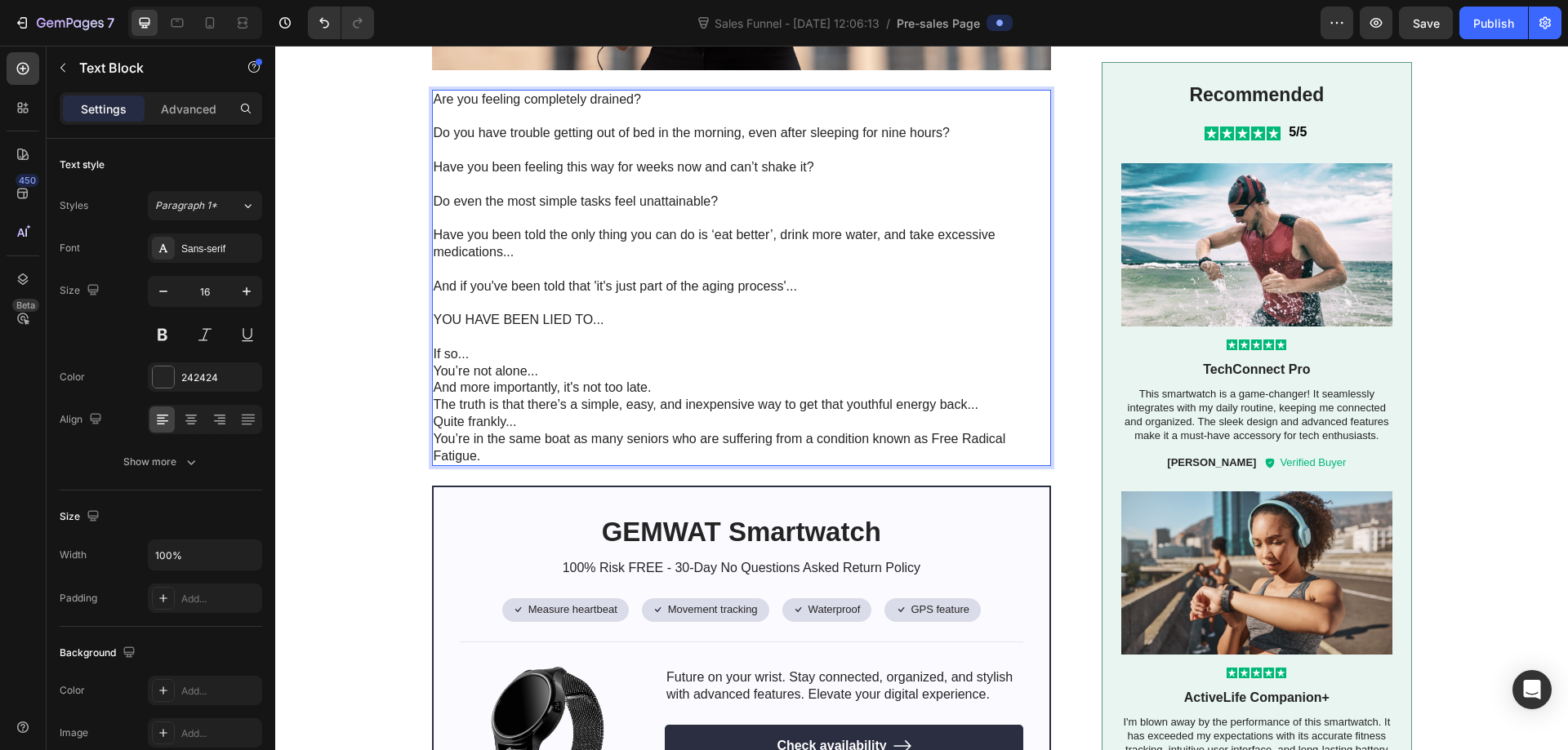
click at [608, 349] on p "If so..." at bounding box center [742, 354] width 617 height 17
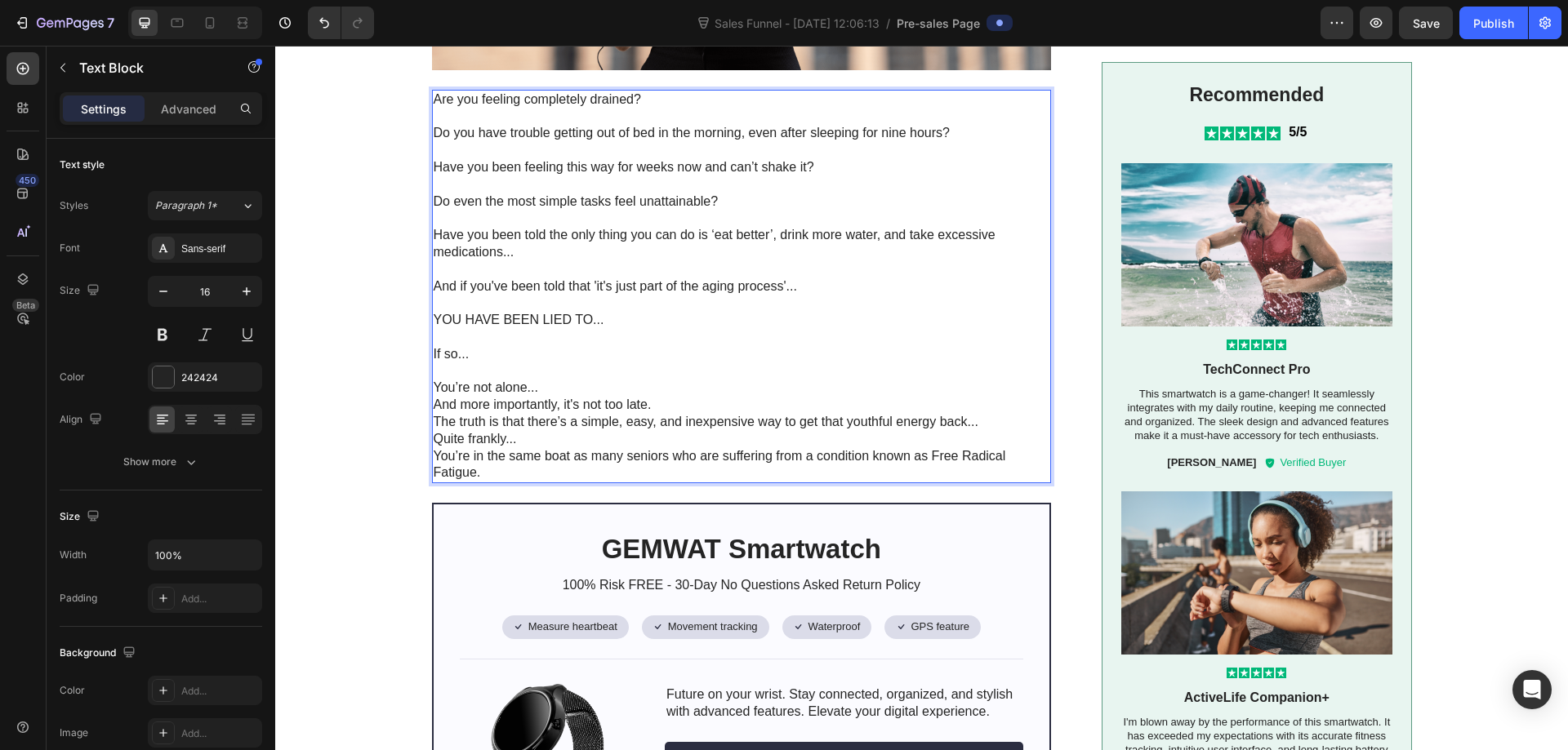
click at [613, 385] on p "You’re not alone..." at bounding box center [742, 387] width 617 height 17
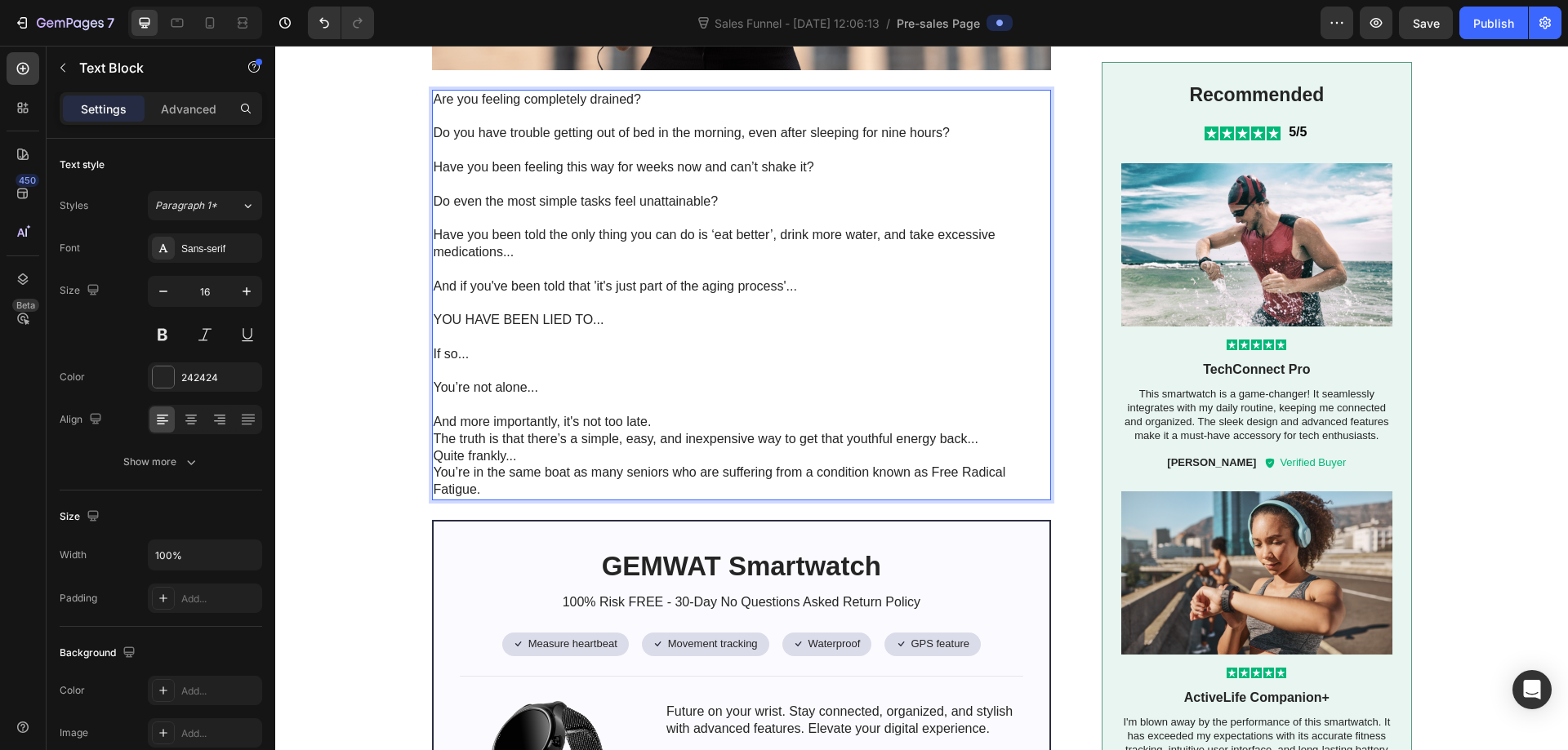
click at [667, 421] on p "And more importantly, it's not too late." at bounding box center [742, 422] width 617 height 17
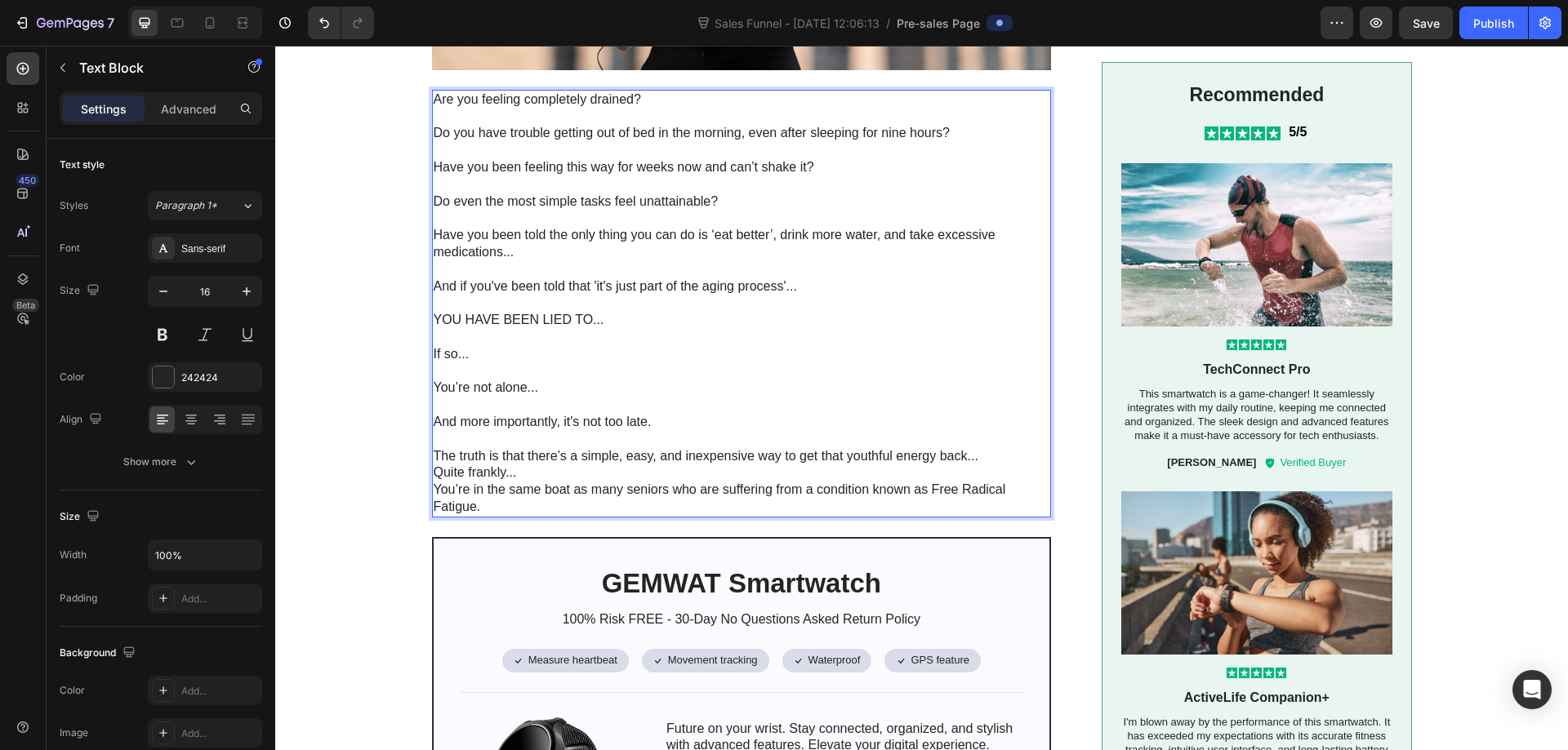
click at [990, 458] on p "The truth is that there’s a simple, easy, and inexpensive way to get that youth…" at bounding box center [742, 457] width 617 height 17
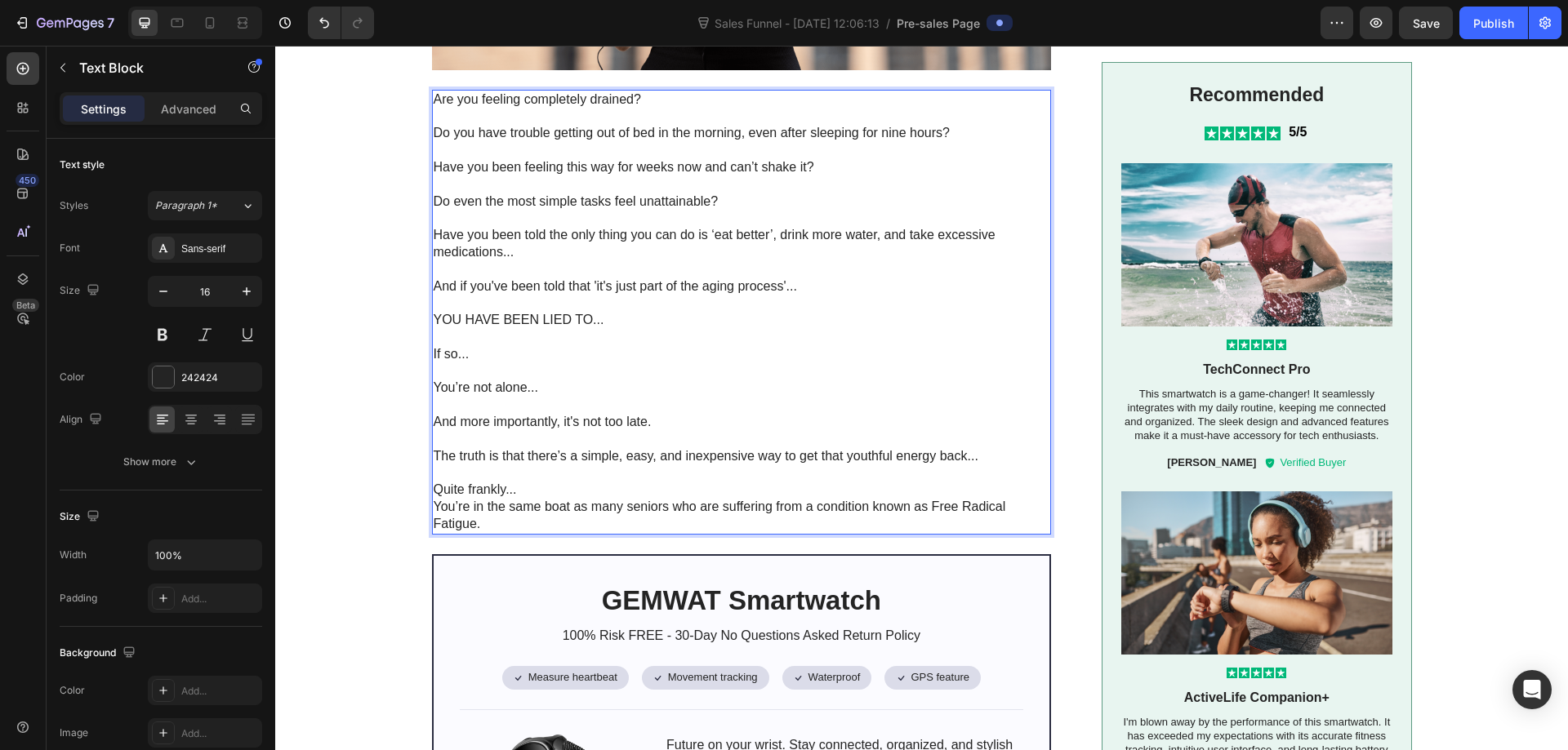
click at [680, 487] on p "Quite frankly..." at bounding box center [742, 489] width 617 height 17
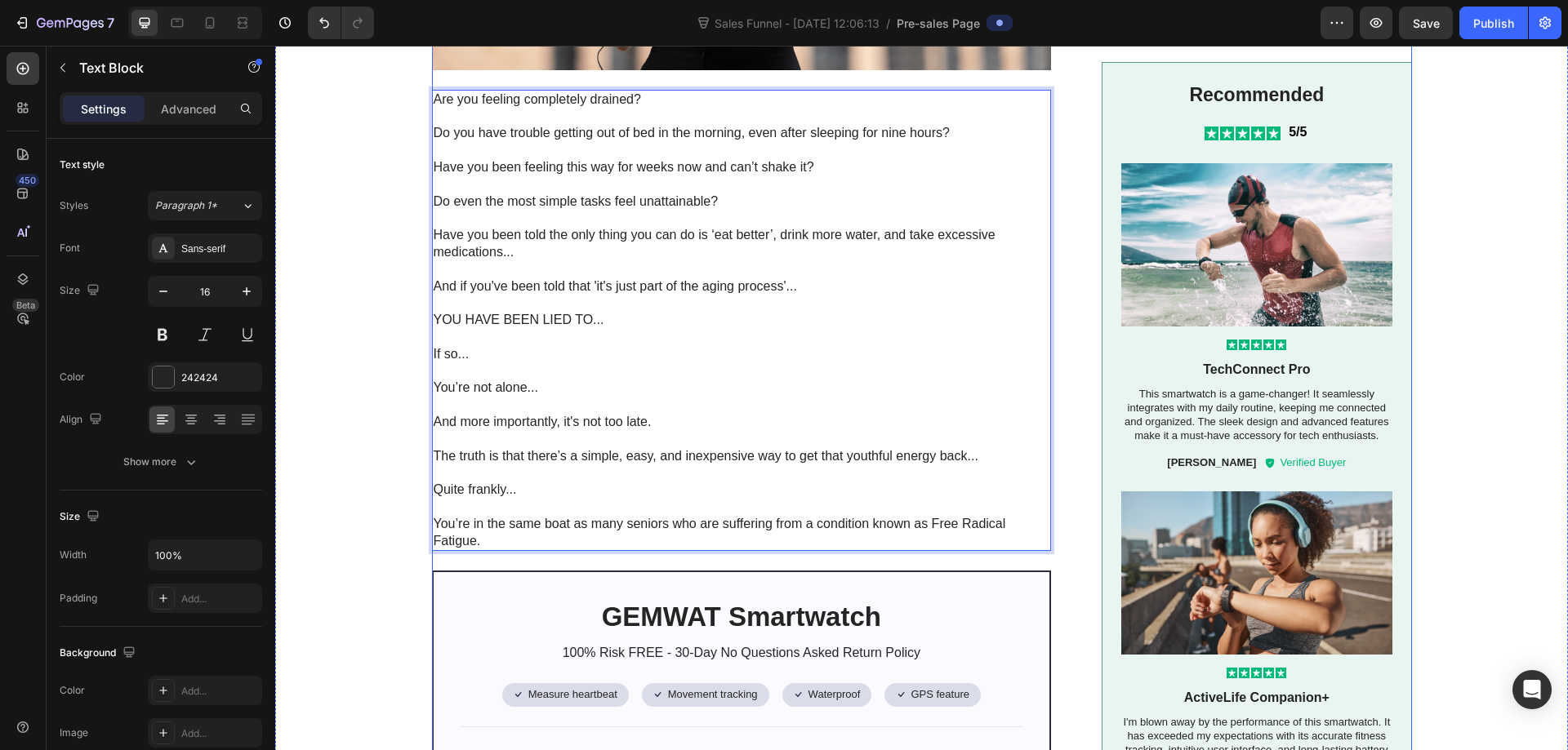
click at [1073, 351] on div "Image Are you feeling completely drained? Do you have trouble getting out of be…" at bounding box center [921, 747] width 980 height 2139
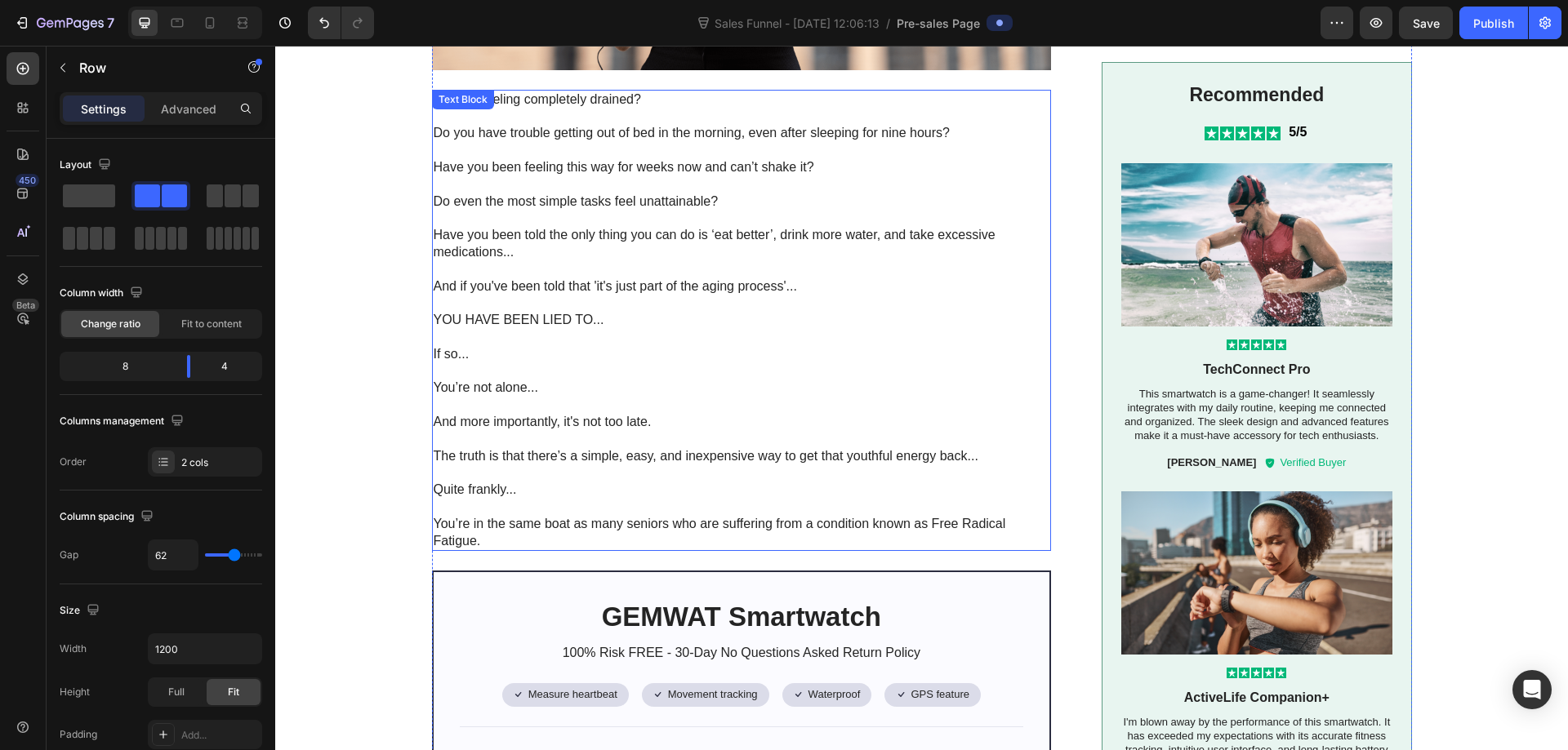
click at [782, 292] on p "And if you've been told that 'it's just part of the aging process'..." at bounding box center [742, 287] width 617 height 17
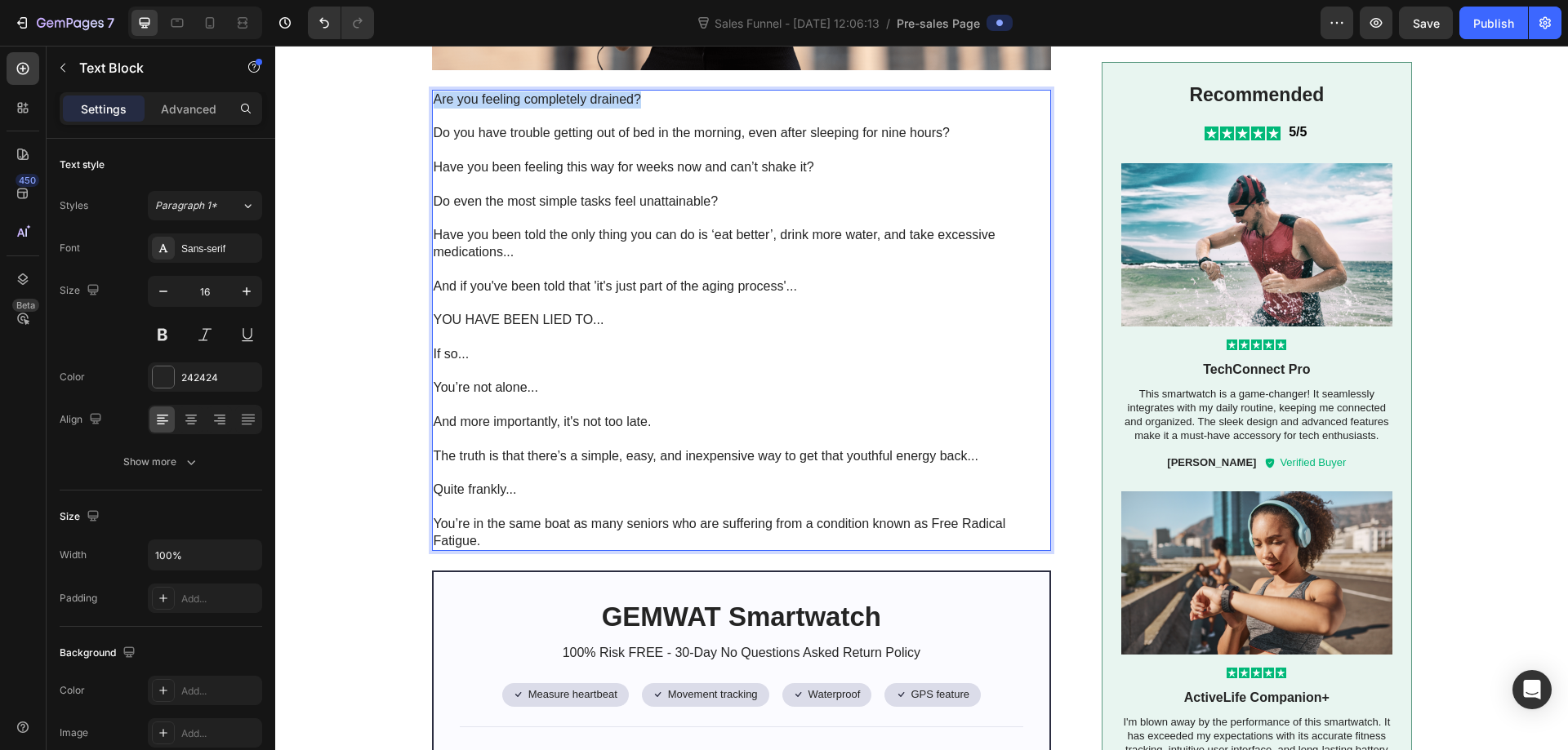
drag, startPoint x: 639, startPoint y: 102, endPoint x: 428, endPoint y: 97, distance: 211.1
click at [434, 97] on p "Are you feeling completely drained?" at bounding box center [742, 100] width 617 height 17
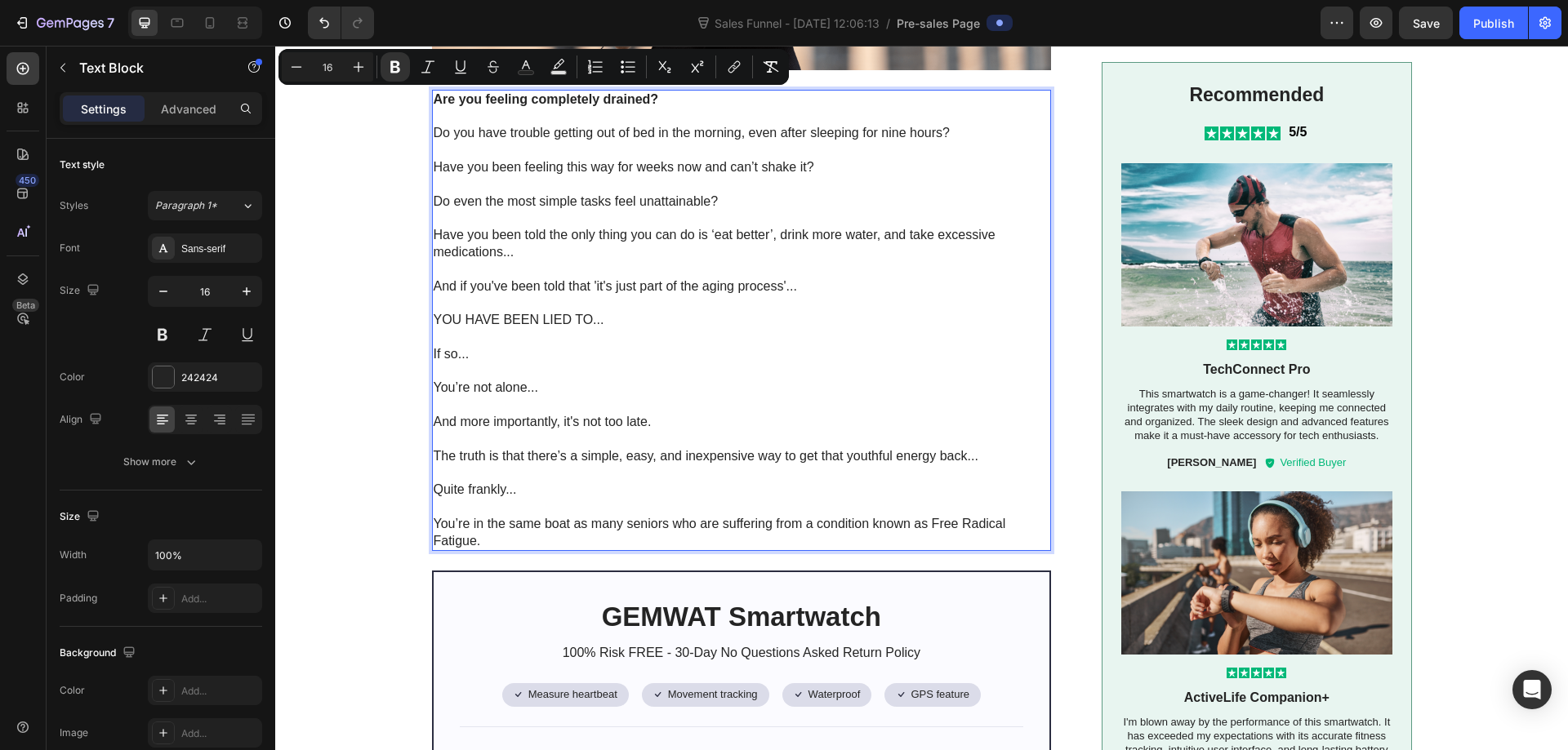
click at [637, 181] on p "Rich Text Editor. Editing area: main" at bounding box center [742, 184] width 617 height 17
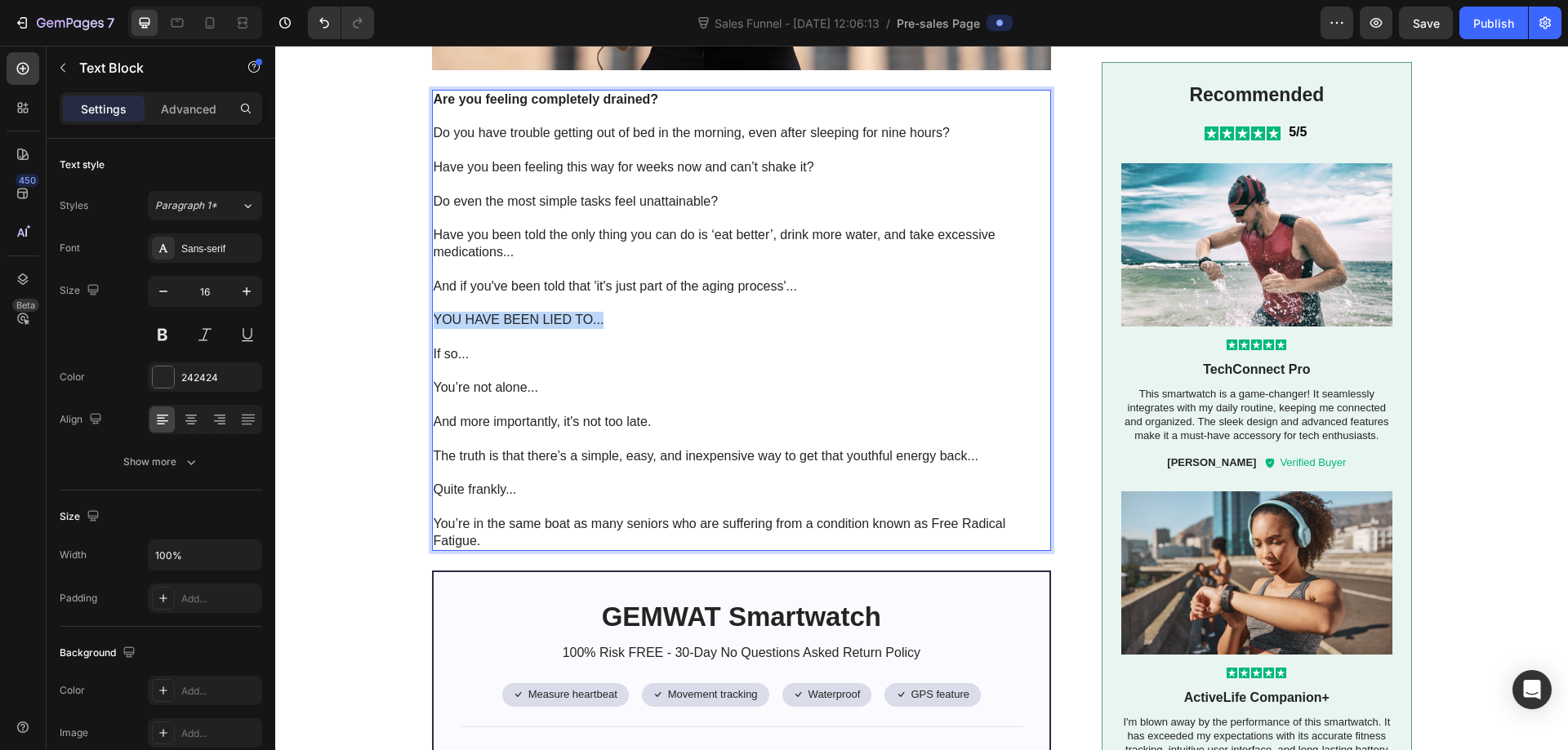
drag, startPoint x: 598, startPoint y: 323, endPoint x: 426, endPoint y: 319, distance: 172.0
click at [432, 319] on div "Are you feeling completely drained? Do you have trouble getting out of bed in t…" at bounding box center [741, 321] width 620 height 462
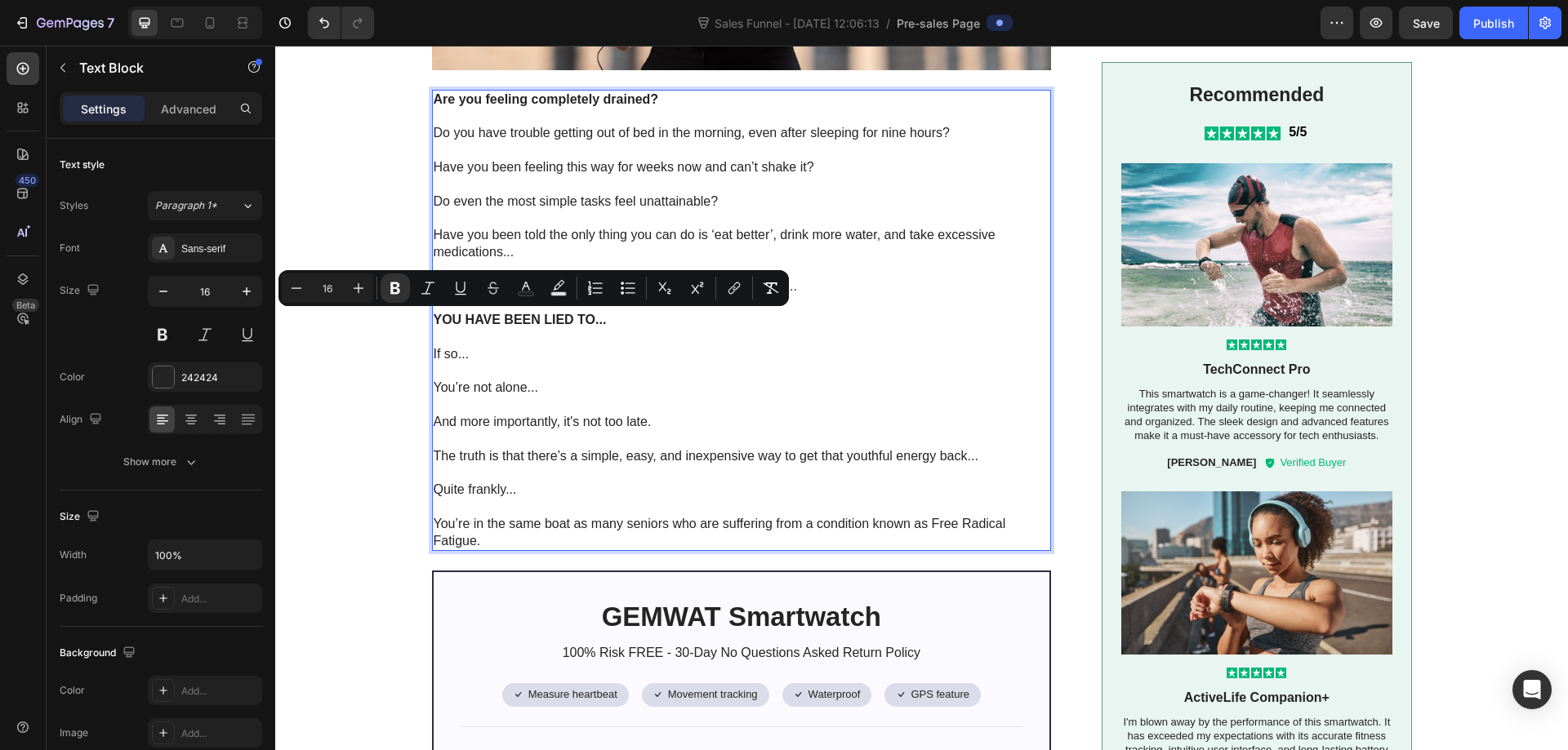
click at [471, 398] on p "Rich Text Editor. Editing area: main" at bounding box center [742, 404] width 617 height 17
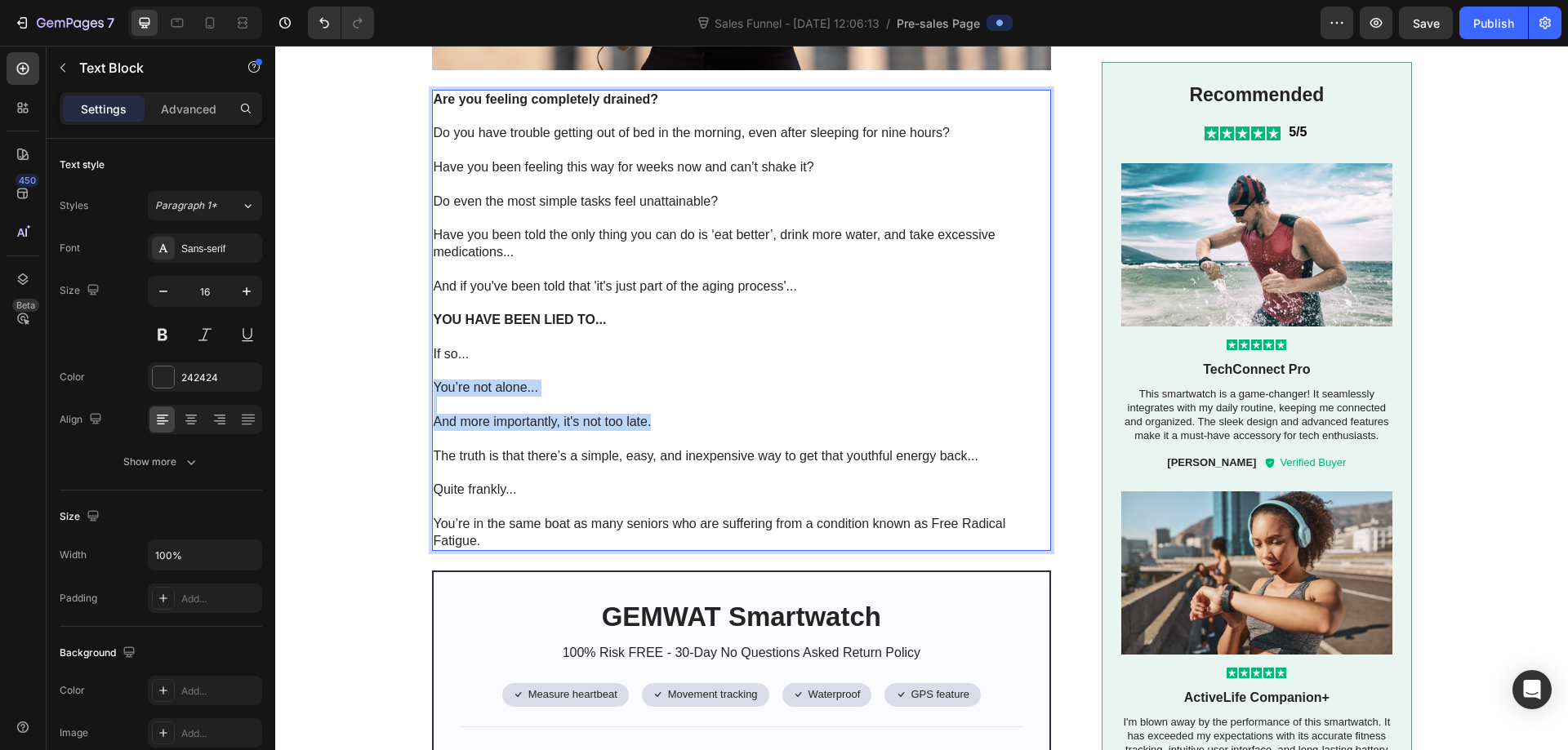
drag, startPoint x: 430, startPoint y: 385, endPoint x: 648, endPoint y: 424, distance: 221.5
click at [648, 424] on div "Are you feeling completely drained? Do you have trouble getting out of bed in t…" at bounding box center [741, 321] width 620 height 462
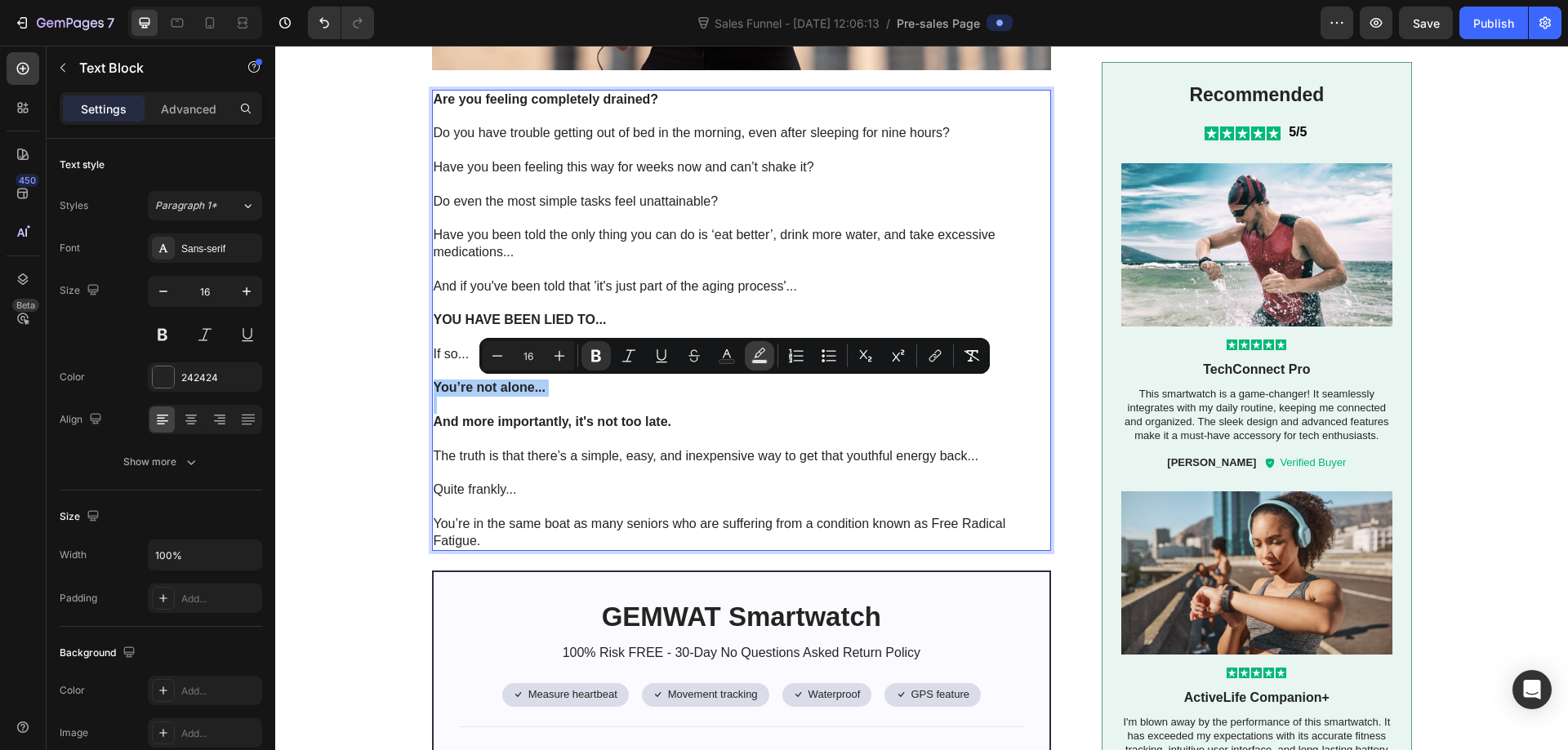
click at [764, 356] on icon "Editor contextual toolbar" at bounding box center [759, 356] width 17 height 17
type input "000000"
type input "77"
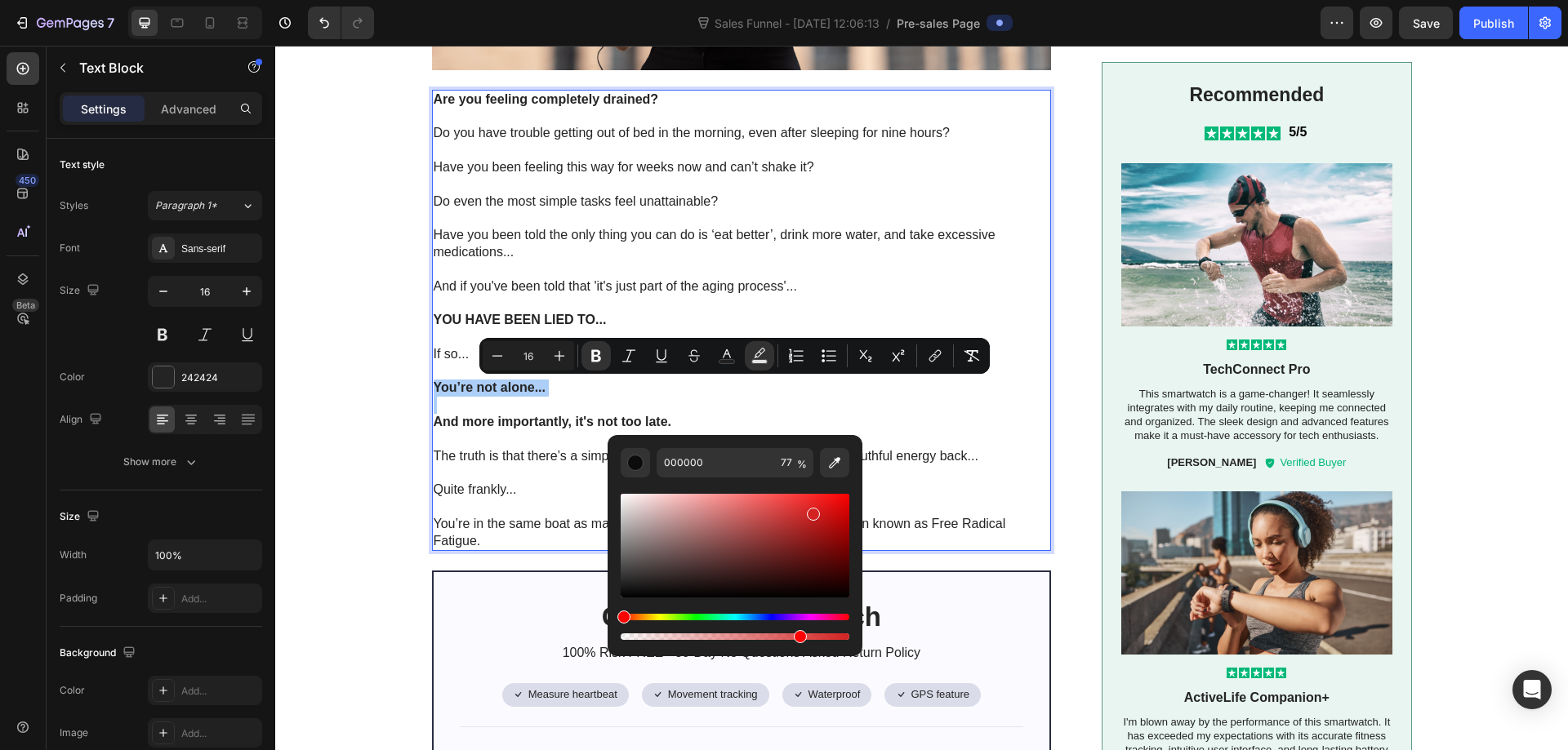
click at [810, 510] on div "Editor contextual toolbar" at bounding box center [735, 545] width 228 height 104
drag, startPoint x: 812, startPoint y: 511, endPoint x: 851, endPoint y: 488, distance: 45.3
click at [851, 488] on div "D32323 77 %" at bounding box center [736, 539] width 255 height 208
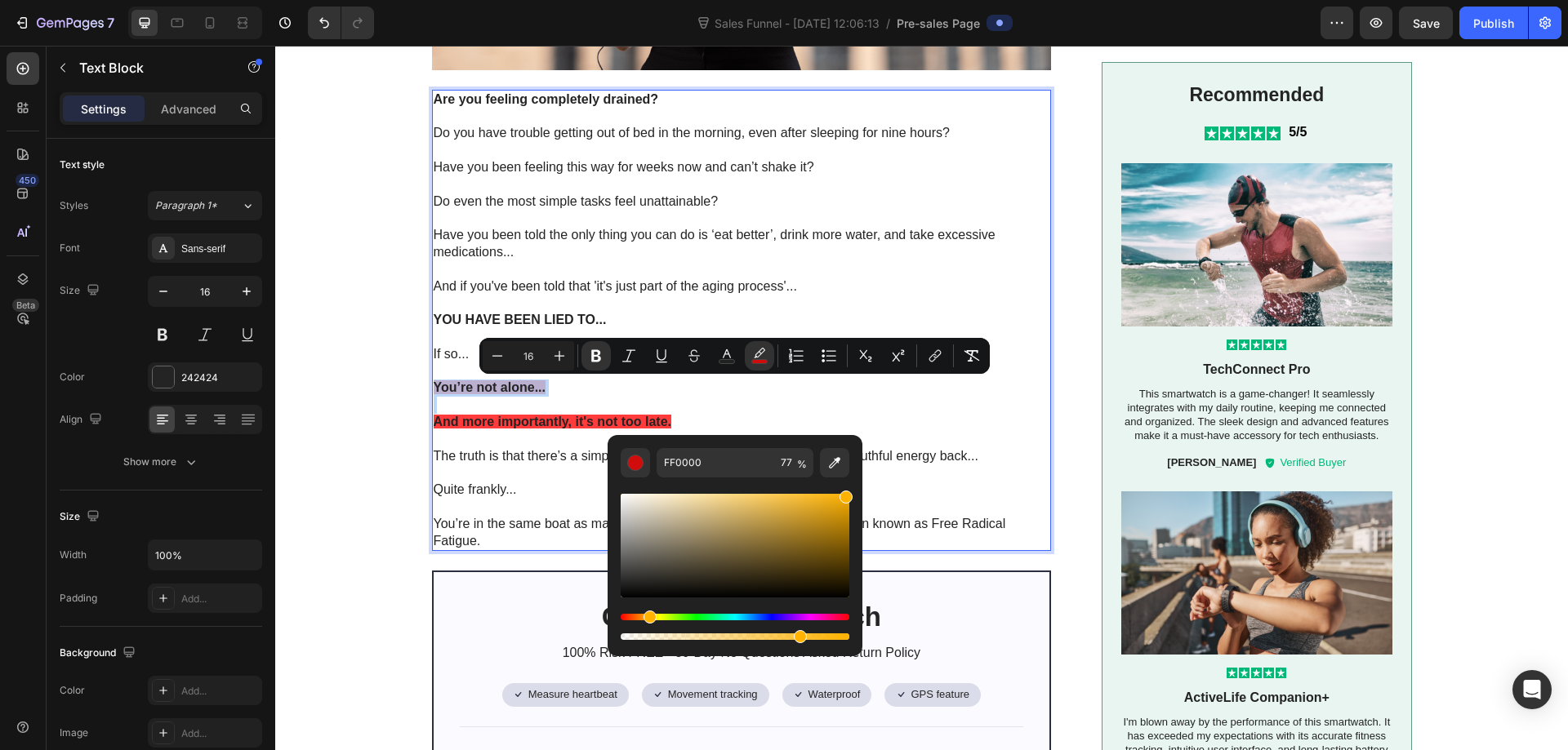
click at [648, 616] on div "Hue" at bounding box center [735, 617] width 228 height 7
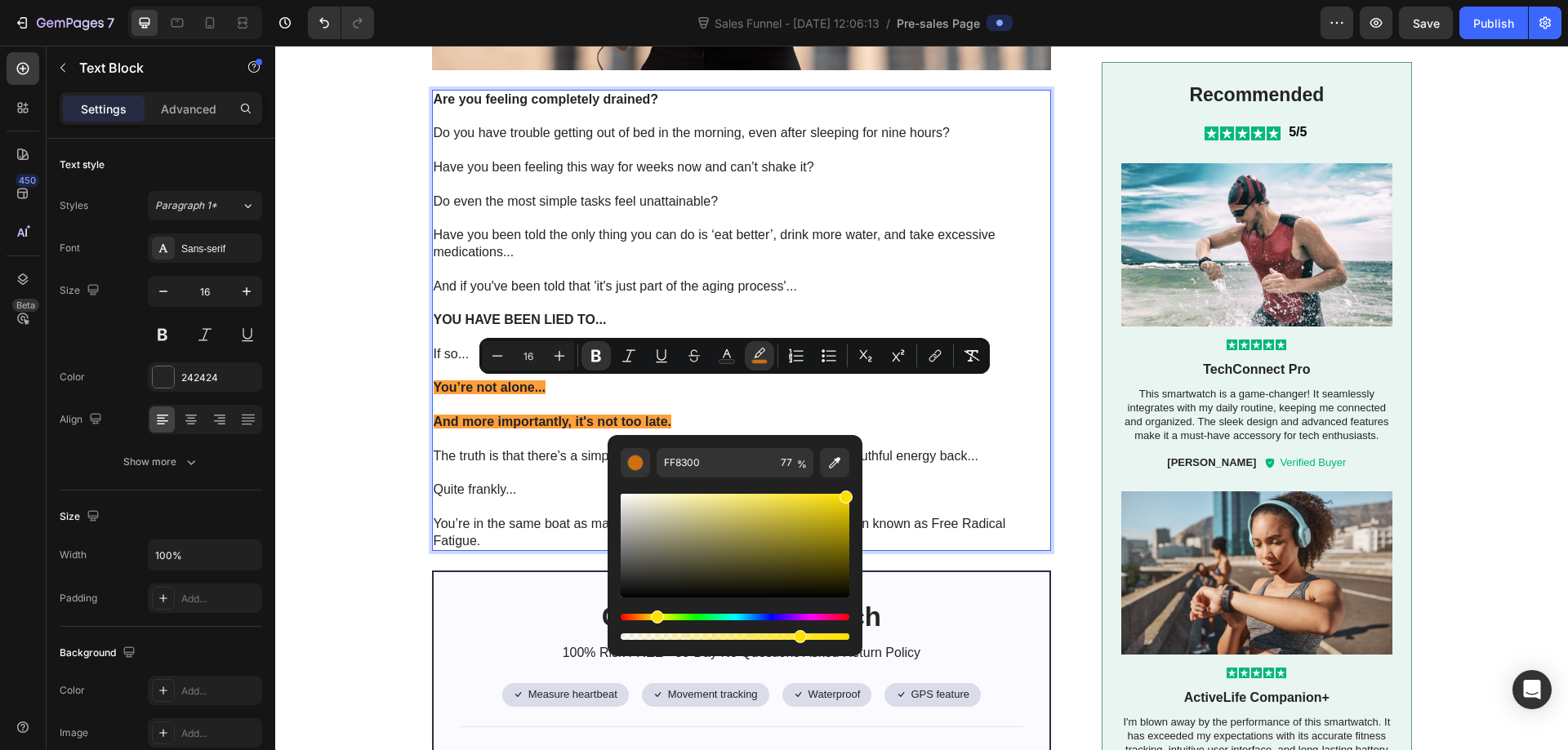
drag, startPoint x: 647, startPoint y: 617, endPoint x: 654, endPoint y: 621, distance: 8.1
click at [654, 621] on div "Hue" at bounding box center [656, 617] width 13 height 13
type input "FFE100"
click at [955, 415] on p "And more importantly, it's not too late." at bounding box center [742, 422] width 617 height 17
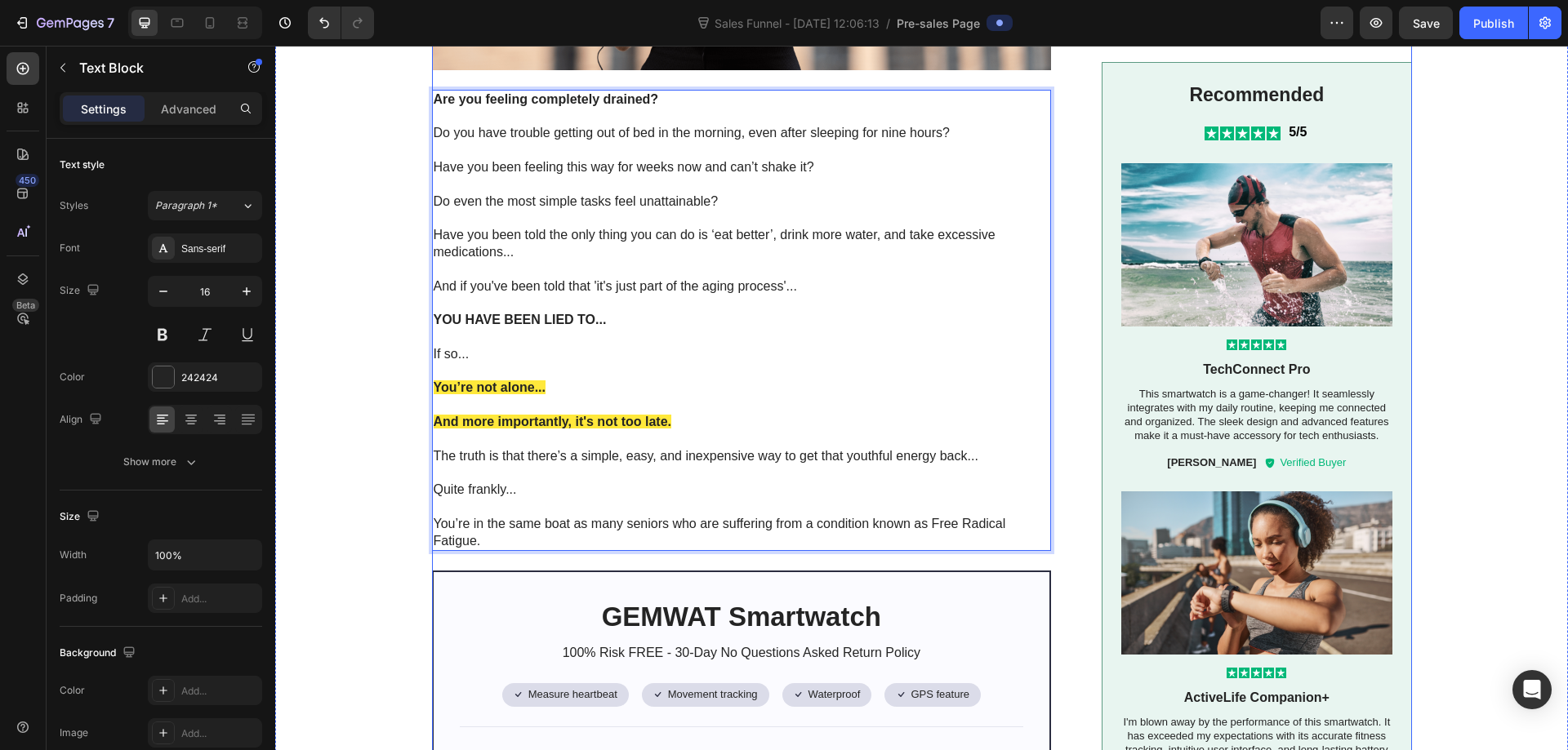
click at [1064, 364] on div "Image Are you feeling completely drained? Do you have trouble getting out of be…" at bounding box center [921, 747] width 980 height 2139
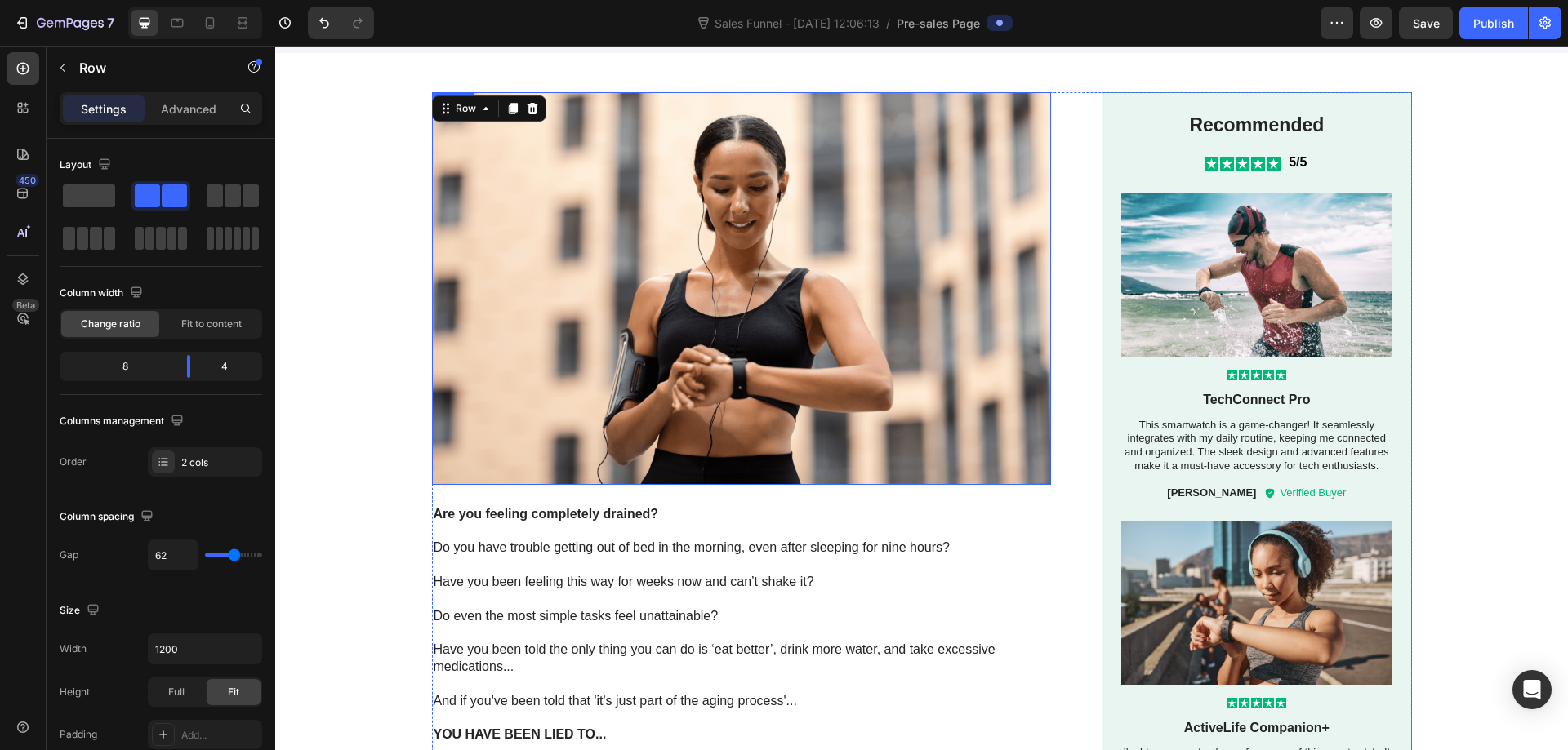
scroll to position [0, 0]
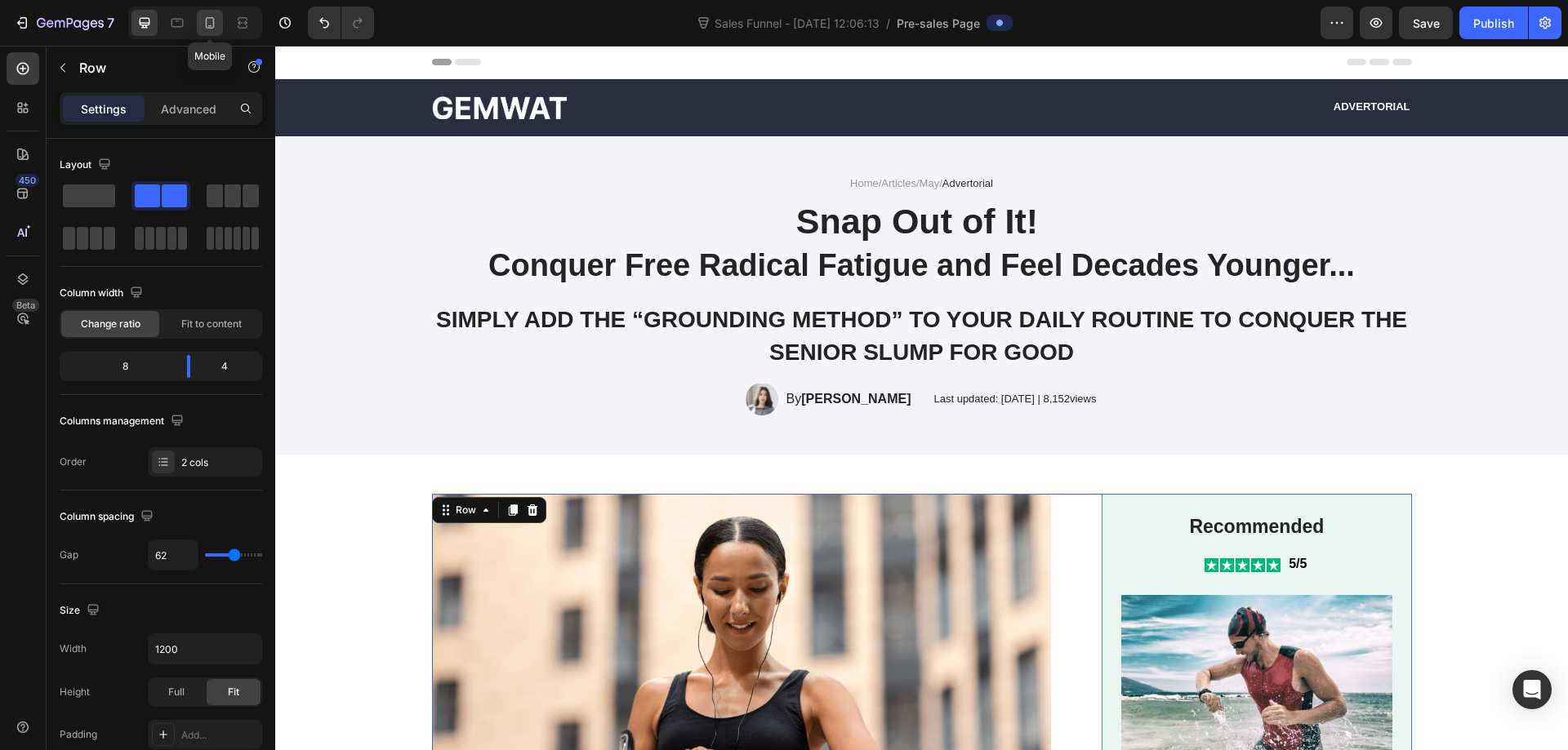
click at [200, 17] on div at bounding box center [210, 23] width 26 height 26
type input "0"
type input "100%"
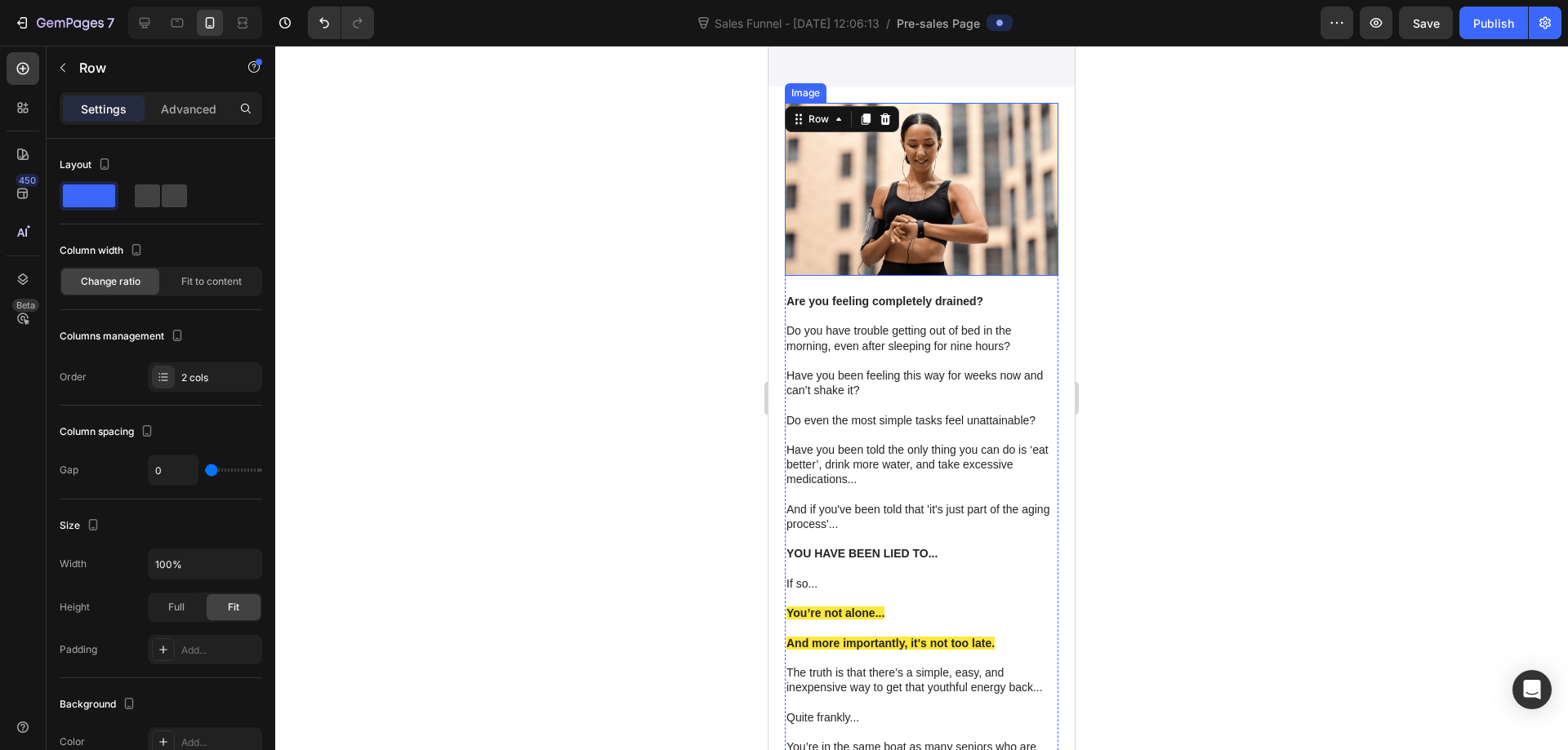
scroll to position [642, 0]
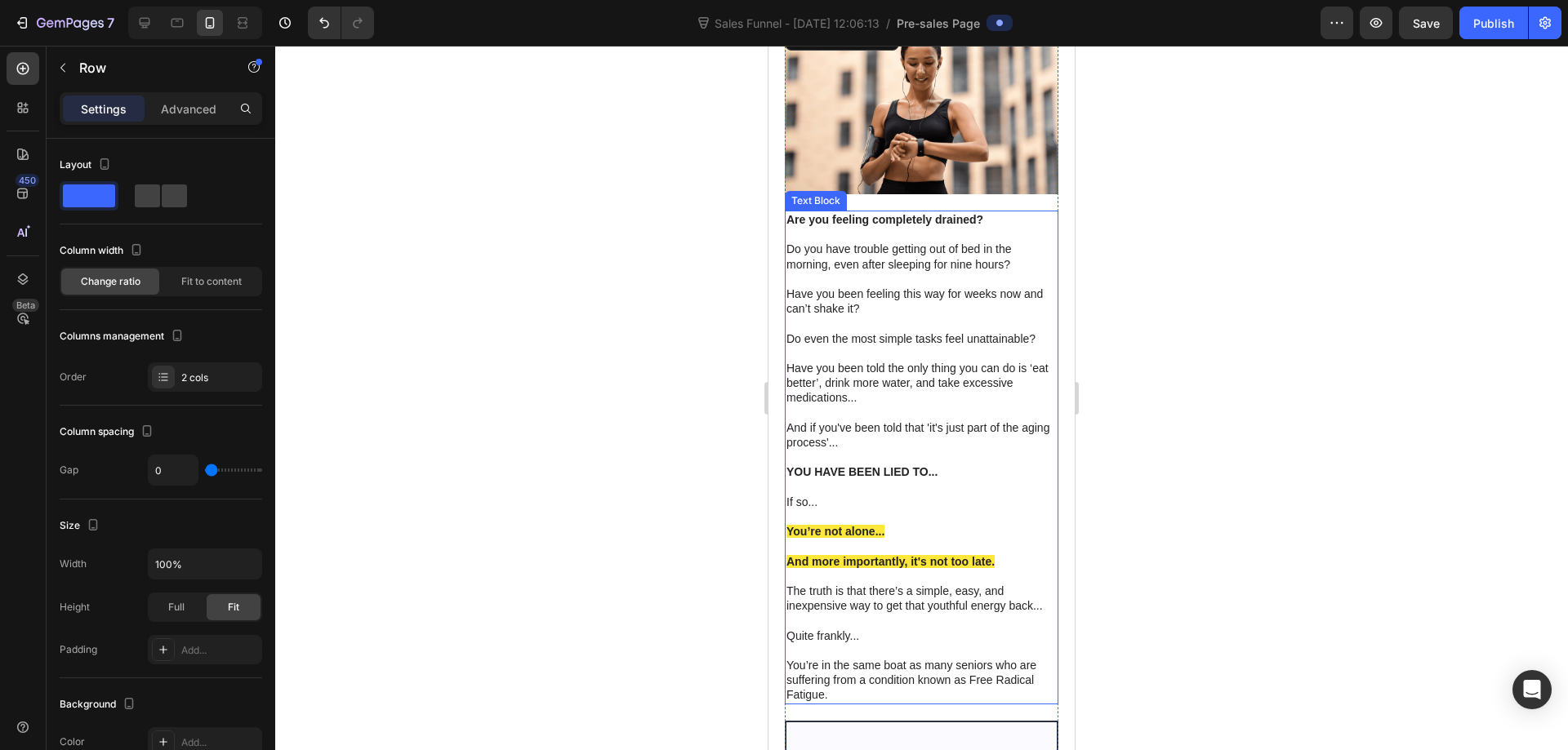
click at [881, 361] on p "Have you been told the only thing you can do is ‘eat better’, drink more water,…" at bounding box center [921, 382] width 270 height 44
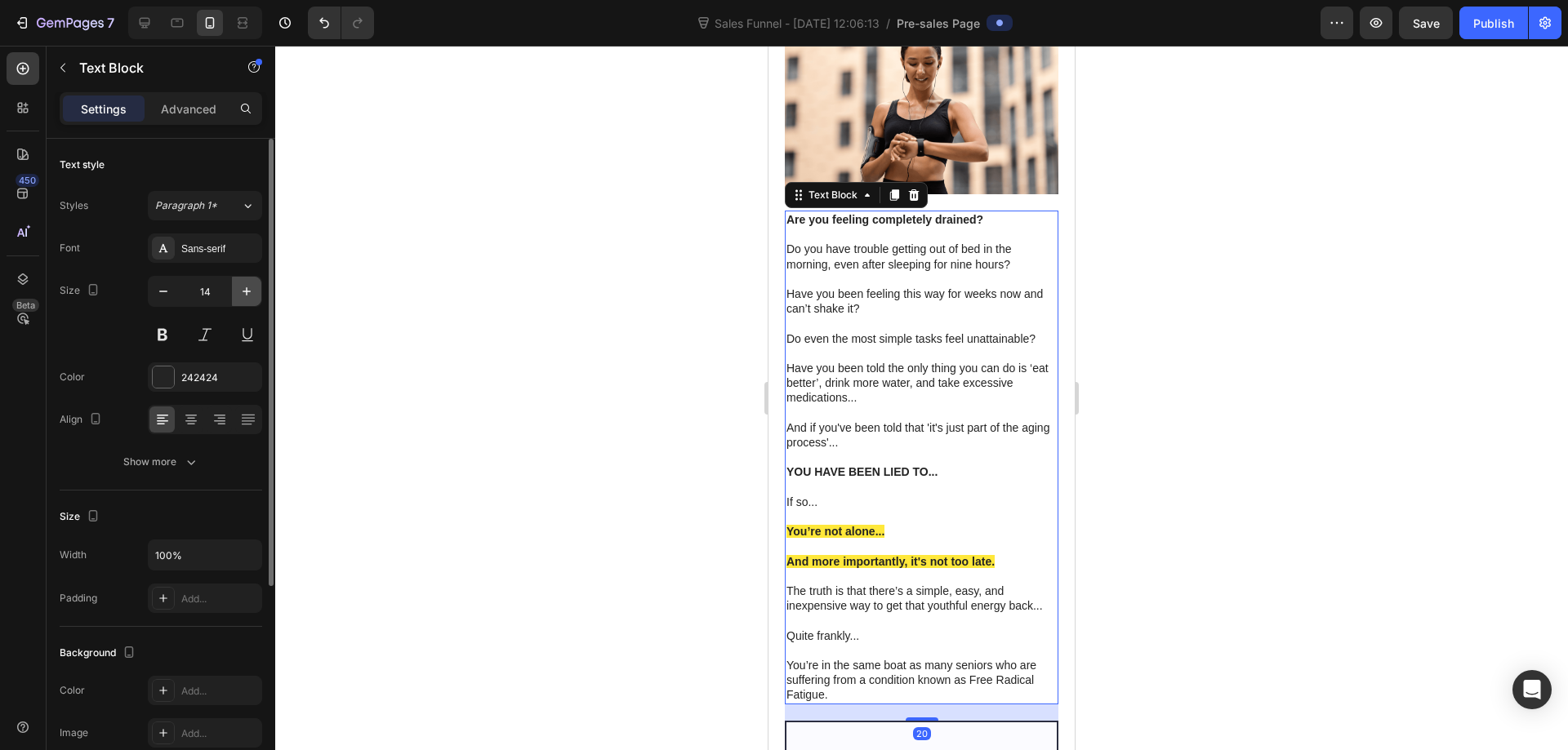
click at [242, 297] on icon "button" at bounding box center [246, 292] width 17 height 17
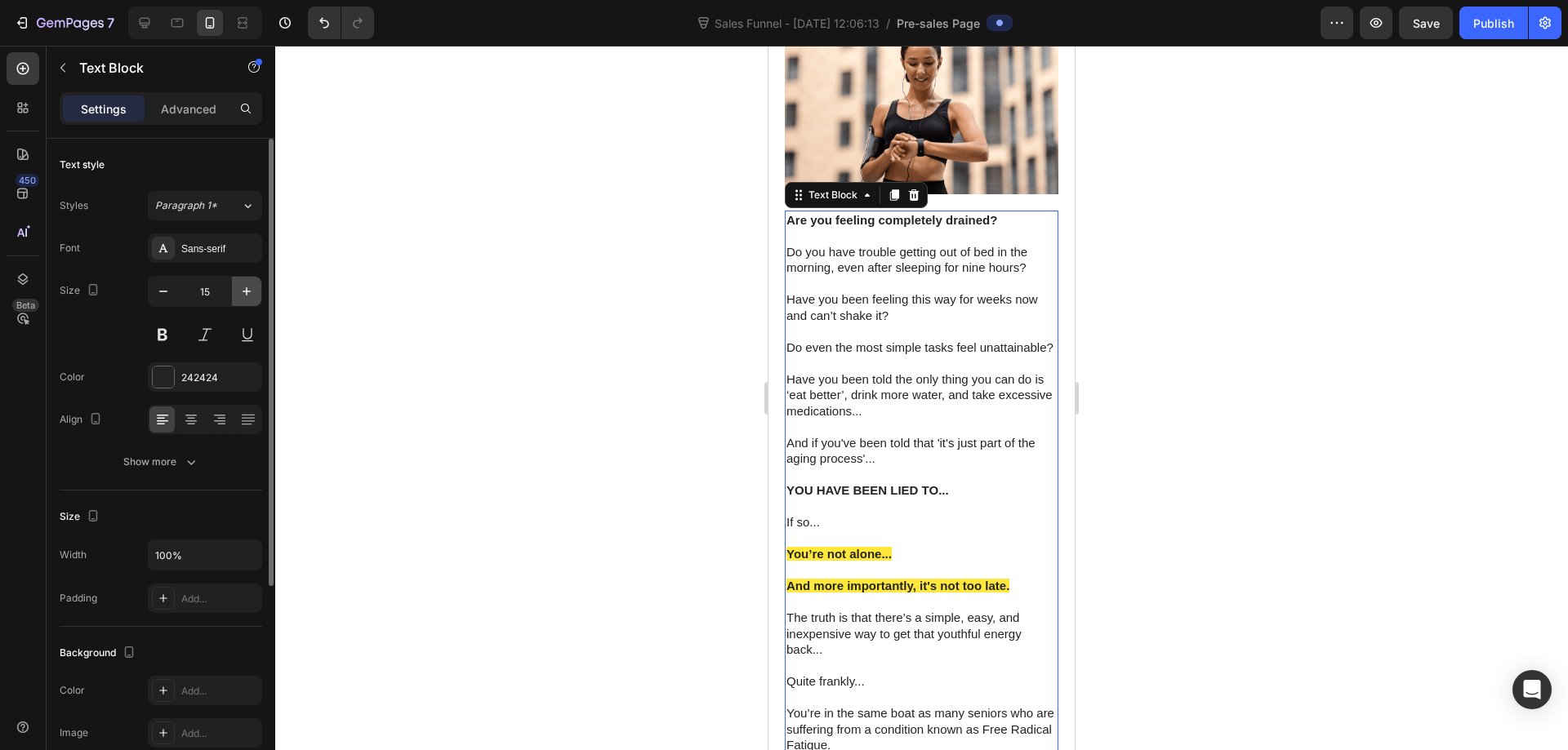
click at [242, 297] on icon "button" at bounding box center [246, 292] width 17 height 17
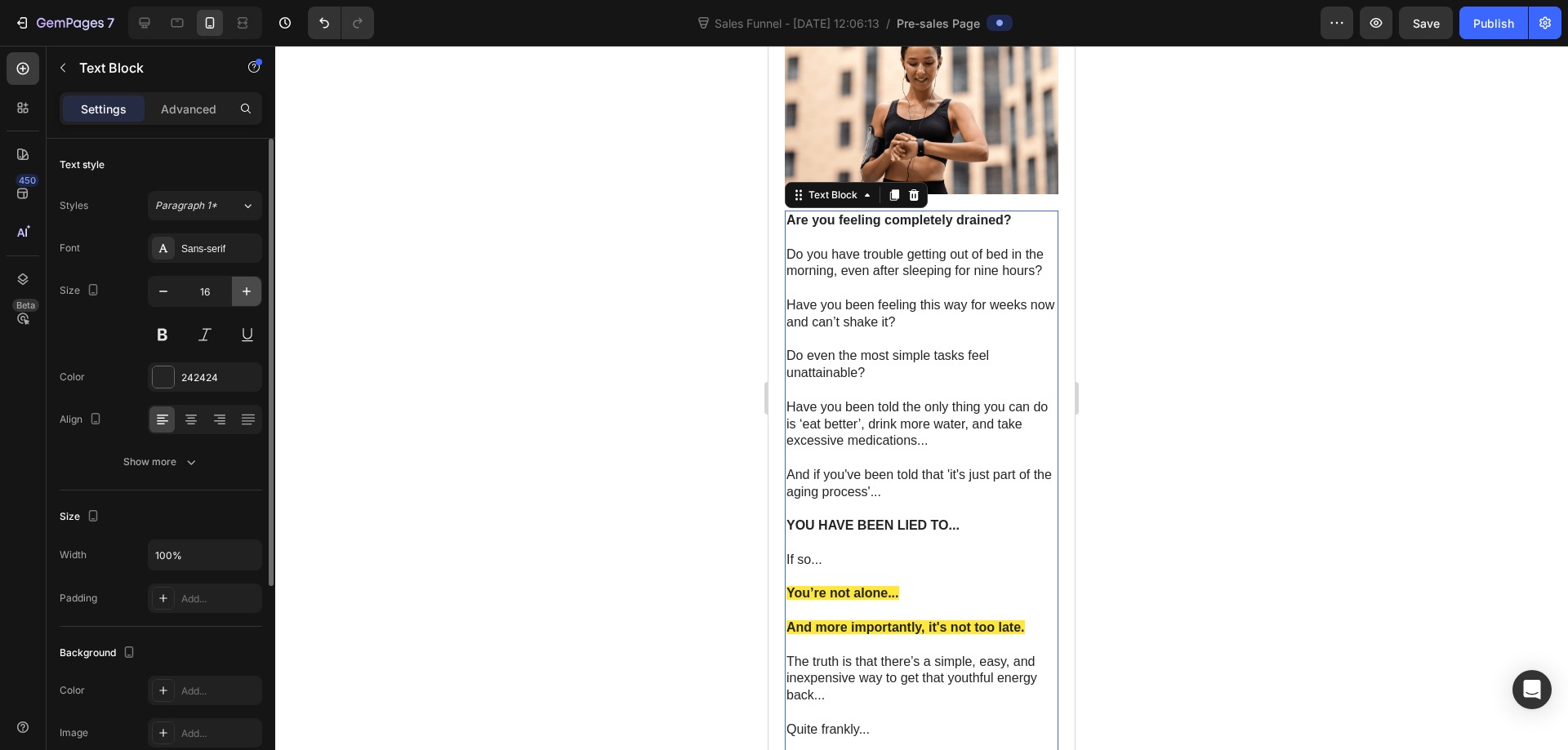
click at [242, 297] on icon "button" at bounding box center [246, 292] width 17 height 17
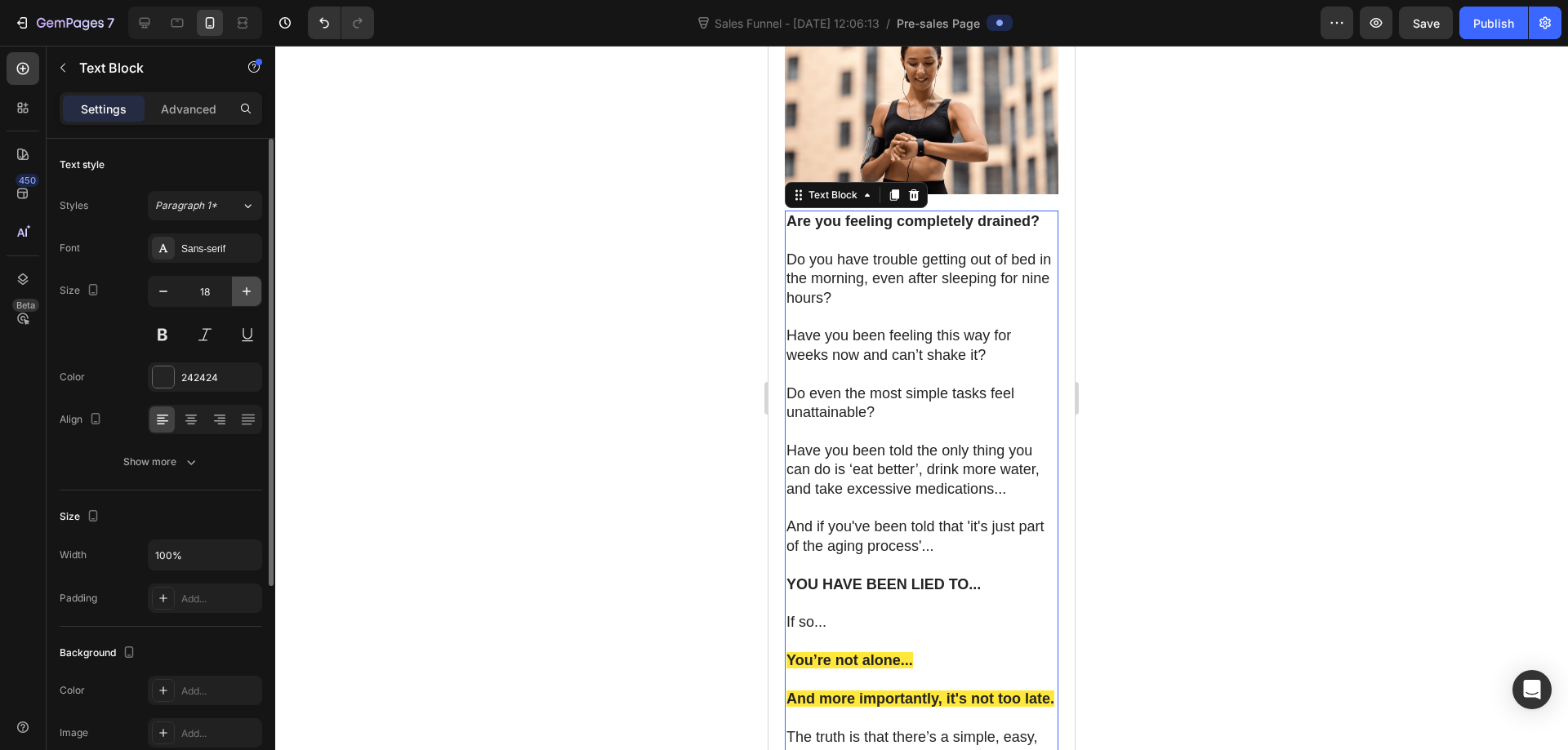
click at [242, 297] on icon "button" at bounding box center [246, 292] width 17 height 17
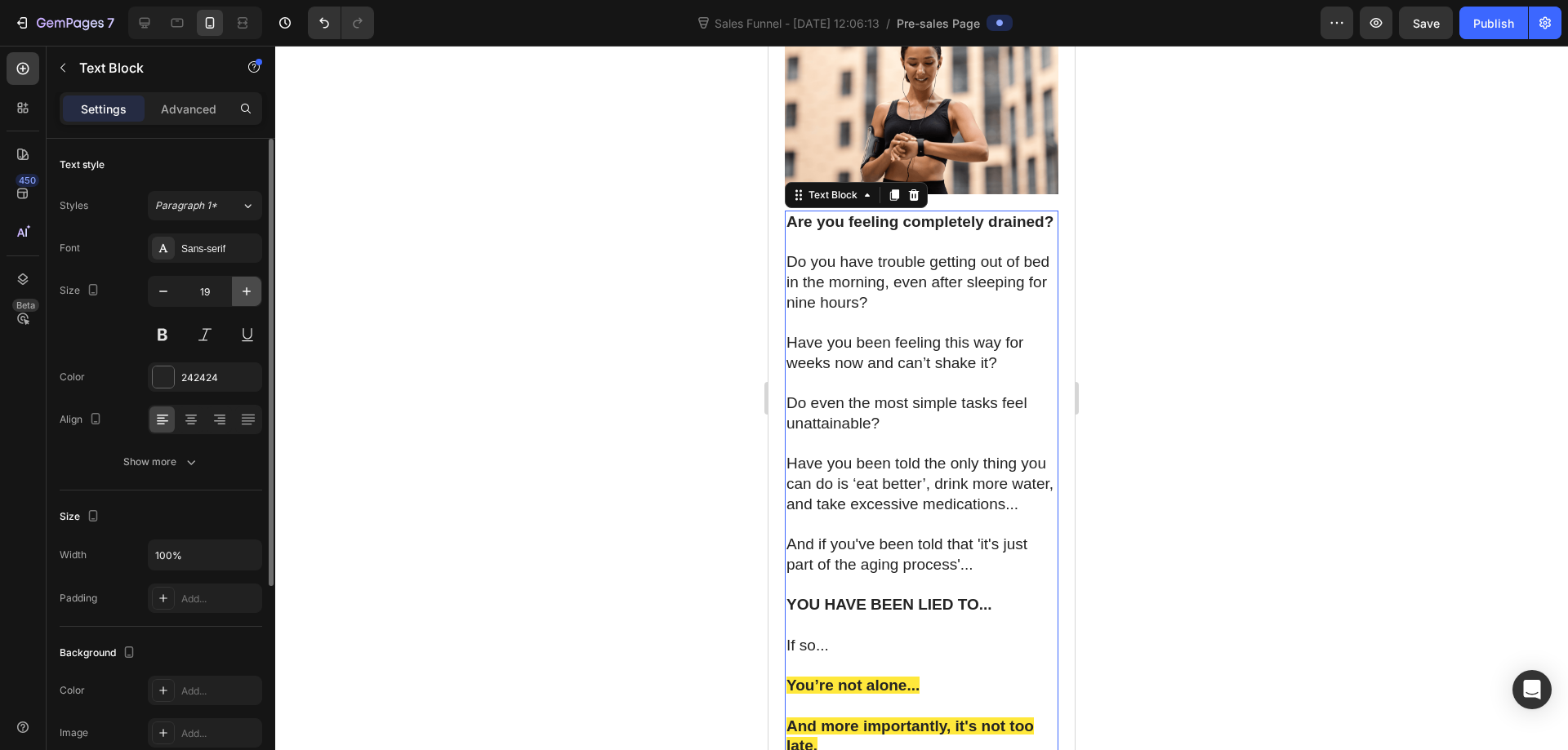
click at [242, 297] on icon "button" at bounding box center [246, 292] width 17 height 17
type input "20"
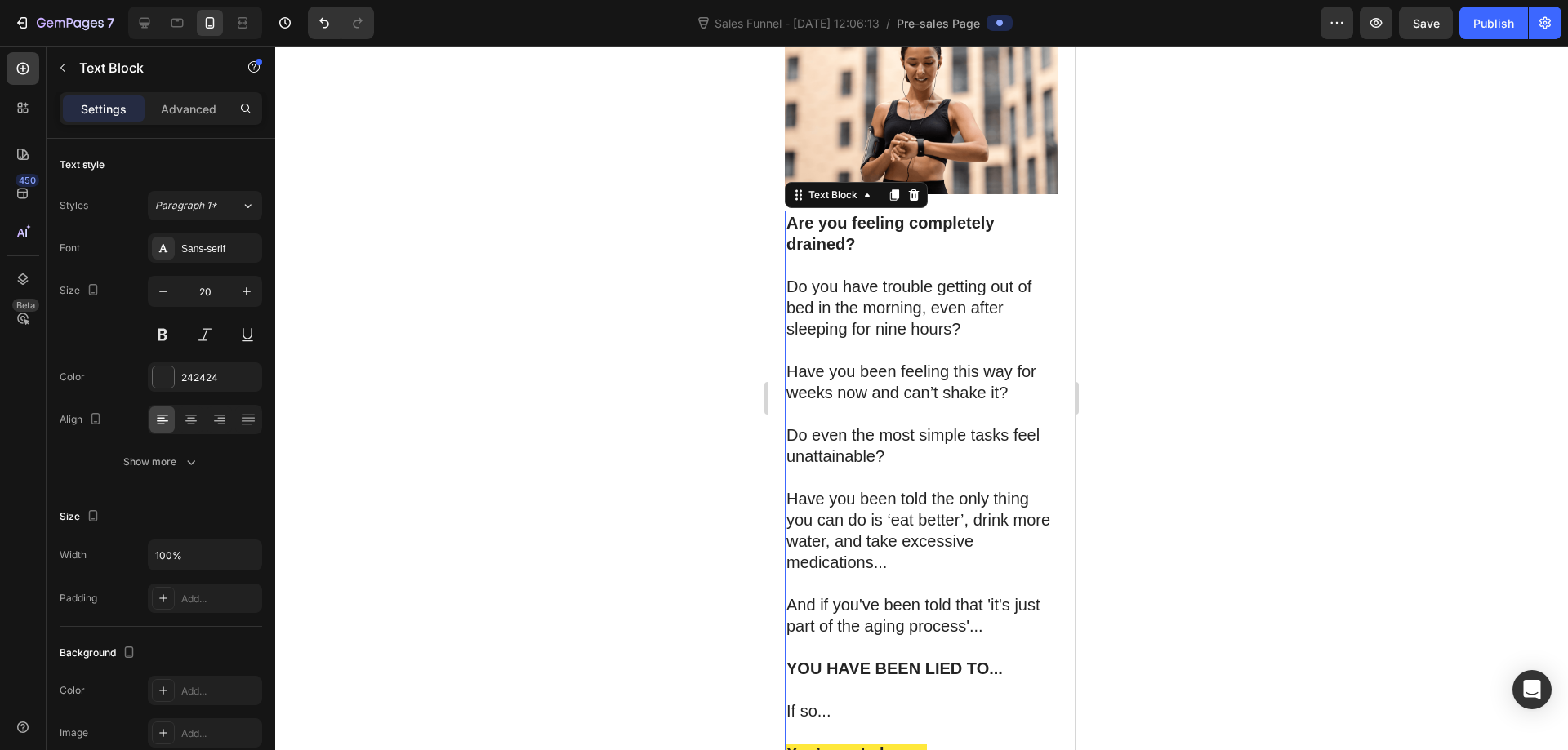
click at [1167, 294] on div at bounding box center [921, 397] width 1293 height 705
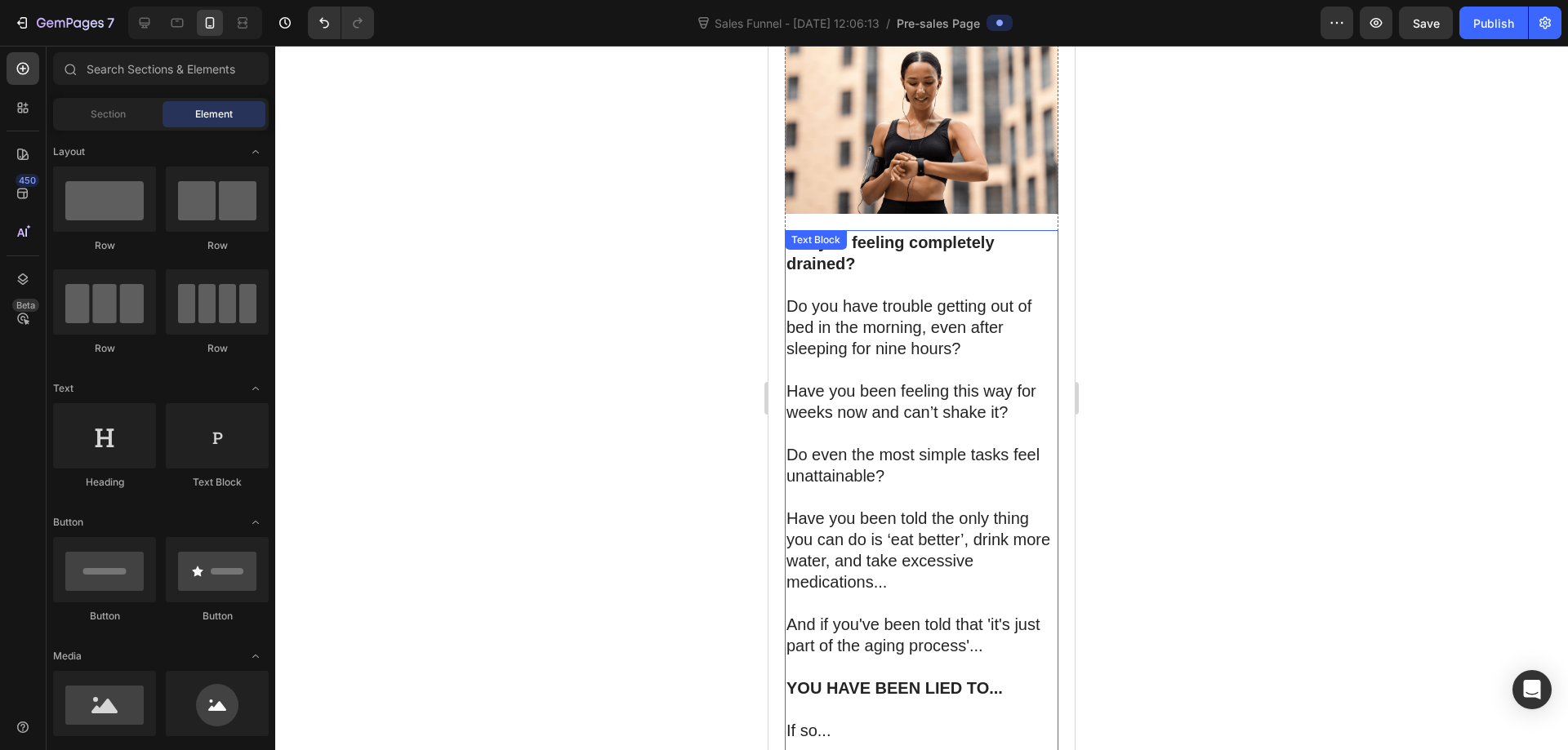
scroll to position [479, 0]
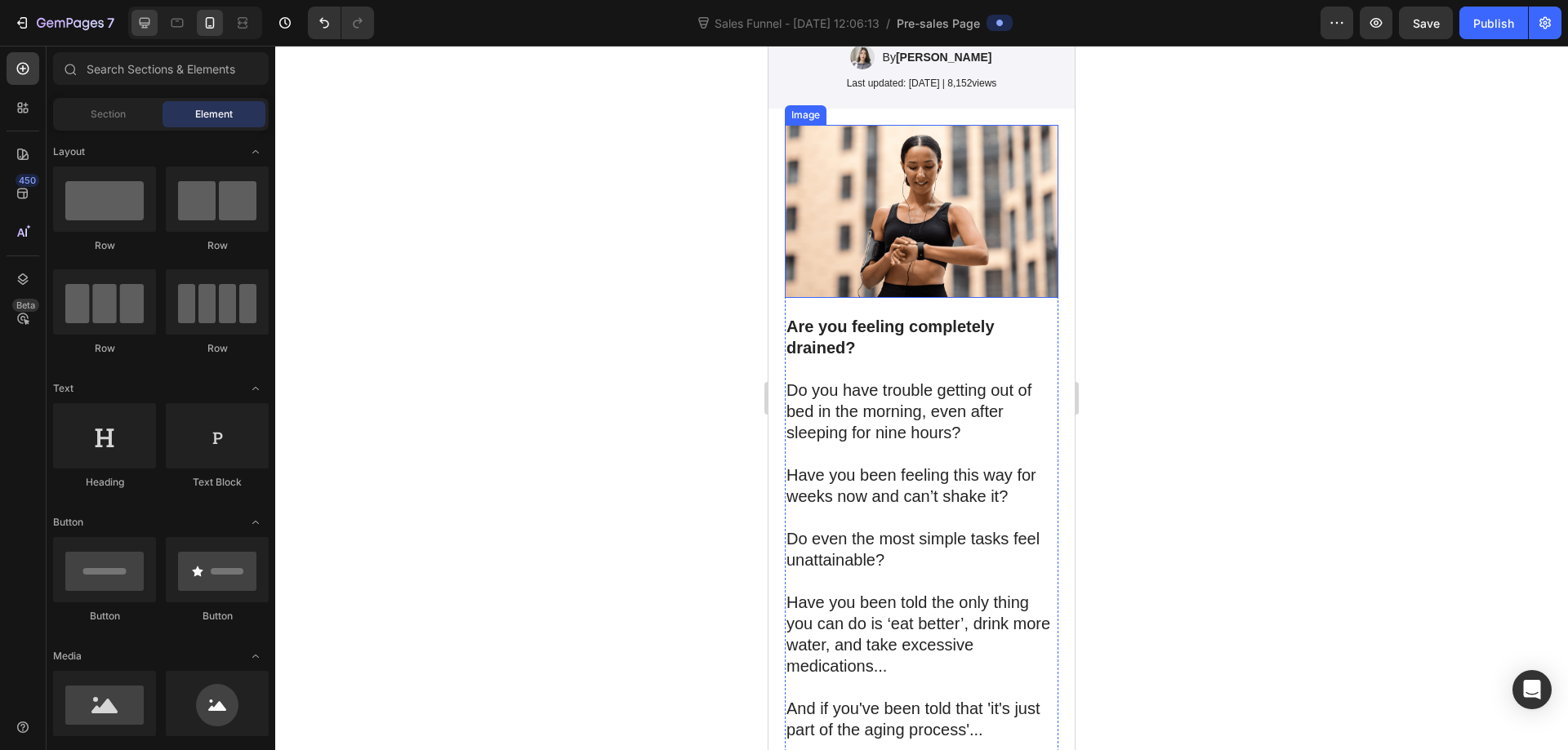
click at [151, 19] on icon at bounding box center [144, 23] width 17 height 17
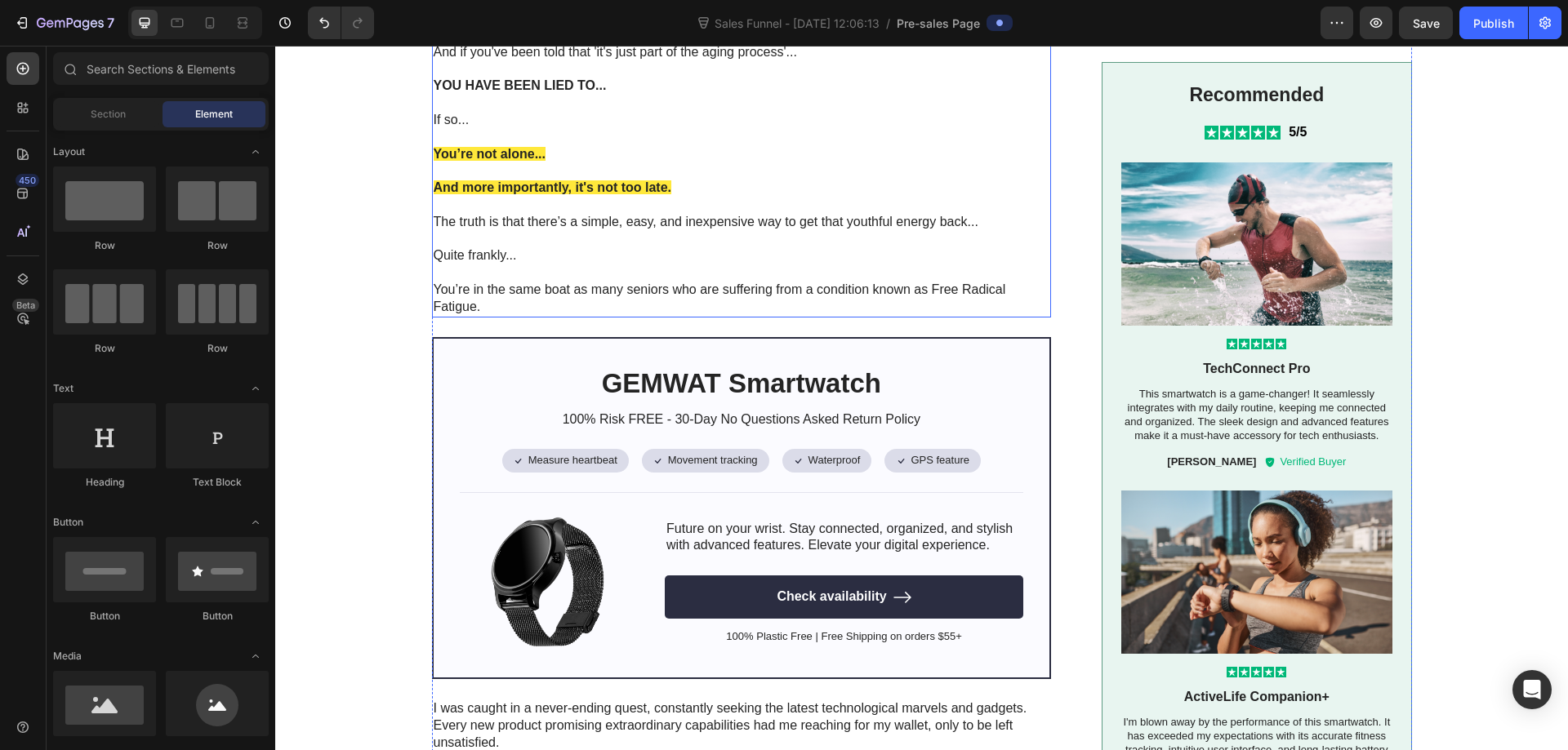
scroll to position [951, 0]
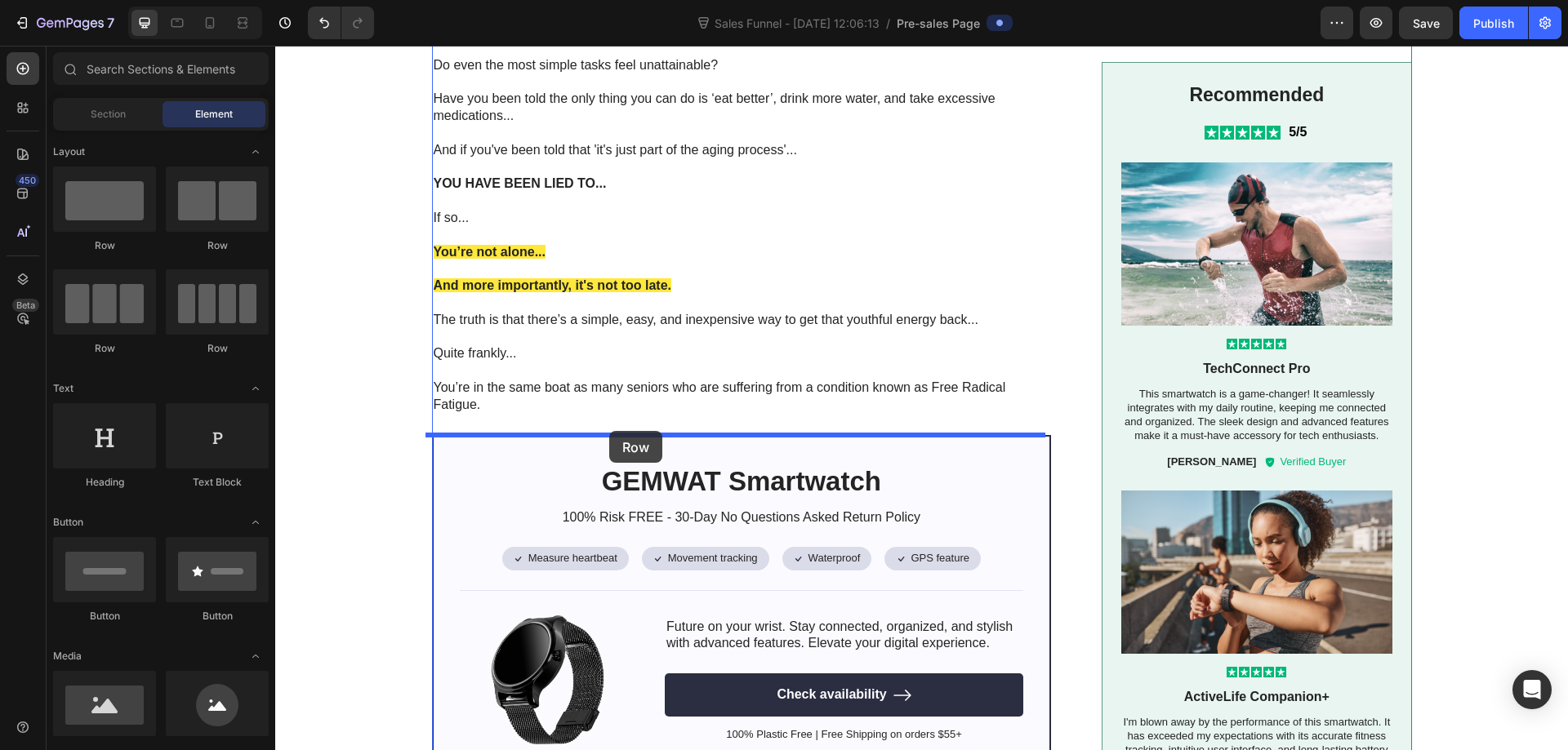
drag, startPoint x: 382, startPoint y: 257, endPoint x: 609, endPoint y: 431, distance: 286.0
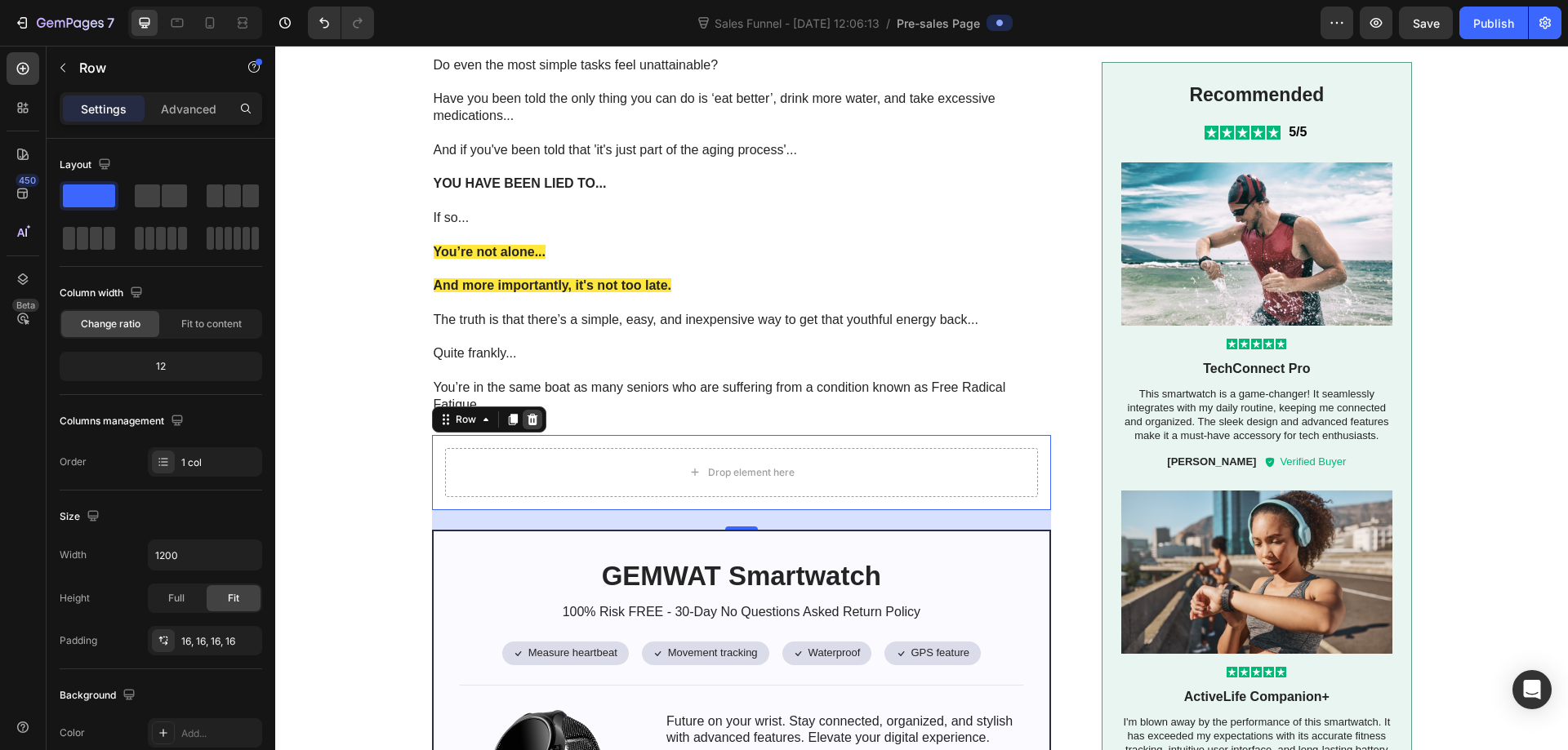
click at [527, 417] on icon at bounding box center [532, 420] width 11 height 12
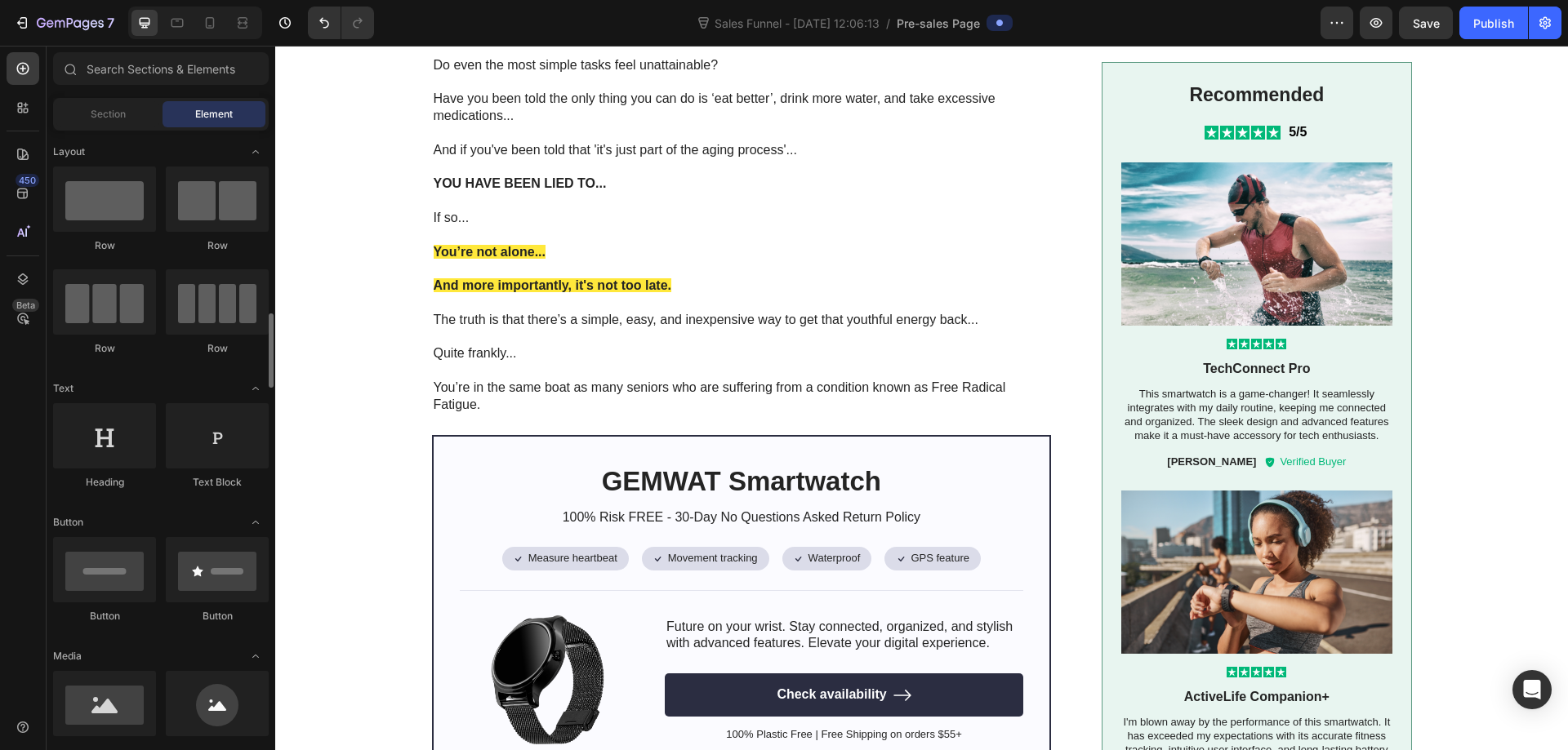
scroll to position [245, 0]
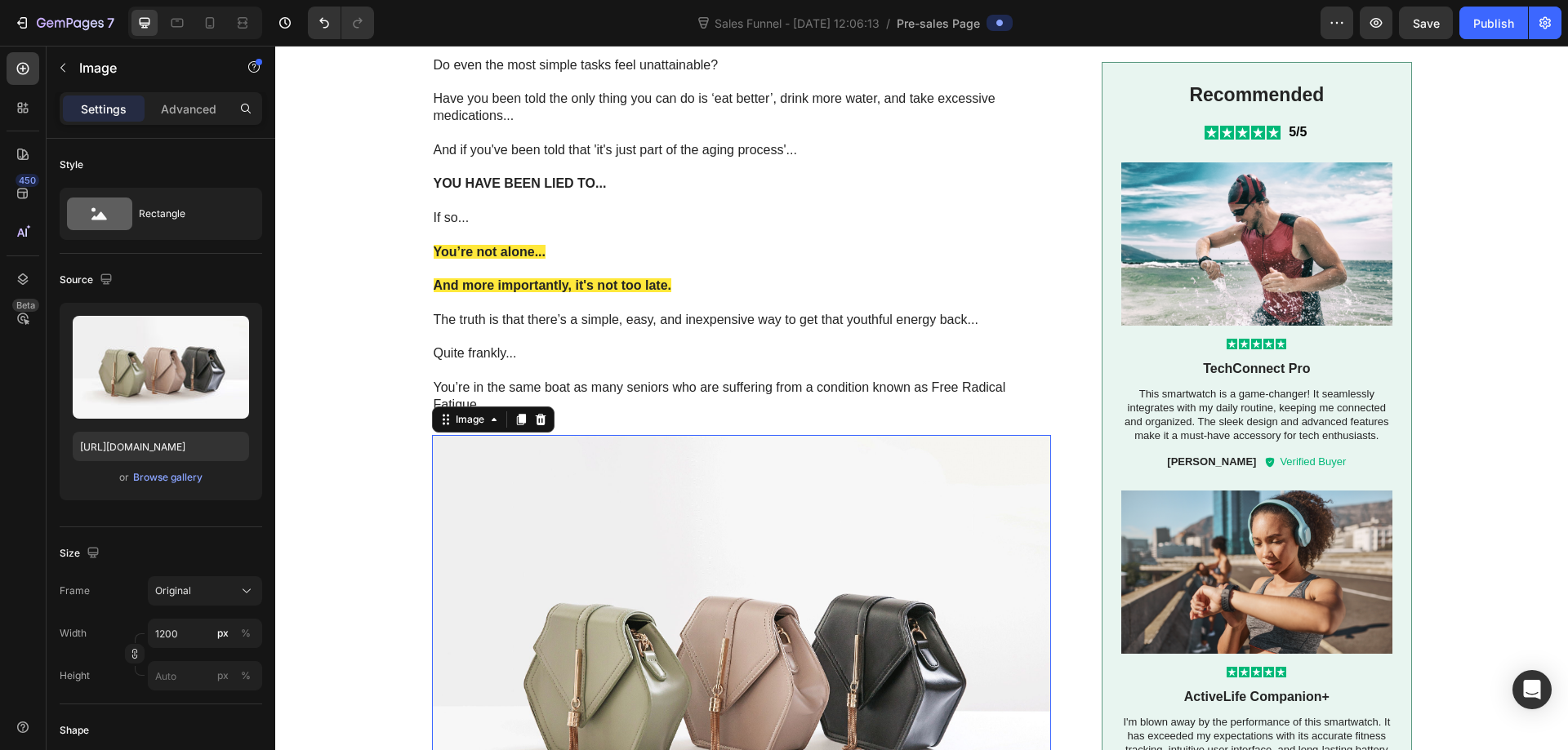
click at [673, 555] on img at bounding box center [741, 667] width 620 height 464
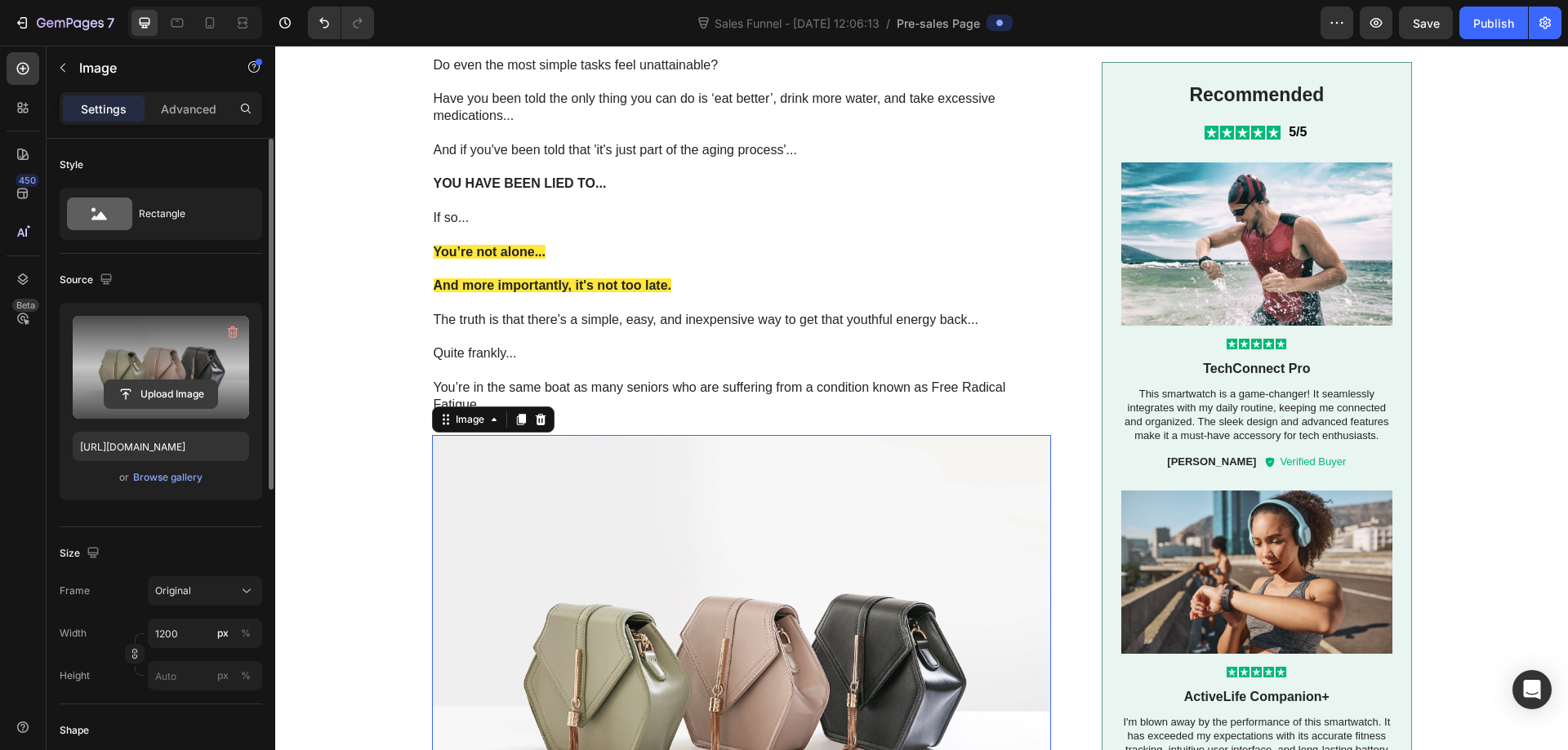
click at [186, 382] on input "file" at bounding box center [161, 394] width 113 height 28
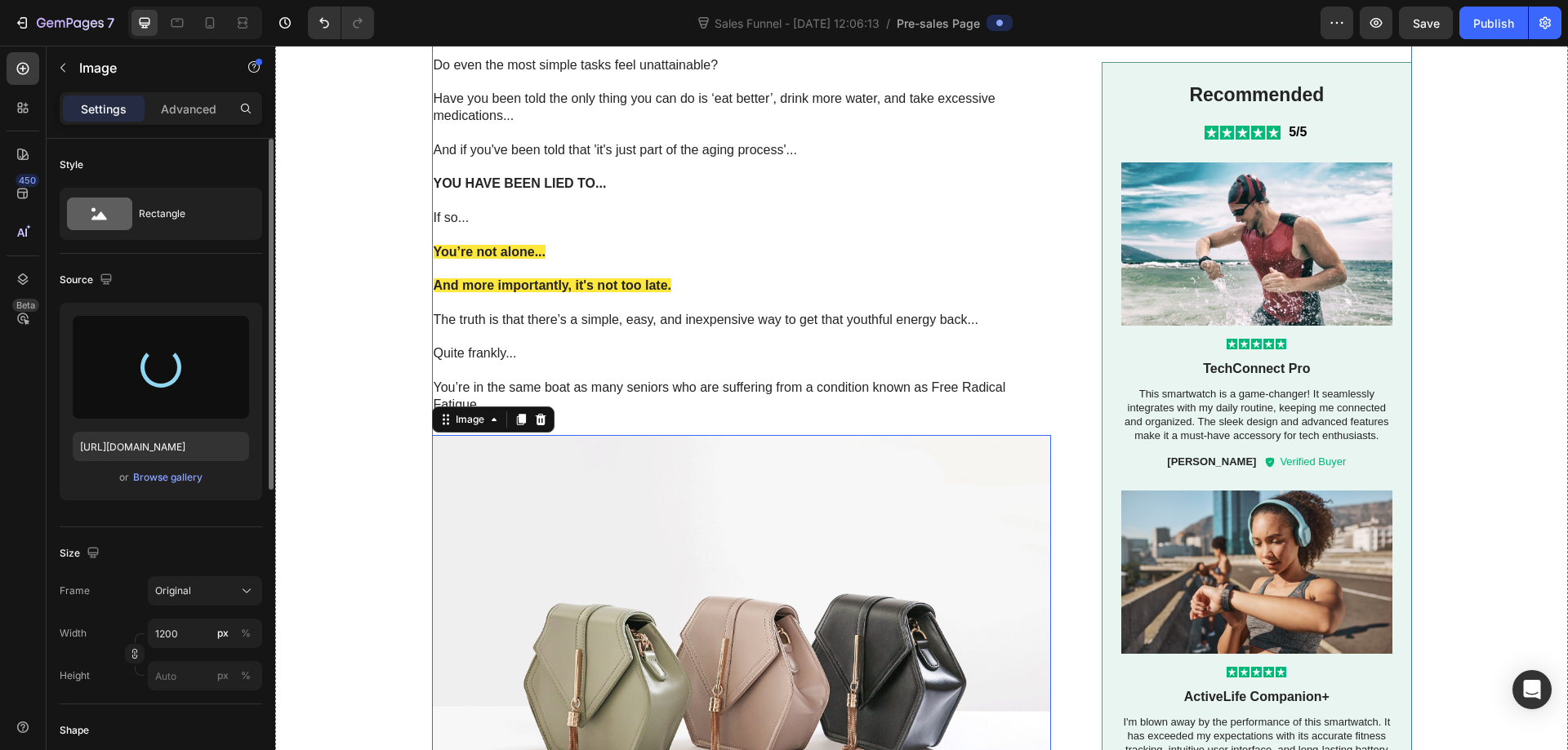
type input "https://cdn.shopify.com/s/files/1/0862/4989/8282/files/gempages_575627967657411…"
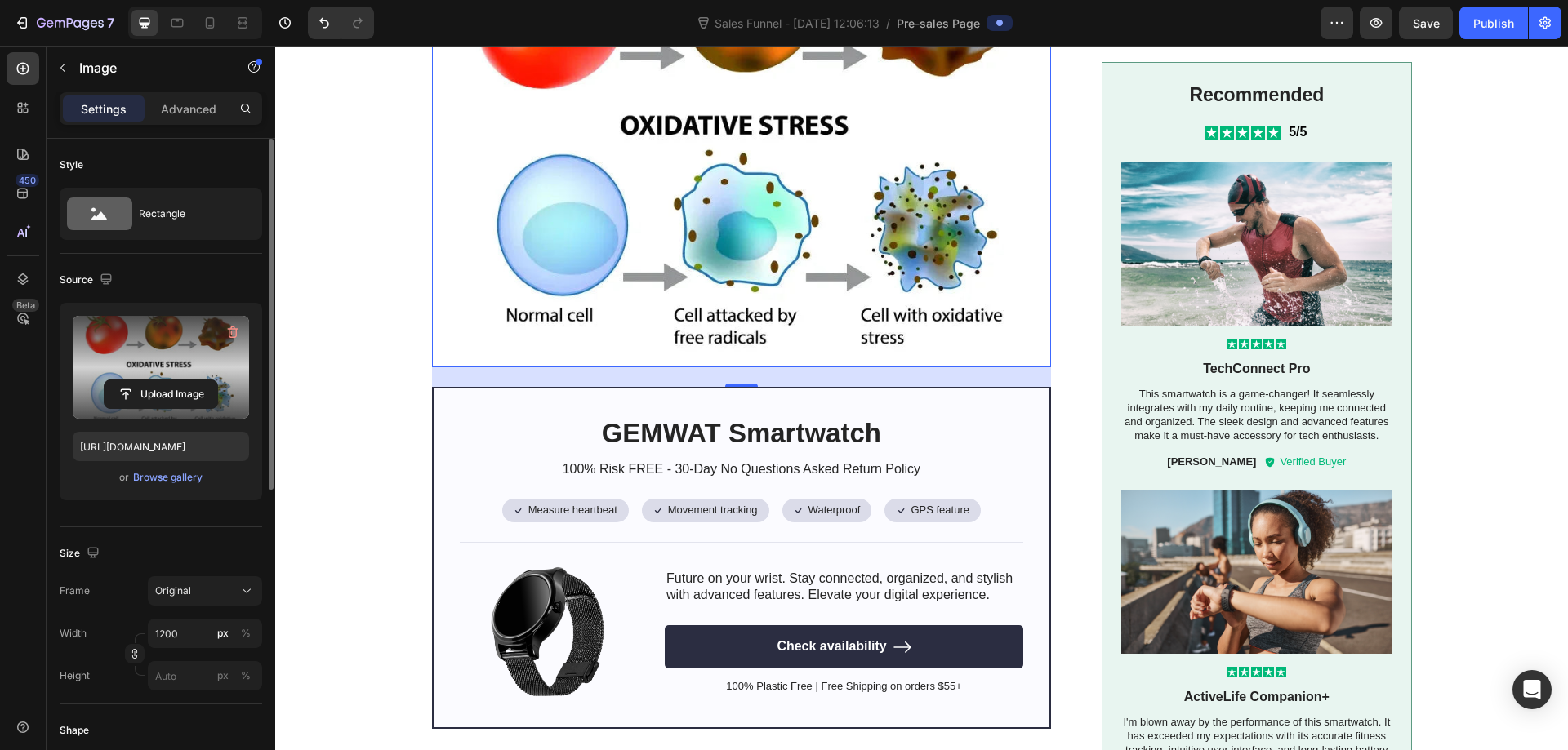
scroll to position [1603, 0]
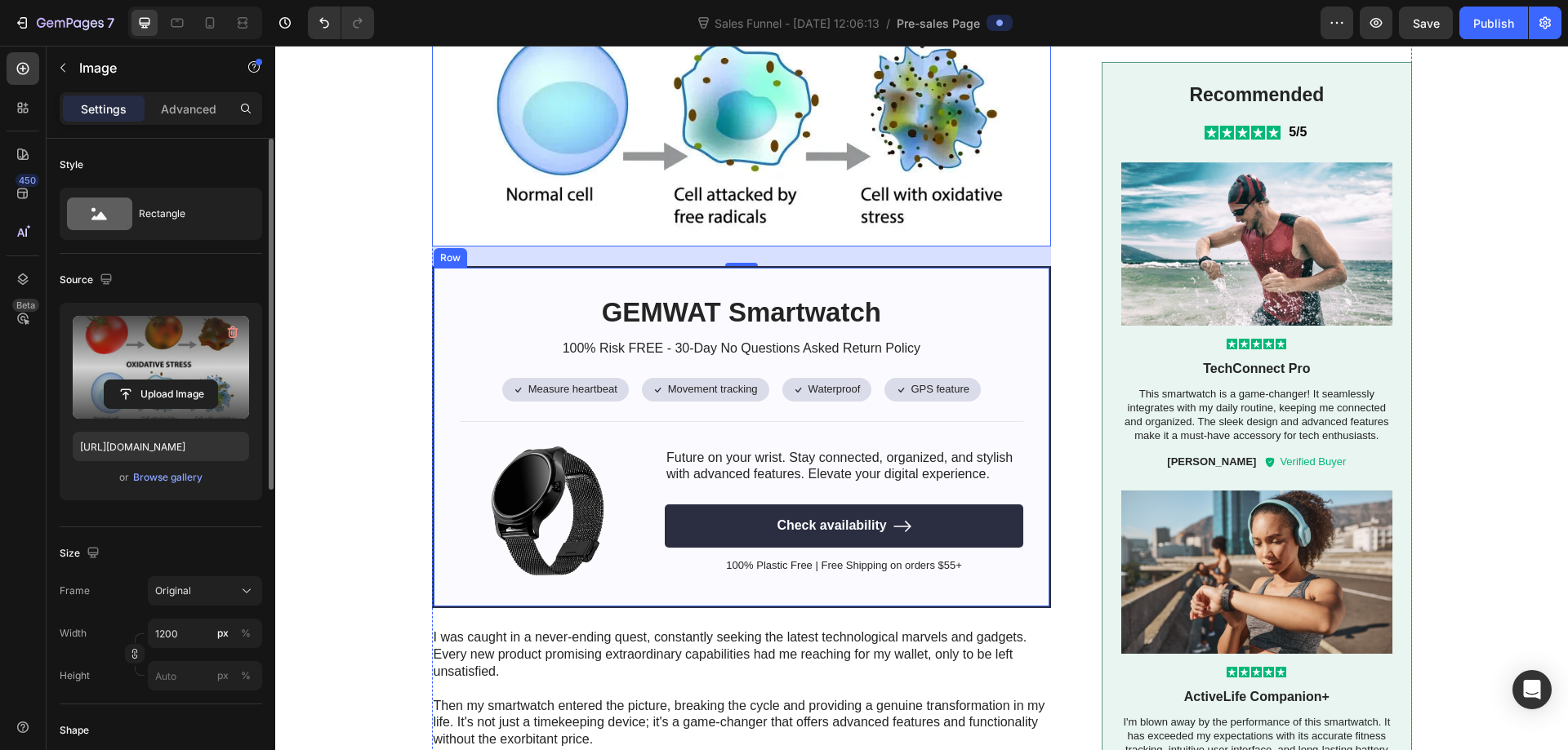
click at [543, 284] on div "GEMWAT Smartwatch Heading 100% Risk FREE - 30-Day No Questions Asked Return Pol…" at bounding box center [741, 437] width 620 height 343
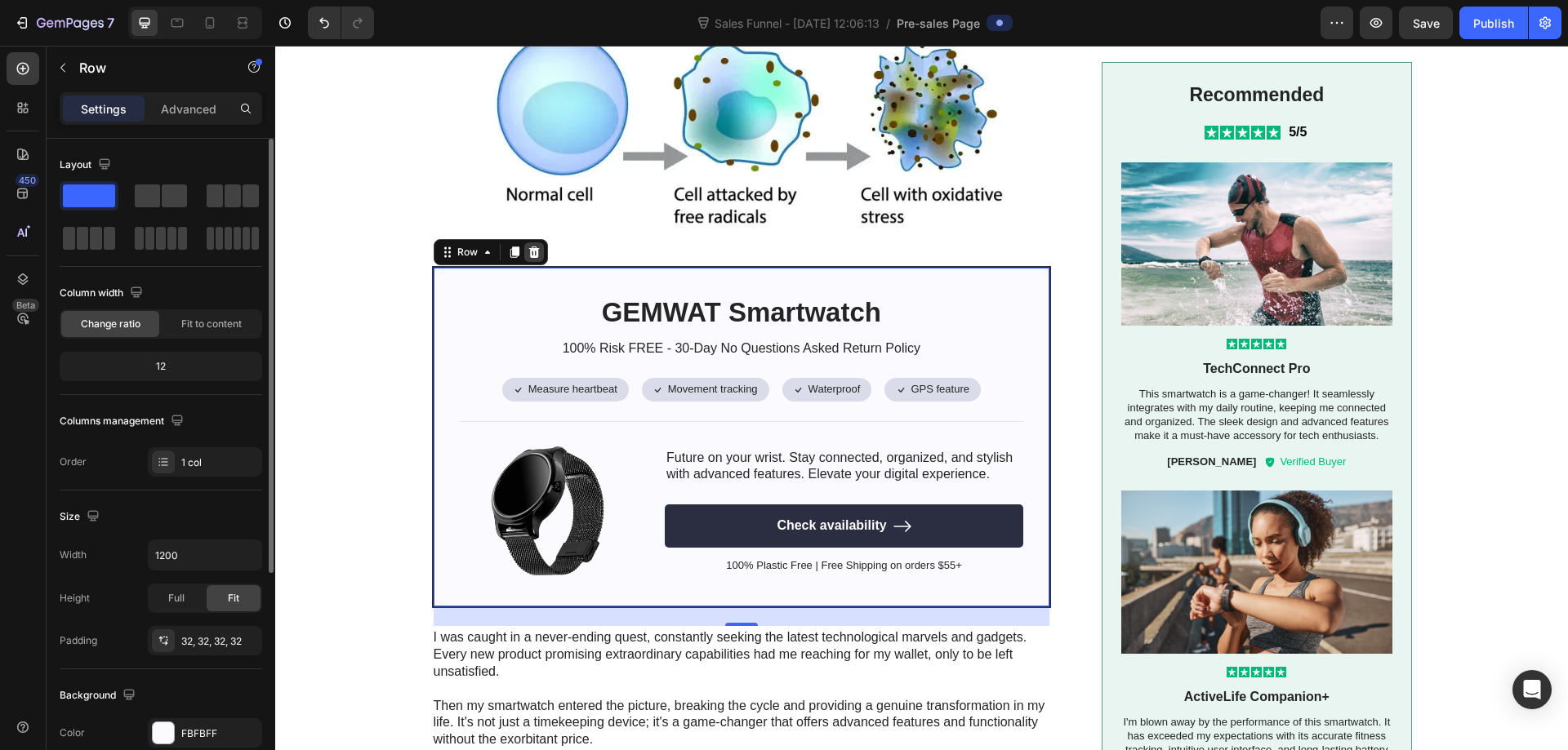
click at [533, 247] on icon at bounding box center [534, 252] width 13 height 13
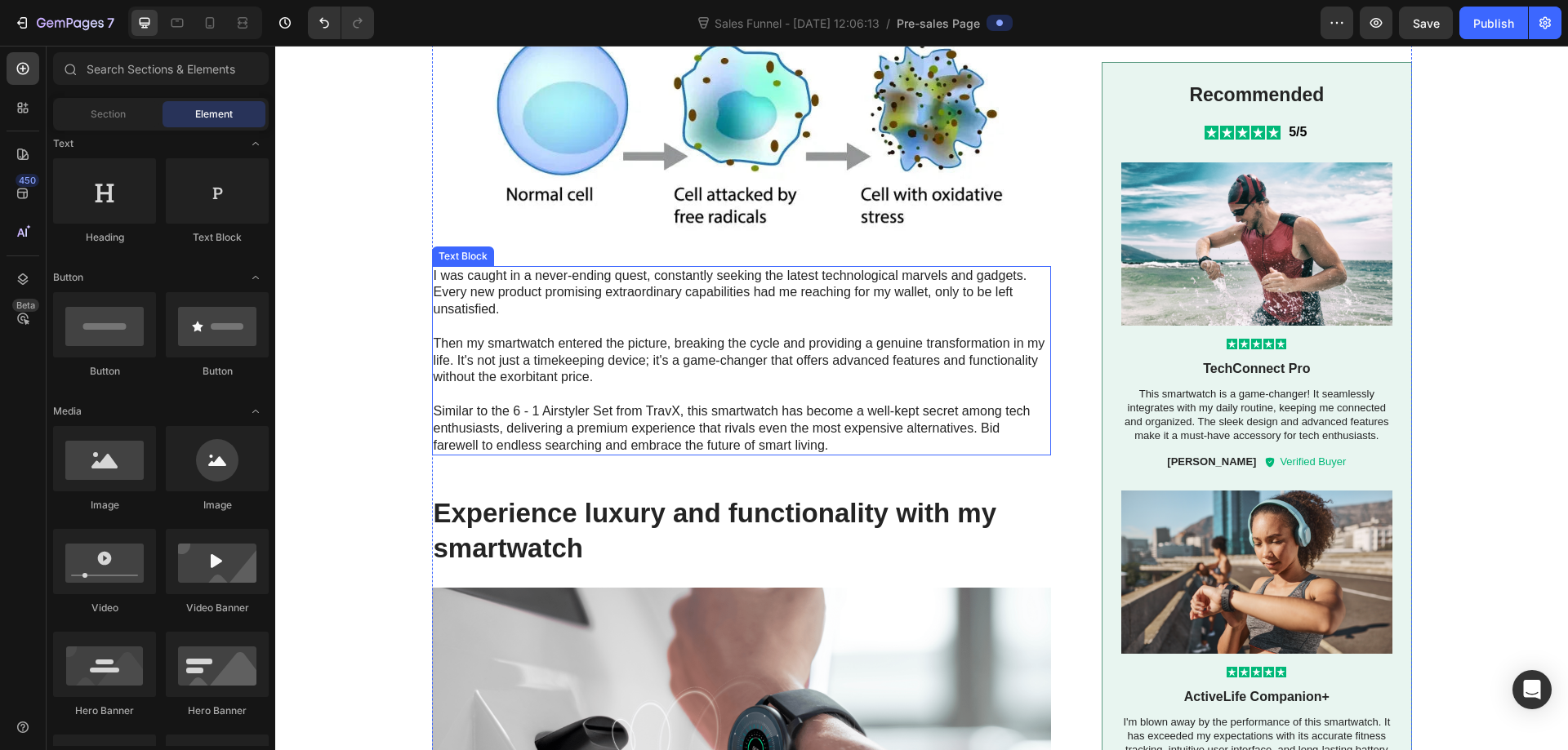
click at [735, 369] on p "Then my smartwatch entered the picture, breaking the cycle and providing a genu…" at bounding box center [740, 361] width 614 height 50
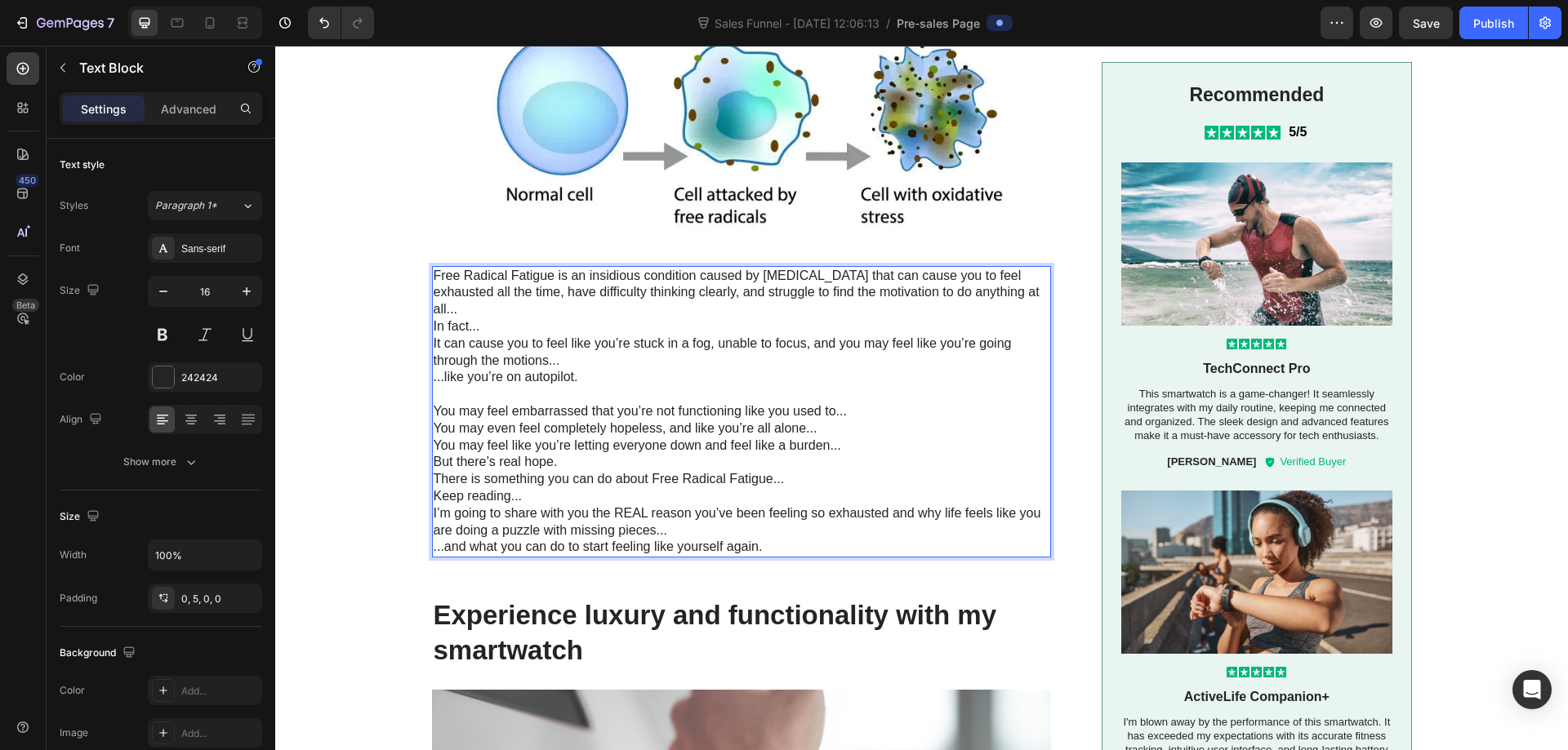
click at [655, 318] on p "In fact..." at bounding box center [740, 326] width 614 height 17
drag, startPoint x: 547, startPoint y: 280, endPoint x: 430, endPoint y: 276, distance: 117.1
click at [434, 276] on p "‍Free Radical Fatigue is an insidious condition caused by oxidative stress that…" at bounding box center [740, 292] width 614 height 50
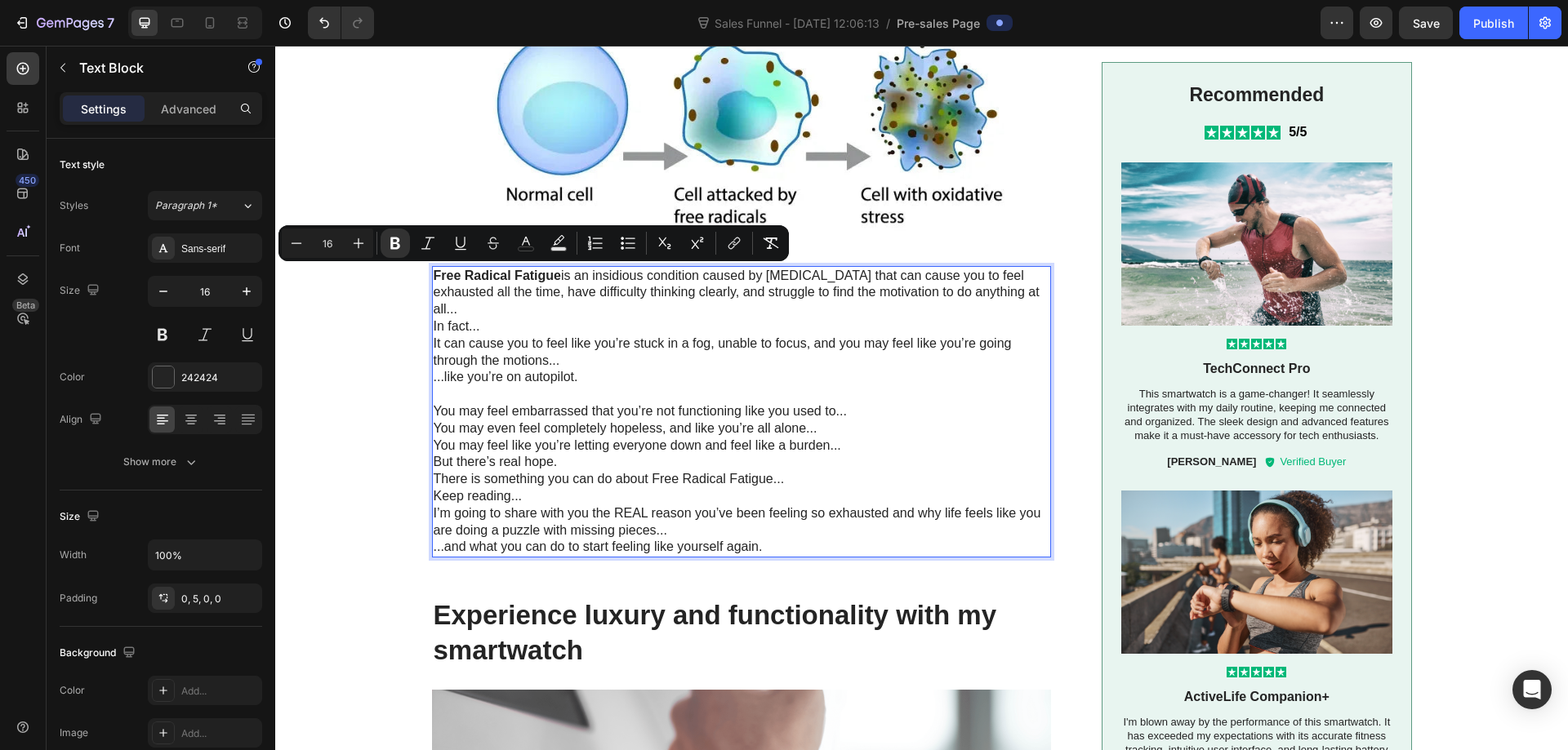
click at [726, 316] on p "‍ Free Radical Fatigue is an insidious condition caused by oxidative stress tha…" at bounding box center [740, 292] width 614 height 50
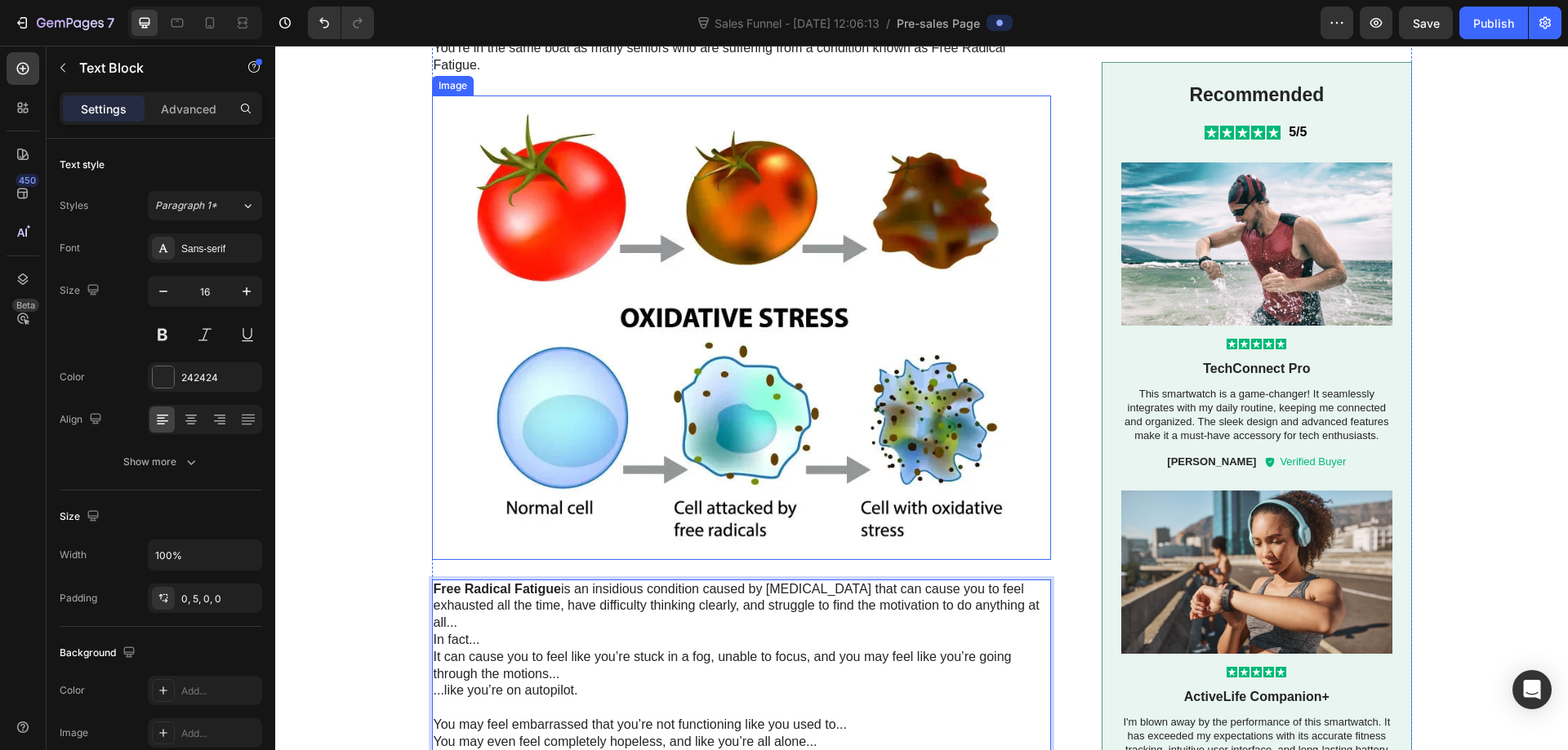
scroll to position [1440, 0]
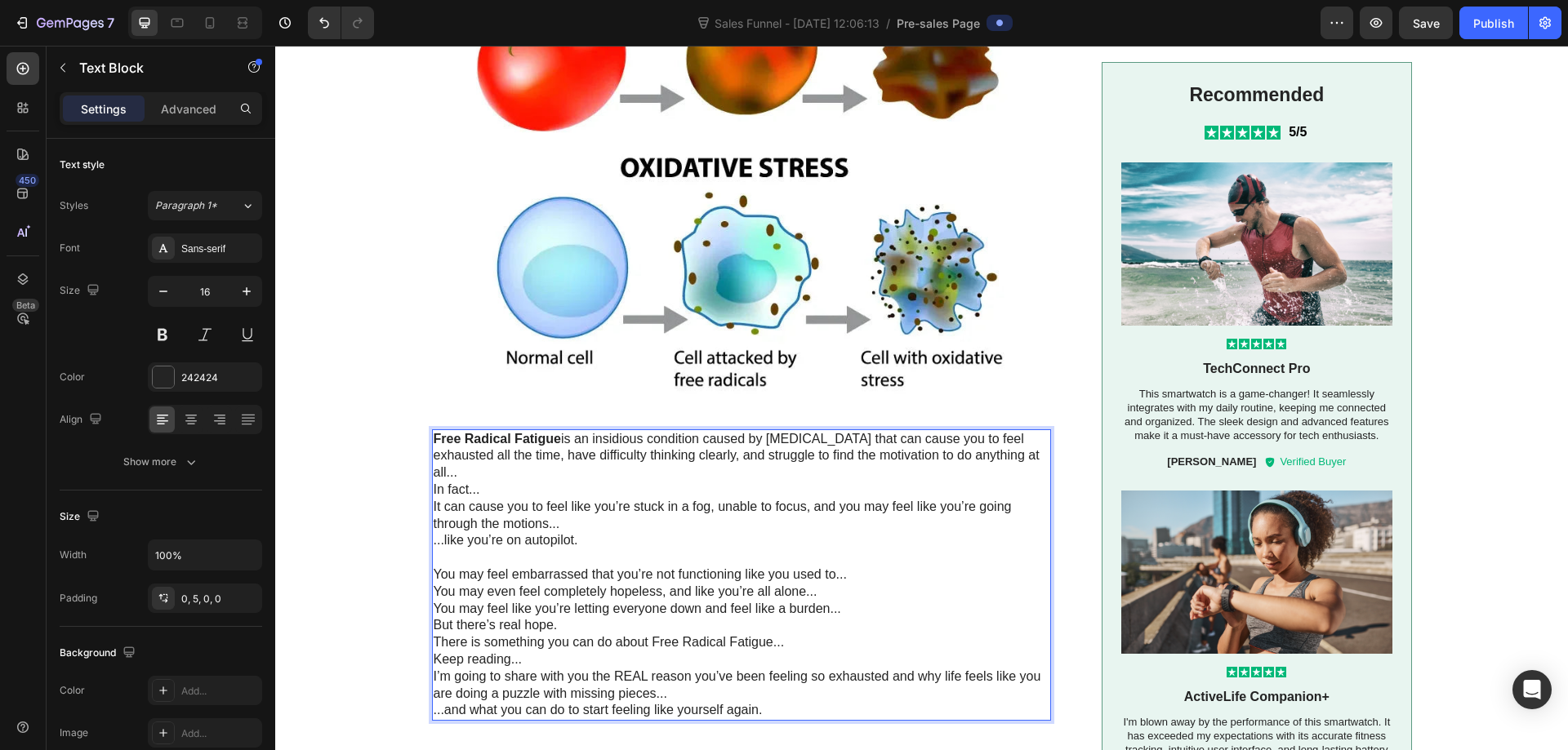
click at [562, 503] on p "It can cause you to feel like you’re stuck in a fog, unable to focus, and you m…" at bounding box center [740, 516] width 614 height 35
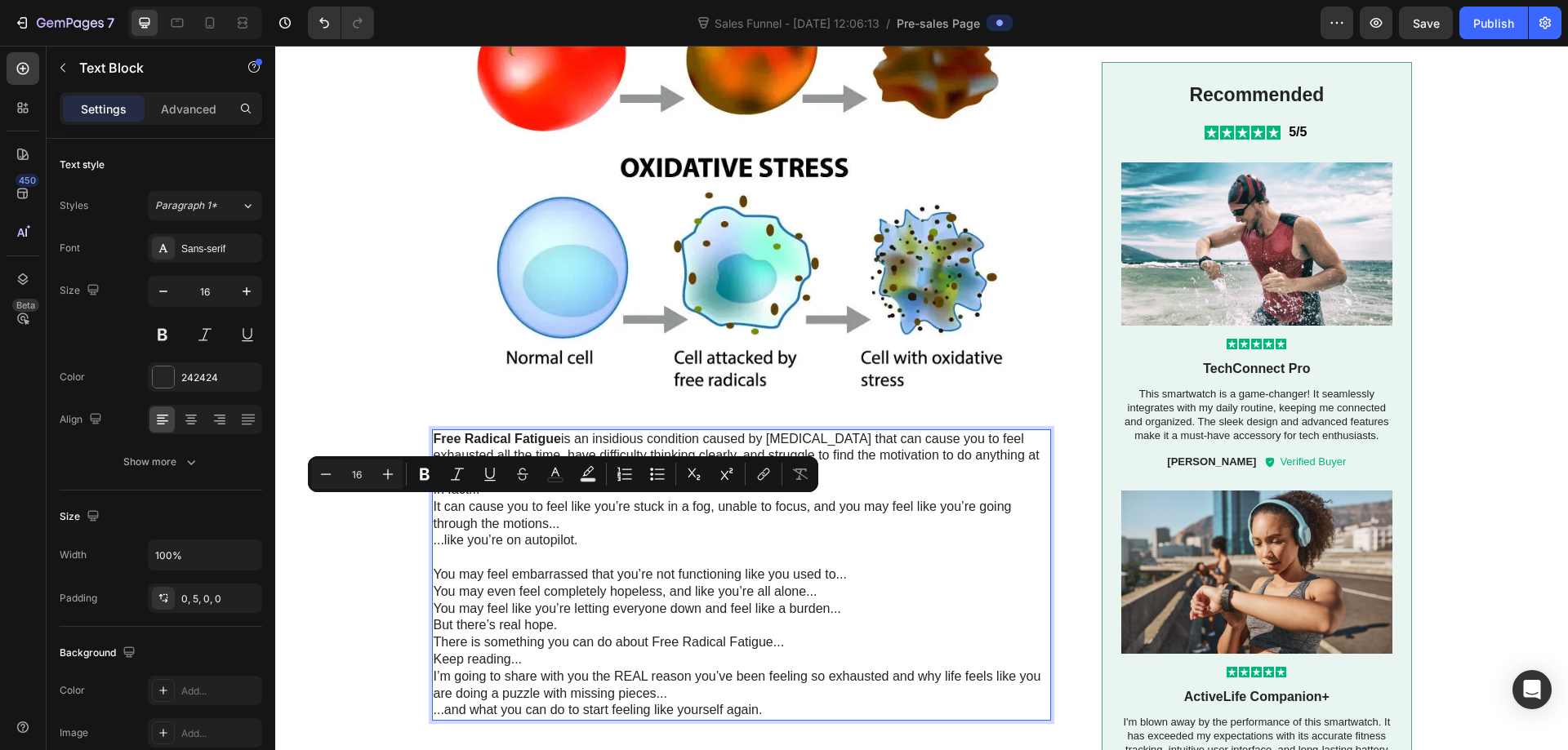
click at [434, 436] on strong "Free Radical Fatigue" at bounding box center [498, 439] width 129 height 14
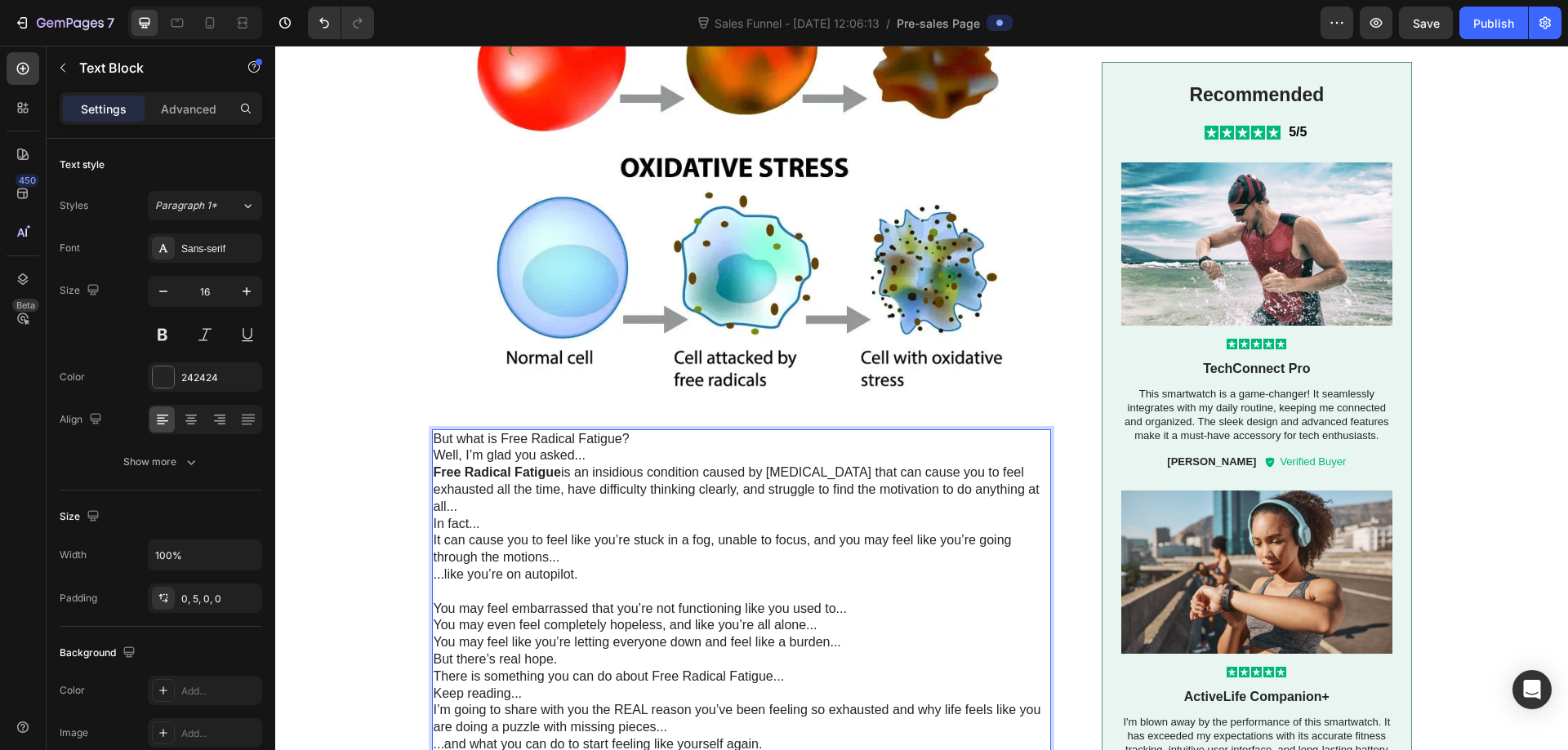
click at [648, 434] on p "But what is Free Radical Fatigue?" at bounding box center [740, 439] width 614 height 17
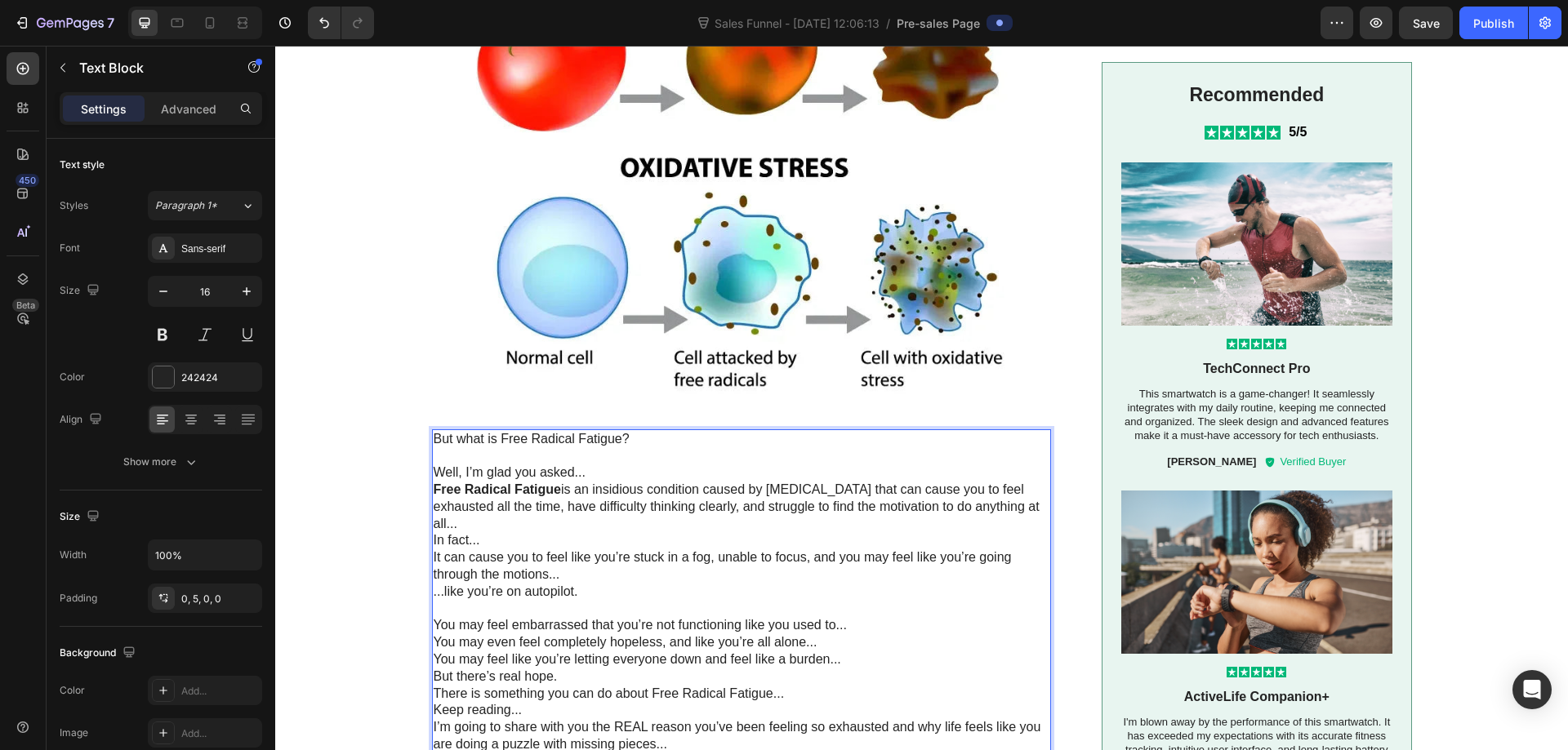
click at [622, 477] on p "Well, I’m glad you asked...‍" at bounding box center [740, 472] width 614 height 17
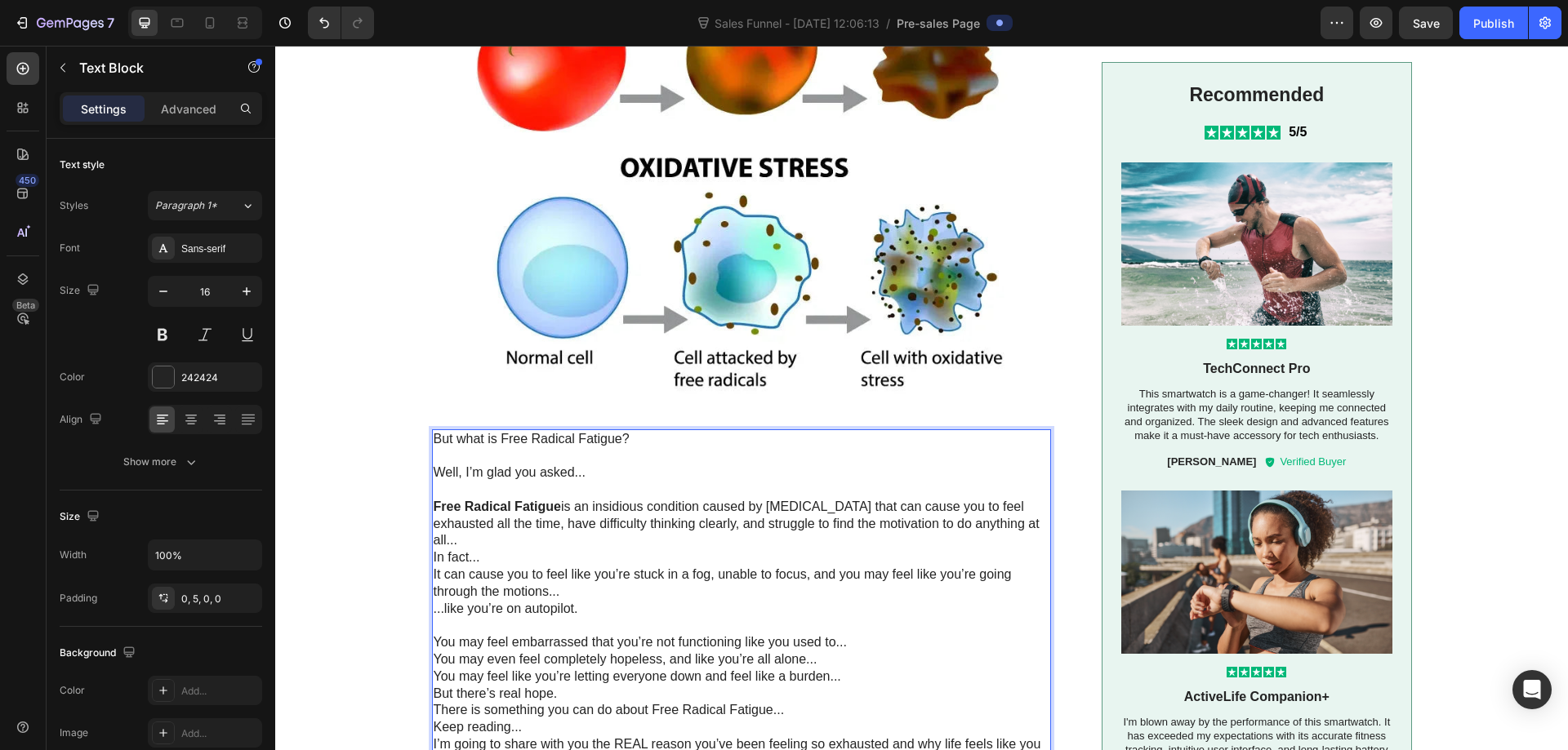
click at [533, 536] on p "Free Radical Fatigue is an insidious condition caused by oxidative stress that …" at bounding box center [740, 524] width 614 height 50
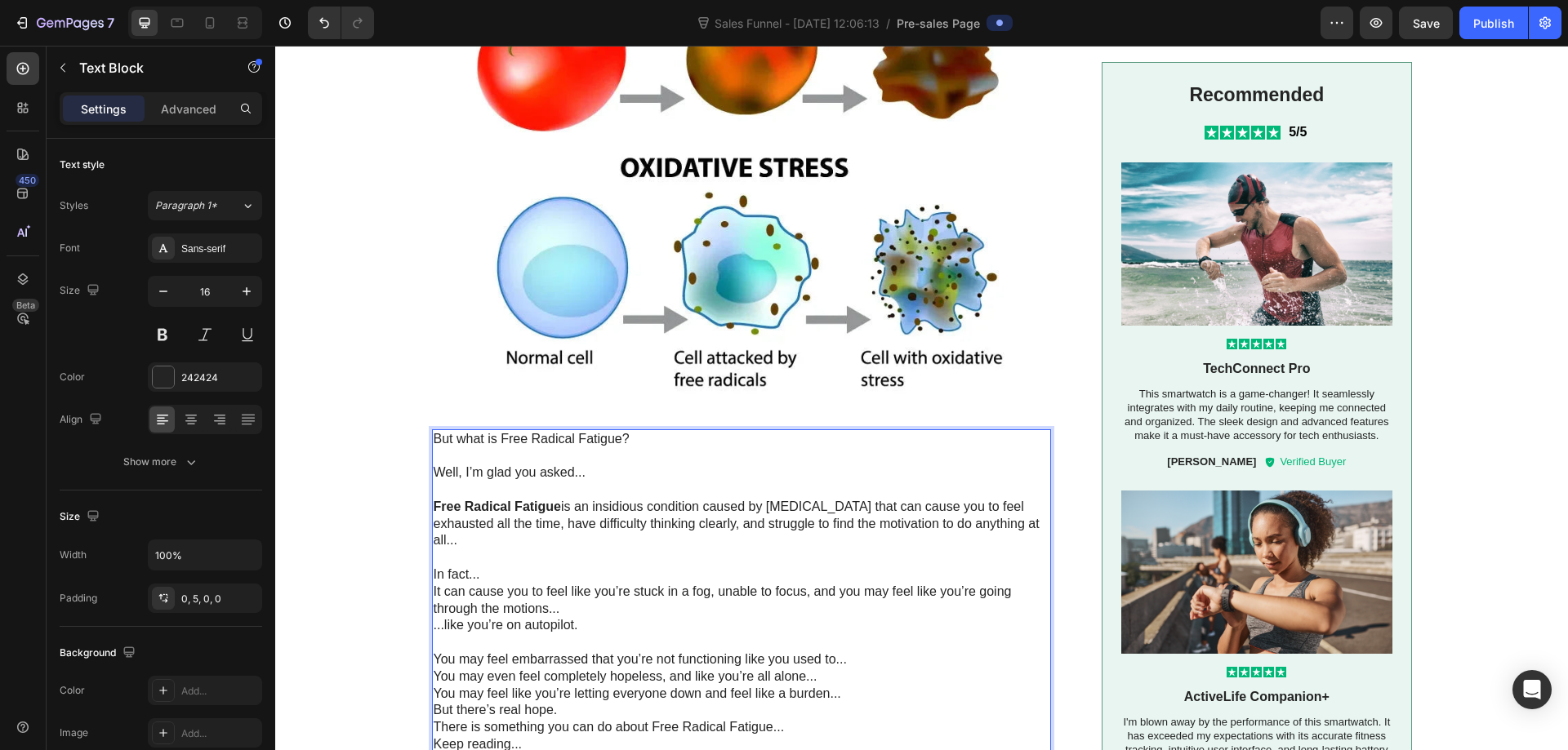
click at [532, 576] on p "In fact..." at bounding box center [740, 574] width 614 height 17
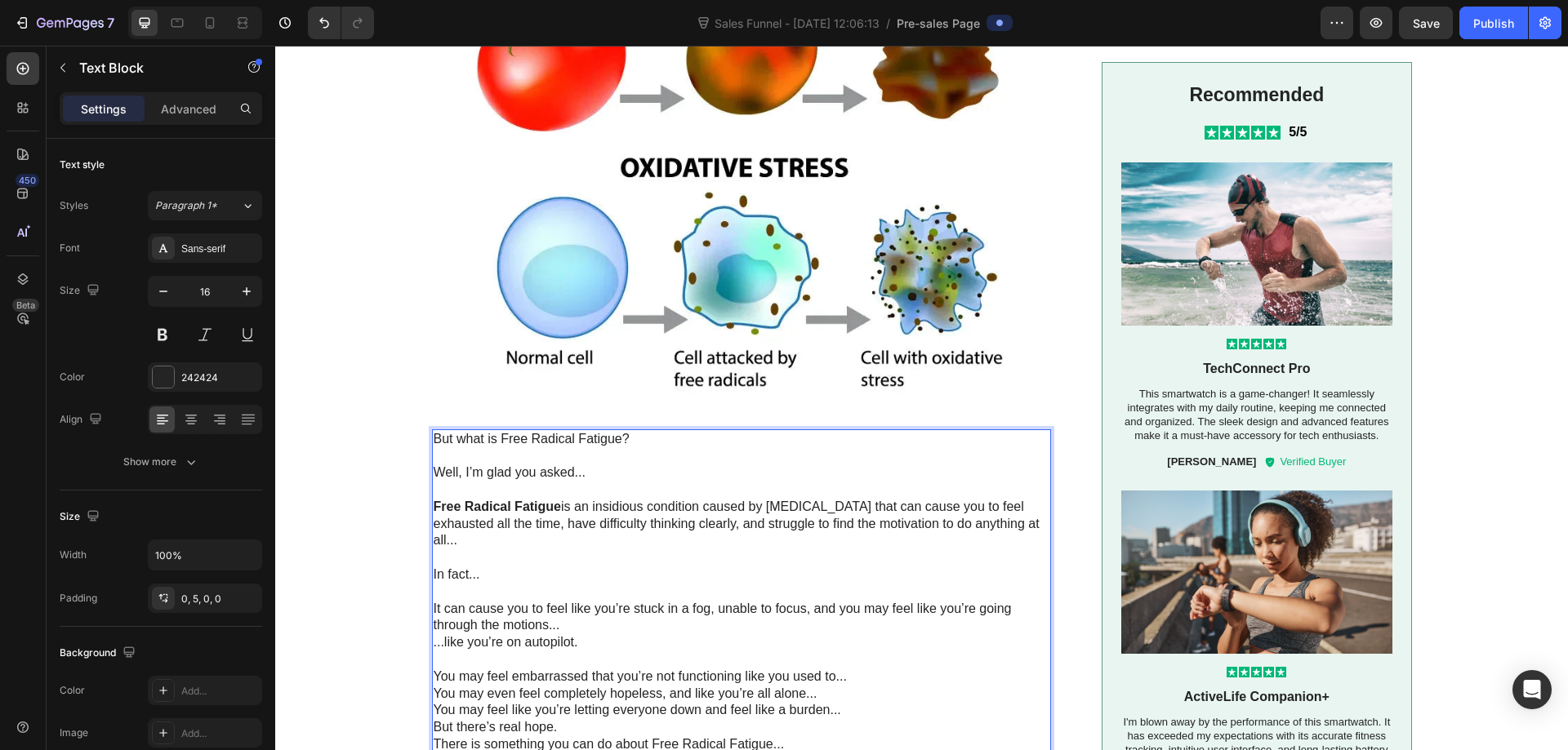
click at [576, 630] on p "It can cause you to feel like you’re stuck in a fog, unable to focus, and you m…" at bounding box center [740, 618] width 614 height 35
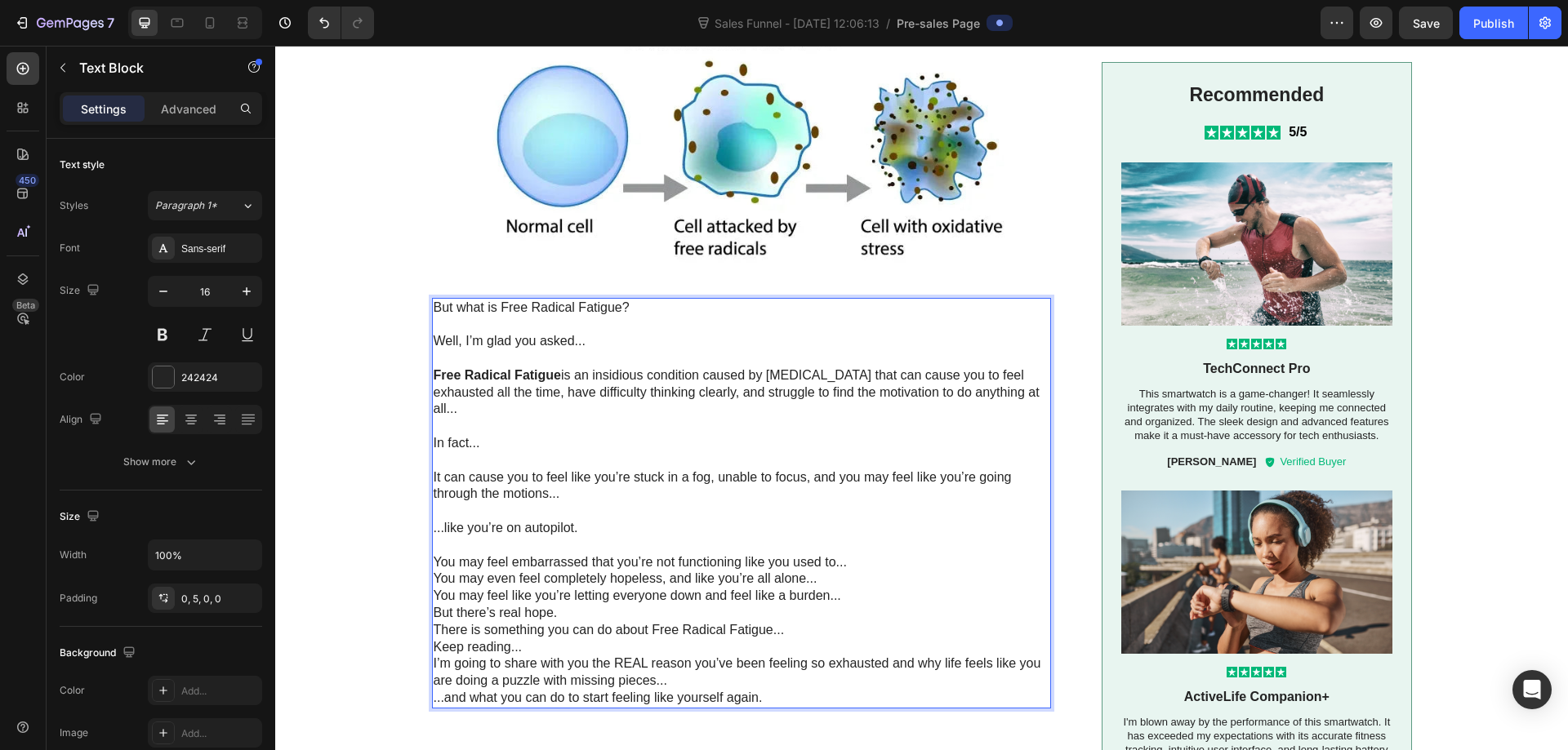
scroll to position [1685, 0]
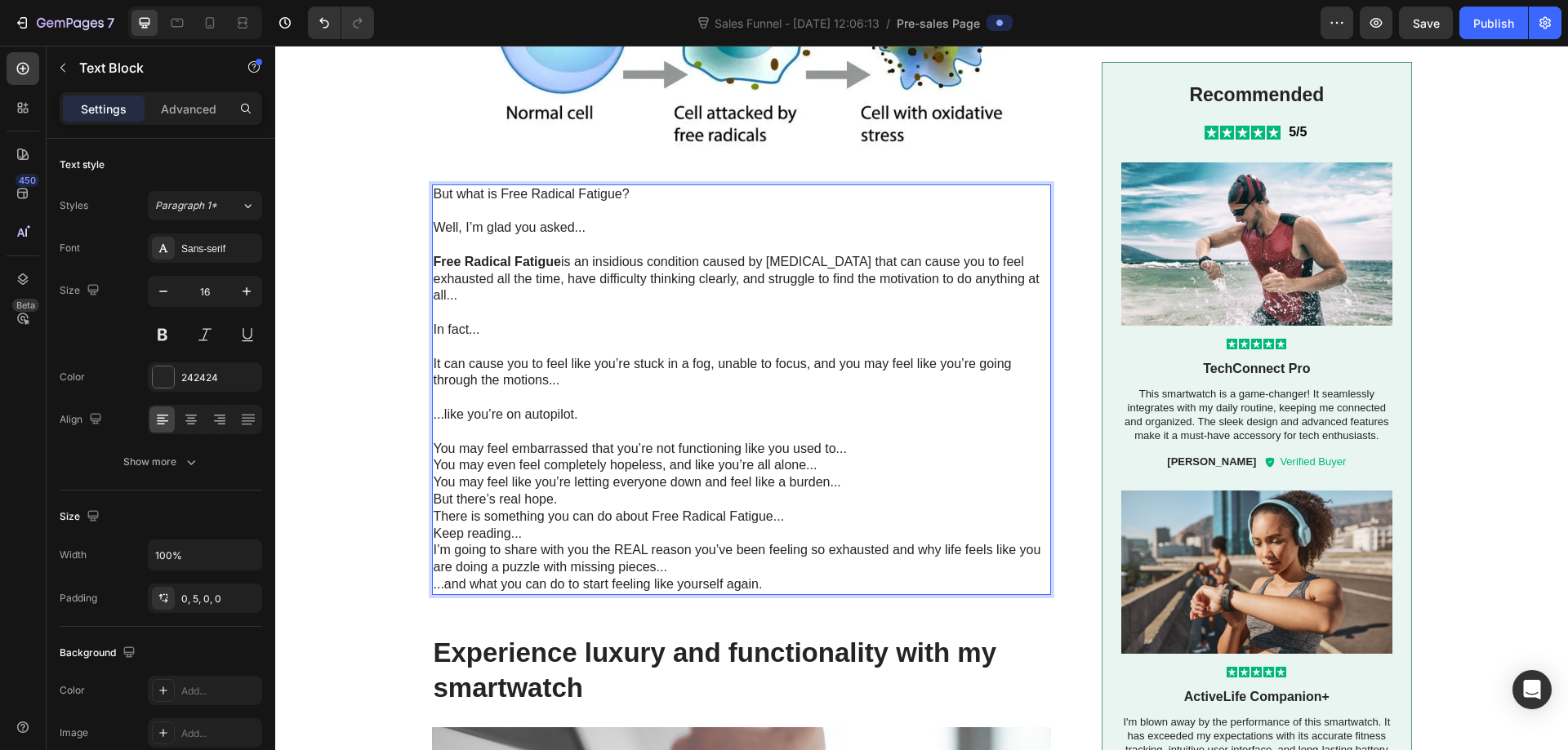
click at [853, 446] on p "You may feel embarrassed that you’re not functioning like you used to..." at bounding box center [740, 441] width 614 height 35
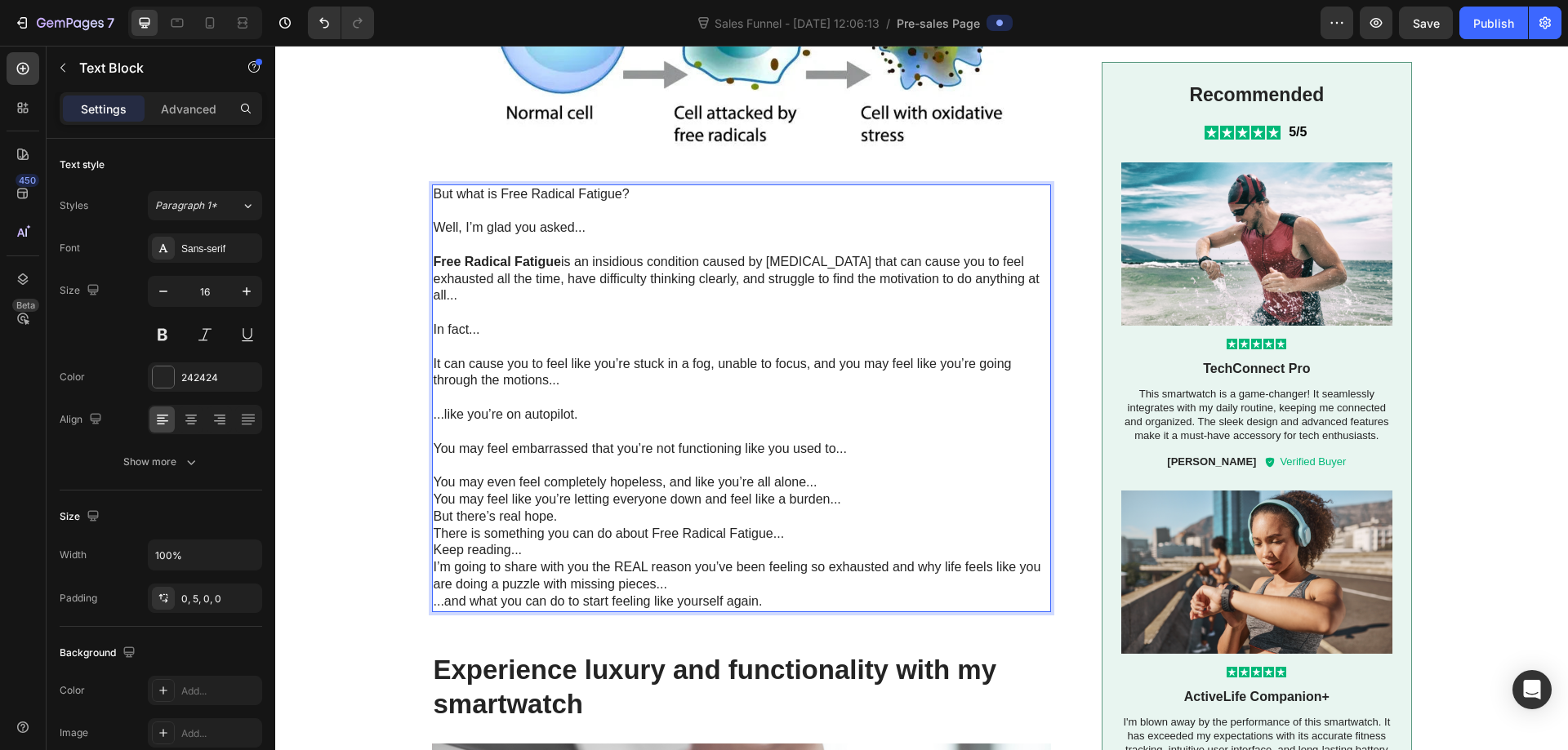
click at [826, 481] on p "You may even feel completely hopeless, and like you’re all alone..." at bounding box center [740, 482] width 614 height 17
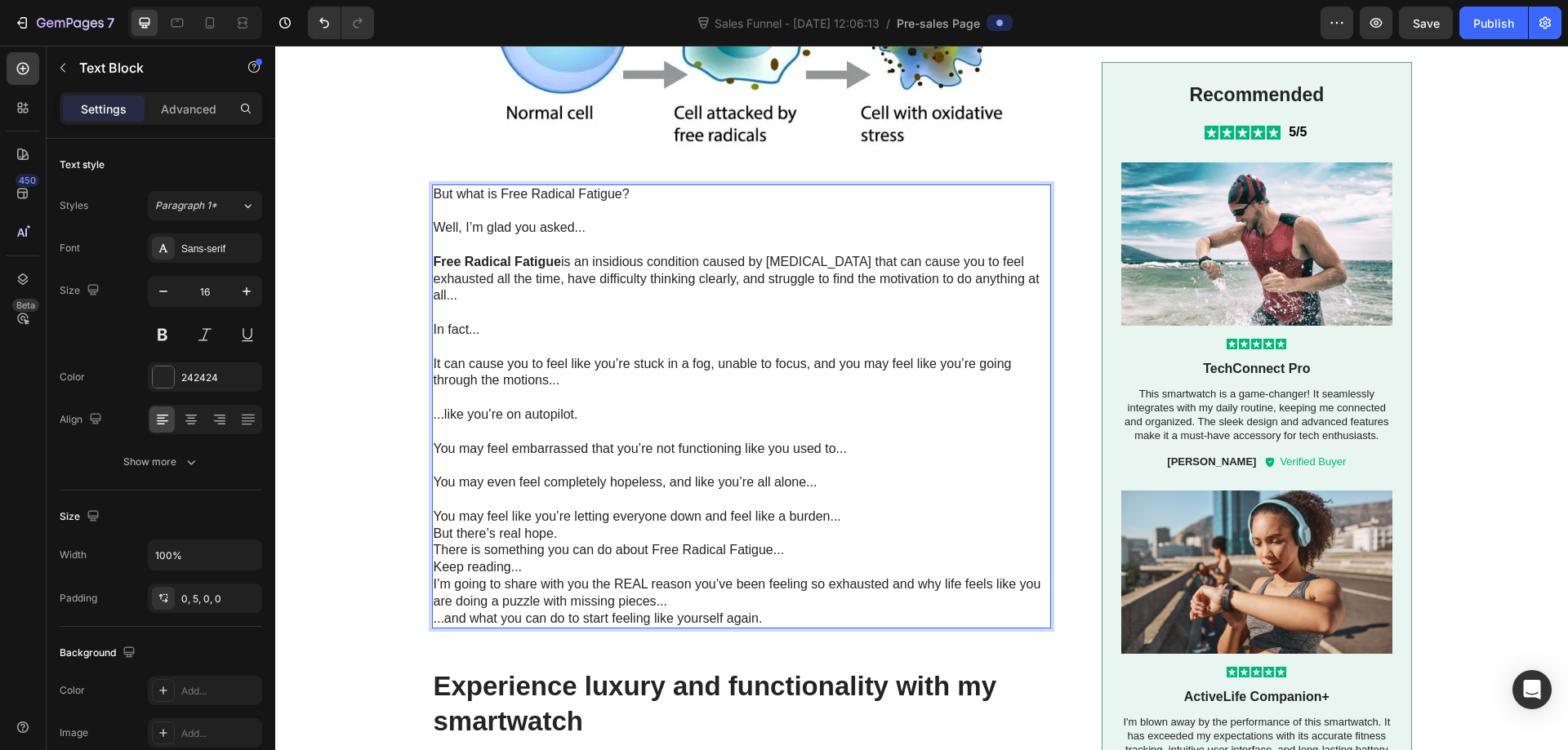
click at [847, 521] on p "You may feel like you’re letting everyone down and feel like a burden..." at bounding box center [740, 517] width 614 height 17
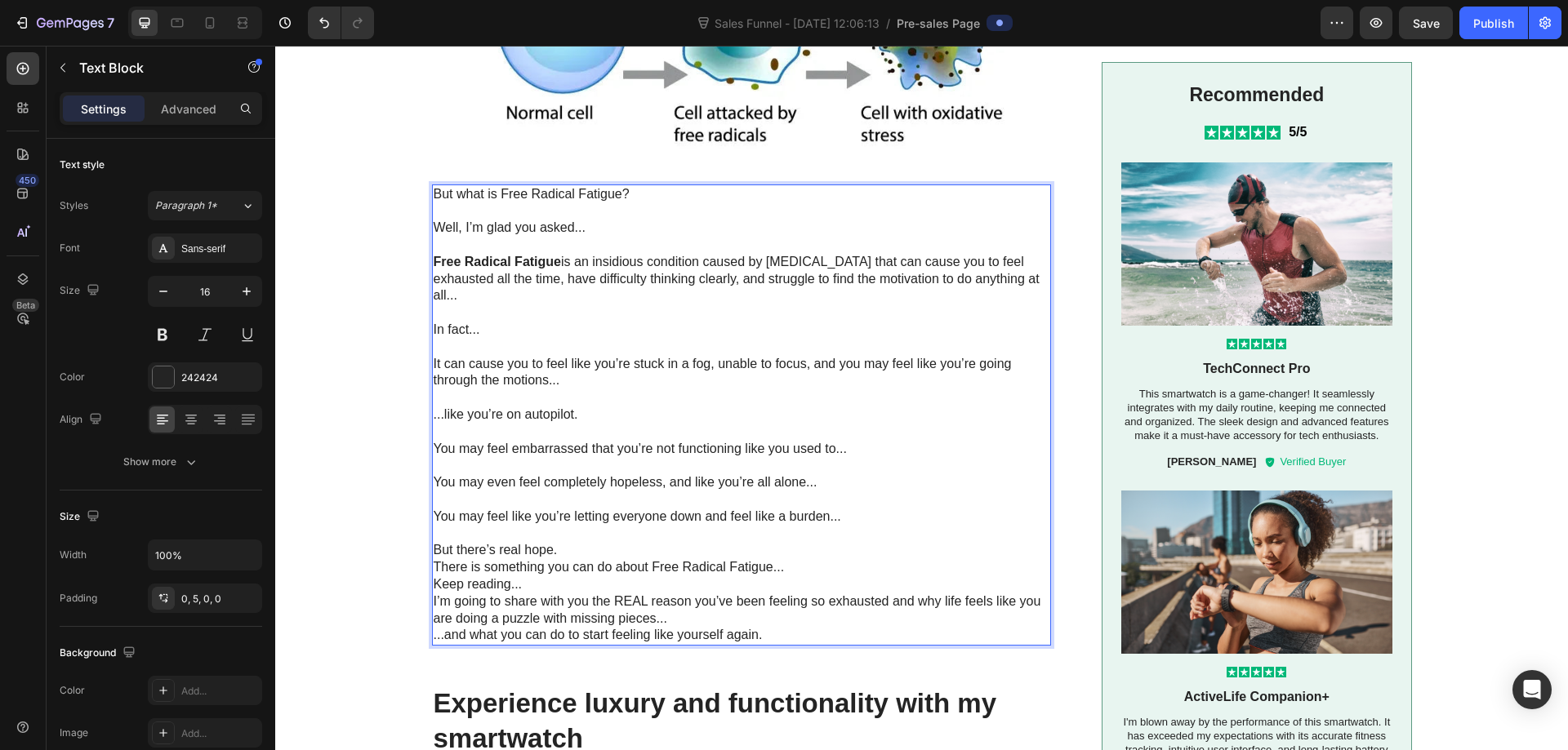
click at [716, 549] on p "But there’s real hope." at bounding box center [740, 550] width 614 height 17
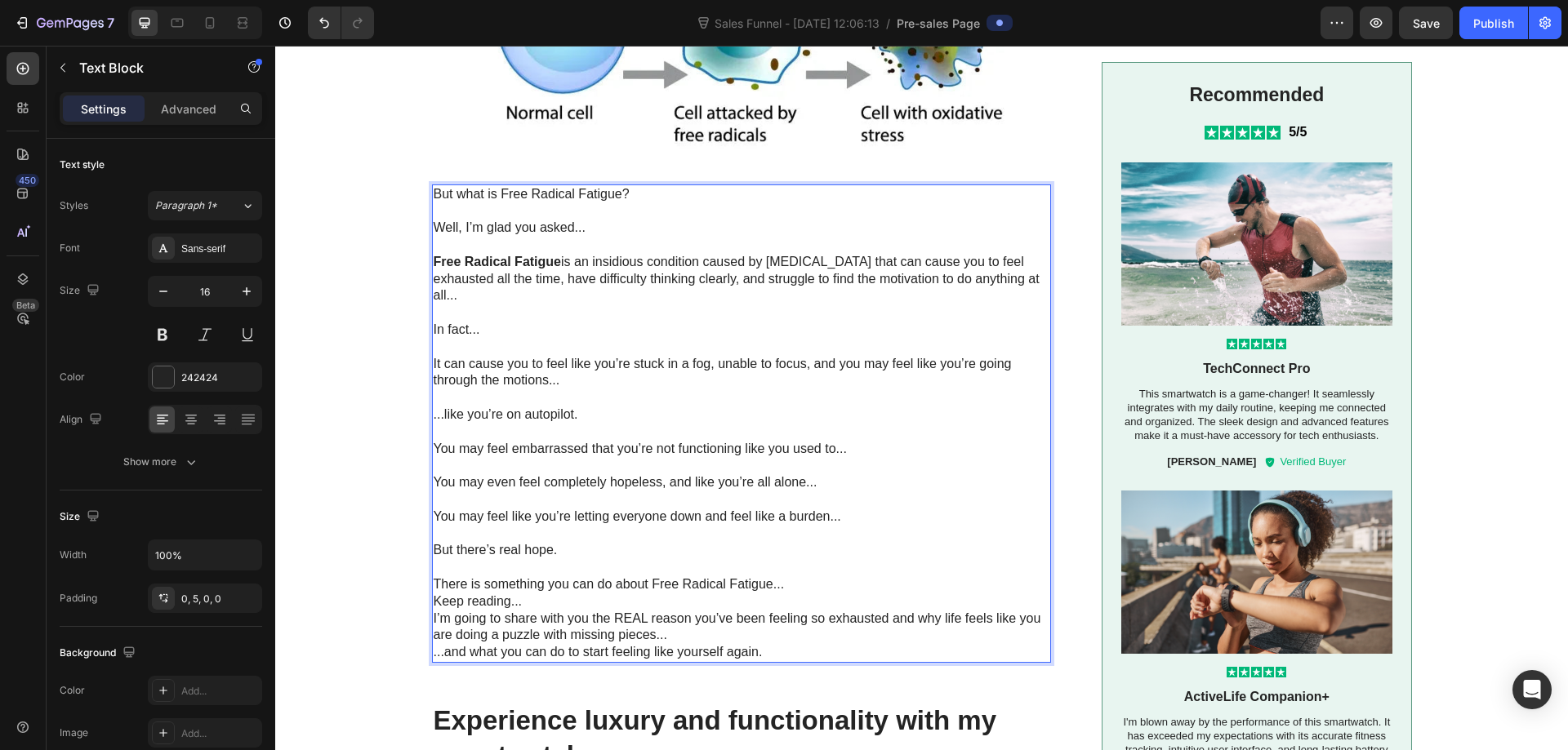
click at [809, 587] on p "There is something you can do about Free Radical Fatigue..." at bounding box center [740, 584] width 614 height 17
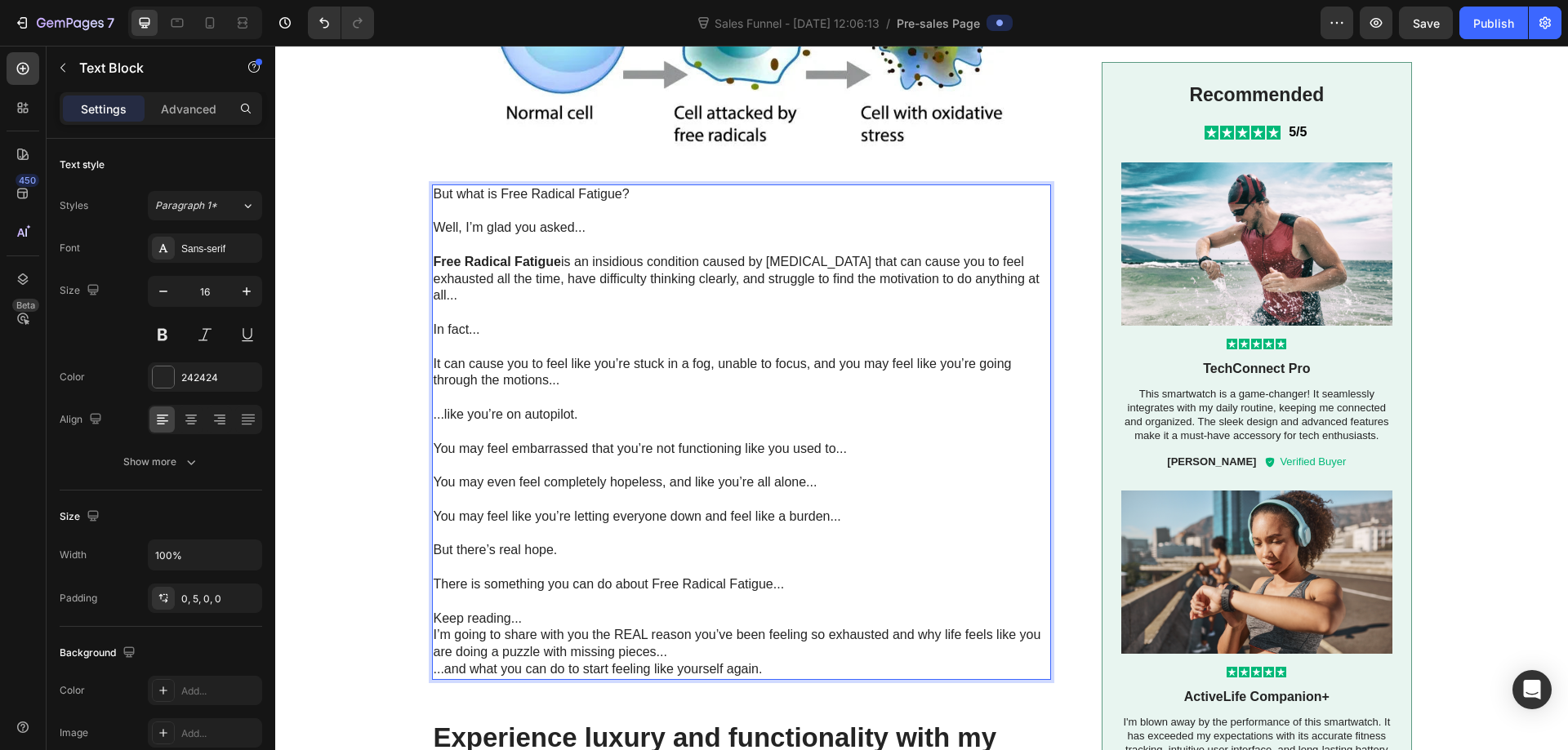
click at [646, 623] on p "Keep reading..." at bounding box center [740, 619] width 614 height 17
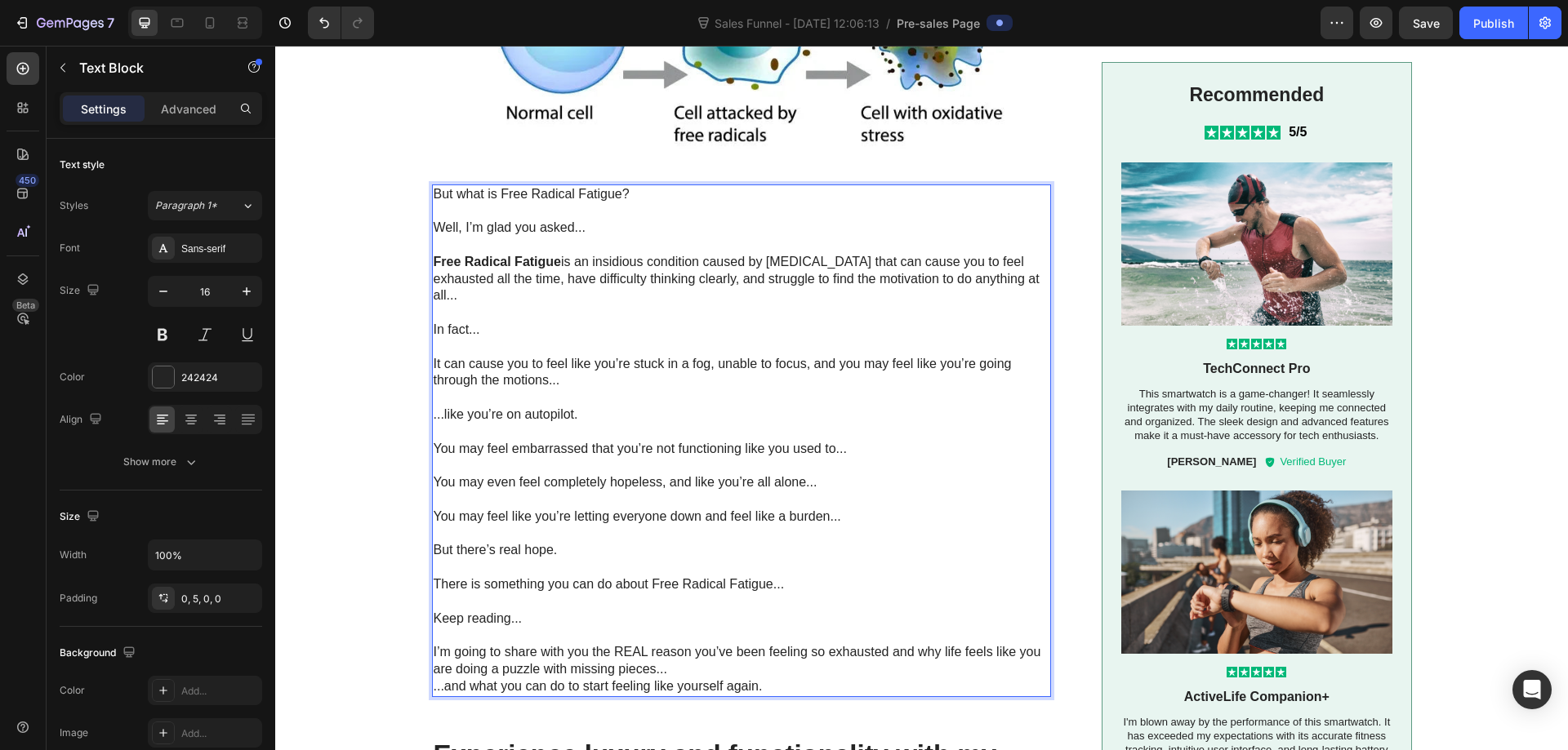
click at [706, 669] on p "I’m going to share with you the REAL reason you’ve been feeling so exhausted an…" at bounding box center [740, 661] width 614 height 35
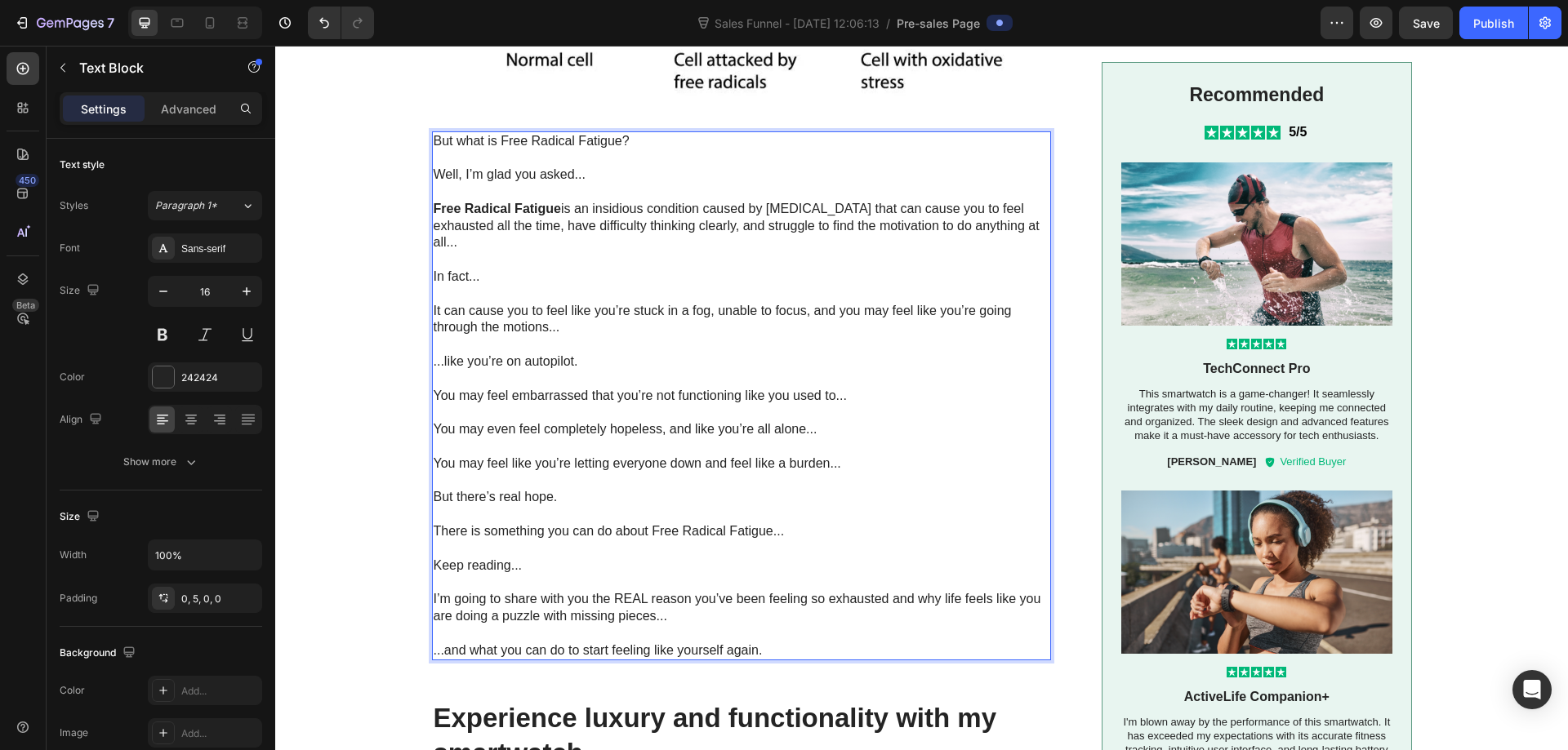
scroll to position [1767, 0]
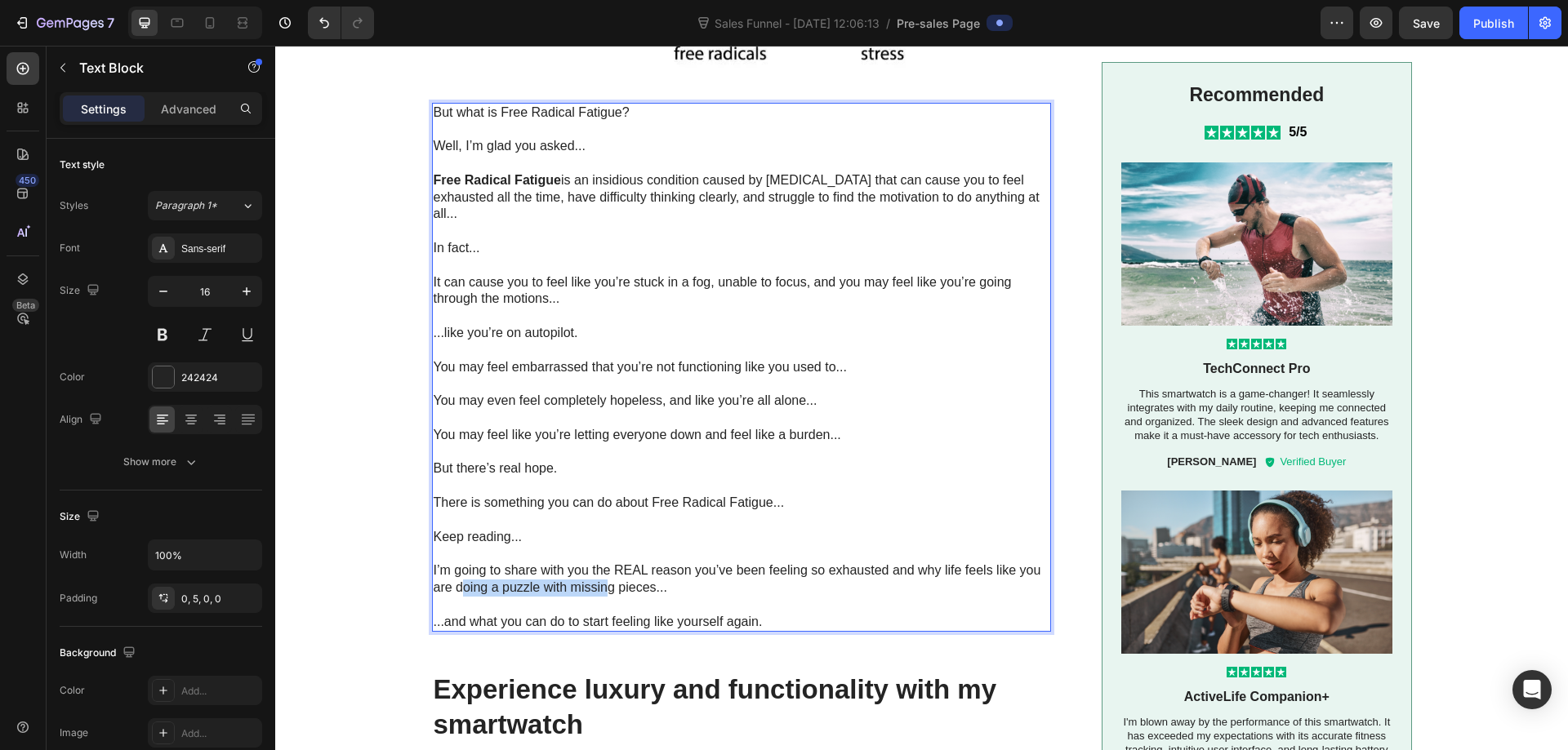
drag, startPoint x: 454, startPoint y: 588, endPoint x: 603, endPoint y: 591, distance: 149.0
click at [603, 591] on p "I’m going to share with you the REAL reason you’ve been feeling so exhausted an…" at bounding box center [740, 579] width 614 height 35
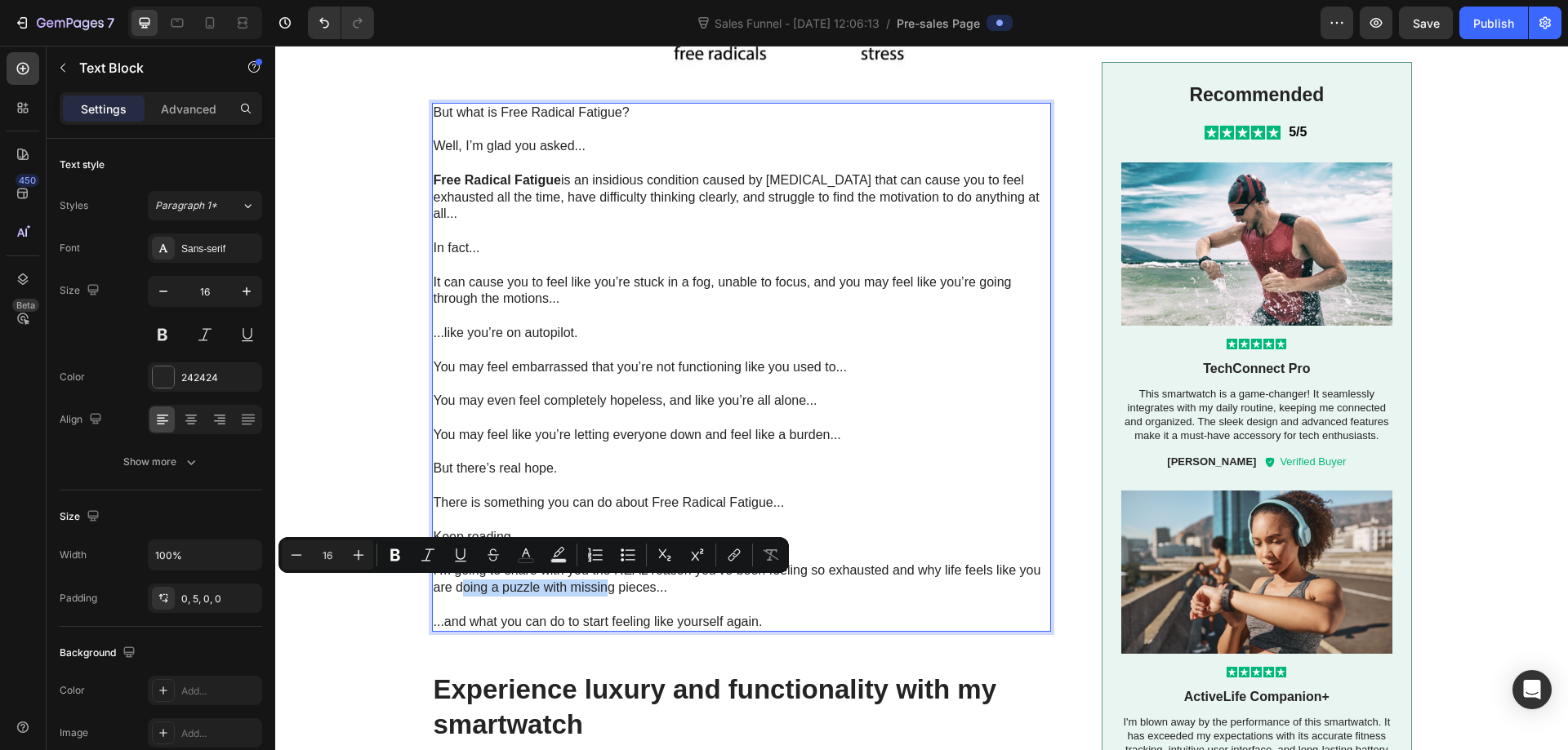
click at [517, 588] on p "I’m going to share with you the REAL reason you’ve been feeling so exhausted an…" at bounding box center [740, 579] width 614 height 35
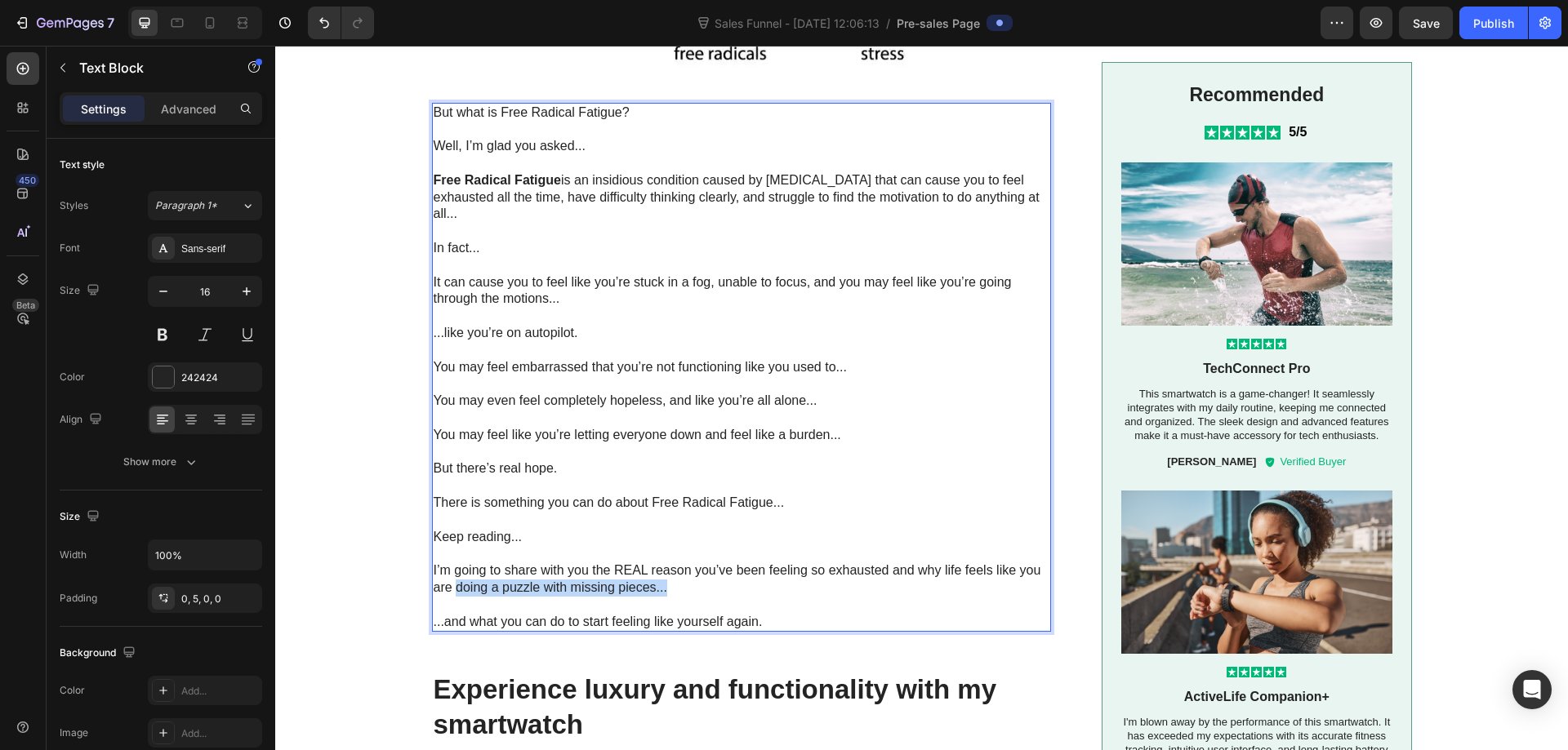
drag, startPoint x: 449, startPoint y: 586, endPoint x: 663, endPoint y: 589, distance: 214.0
click at [663, 589] on p "I’m going to share with you the REAL reason you’ve been feeling so exhausted an…" at bounding box center [740, 579] width 614 height 35
click at [641, 451] on p "Rich Text Editor. Editing area: main" at bounding box center [740, 452] width 614 height 17
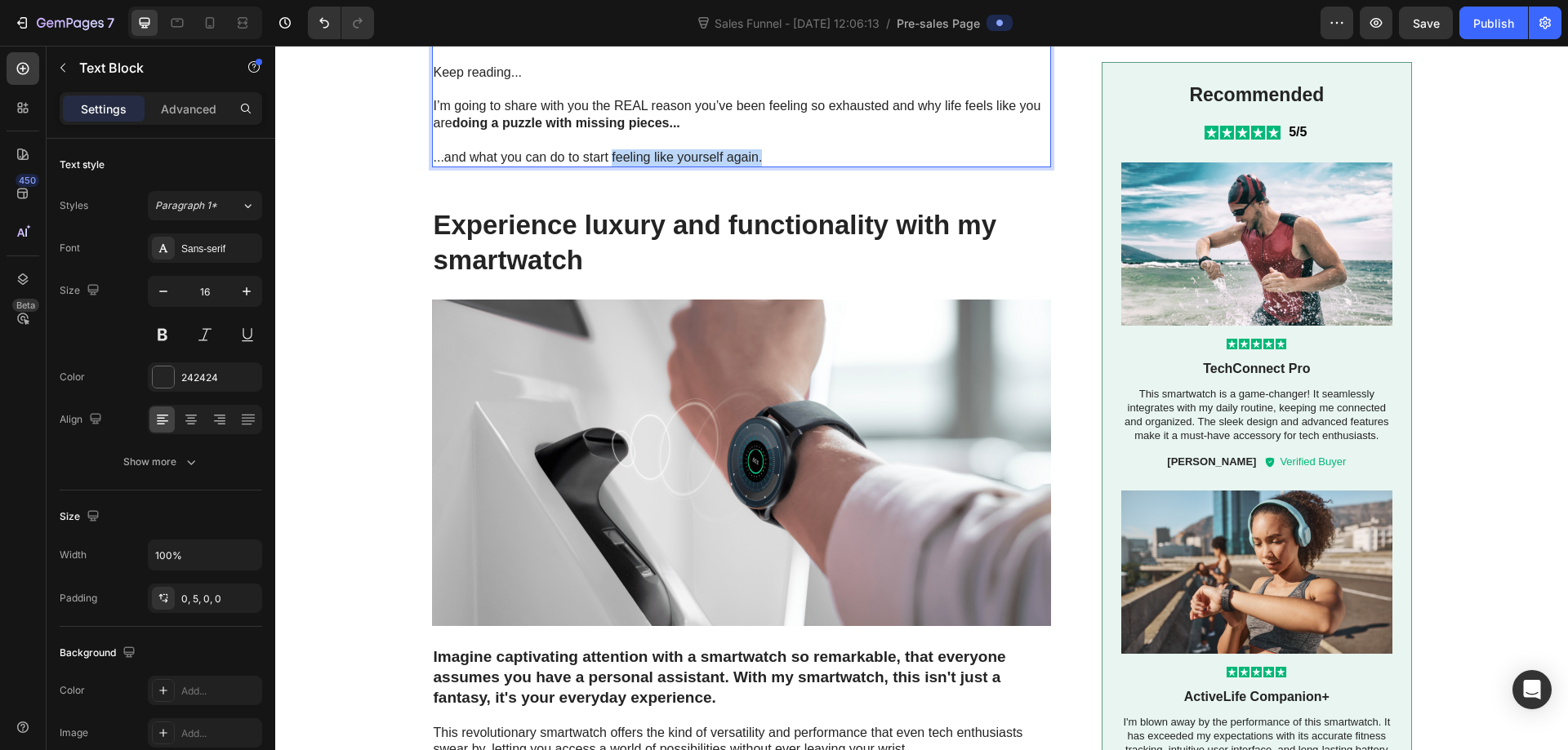
drag, startPoint x: 605, startPoint y: 621, endPoint x: 798, endPoint y: 621, distance: 193.0
click at [798, 167] on p "...and what you can do to start feeling like yourself again." at bounding box center [740, 157] width 614 height 17
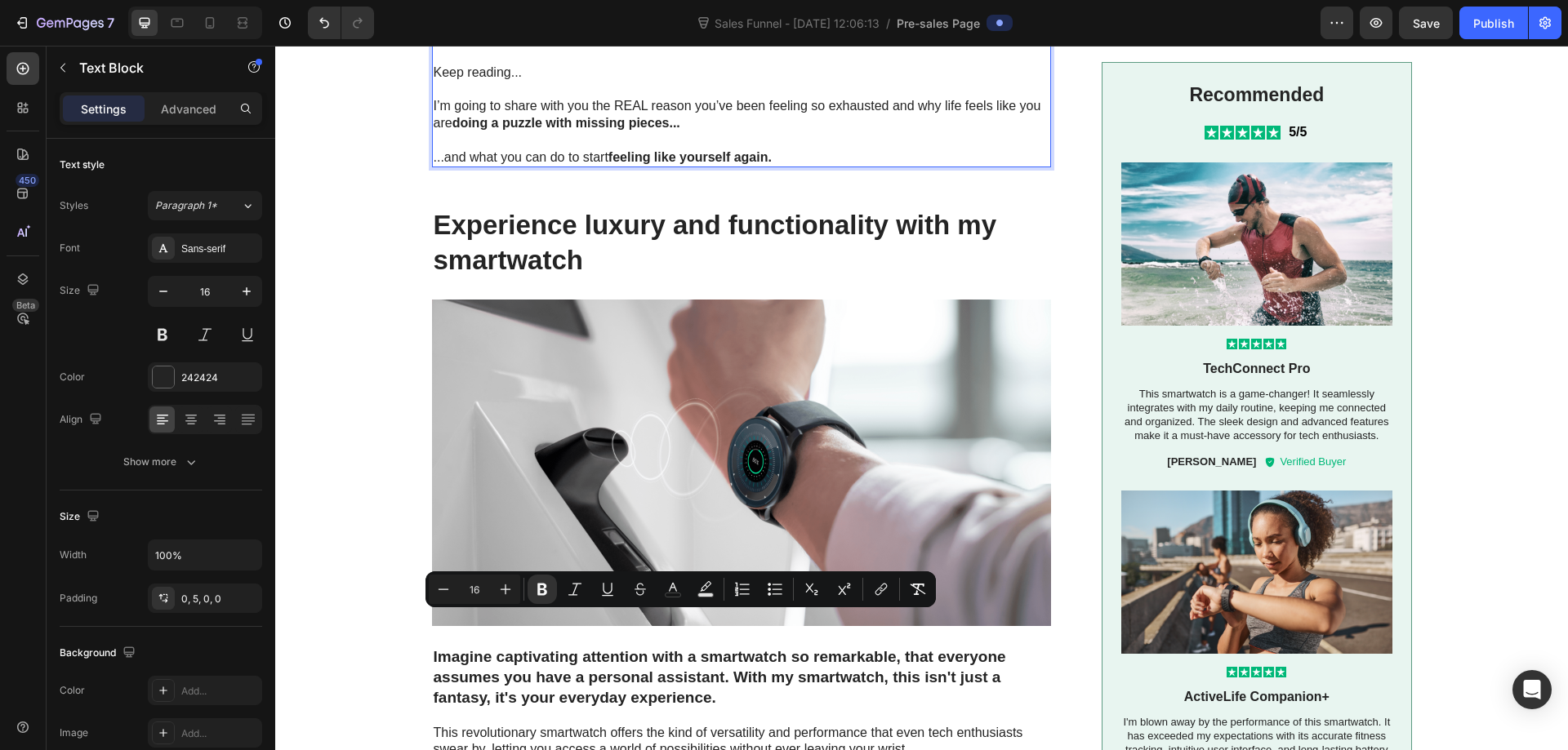
click at [580, 31] on p "Rich Text Editor. Editing area: main" at bounding box center [740, 21] width 614 height 17
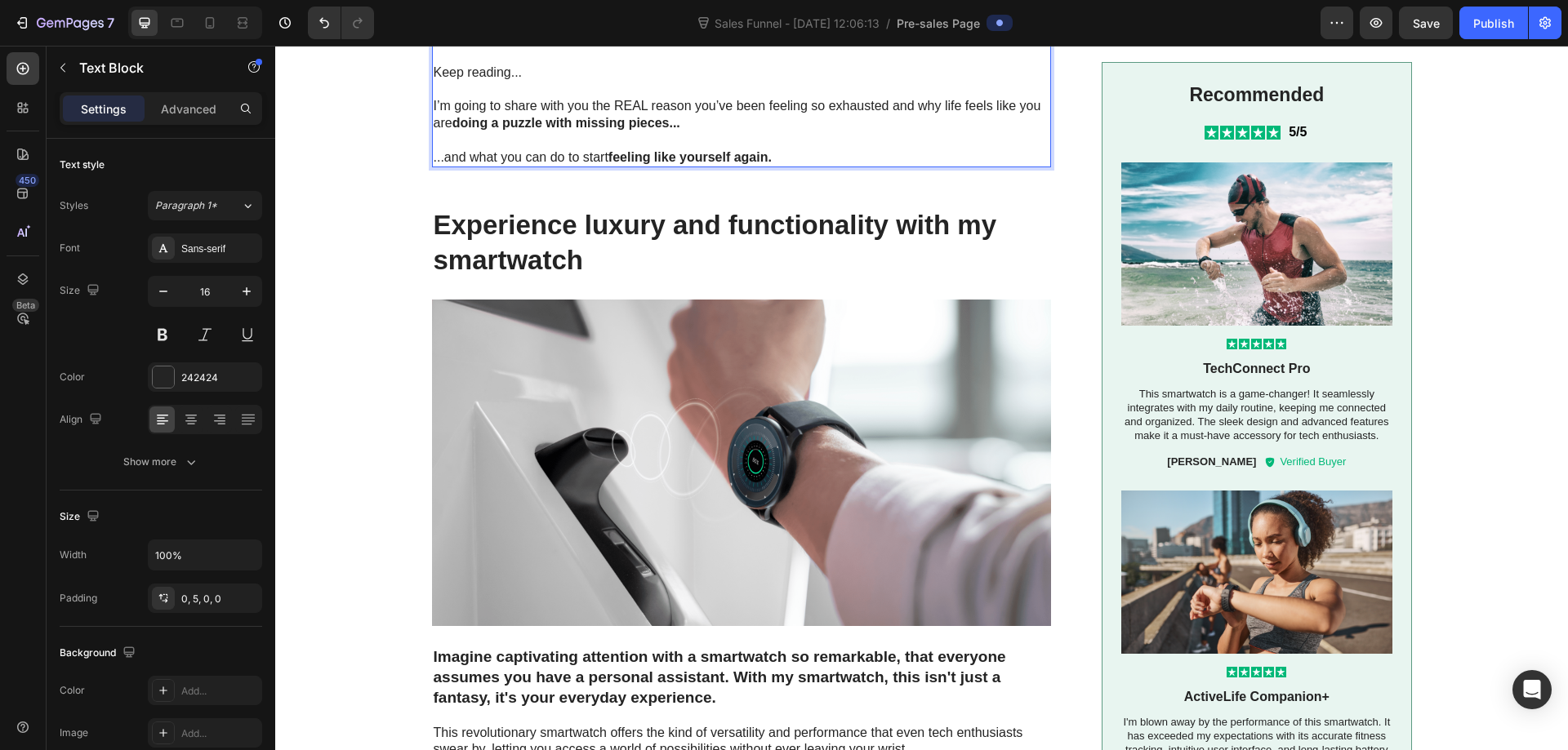
drag, startPoint x: 557, startPoint y: 468, endPoint x: 431, endPoint y: 469, distance: 126.0
click at [434, 13] on p "But there’s real hope." at bounding box center [740, 4] width 614 height 17
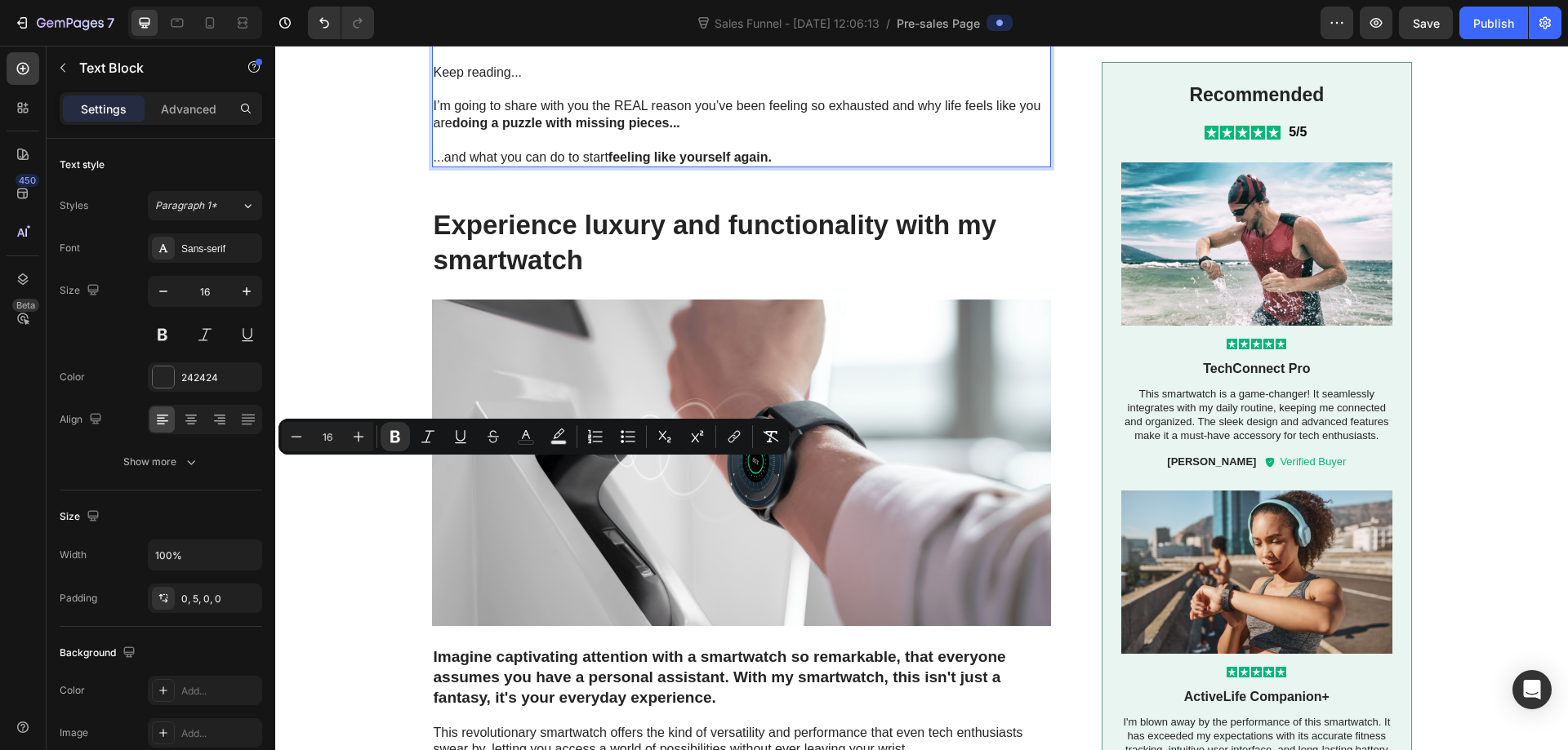
click at [675, 13] on p "But there’s real hope." at bounding box center [740, 4] width 614 height 17
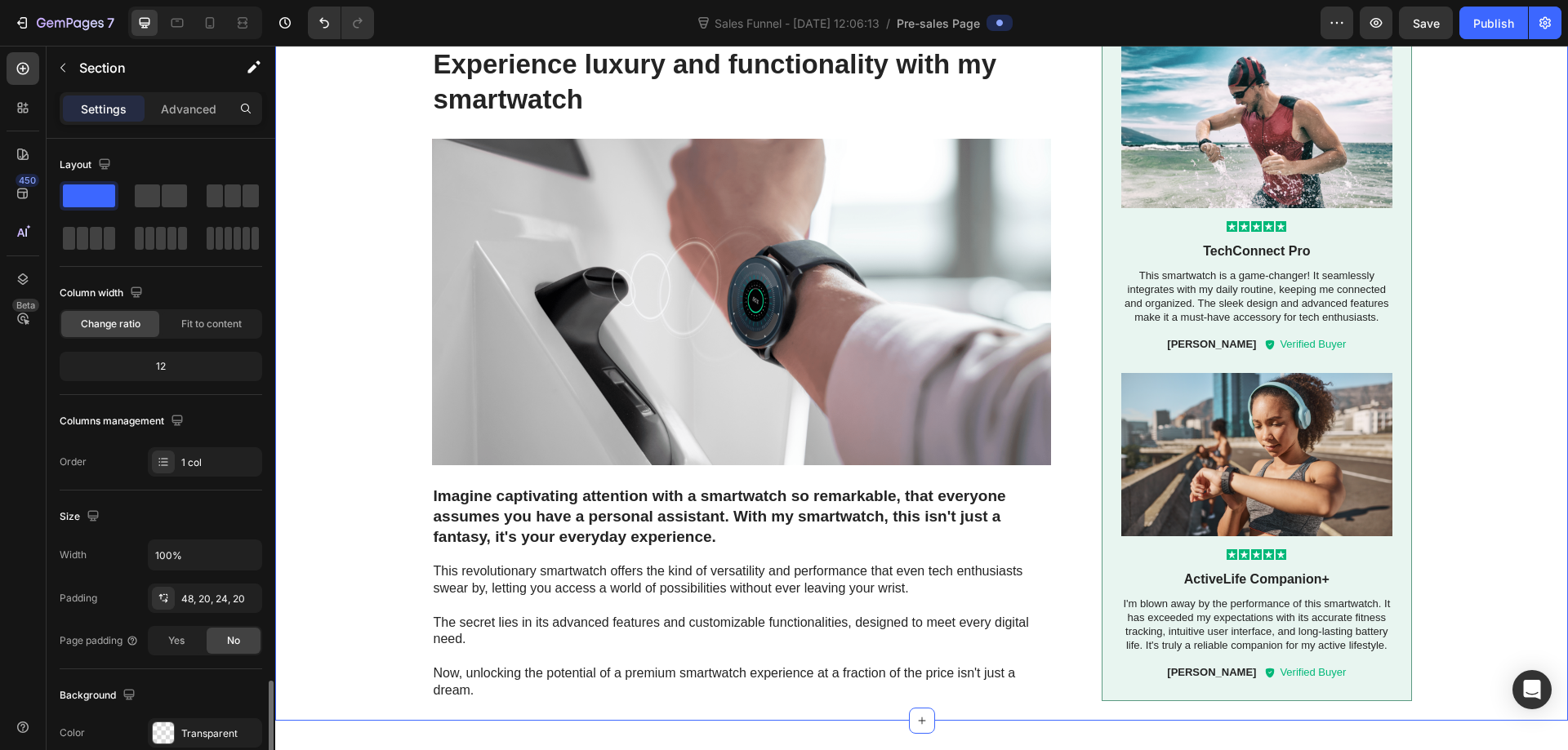
scroll to position [326, 0]
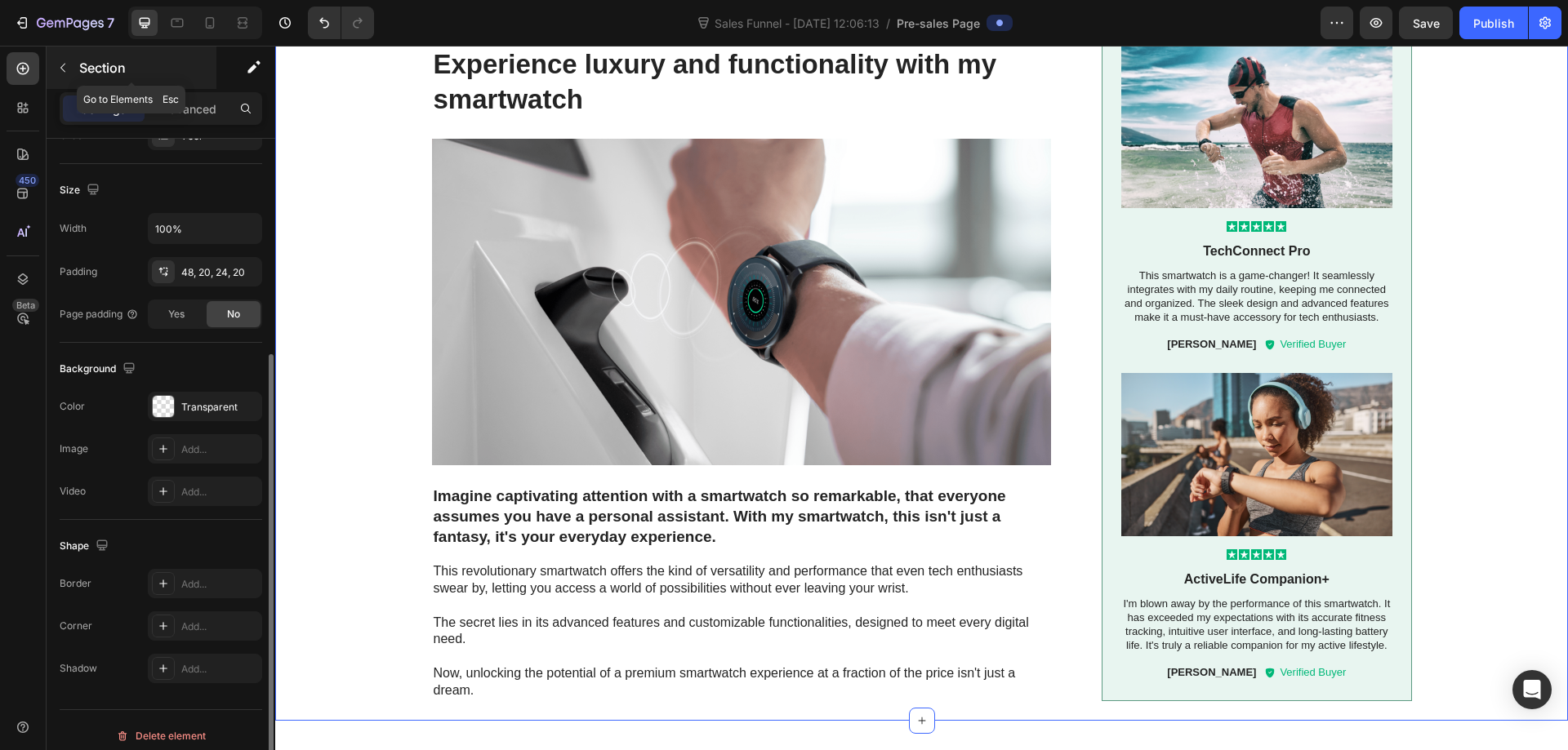
click at [64, 67] on icon "button" at bounding box center [62, 67] width 13 height 13
